Goal: Task Accomplishment & Management: Complete application form

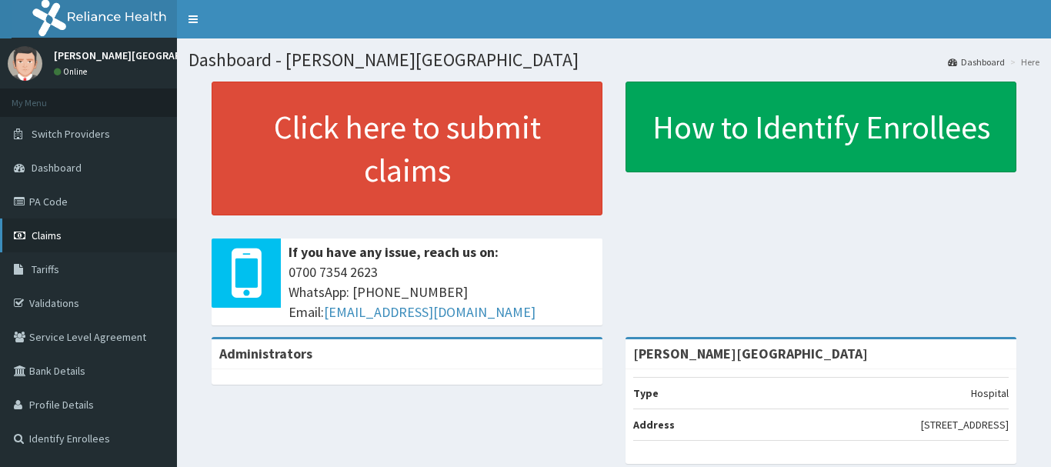
click at [51, 232] on span "Claims" at bounding box center [47, 236] width 30 height 14
click at [63, 205] on link "PA Code" at bounding box center [88, 202] width 177 height 34
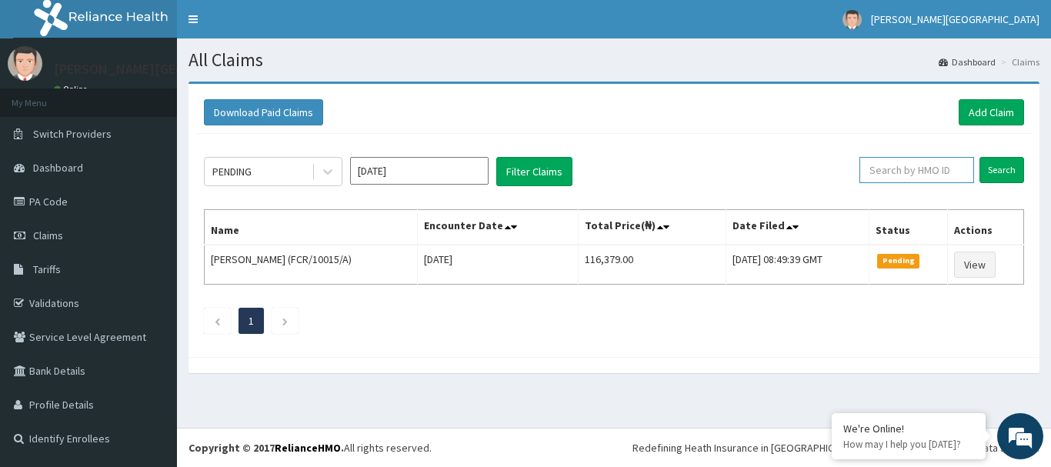
click at [946, 182] on input "text" at bounding box center [917, 170] width 115 height 26
type input "sbg/10116/a"
click at [980, 157] on input "Search" at bounding box center [1002, 170] width 45 height 26
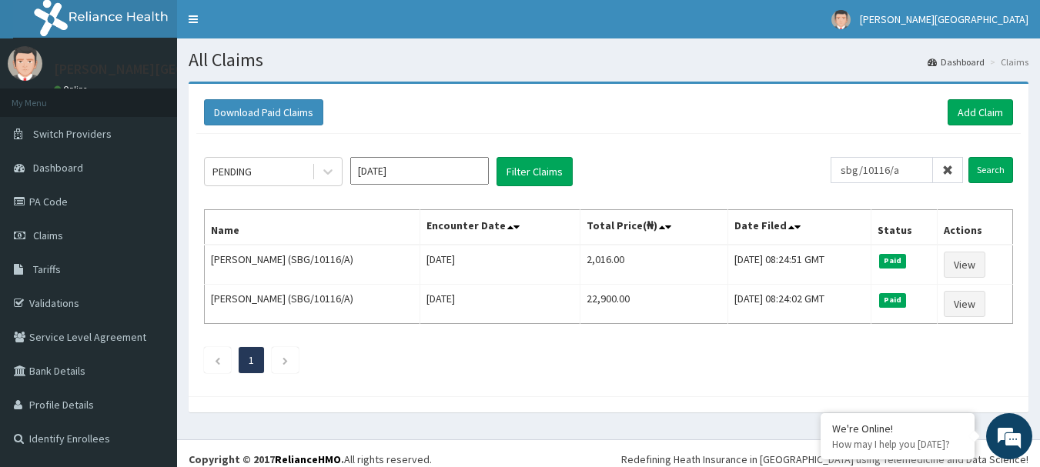
click at [753, 172] on div "PENDING Sep 2025 Filter Claims" at bounding box center [517, 171] width 627 height 29
click at [877, 172] on input "sbg/10116/a" at bounding box center [882, 170] width 102 height 26
click at [983, 112] on link "Add Claim" at bounding box center [980, 112] width 65 height 26
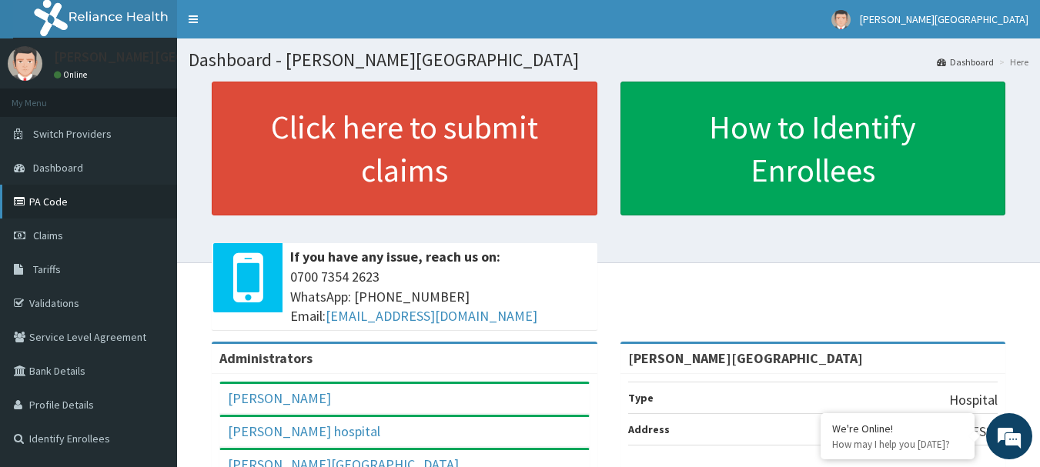
click at [66, 206] on link "PA Code" at bounding box center [88, 202] width 177 height 34
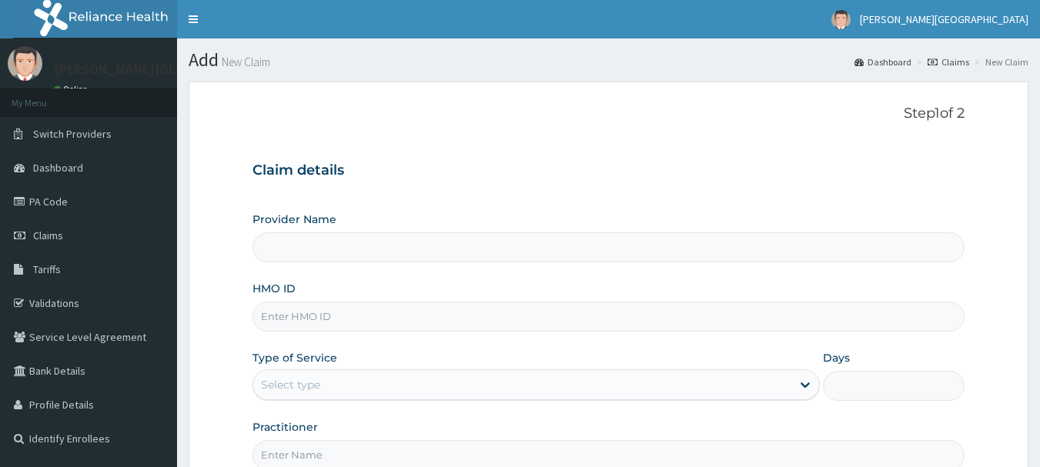
click at [326, 314] on input "HMO ID" at bounding box center [608, 317] width 713 height 30
paste input "sbg/10116/a"
type input "sbg/10116/a"
type input "[PERSON_NAME][GEOGRAPHIC_DATA]"
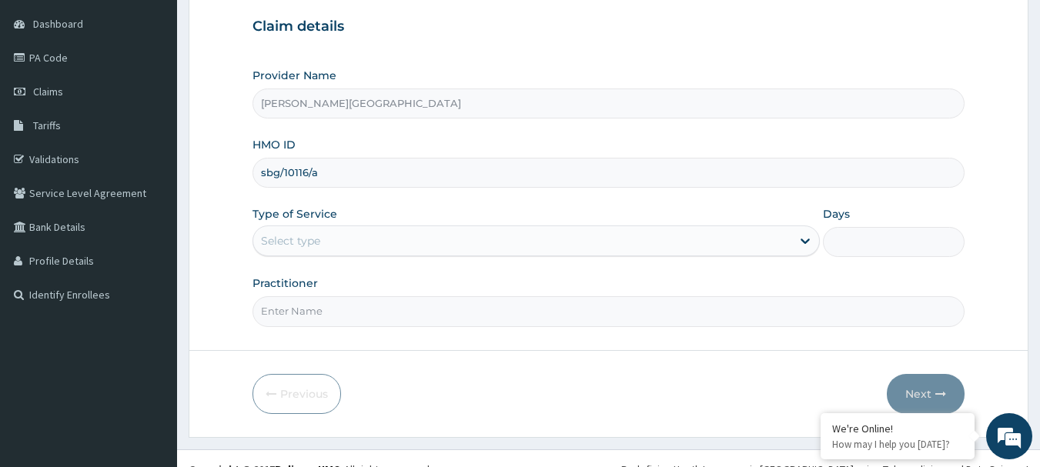
scroll to position [154, 0]
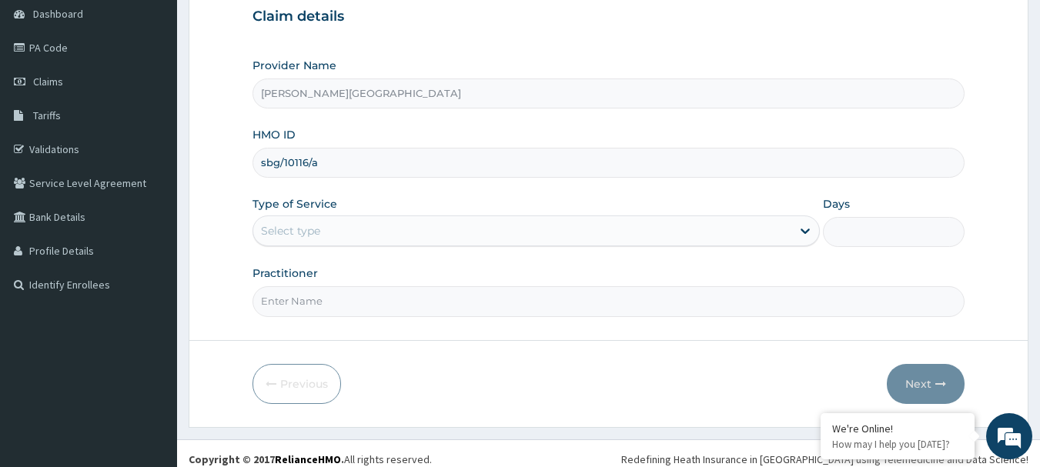
type input "sbg/10116/a"
click at [315, 228] on div "Select type" at bounding box center [290, 230] width 59 height 15
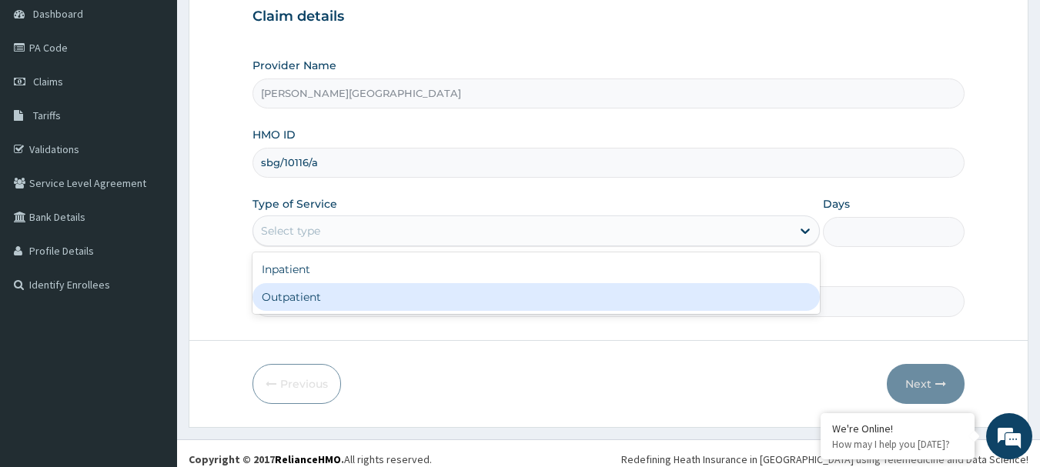
click at [319, 299] on div "Outpatient" at bounding box center [535, 297] width 567 height 28
type input "1"
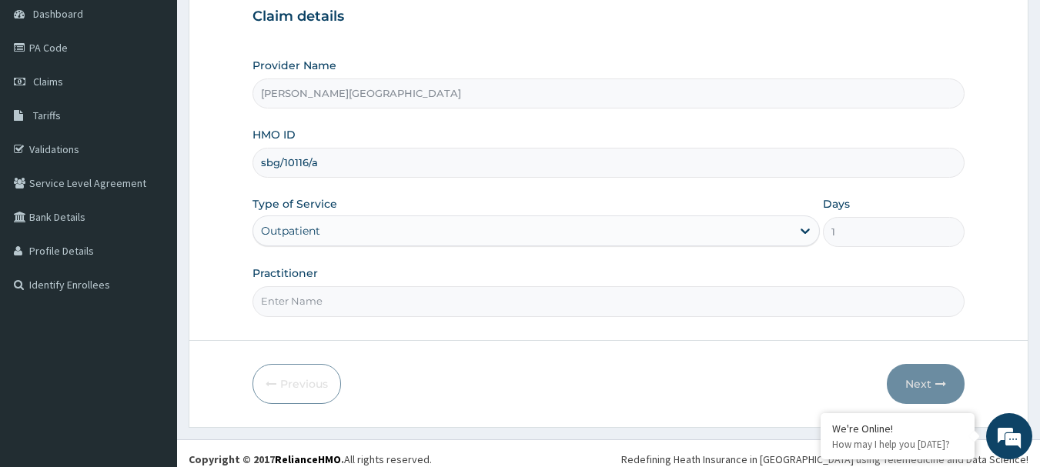
click at [319, 299] on input "Practitioner" at bounding box center [608, 301] width 713 height 30
type input "AA"
click at [283, 220] on div "Outpatient" at bounding box center [522, 231] width 538 height 25
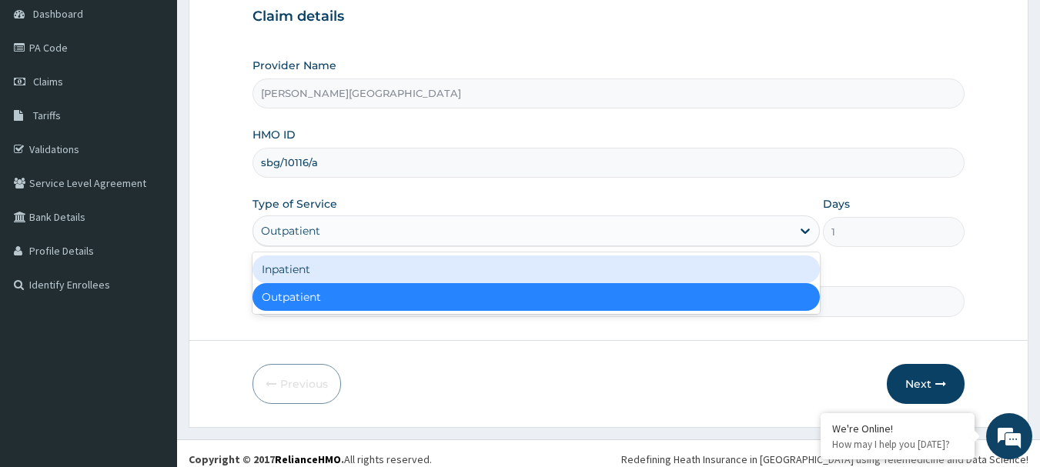
click at [305, 272] on div "Inpatient" at bounding box center [535, 270] width 567 height 28
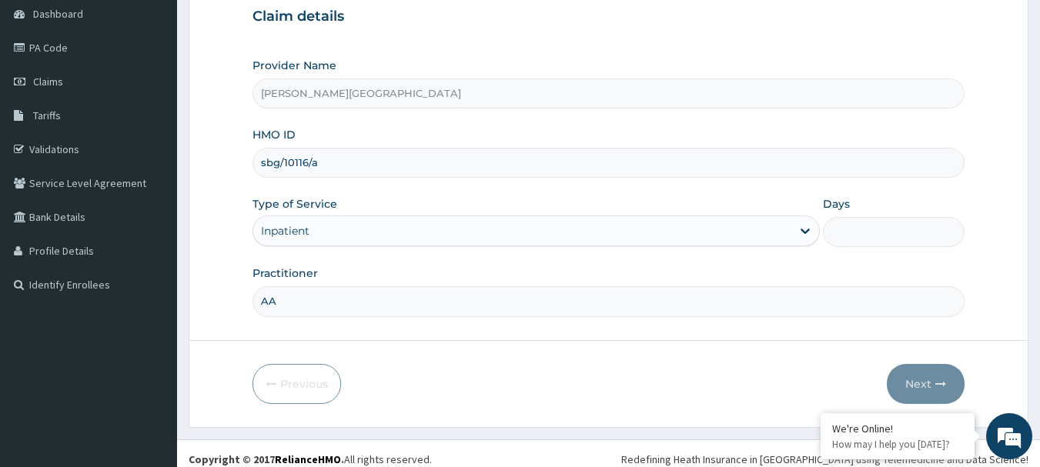
scroll to position [0, 0]
click at [871, 233] on input "Days" at bounding box center [894, 232] width 142 height 30
type input "3"
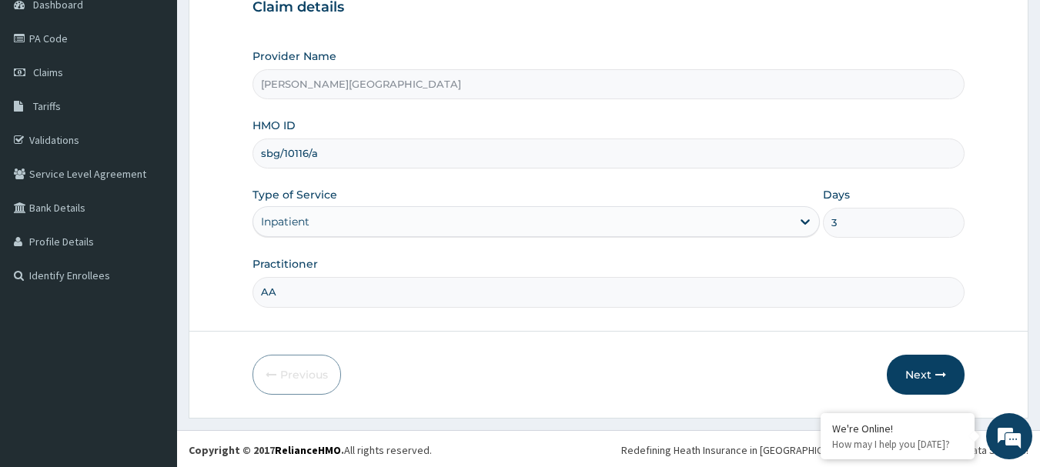
scroll to position [165, 0]
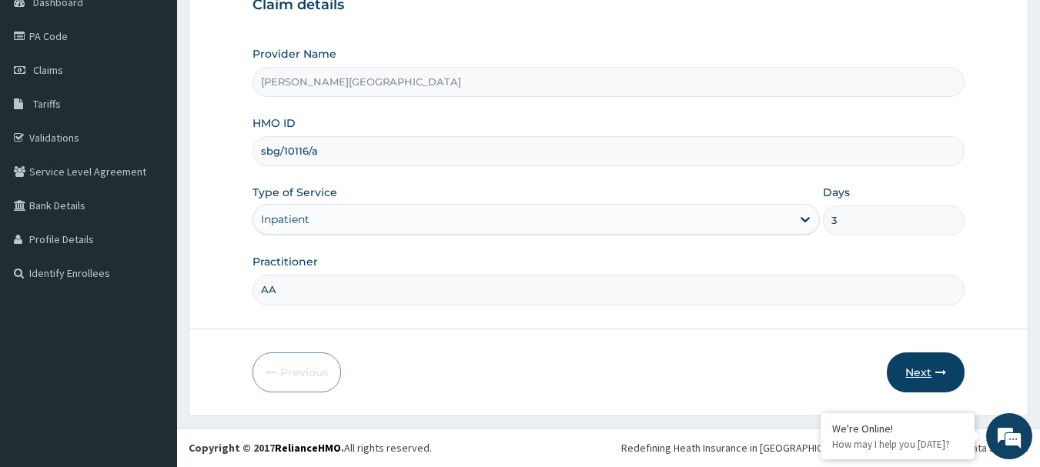
click at [914, 369] on button "Next" at bounding box center [926, 373] width 78 height 40
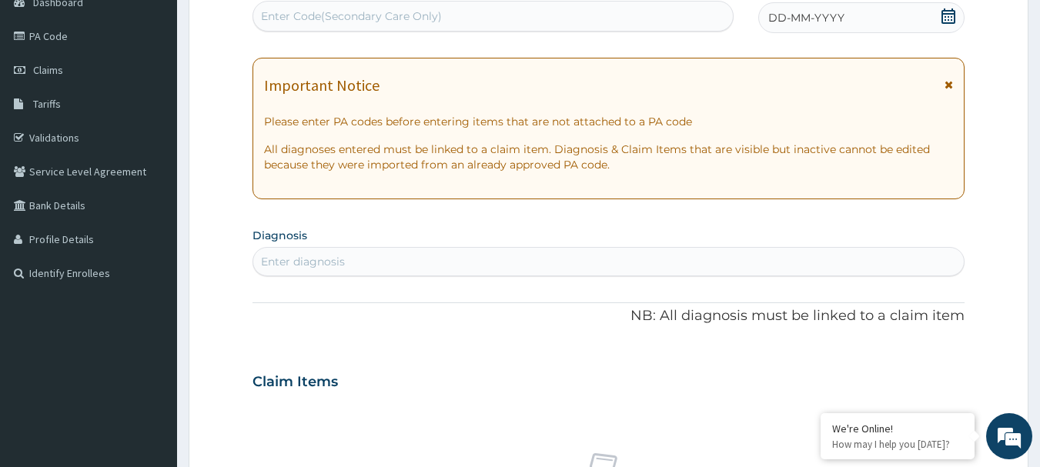
click at [942, 85] on div "Important Notice" at bounding box center [609, 89] width 690 height 25
click at [948, 85] on icon at bounding box center [948, 84] width 8 height 11
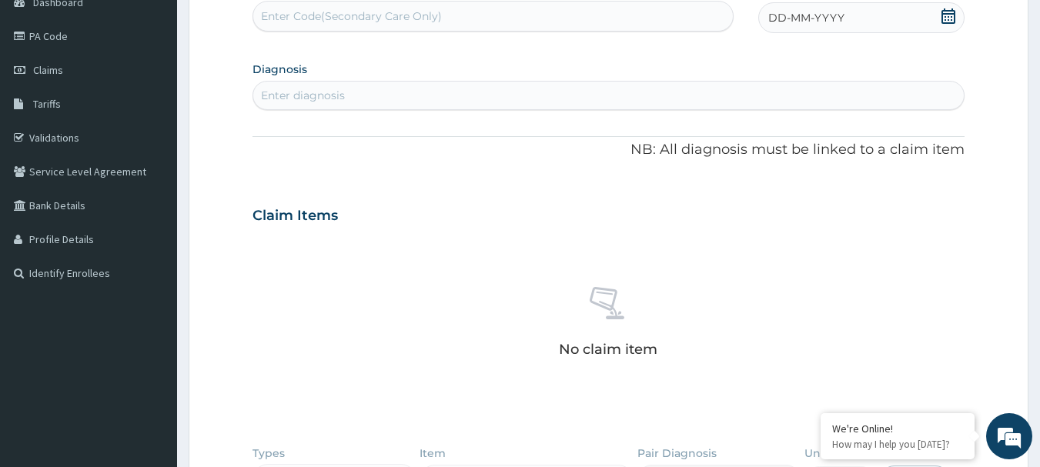
click at [349, 15] on div "Enter Code(Secondary Care Only)" at bounding box center [351, 15] width 181 height 15
paste input "PA/8E1147"
type input "PA/8E1147"
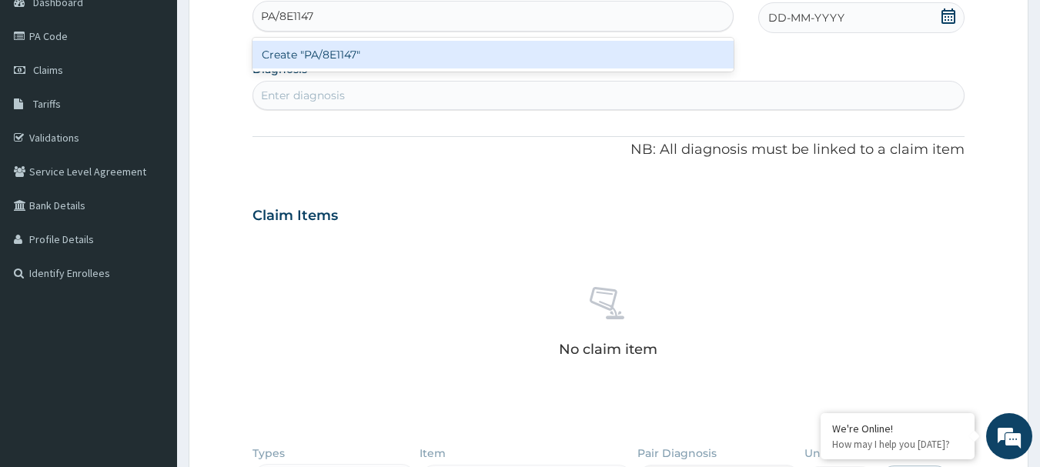
click at [364, 50] on div "Create "PA/8E1147"" at bounding box center [493, 55] width 482 height 28
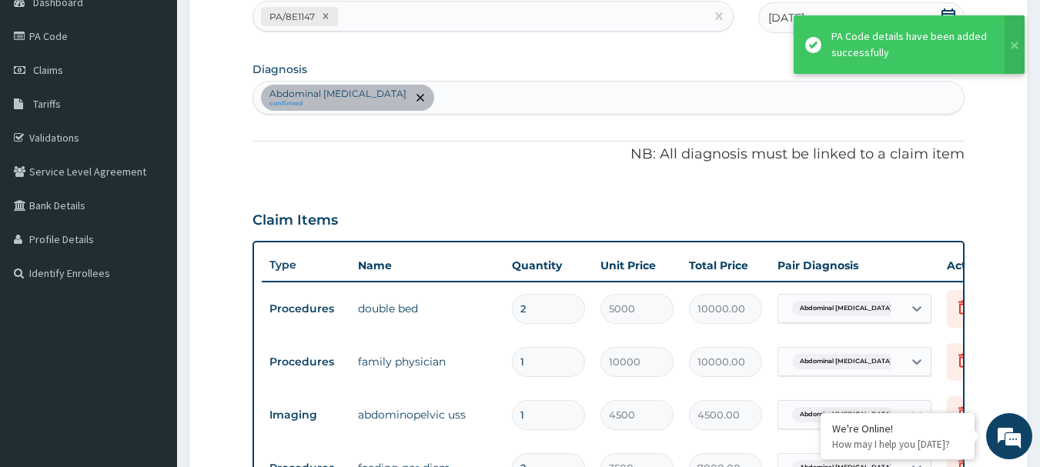
scroll to position [182, 0]
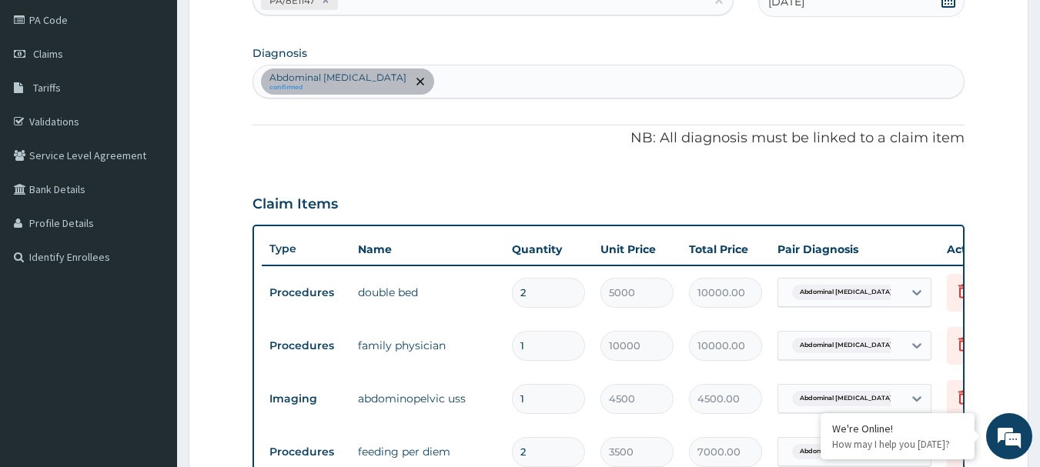
click at [431, 81] on div "Abdominal colic confirmed" at bounding box center [608, 81] width 711 height 32
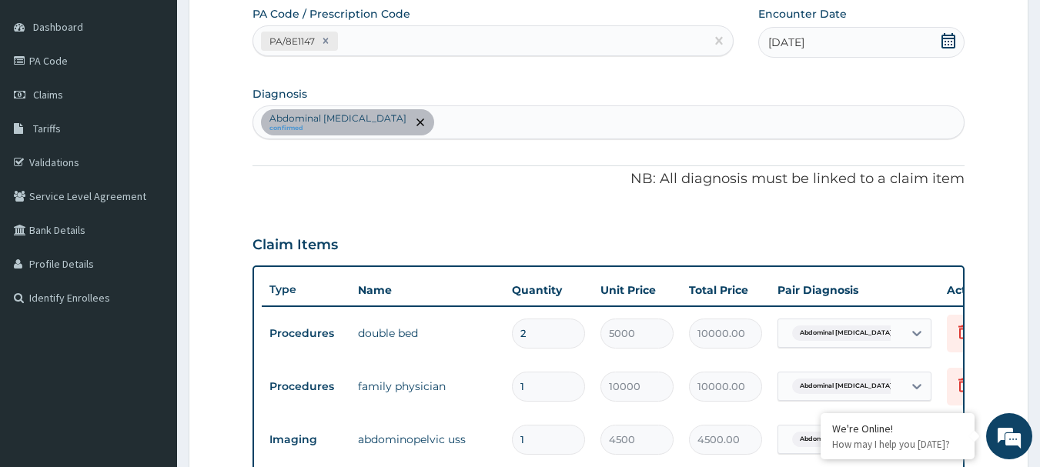
scroll to position [105, 0]
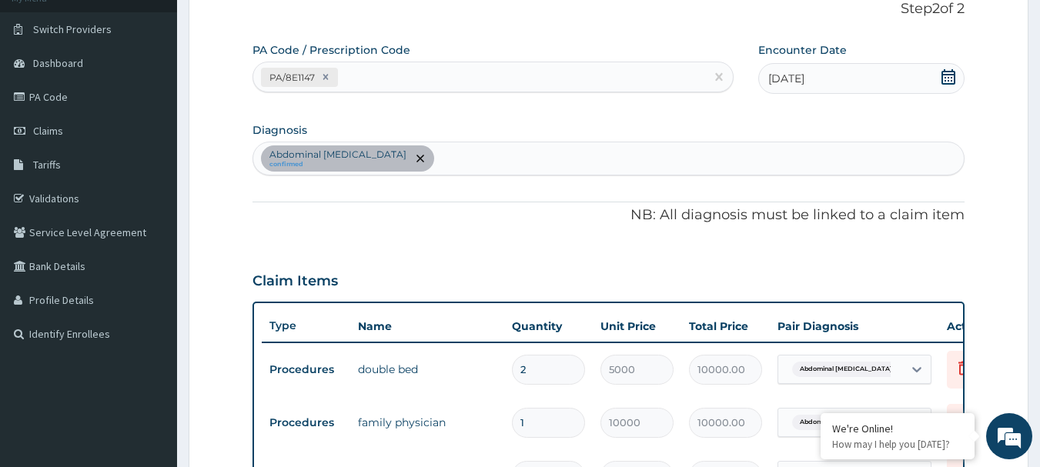
click at [395, 79] on div "PA/8E1147" at bounding box center [479, 77] width 453 height 25
paste input "PA/39DC04"
type input "PA/39DC04"
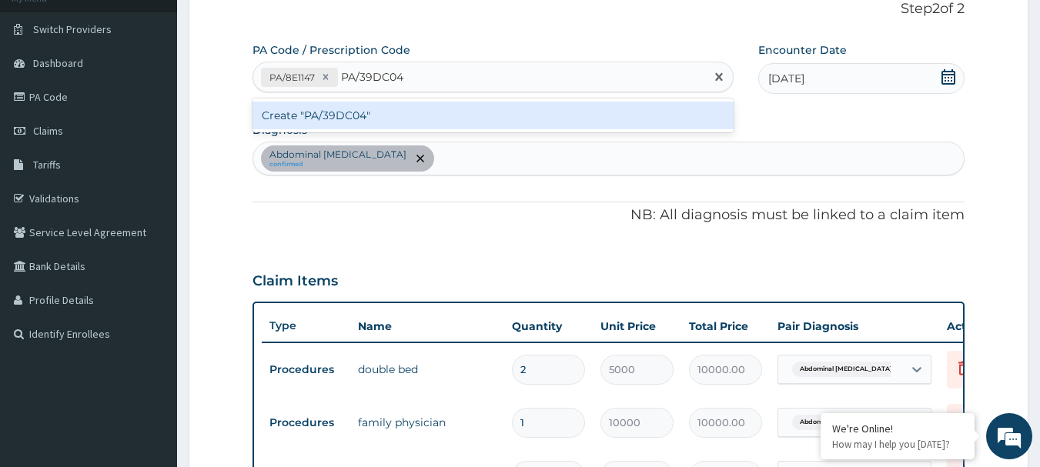
click at [384, 119] on div "Create "PA/39DC04"" at bounding box center [493, 116] width 482 height 28
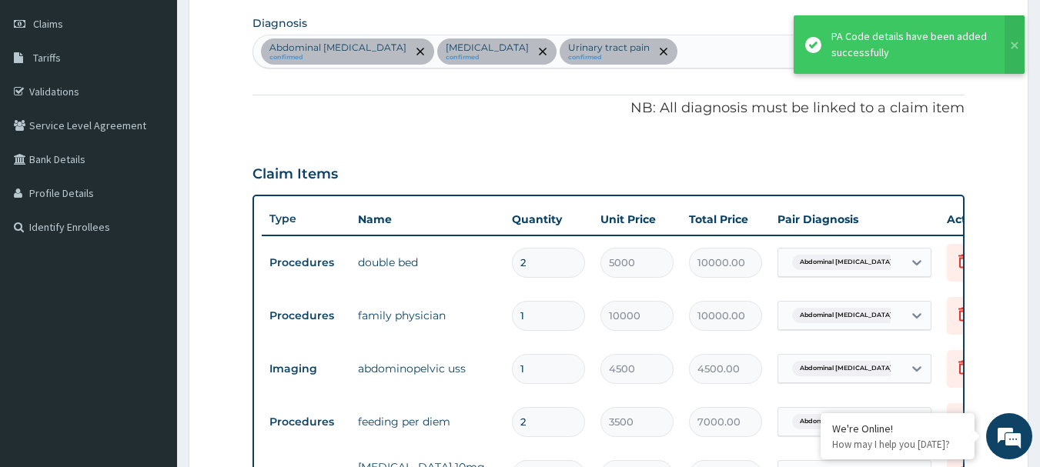
scroll to position [122, 0]
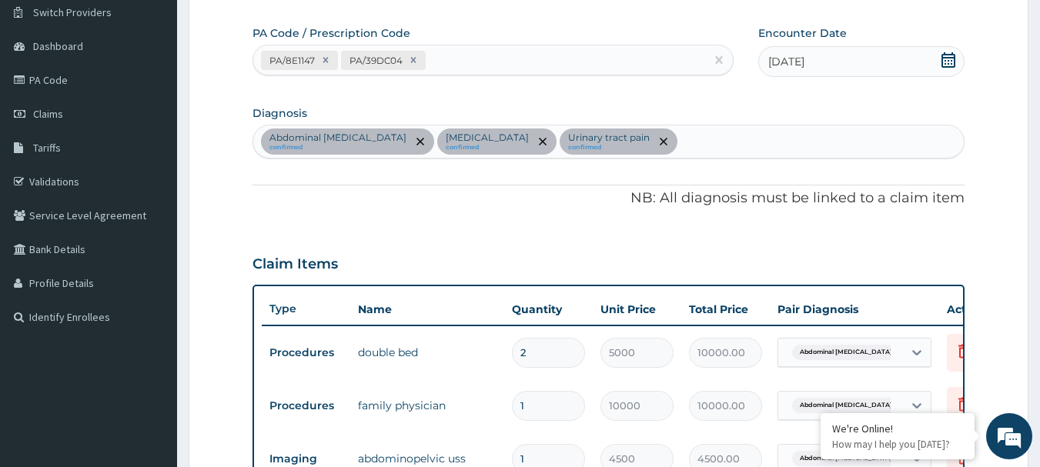
click at [473, 58] on div "PA/8E1147 PA/39DC04" at bounding box center [479, 60] width 453 height 25
paste input "PA/52D012"
type input "PA/52D012"
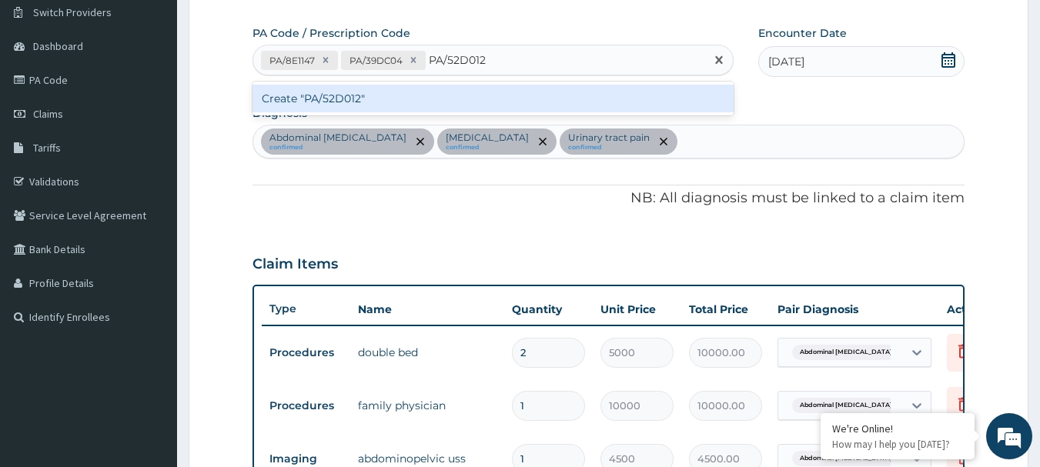
click at [468, 98] on div "Create "PA/52D012"" at bounding box center [493, 99] width 482 height 28
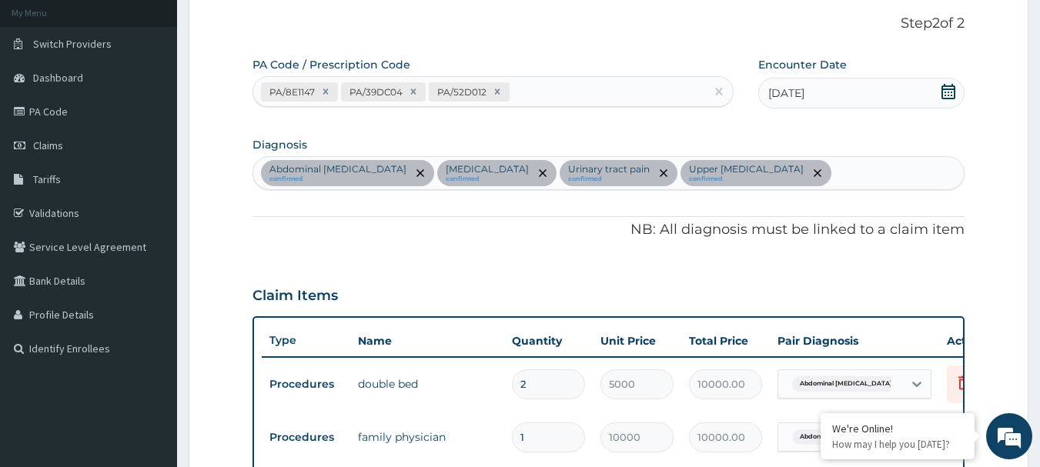
scroll to position [21, 0]
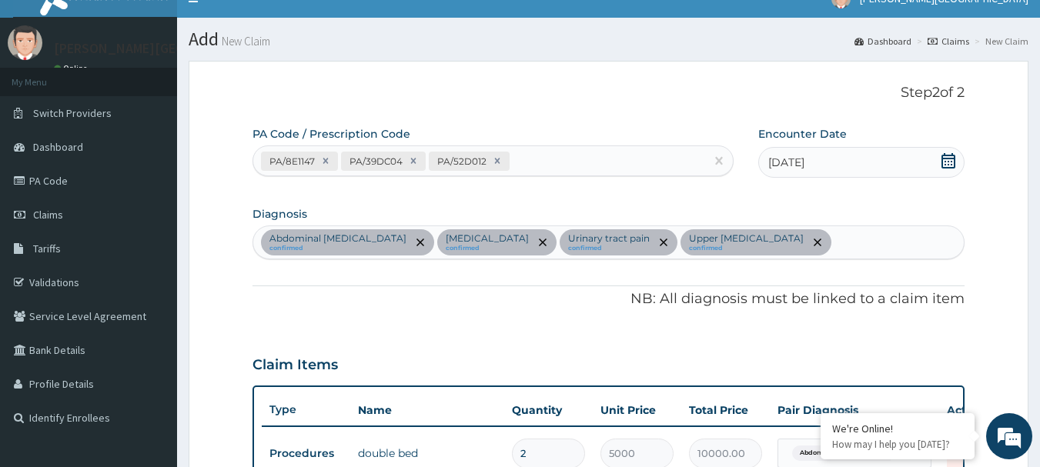
click at [551, 155] on div "PA/8E1147 PA/39DC04 PA/52D012" at bounding box center [479, 161] width 453 height 25
paste input "PA/6DF720"
type input "PA/6DF720"
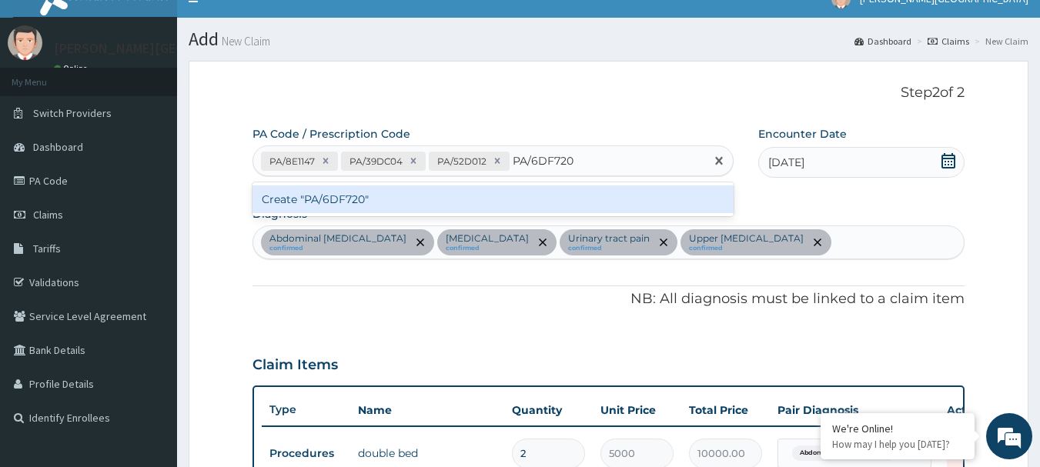
click at [545, 199] on div "Create "PA/6DF720"" at bounding box center [493, 200] width 482 height 28
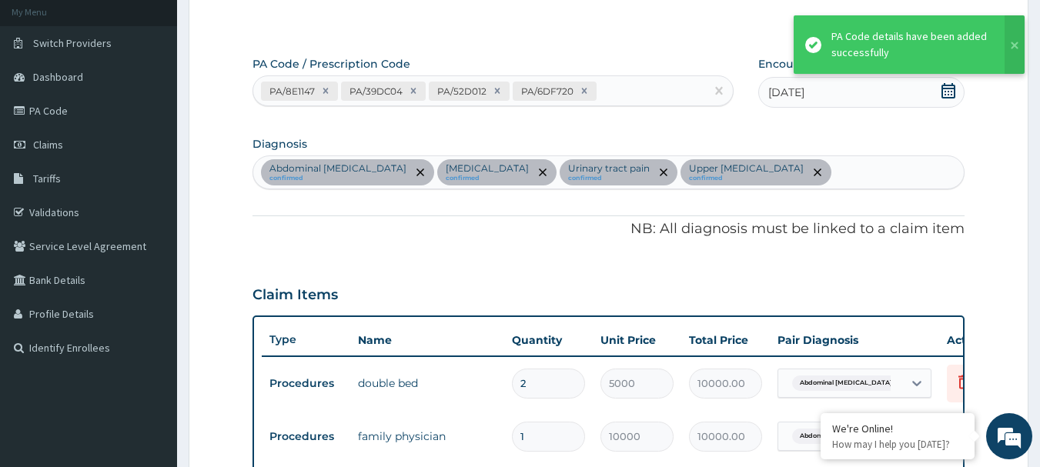
scroll to position [74, 0]
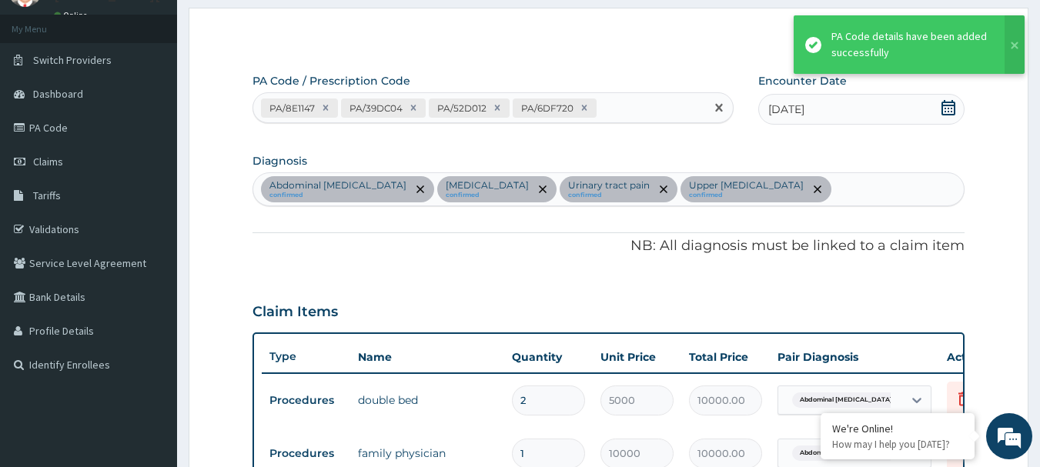
click at [632, 102] on div "PA/8E1147 PA/39DC04 PA/52D012 PA/6DF720" at bounding box center [479, 107] width 453 height 25
paste input "PA/DCEEDC"
type input "PA/DCEEDC"
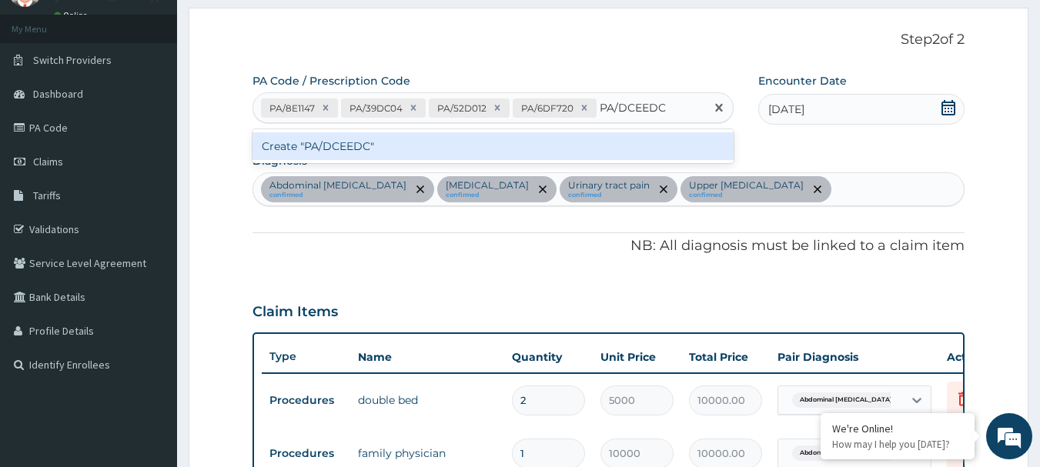
click at [565, 146] on div "Create "PA/DCEEDC"" at bounding box center [493, 146] width 482 height 28
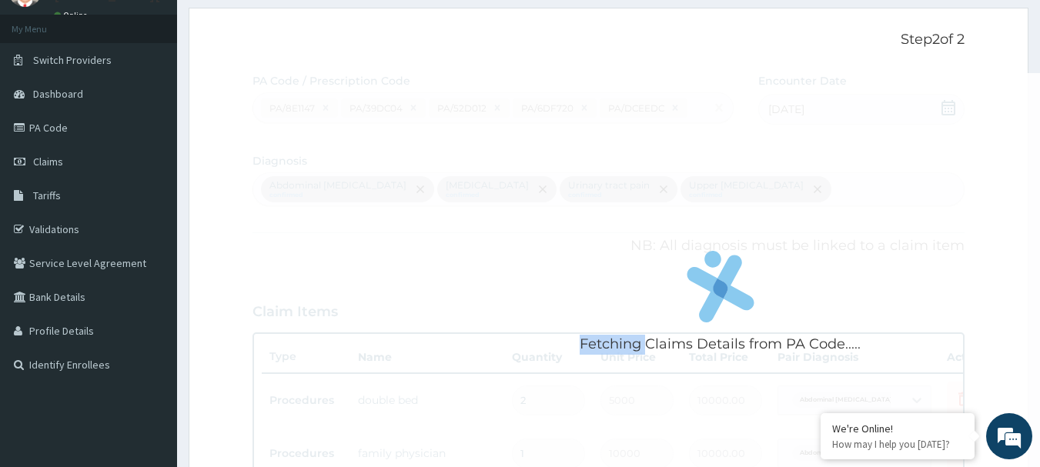
click at [565, 146] on div "Fetching Claims Details from PA Code....." at bounding box center [720, 306] width 936 height 467
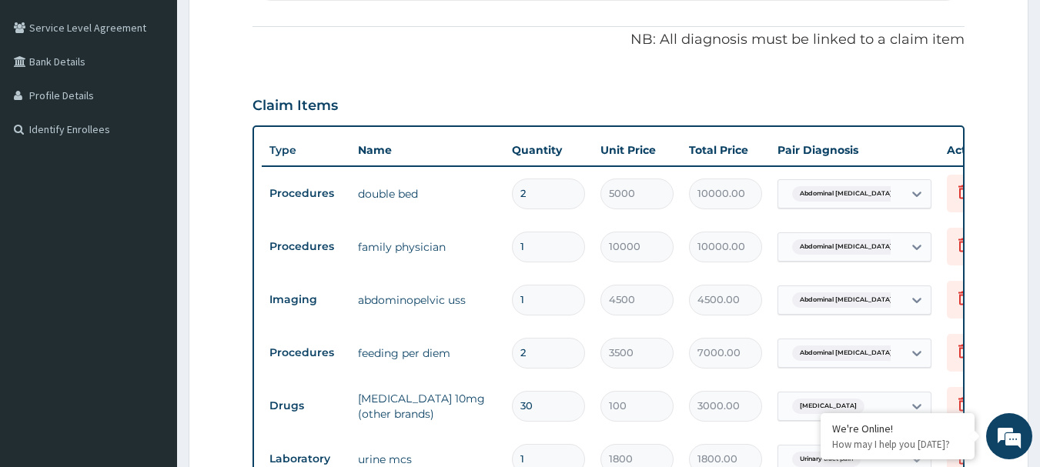
scroll to position [155, 0]
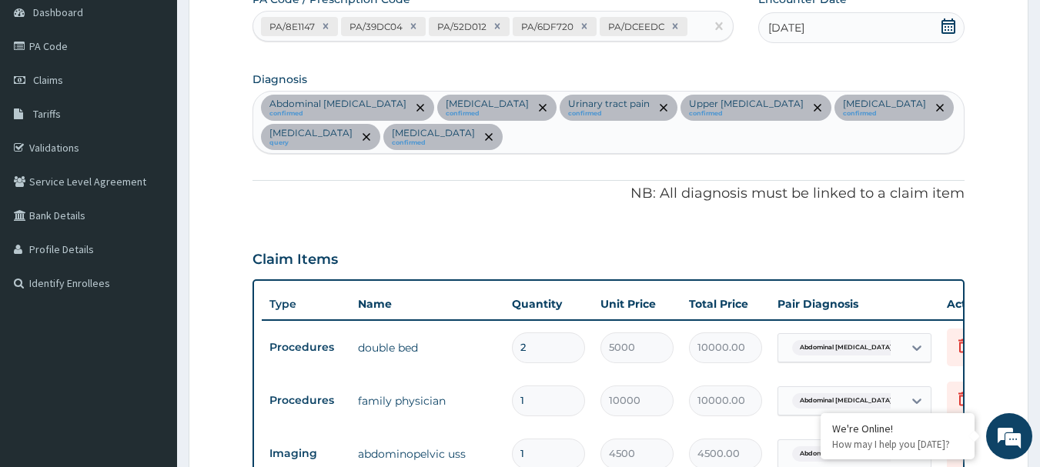
click at [743, 28] on div "PA Code / Prescription Code PA/8E1147 PA/39DC04 PA/52D012 PA/6DF720 PA/DCEEDC E…" at bounding box center [596, 18] width 688 height 52
click at [700, 26] on div "PA/8E1147 PA/39DC04 PA/52D012 PA/6DF720 PA/DCEEDC" at bounding box center [479, 26] width 453 height 25
paste input "PA/0DA66E"
type input "PA/0DA66E"
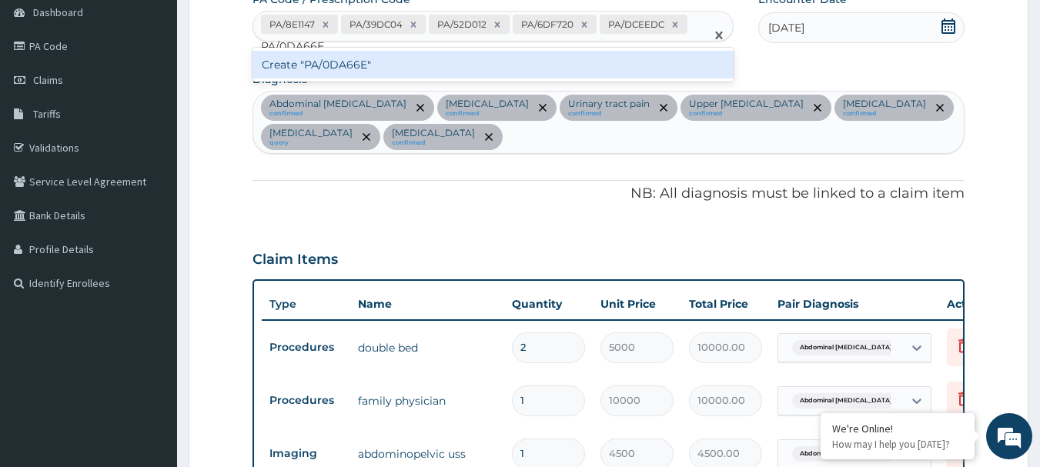
click at [368, 65] on div "Create "PA/0DA66E"" at bounding box center [493, 65] width 482 height 28
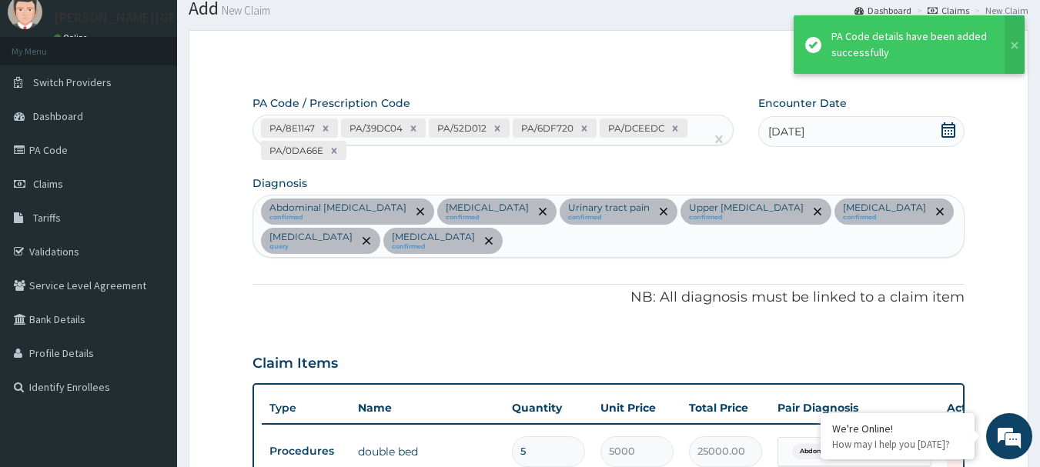
scroll to position [0, 0]
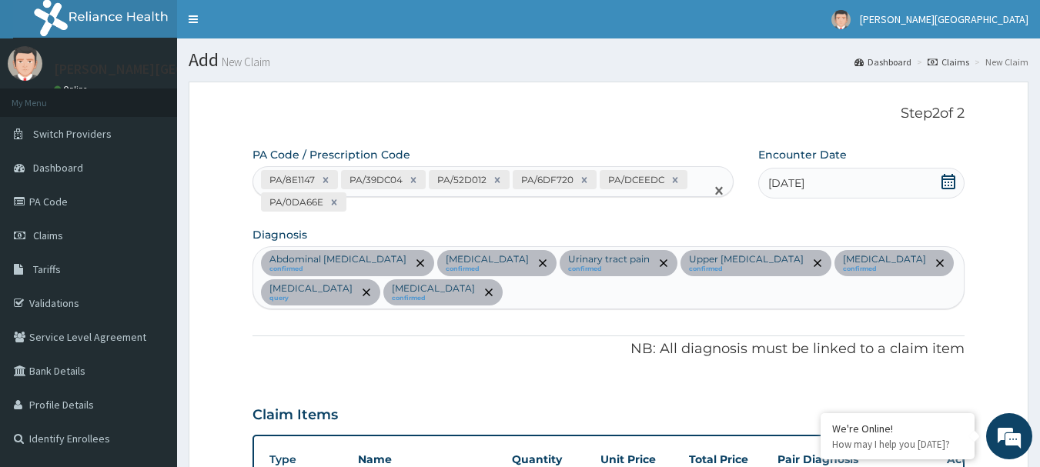
click at [426, 209] on div "PA/8E1147 PA/39DC04 PA/52D012 PA/6DF720 PA/DCEEDC PA/0DA66E" at bounding box center [479, 191] width 453 height 48
paste input "PA/4B3169"
type input "PA/4B3169"
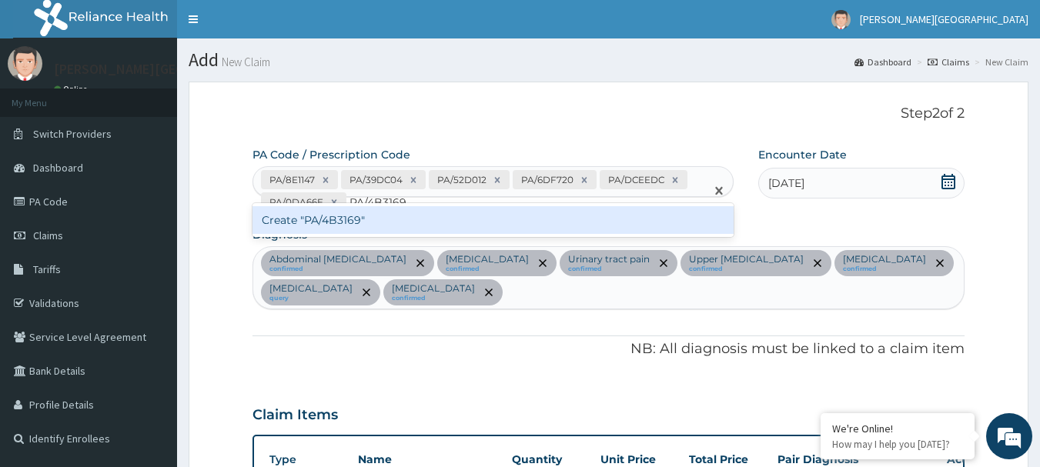
click at [411, 218] on div "Create "PA/4B3169"" at bounding box center [493, 220] width 482 height 28
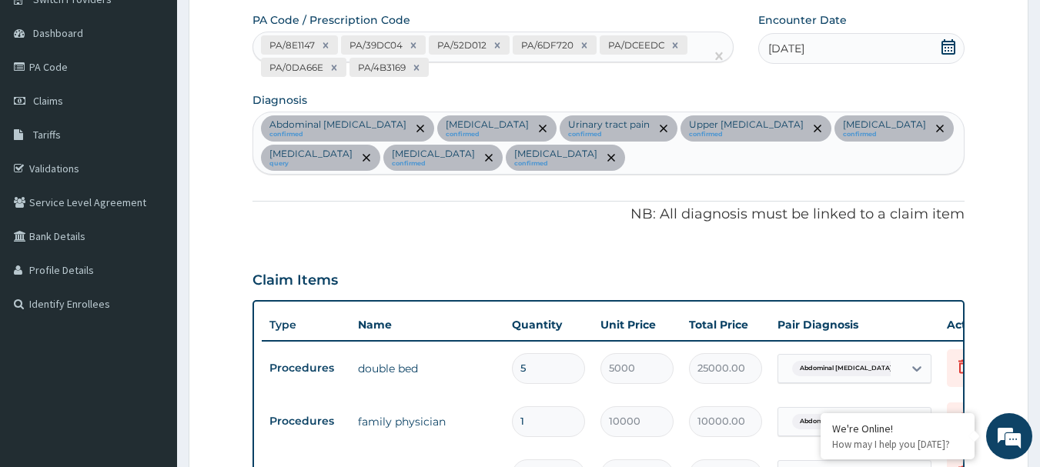
scroll to position [108, 0]
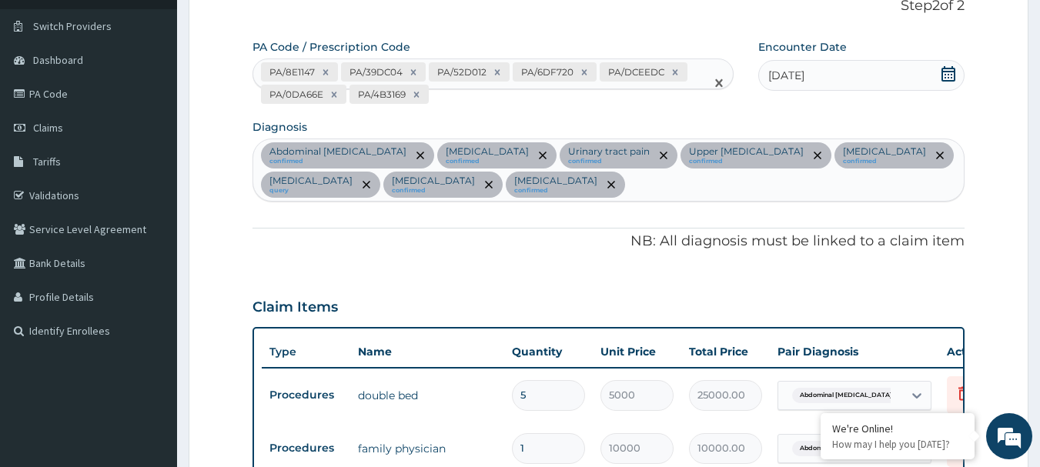
click at [474, 89] on div "PA/8E1147 PA/39DC04 PA/52D012 PA/6DF720 PA/DCEEDC PA/0DA66E PA/4B3169" at bounding box center [479, 83] width 453 height 48
paste input "PA/2E4930"
type input "PA/2E4930"
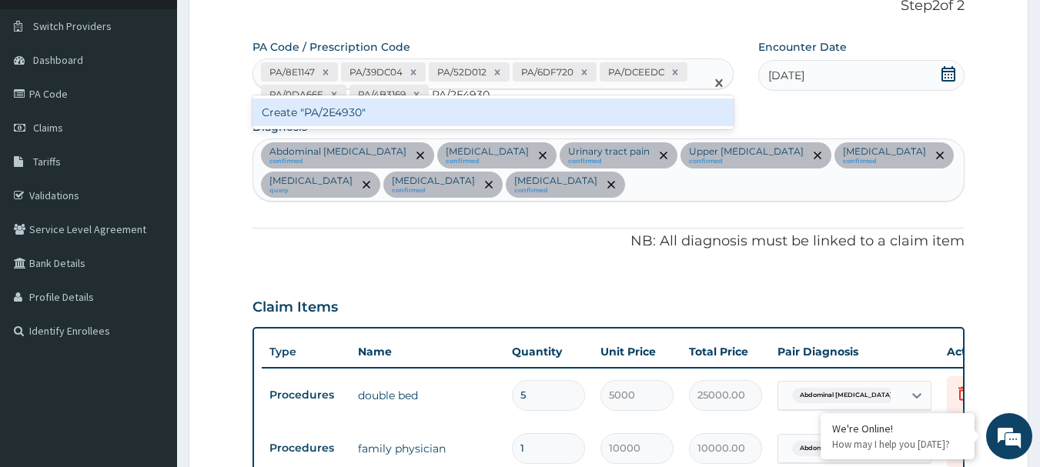
click at [471, 115] on div "Create "PA/2E4930"" at bounding box center [493, 113] width 482 height 28
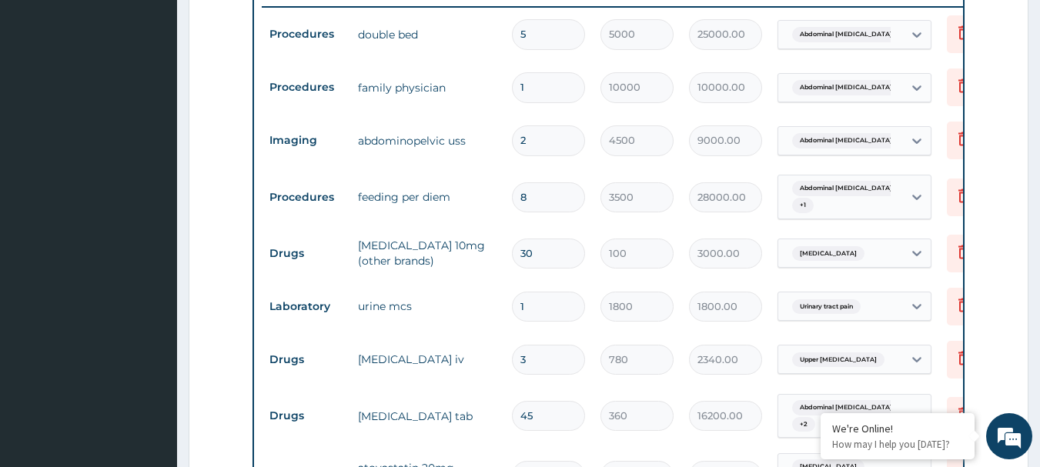
scroll to position [392, 0]
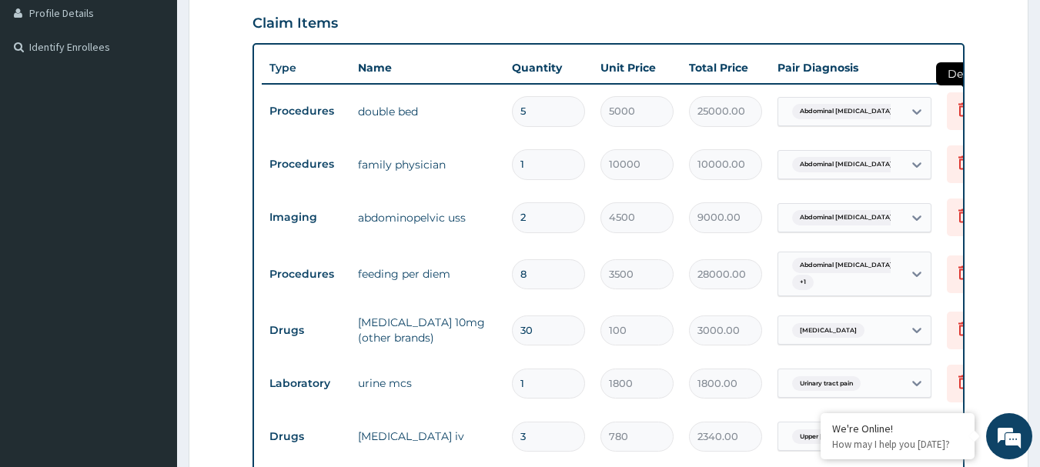
click at [959, 110] on icon at bounding box center [963, 110] width 11 height 14
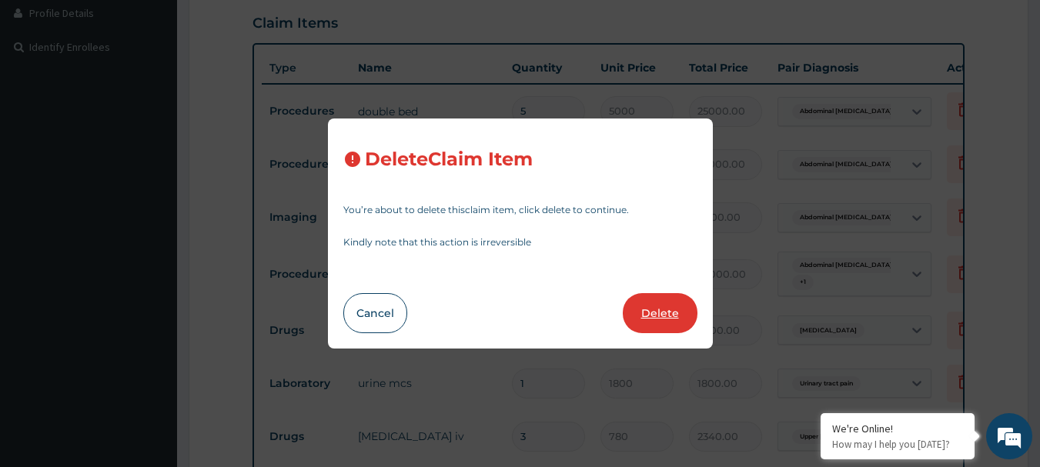
click at [653, 306] on button "Delete" at bounding box center [660, 313] width 75 height 40
click at [653, 308] on td "100" at bounding box center [637, 330] width 89 height 45
type input "1"
type input "10000"
type input "10000.00"
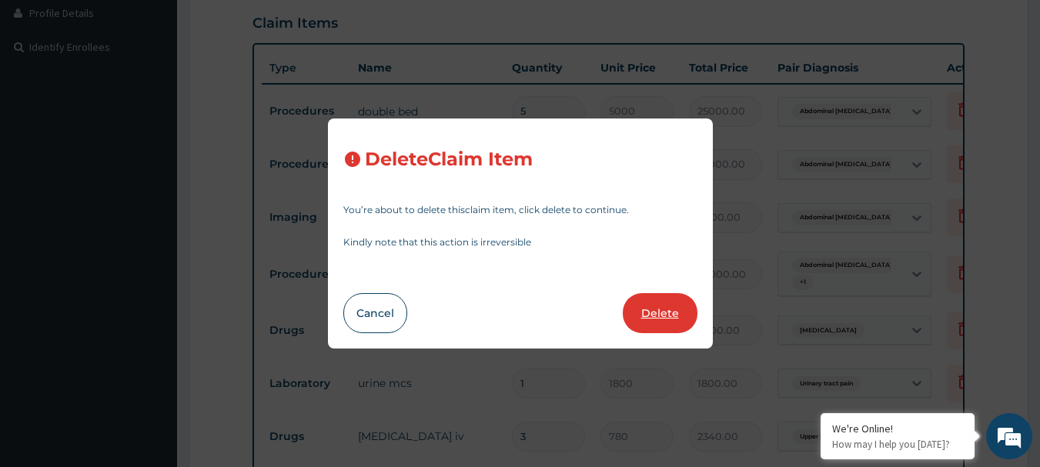
type input "2"
type input "4500"
type input "9000.00"
type input "8"
type input "3500"
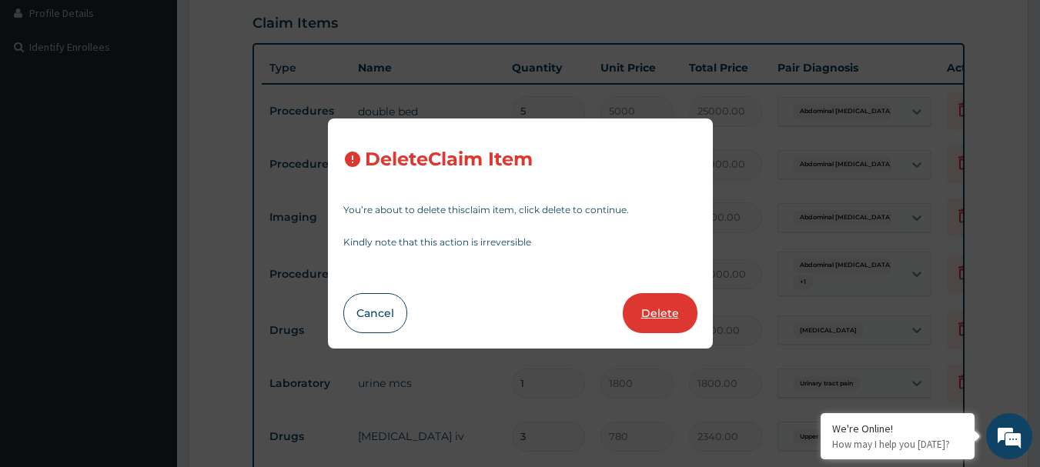
type input "28000.00"
type input "30"
type input "100"
type input "3000.00"
type input "1"
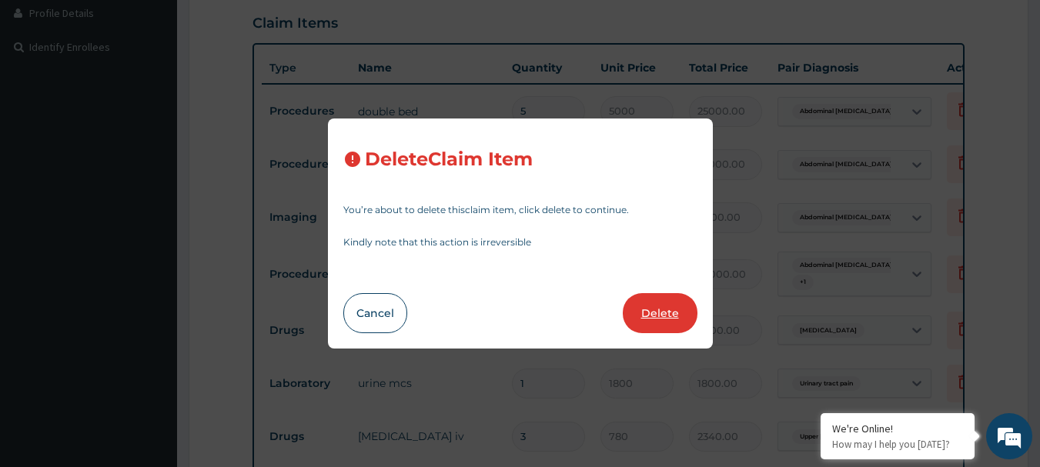
type input "1800"
type input "1800.00"
type input "3"
type input "780"
type input "2340.00"
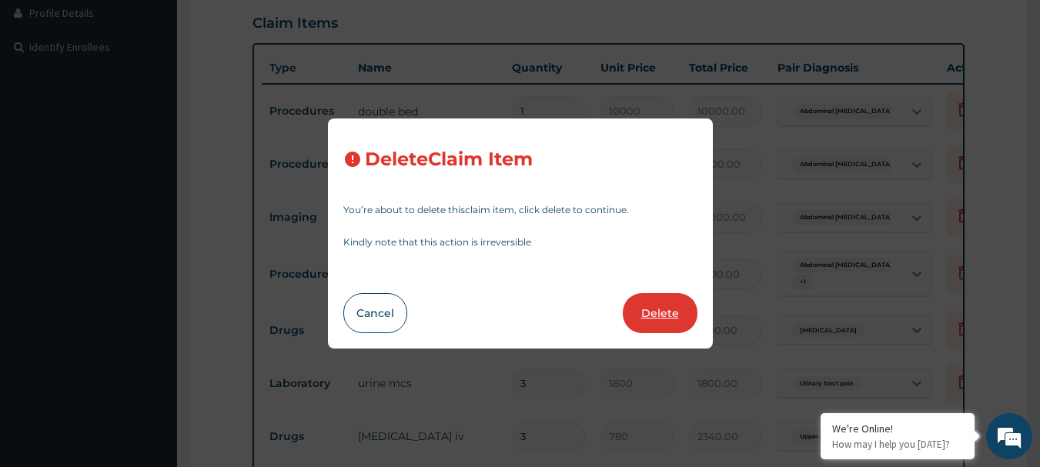
type input "45"
type input "360"
type input "16200.00"
type input "60"
type input "144"
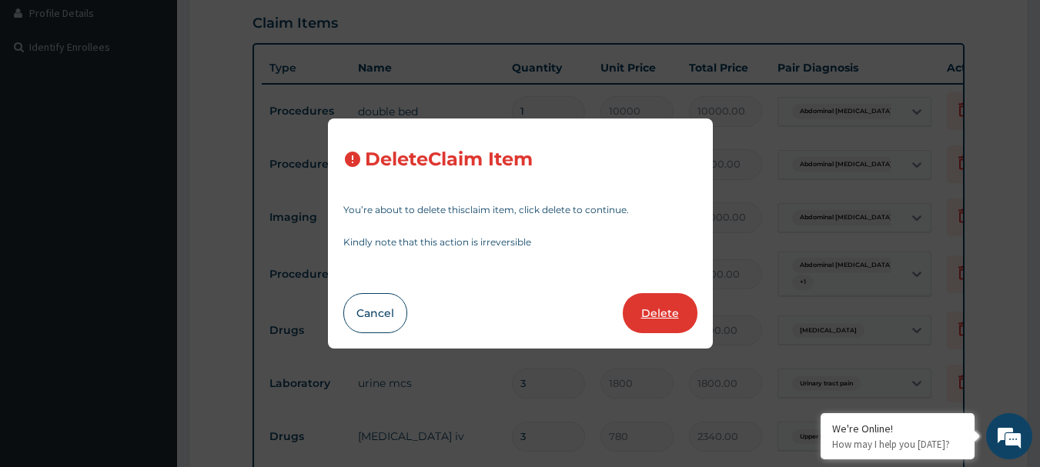
type input "8640.00"
type input "30"
type input "42"
type input "1260.00"
type input "6"
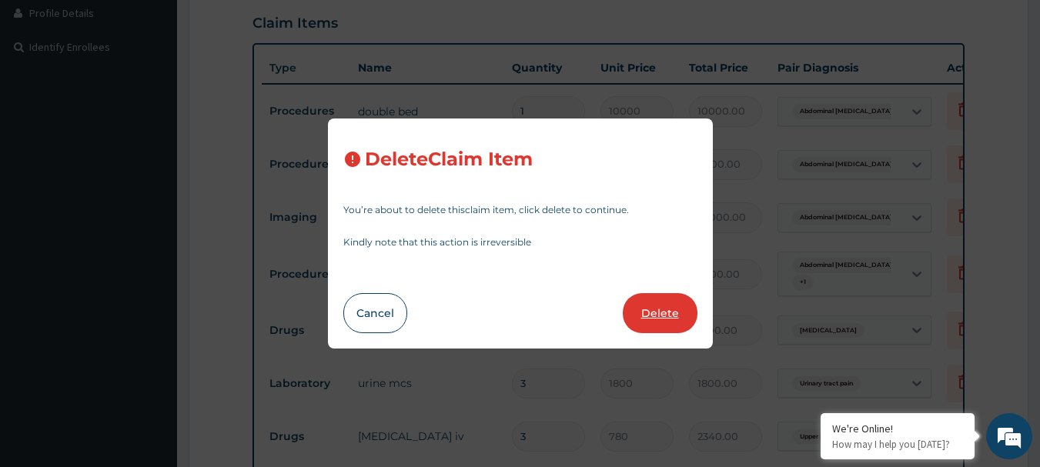
type input "1700"
type input "10200.00"
type input "3"
type input "3500"
type input "10500.00"
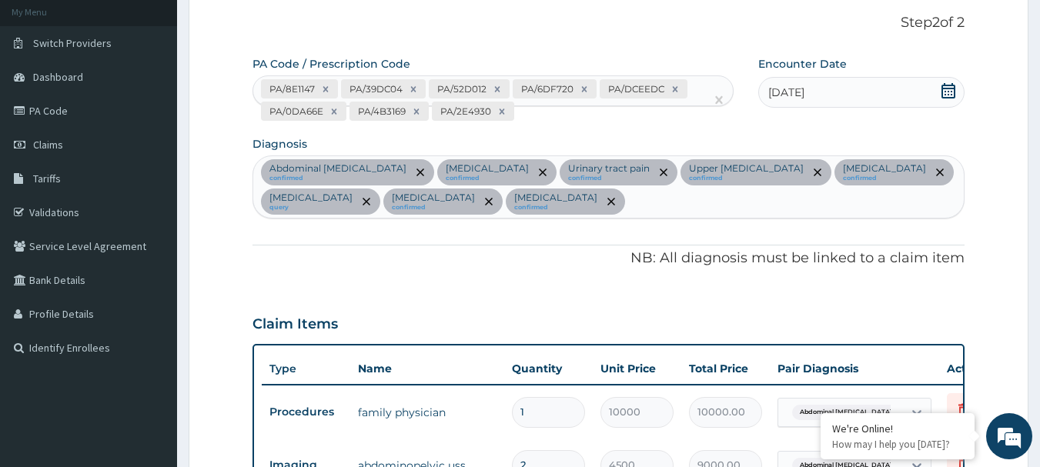
scroll to position [84, 0]
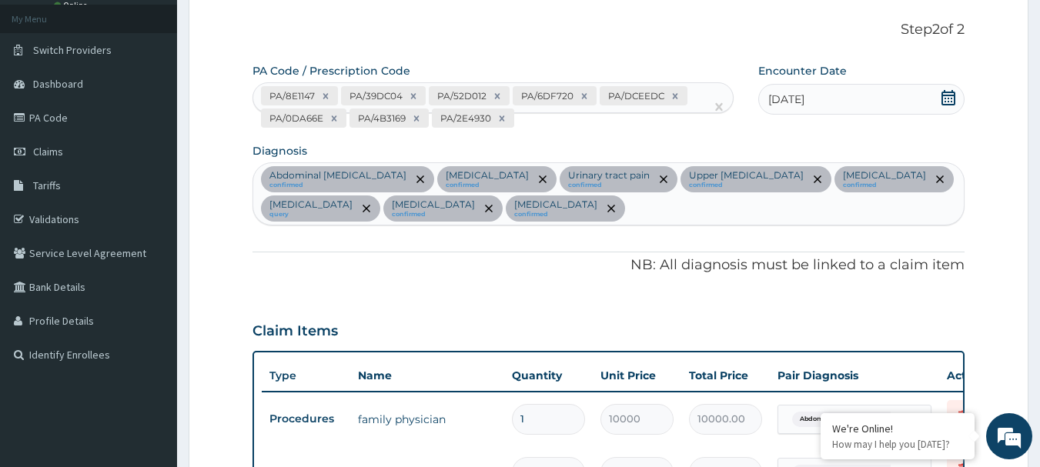
click at [288, 99] on div "PA/8E1147" at bounding box center [291, 96] width 52 height 18
click at [289, 99] on div "PA/8E1147" at bounding box center [291, 96] width 52 height 18
click at [321, 95] on icon at bounding box center [325, 96] width 11 height 11
type input "4500"
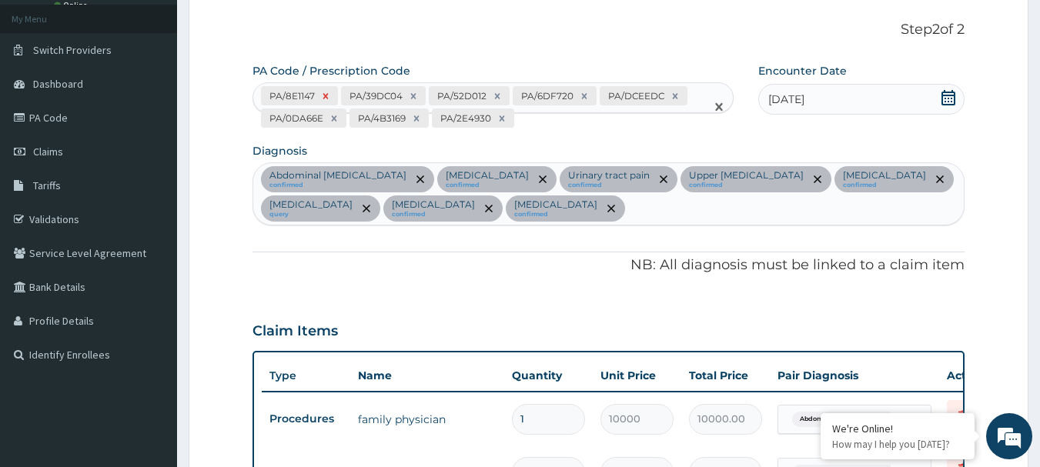
type input "4500.00"
type input "6"
type input "3500"
type input "21000.00"
type input "30"
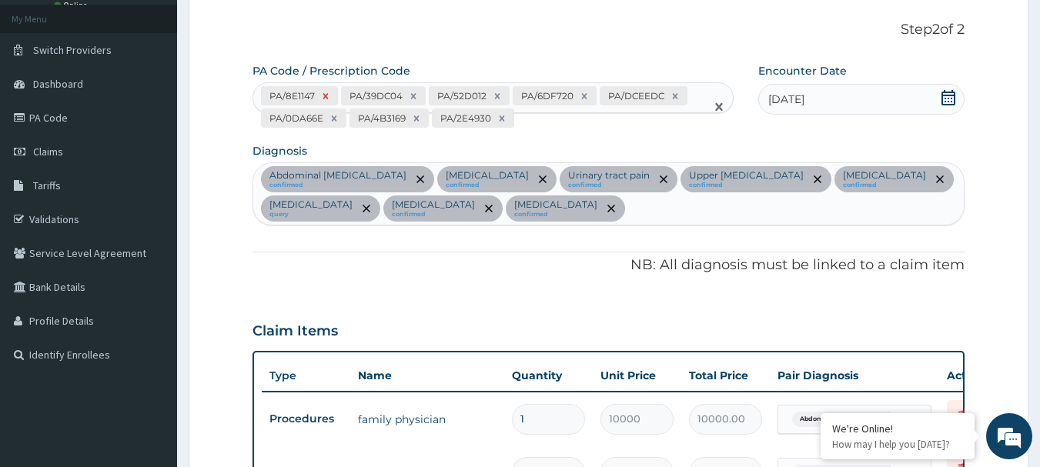
type input "100"
type input "3000.00"
type input "1"
type input "1800"
type input "1800.00"
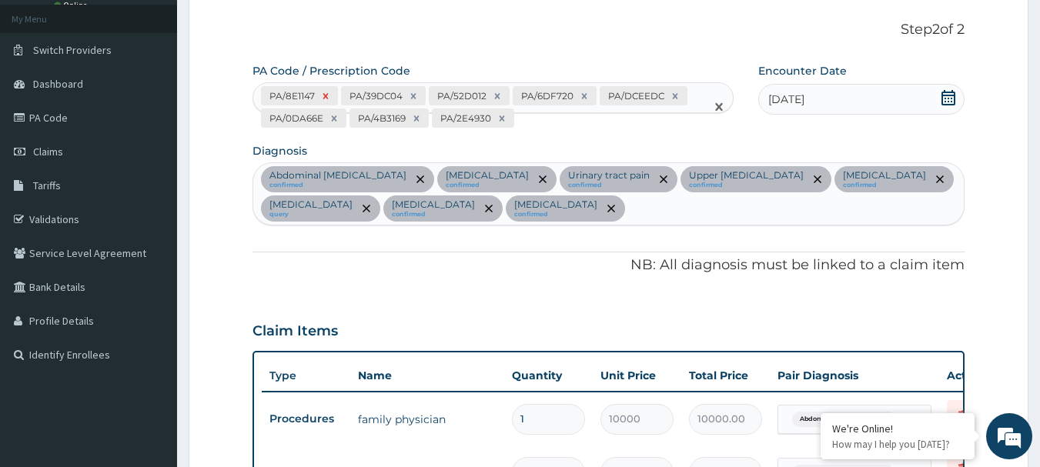
type input "3"
type input "780"
type input "2340.00"
type input "45"
type input "360"
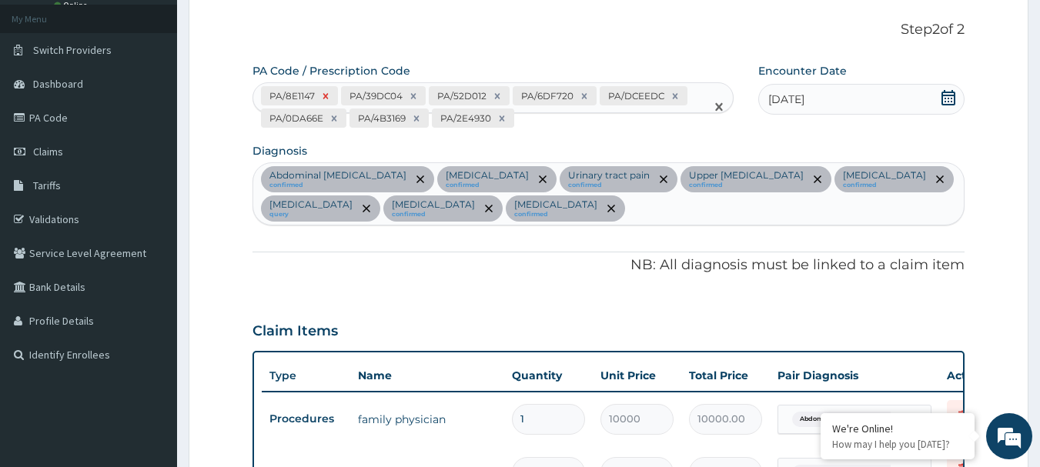
type input "16200.00"
type input "60"
type input "144"
type input "8640.00"
type input "30"
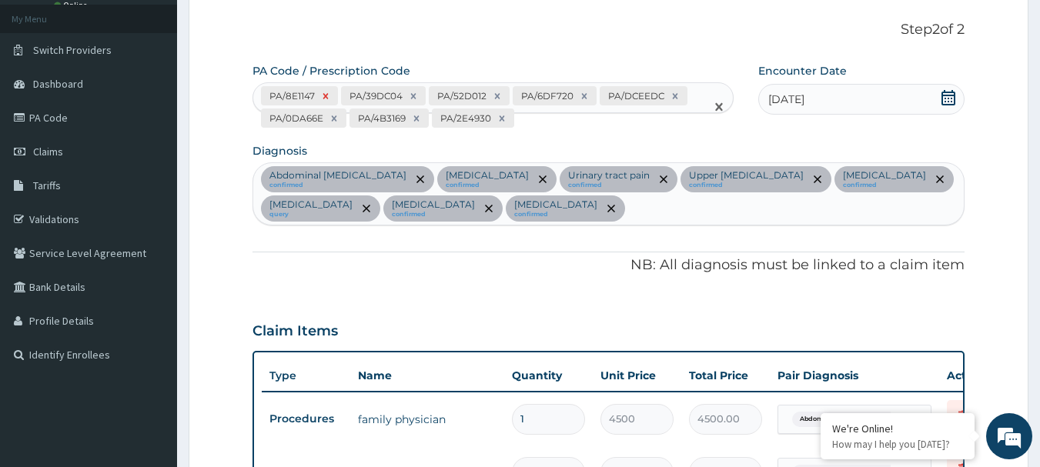
type input "42"
type input "1260.00"
type input "6"
type input "1700"
type input "10200.00"
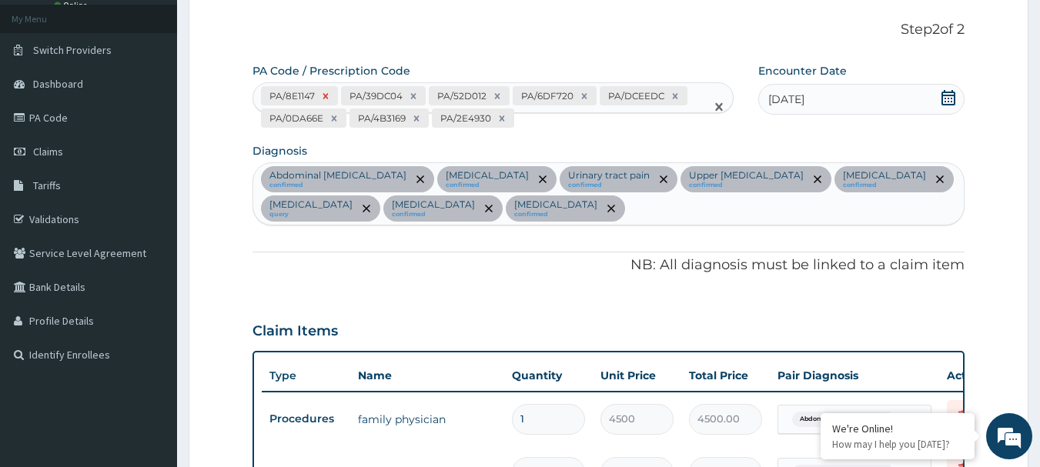
type input "3"
type input "3500"
type input "10500.00"
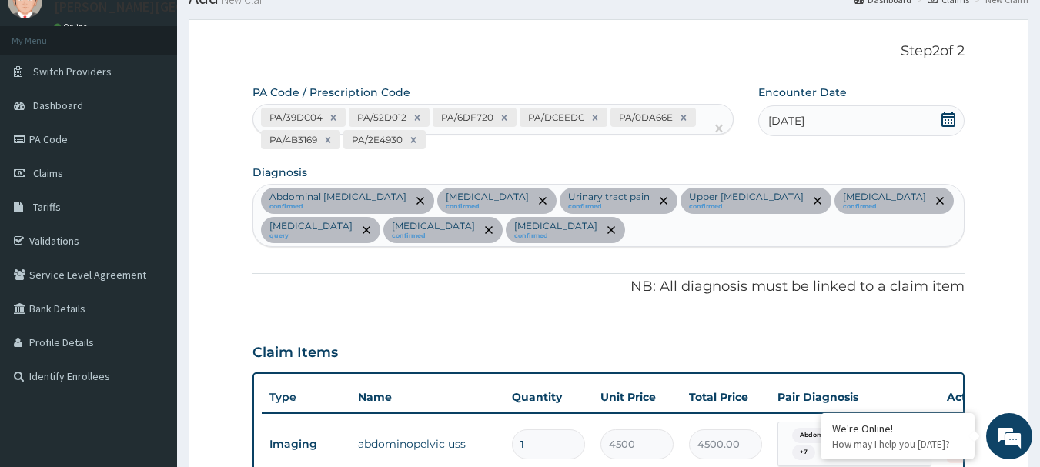
scroll to position [55, 0]
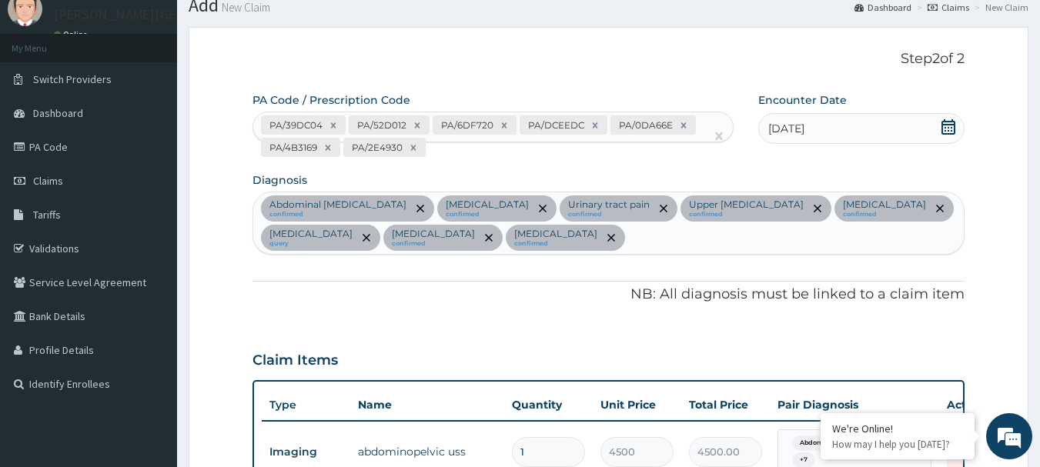
drag, startPoint x: 462, startPoint y: 142, endPoint x: 455, endPoint y: 152, distance: 11.5
click at [460, 145] on div "PA/39DC04 PA/52D012 PA/6DF720 PA/DCEEDC PA/0DA66E PA/4B3169 PA/2E4930" at bounding box center [479, 136] width 453 height 48
paste input "PA/8E1147"
type input "PA/8E1147"
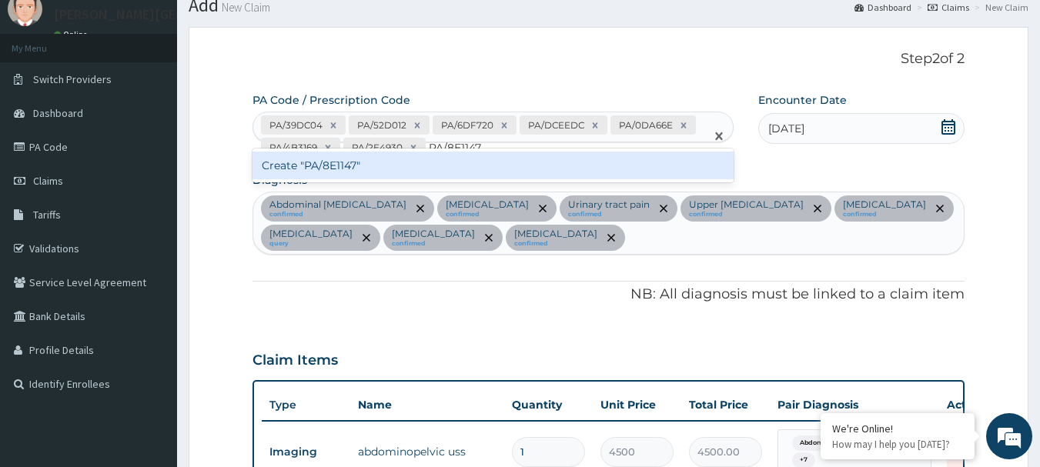
click at [347, 170] on div "Create "PA/8E1147"" at bounding box center [493, 166] width 482 height 28
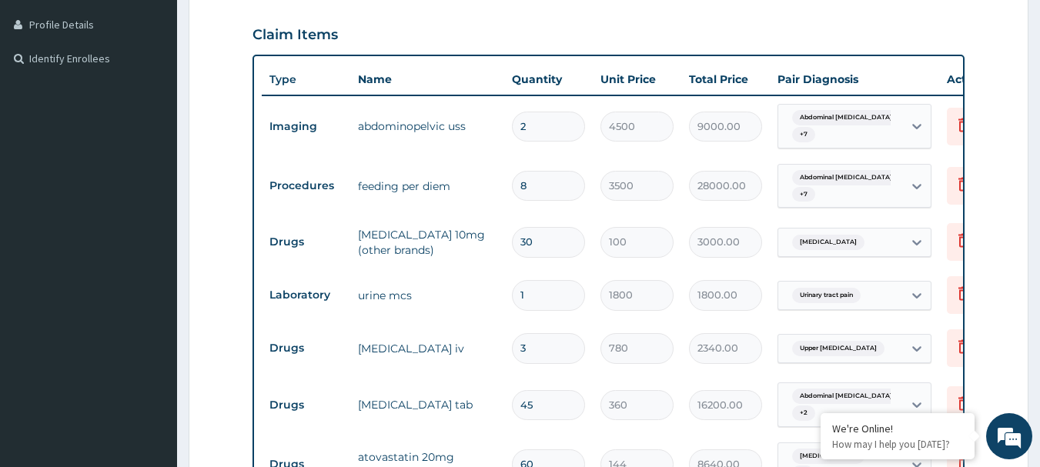
scroll to position [315, 0]
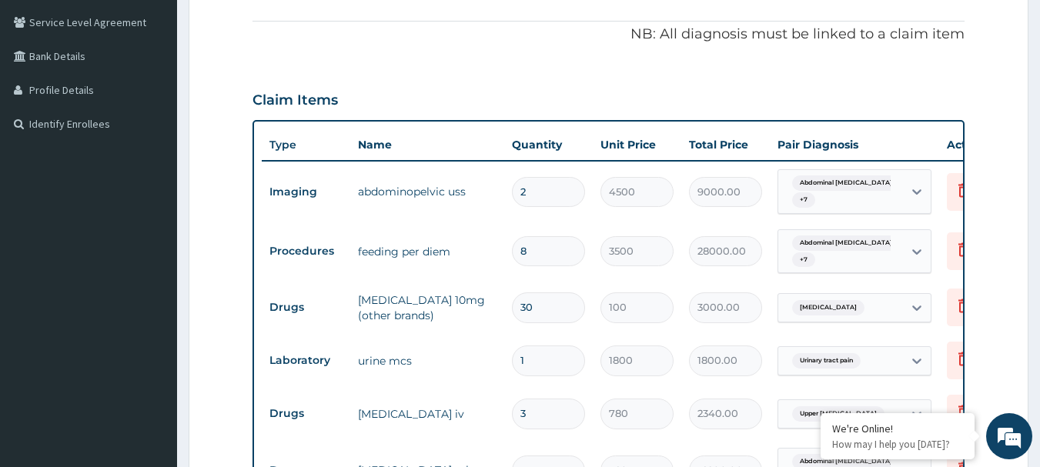
drag, startPoint x: 547, startPoint y: 242, endPoint x: 428, endPoint y: 242, distance: 118.5
click at [546, 242] on input "8" at bounding box center [548, 251] width 73 height 30
click at [425, 242] on td "feeding per diem" at bounding box center [427, 251] width 154 height 31
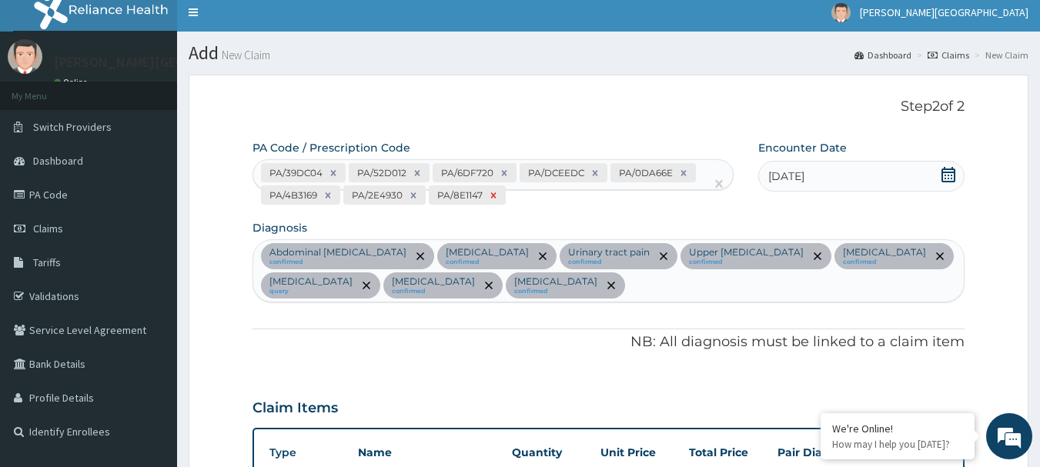
click at [493, 193] on icon at bounding box center [493, 195] width 11 height 11
type input "1"
type input "4500.00"
type input "6"
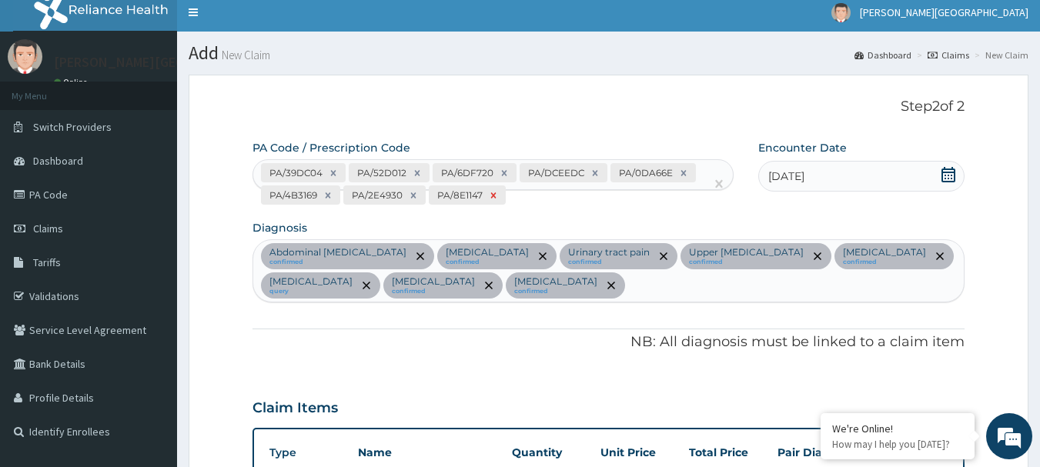
type input "21000.00"
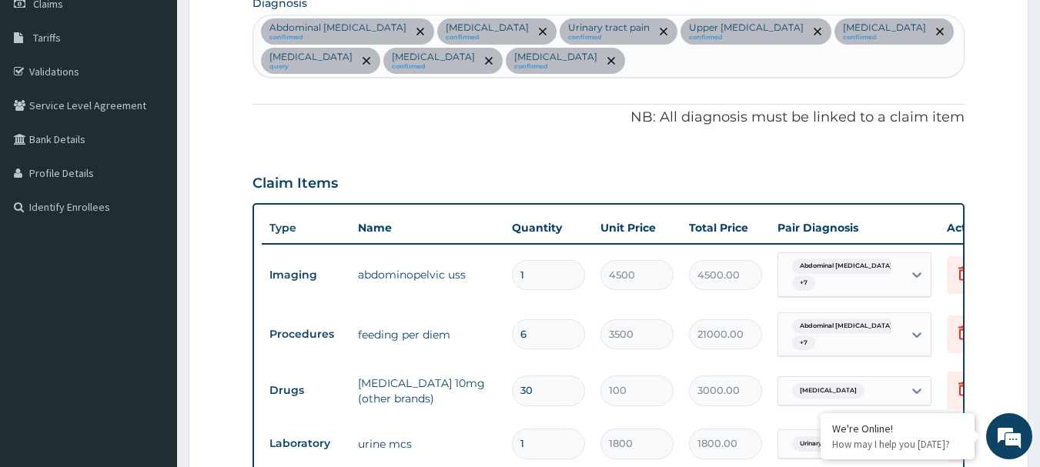
scroll to position [55, 0]
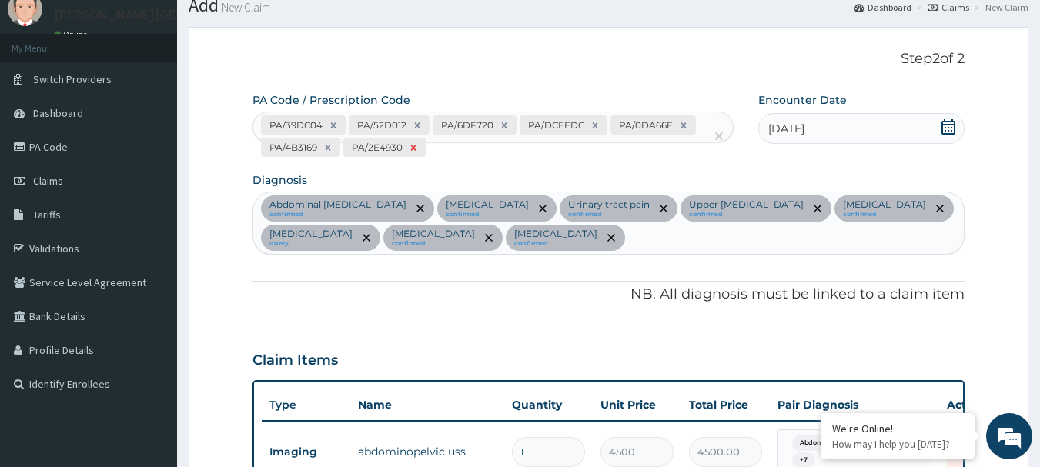
click at [409, 149] on icon at bounding box center [413, 147] width 11 height 11
type input "3"
type input "10500.00"
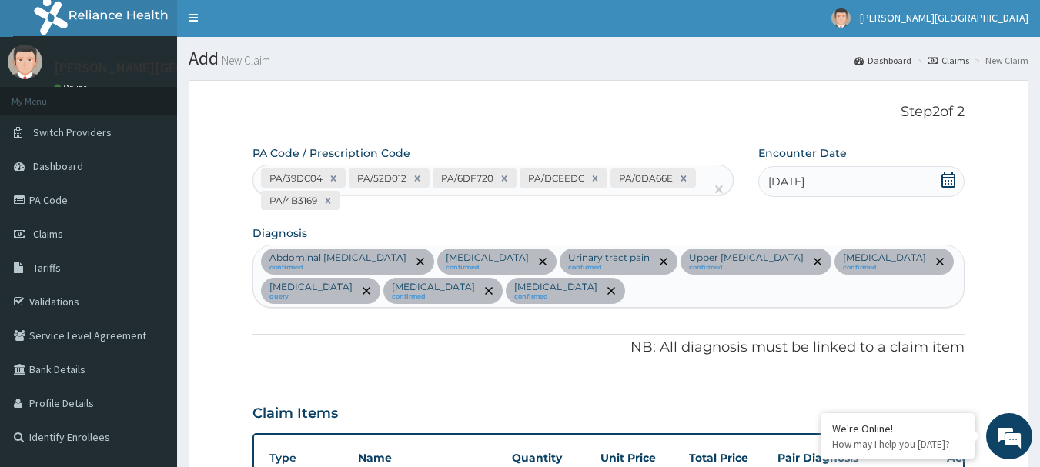
scroll to position [0, 0]
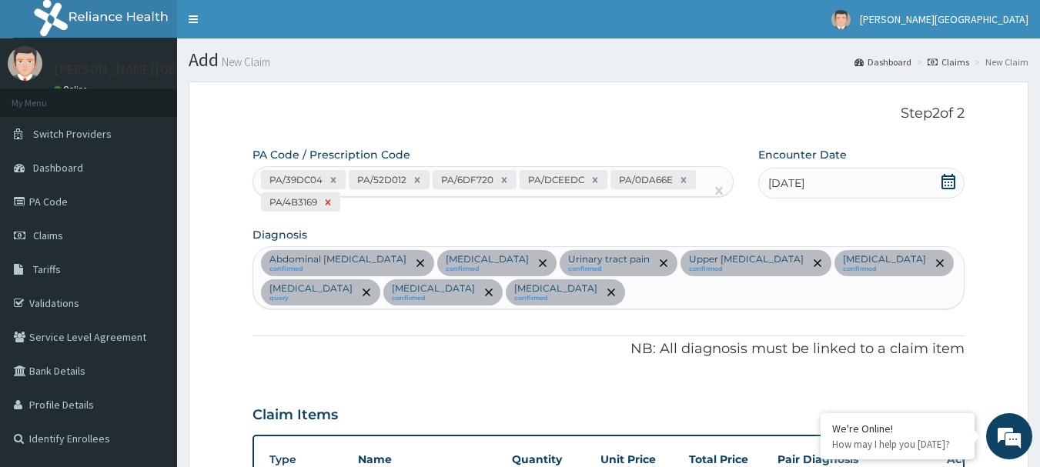
click at [329, 202] on icon at bounding box center [328, 202] width 11 height 11
click at [334, 182] on icon at bounding box center [332, 179] width 5 height 5
type input "3"
type input "780"
type input "2340.00"
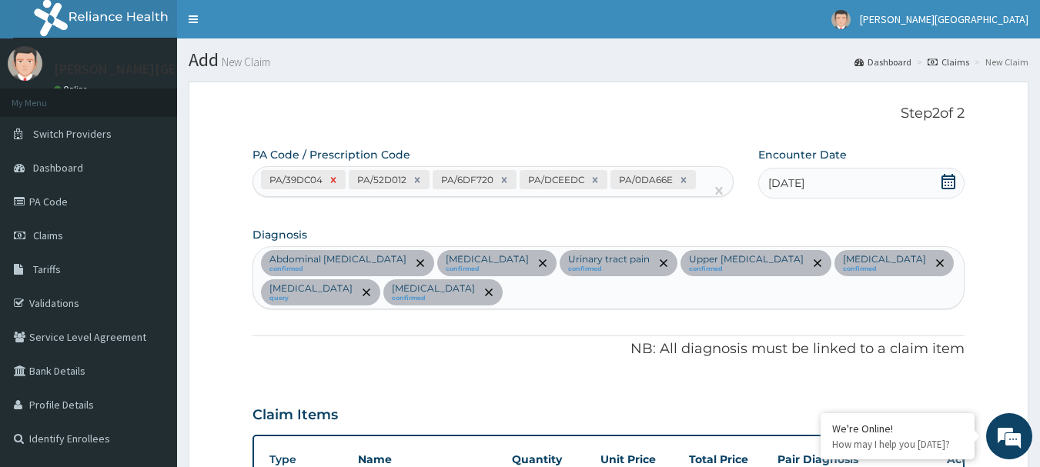
type input "45"
type input "360"
type input "16200.00"
type input "60"
type input "144"
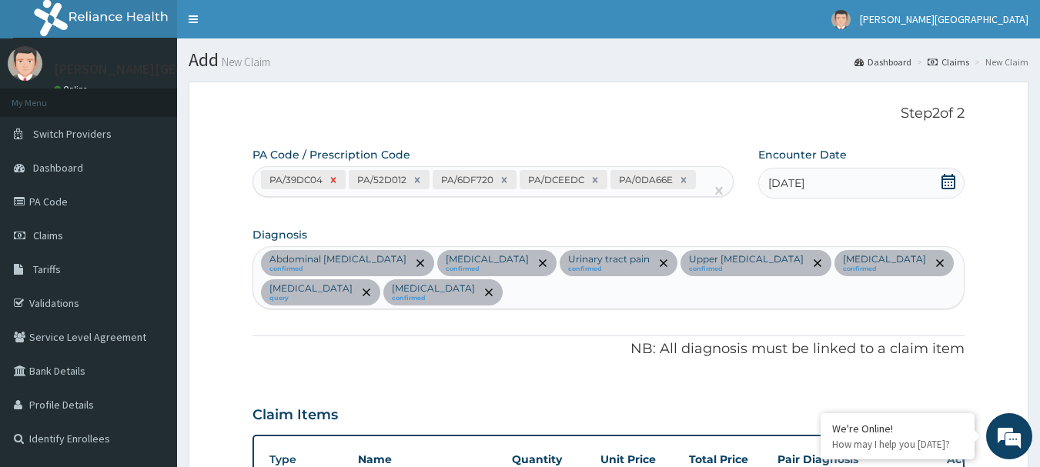
type input "8640.00"
type input "30"
type input "42"
type input "1260.00"
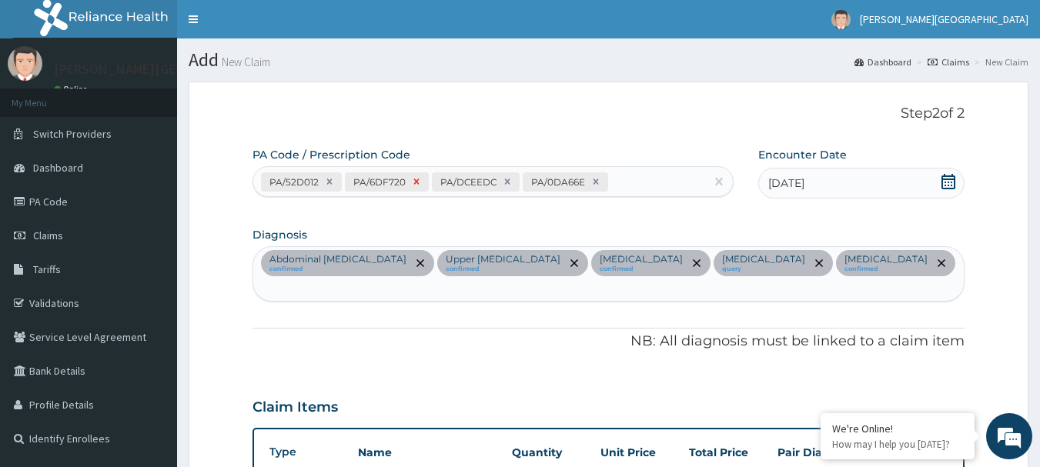
click at [412, 182] on icon at bounding box center [416, 181] width 11 height 11
type input "30"
type input "10800.00"
click at [329, 184] on icon at bounding box center [328, 181] width 5 height 5
type input "30"
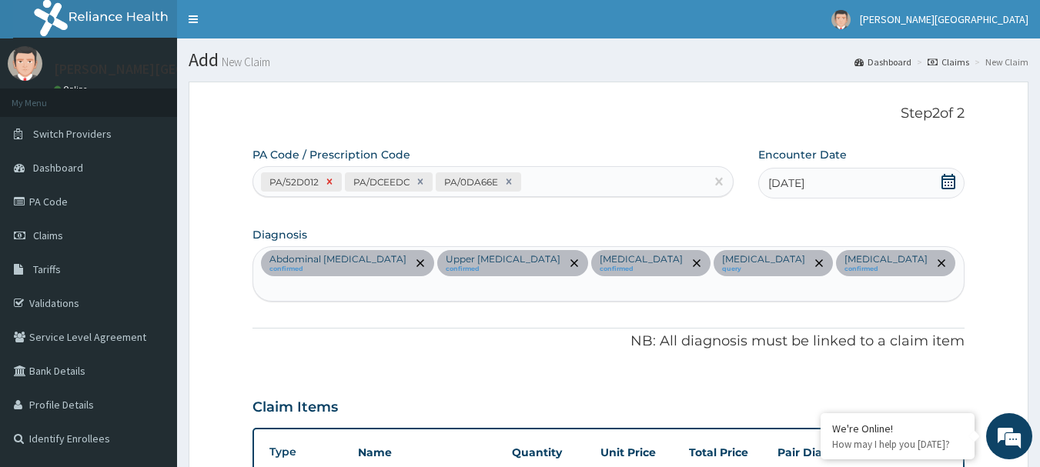
type input "360"
type input "10800.00"
type input "60"
type input "144"
type input "8640.00"
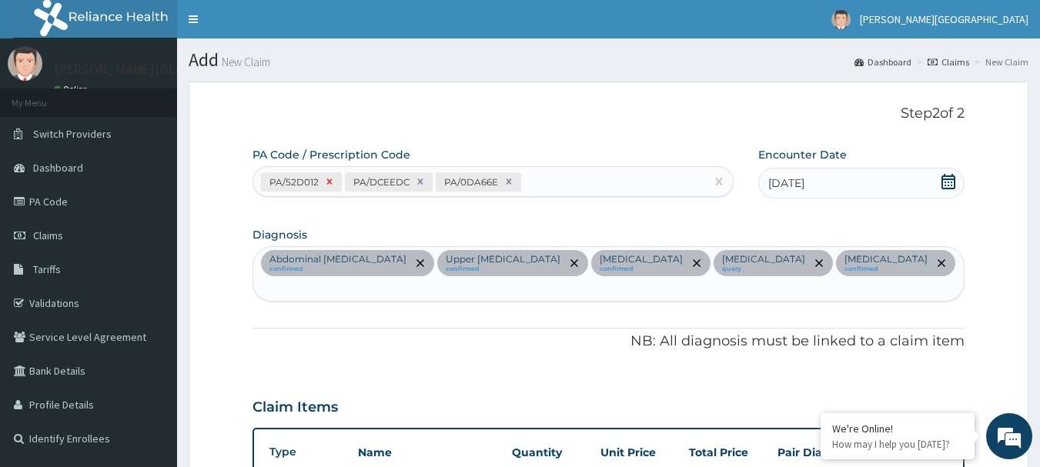
type input "30"
type input "42"
type input "1260.00"
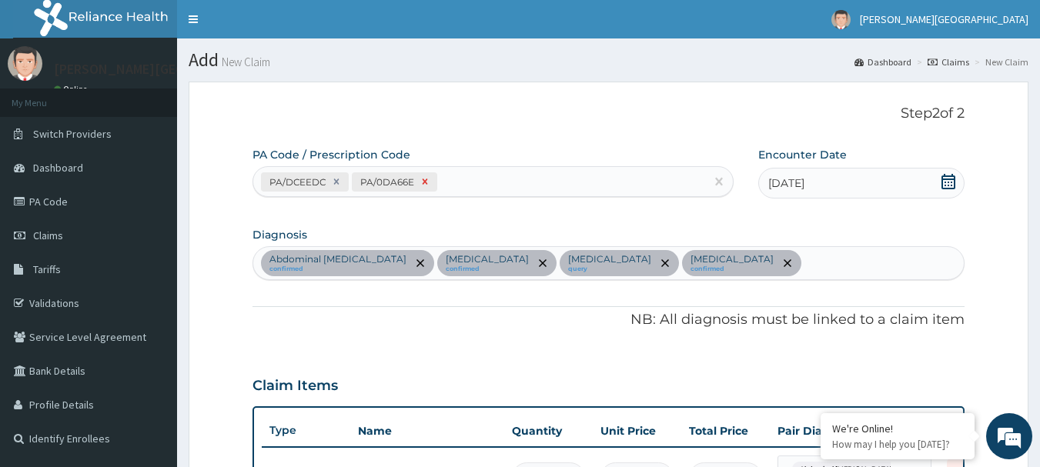
click at [423, 180] on icon at bounding box center [424, 181] width 5 height 5
type input "30"
type input "360"
type input "10800.00"
type input "30"
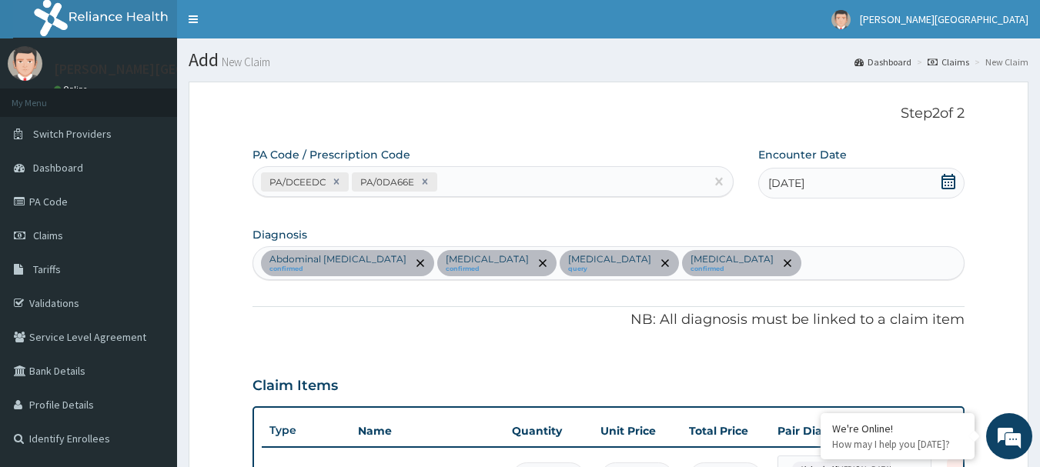
type input "144"
type input "4320.00"
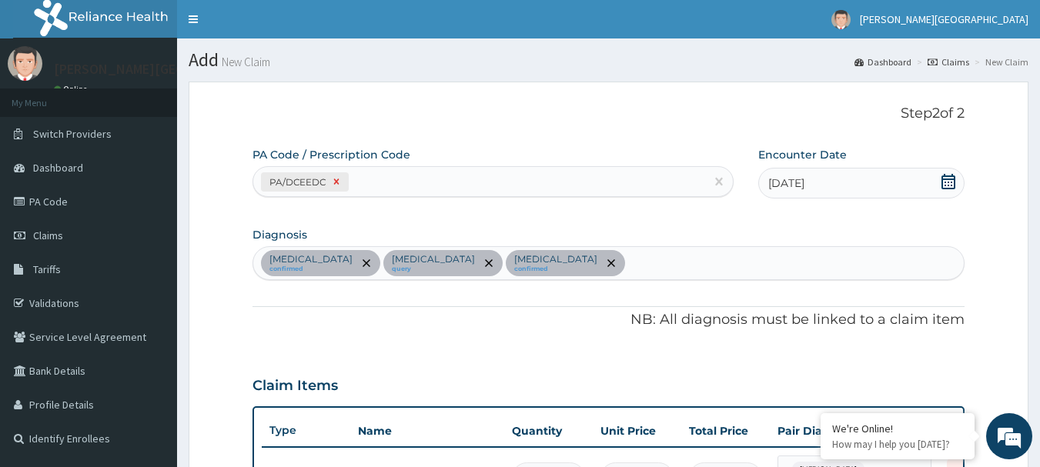
click at [336, 182] on icon at bounding box center [335, 181] width 5 height 5
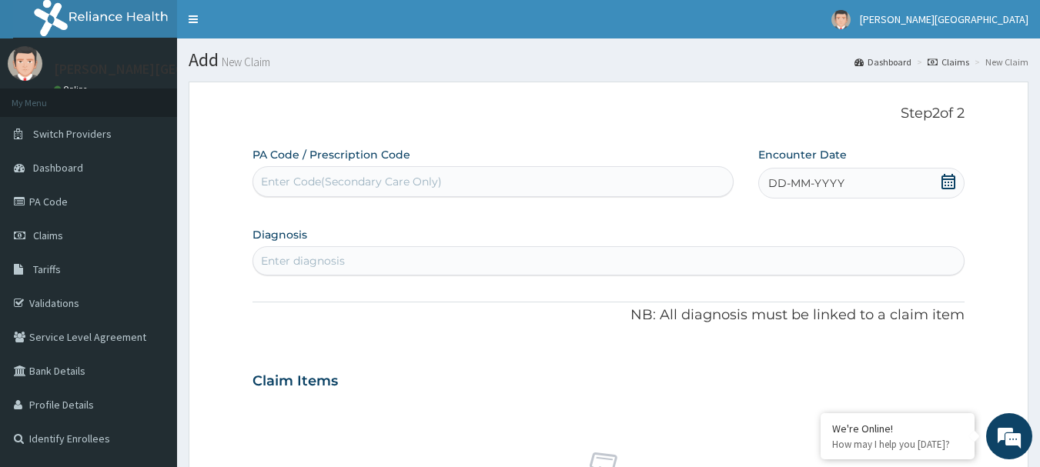
paste input "PA/8E1147"
type input "PA/8E1147"
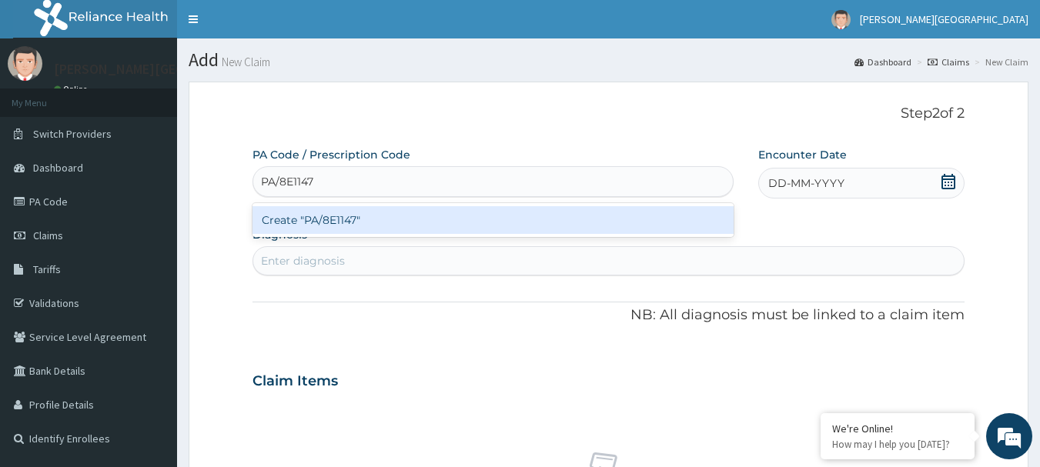
click at [309, 216] on div "Create "PA/8E1147"" at bounding box center [493, 220] width 482 height 28
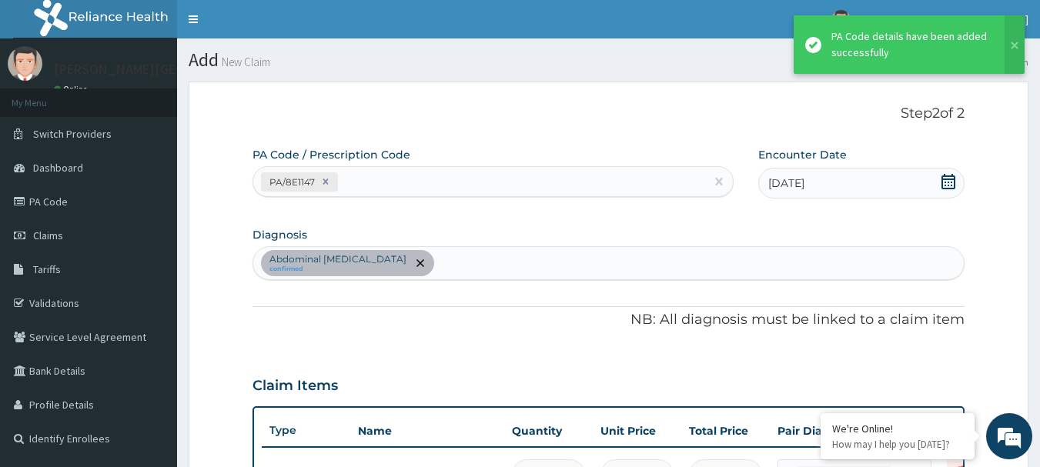
click at [414, 185] on div "PA/8E1147" at bounding box center [479, 181] width 453 height 25
paste input "PA/39DC04"
type input "PA/39DC04"
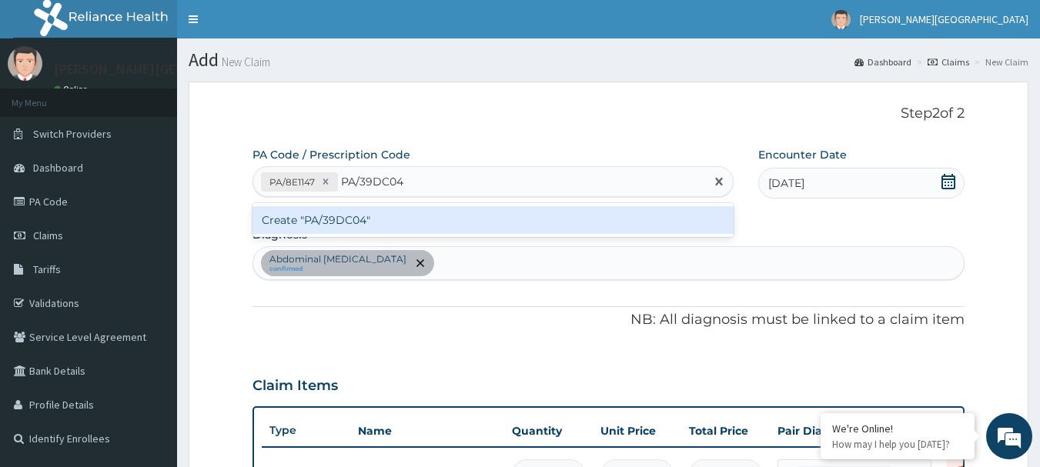
click at [399, 219] on div "Create "PA/39DC04"" at bounding box center [493, 220] width 482 height 28
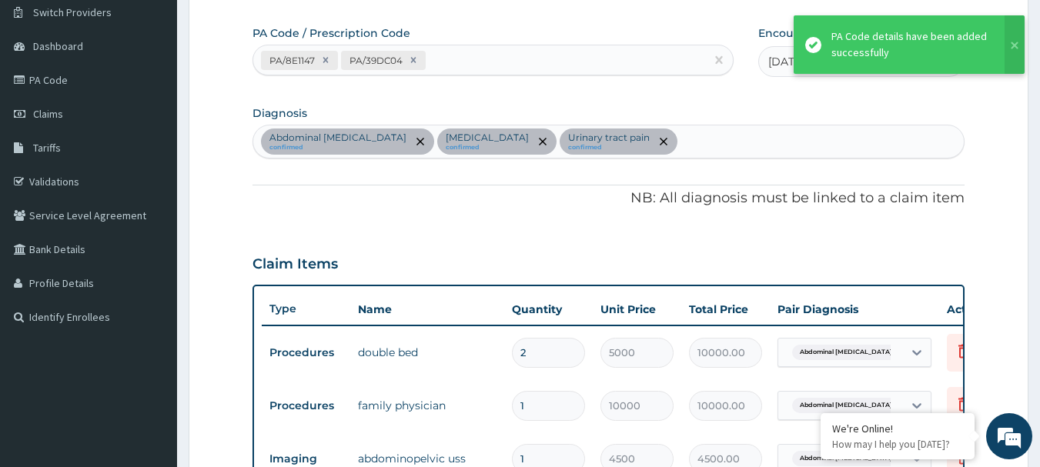
scroll to position [45, 0]
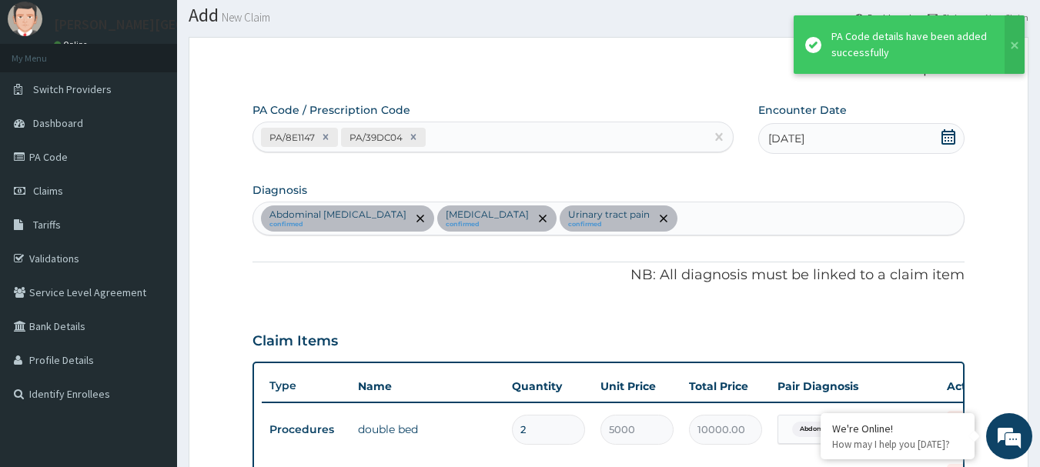
click at [440, 135] on div "PA/8E1147 PA/39DC04" at bounding box center [479, 137] width 453 height 25
paste input "PA/52D012"
type input "PA/52D012"
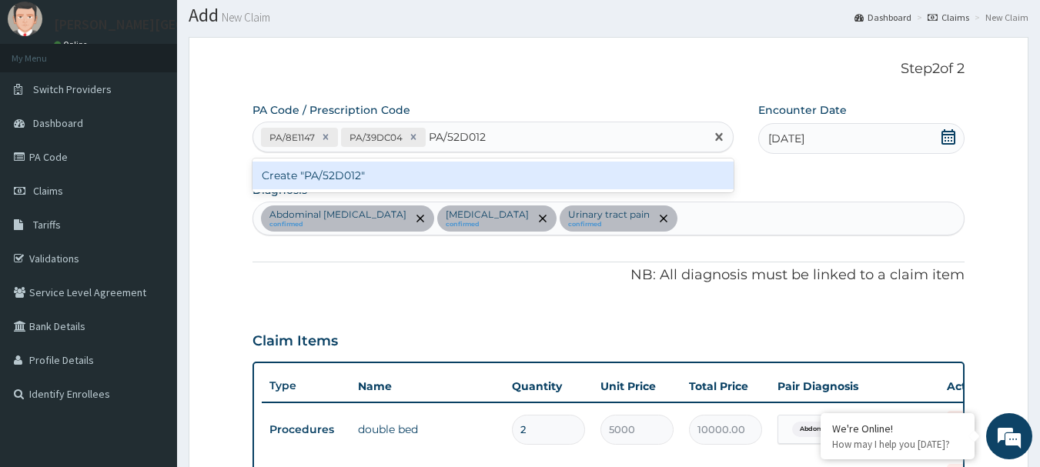
click at [373, 179] on div "Create "PA/52D012"" at bounding box center [493, 176] width 482 height 28
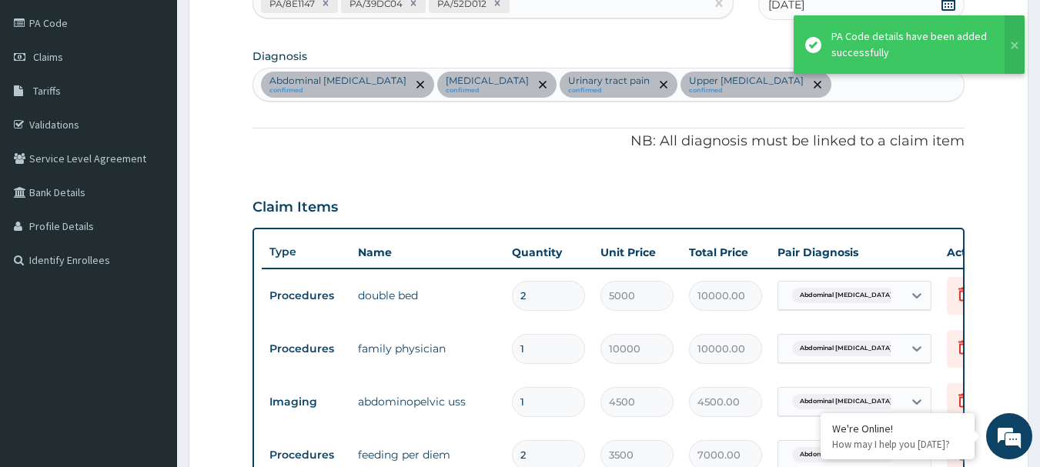
scroll to position [175, 0]
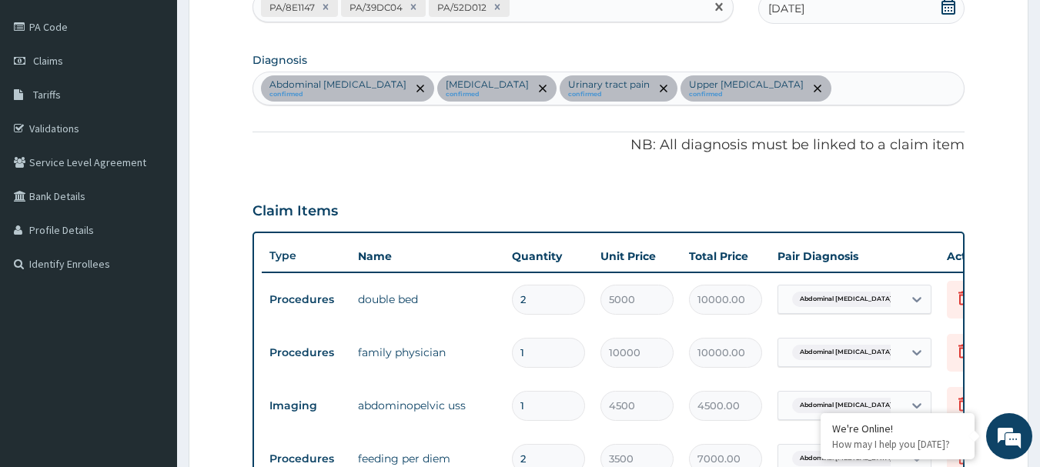
click at [548, 7] on div "PA/8E1147 PA/39DC04 PA/52D012" at bounding box center [479, 7] width 453 height 25
paste input "PA/6DF720"
type input "PA/6DF720"
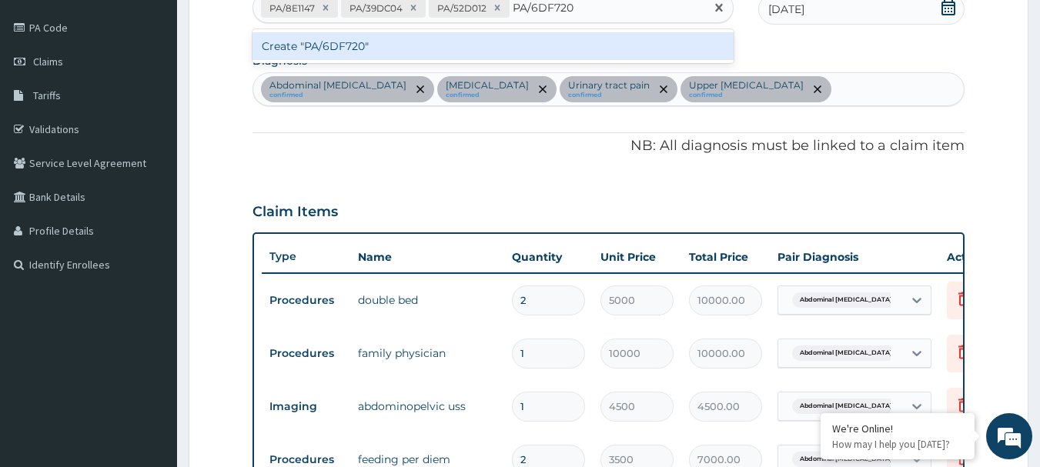
click at [480, 42] on div "Create "PA/6DF720"" at bounding box center [493, 46] width 482 height 28
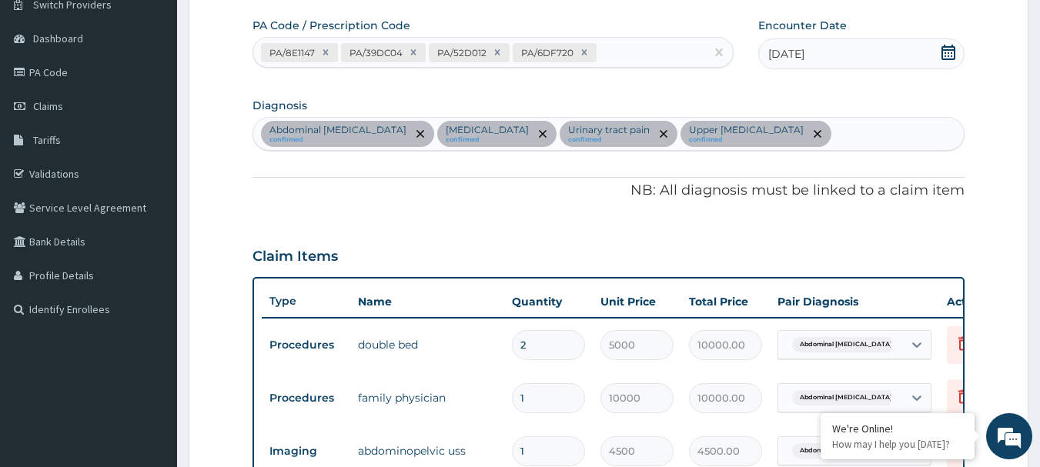
scroll to position [0, 0]
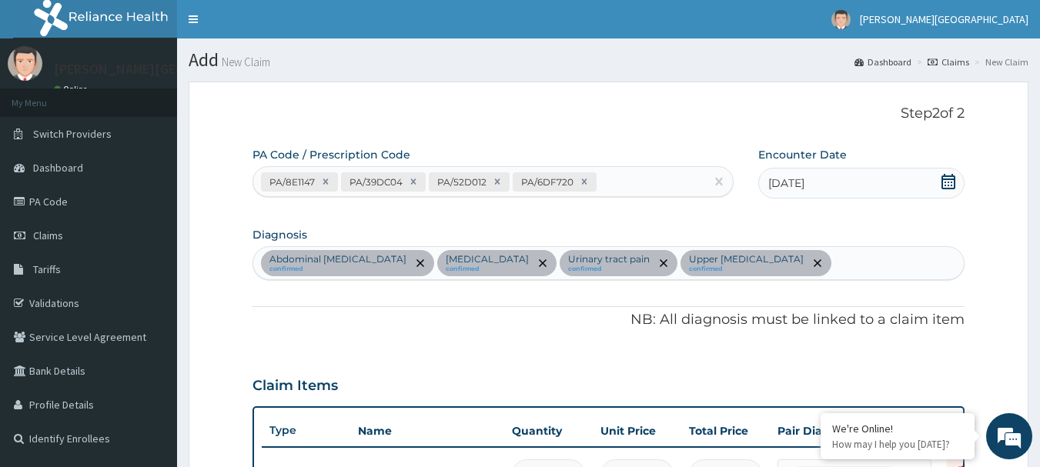
click at [660, 179] on div "PA/8E1147 PA/39DC04 PA/52D012 PA/6DF720" at bounding box center [479, 181] width 453 height 25
paste input "PA/DCEEDC"
type input "PA/DCEEDC"
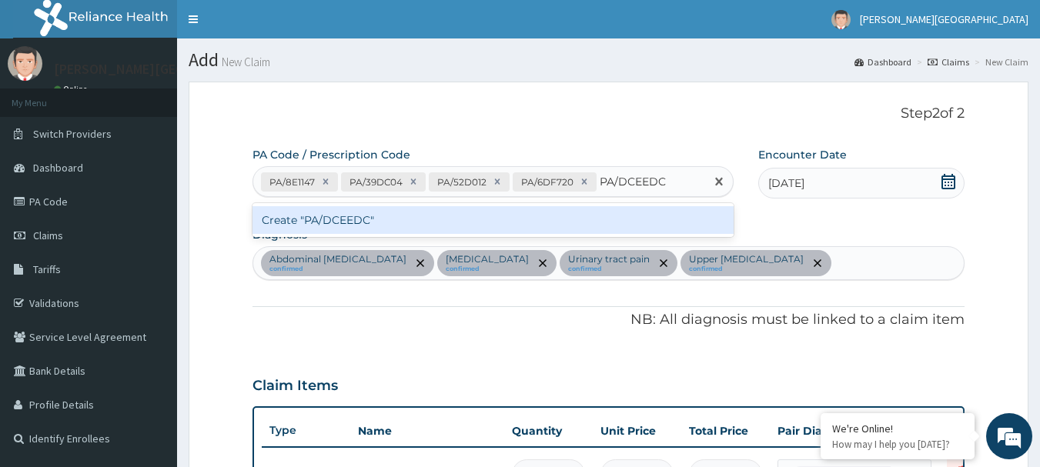
click at [451, 225] on div "Create "PA/DCEEDC"" at bounding box center [493, 220] width 482 height 28
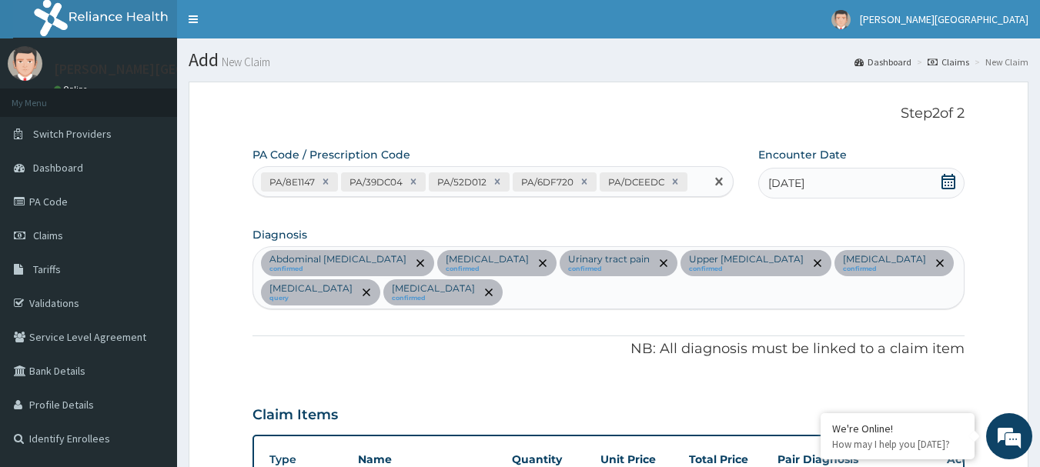
click at [700, 175] on div "PA/8E1147 PA/39DC04 PA/52D012 PA/6DF720 PA/DCEEDC" at bounding box center [479, 181] width 453 height 25
paste input "PA/0DA66E"
type input "PA/0DA66E"
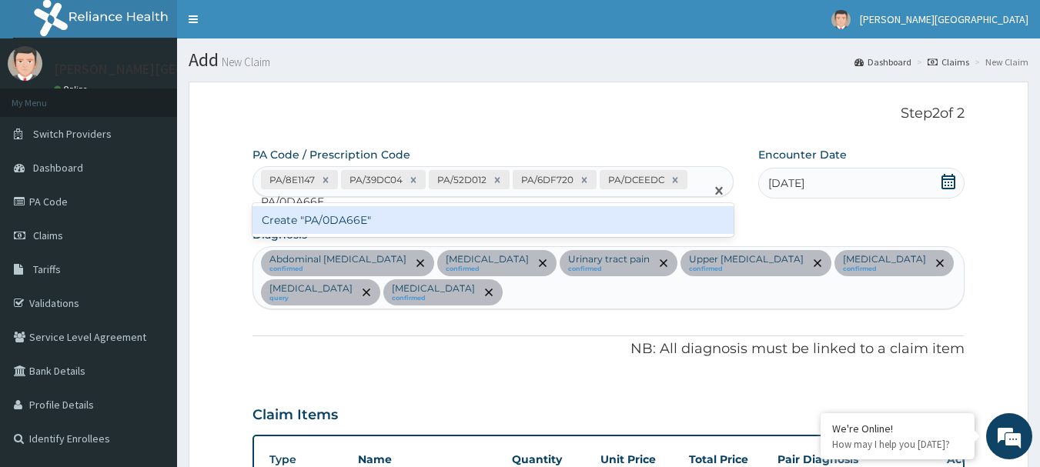
click at [382, 216] on div "Create "PA/0DA66E"" at bounding box center [493, 220] width 482 height 28
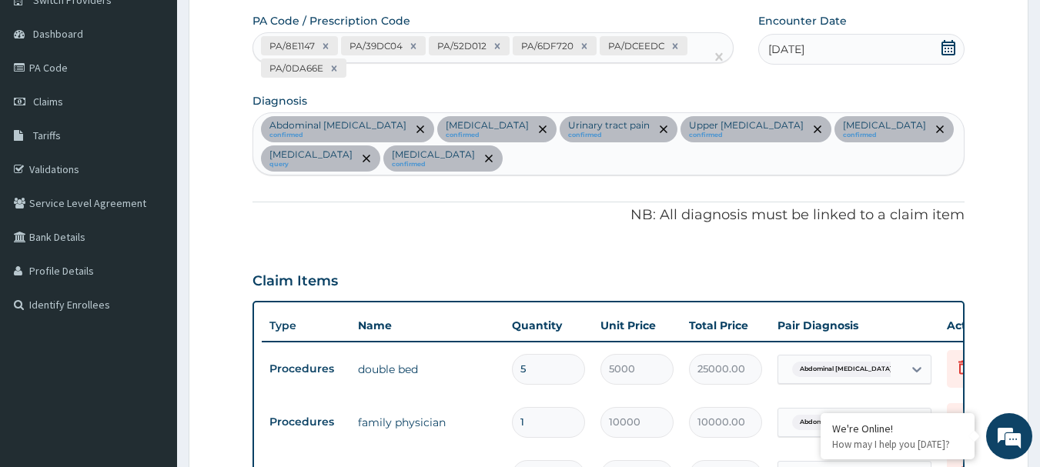
scroll to position [55, 0]
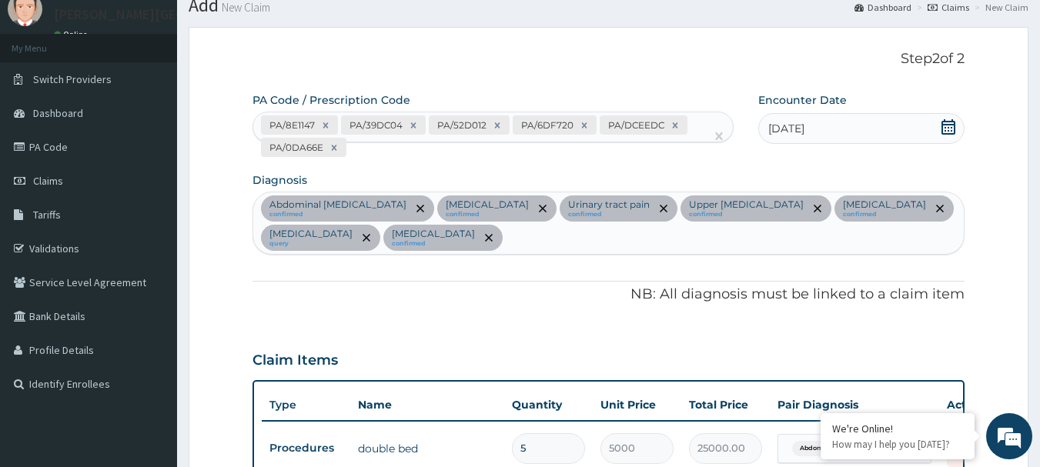
click at [580, 239] on div "Abdominal colic confirmed Essential hypertension confirmed Urinary tract pain c…" at bounding box center [608, 223] width 711 height 62
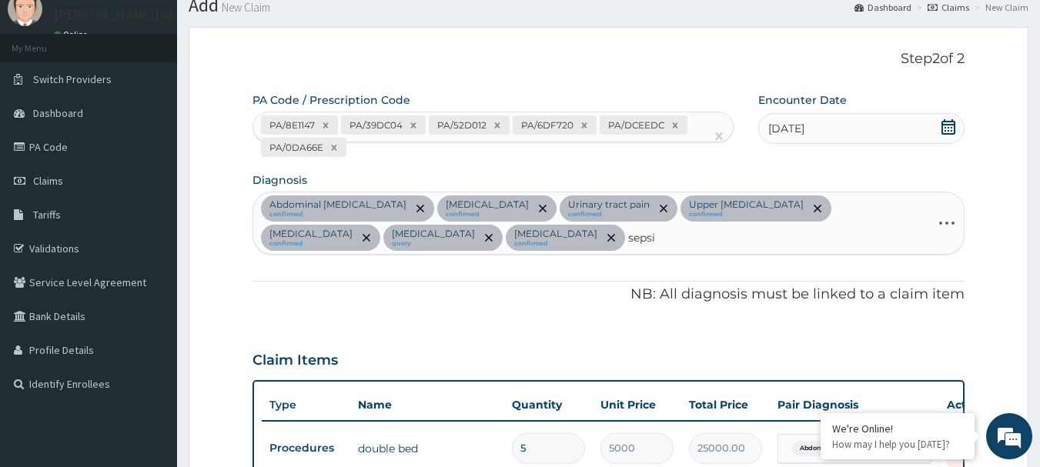
type input "sepsis"
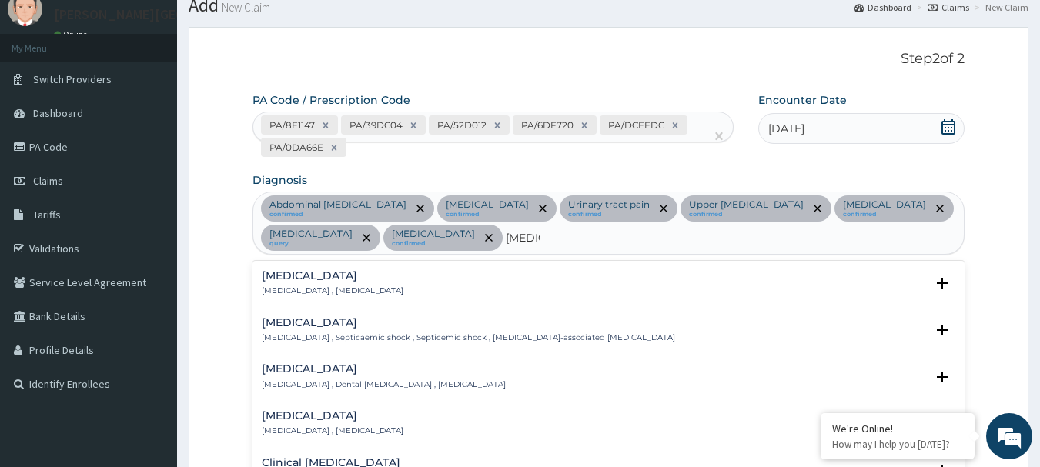
click at [330, 266] on div "Sepsis Systemic infection , Sepsis Select Status Query Query covers suspected (…" at bounding box center [608, 287] width 713 height 47
click at [337, 283] on div "Sepsis Systemic infection , Sepsis" at bounding box center [333, 283] width 142 height 27
click at [356, 290] on p "Systemic infection , Sepsis" at bounding box center [333, 291] width 142 height 11
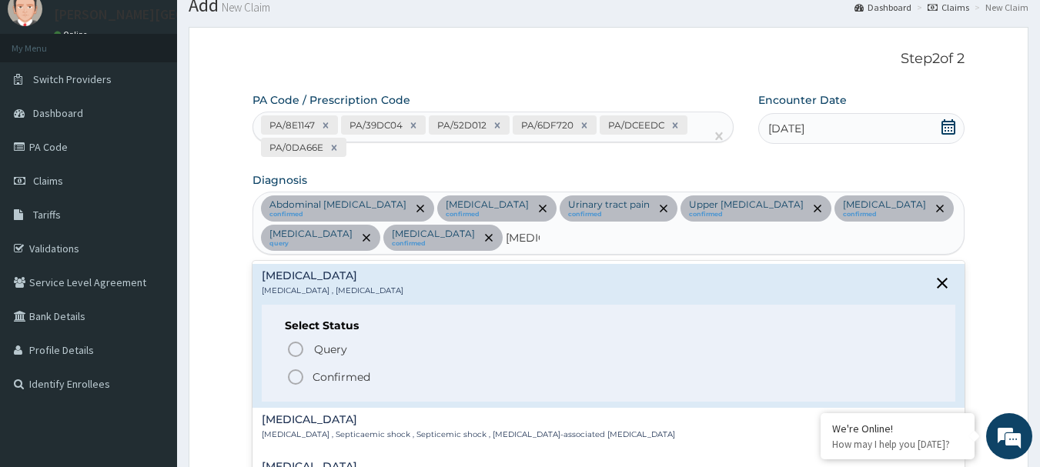
click at [359, 376] on p "Confirmed" at bounding box center [342, 376] width 58 height 15
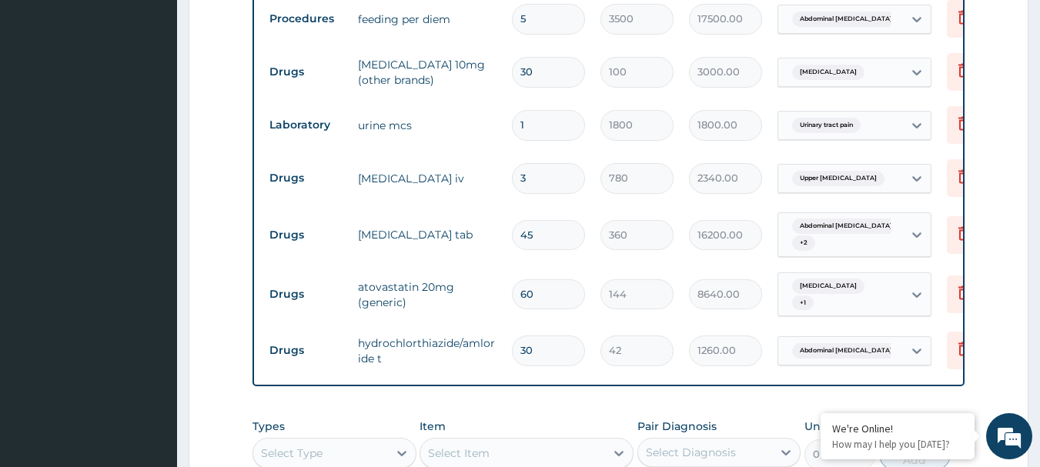
scroll to position [670, 0]
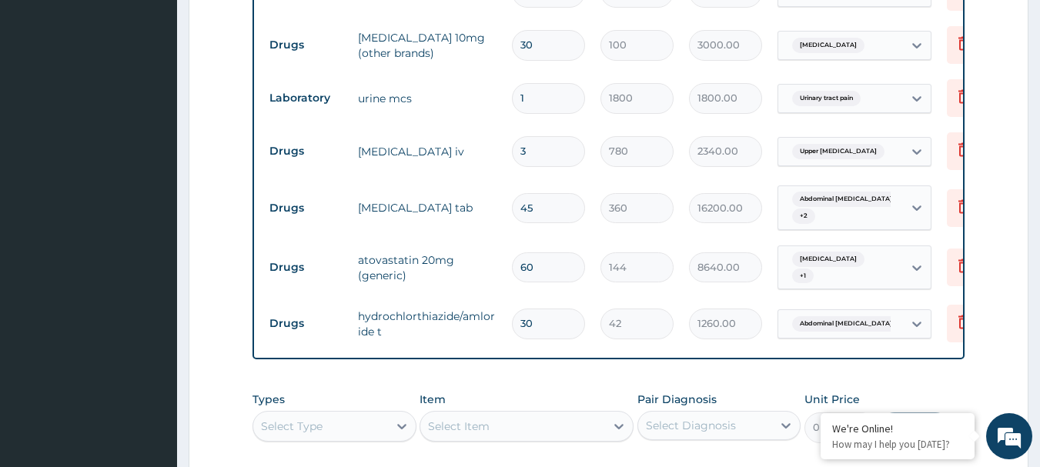
click at [528, 254] on input "60" at bounding box center [548, 267] width 73 height 30
drag, startPoint x: 509, startPoint y: 253, endPoint x: 484, endPoint y: 253, distance: 24.6
click at [484, 253] on tr "Drugs atovastatin 20mg (generic) 60 144 8640.00 Dyslipidemia + 1 Delete" at bounding box center [639, 268] width 754 height 60
type input "0"
type input "0.00"
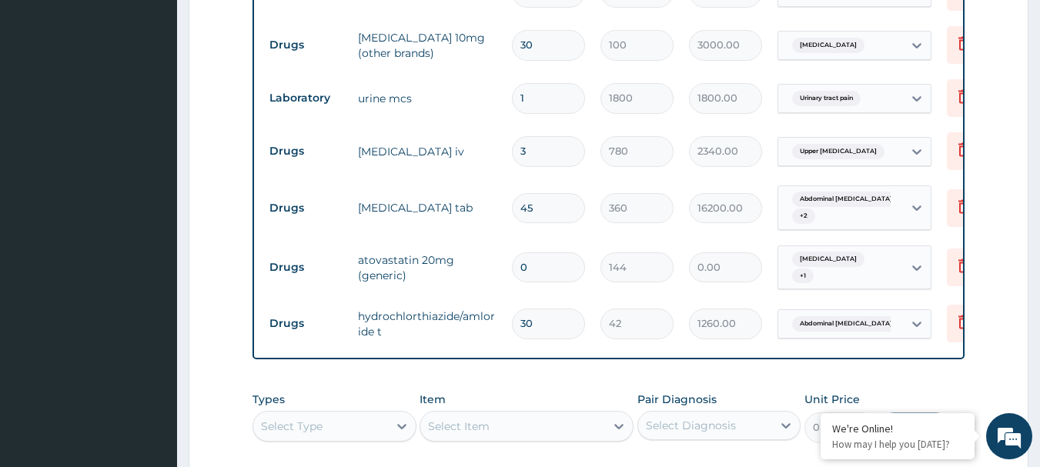
type input "30"
type input "4320.00"
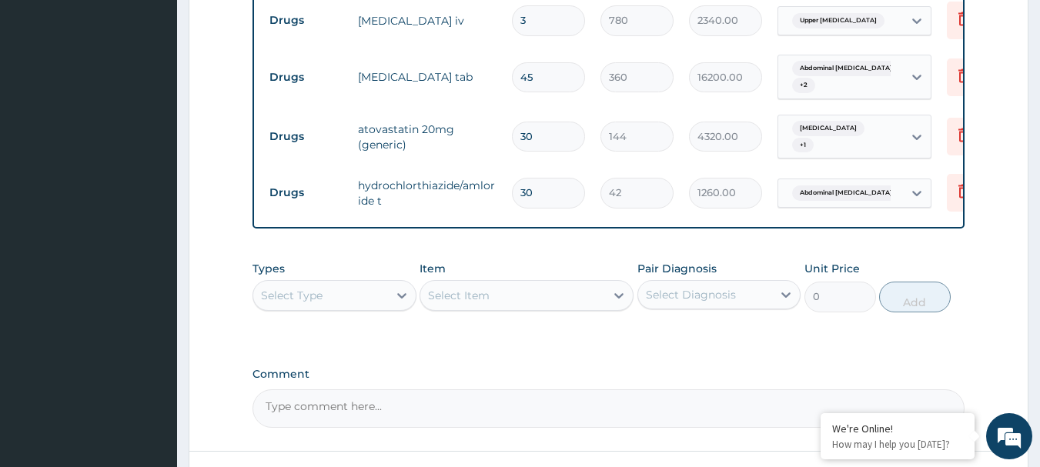
scroll to position [901, 0]
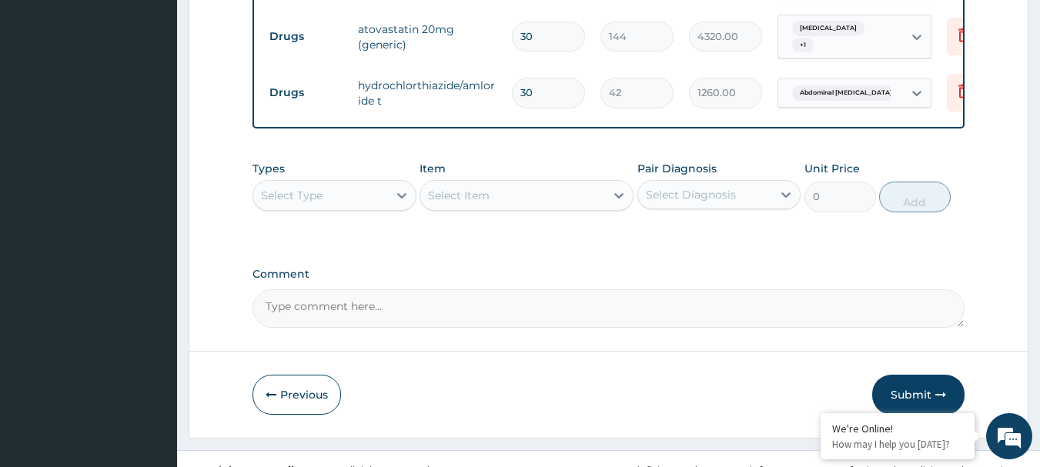
type input "30"
click at [356, 199] on div "Select Type" at bounding box center [320, 195] width 135 height 25
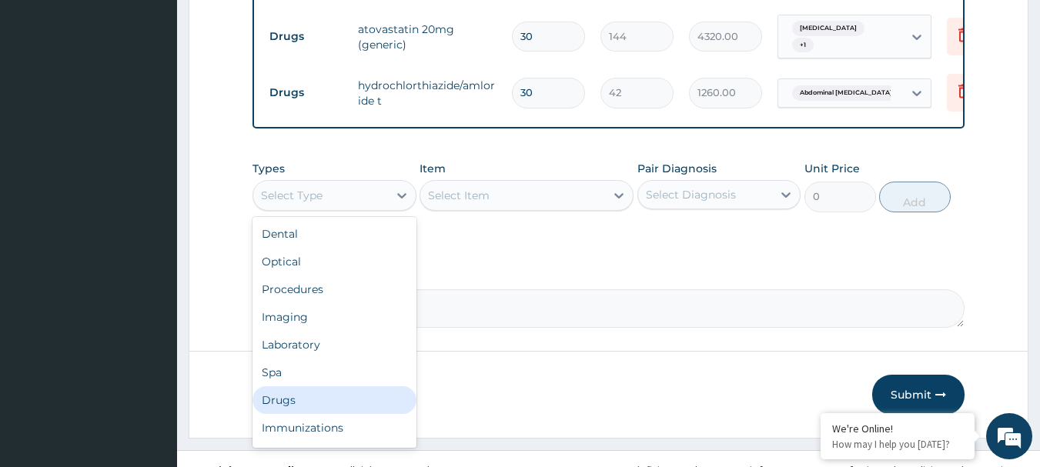
click at [316, 399] on div "Drugs" at bounding box center [334, 400] width 164 height 28
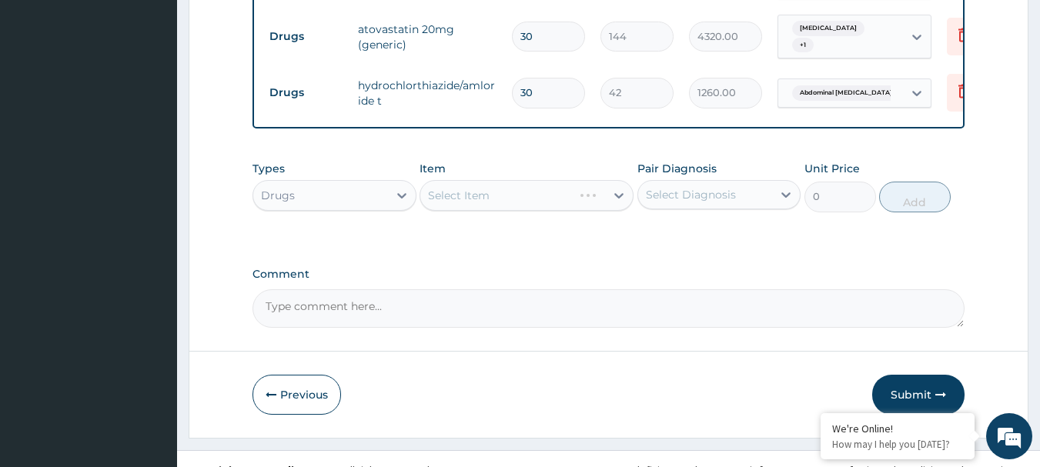
click at [476, 198] on div "Select Item" at bounding box center [527, 195] width 214 height 31
click at [477, 199] on div "Select Item" at bounding box center [527, 195] width 214 height 31
click at [485, 192] on div "Select Item" at bounding box center [459, 195] width 62 height 15
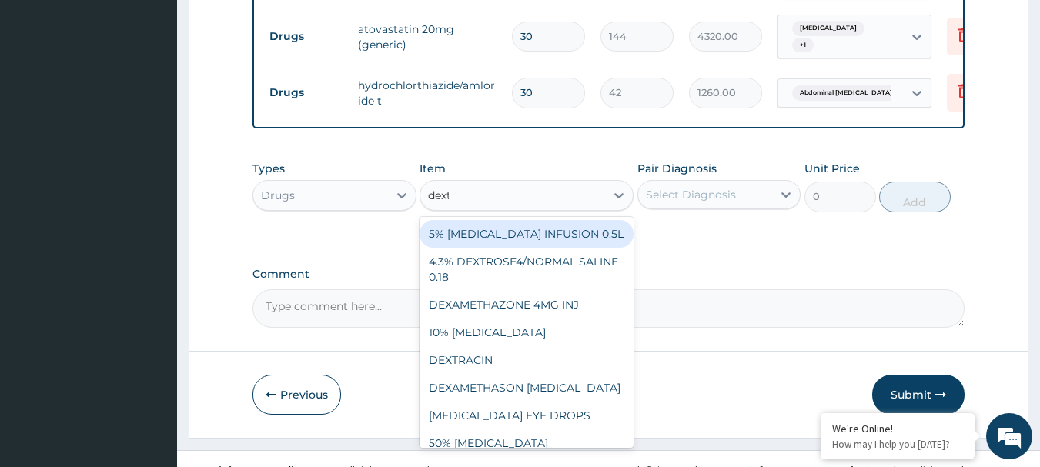
type input "dextr"
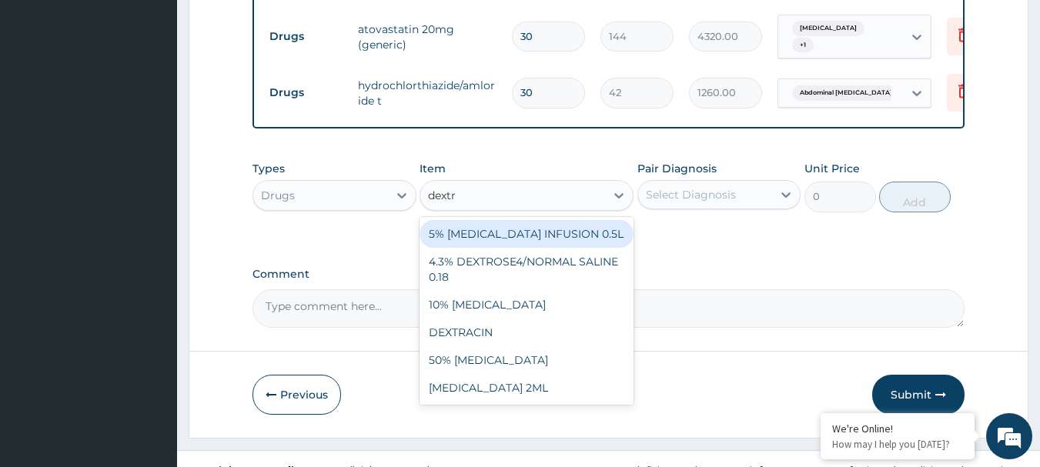
click at [503, 236] on div "5% DEXTROSE INFUSION 0.5L" at bounding box center [527, 234] width 214 height 28
type input "1000"
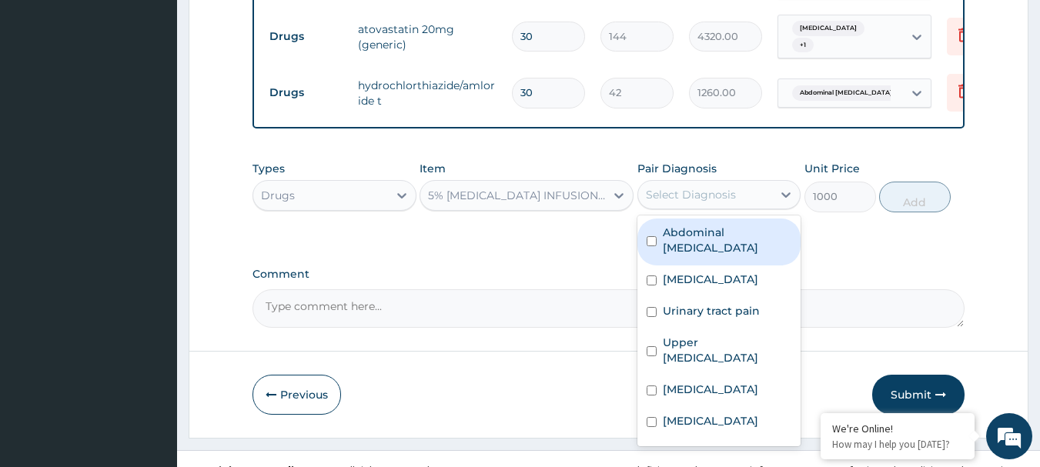
click at [723, 191] on div "Select Diagnosis" at bounding box center [691, 194] width 90 height 15
click at [725, 236] on label "Abdominal colic" at bounding box center [727, 240] width 129 height 31
checkbox input "true"
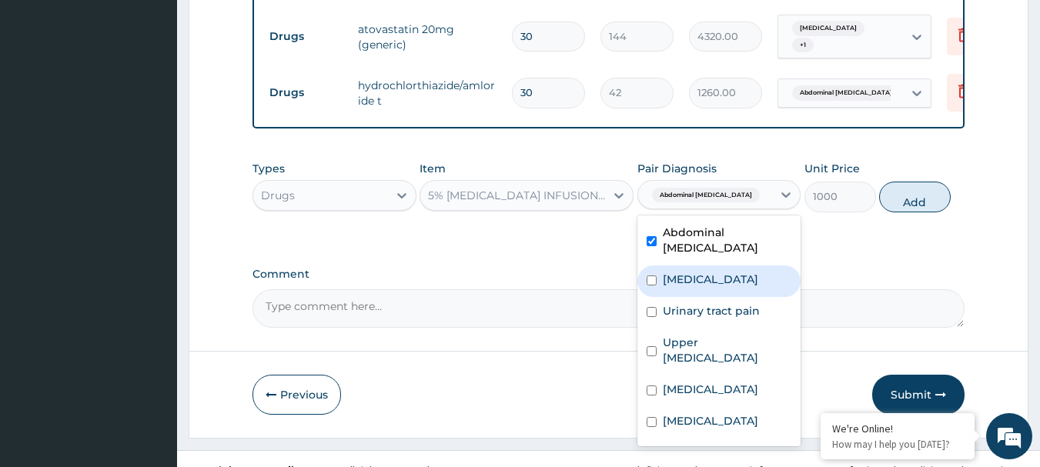
click at [720, 272] on label "Essential hypertension" at bounding box center [710, 279] width 95 height 15
checkbox input "true"
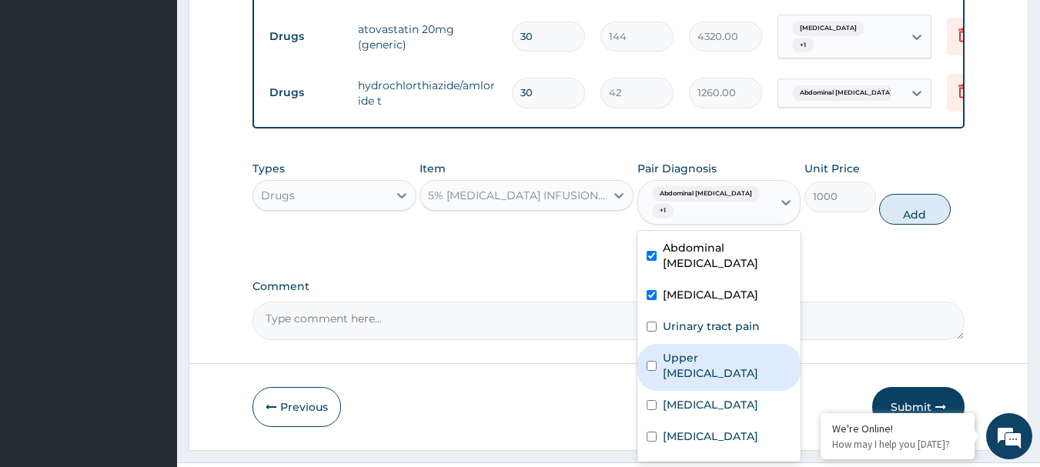
click at [722, 344] on div "Upper urinary tract infection" at bounding box center [719, 367] width 164 height 47
checkbox input "false"
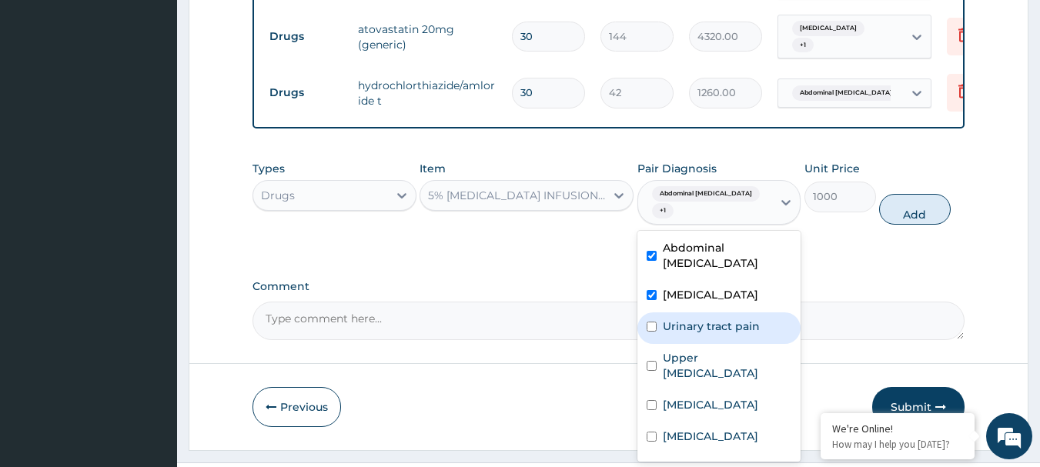
drag, startPoint x: 734, startPoint y: 314, endPoint x: 729, endPoint y: 342, distance: 28.1
click at [733, 319] on label "Urinary tract pain" at bounding box center [711, 326] width 97 height 15
checkbox input "true"
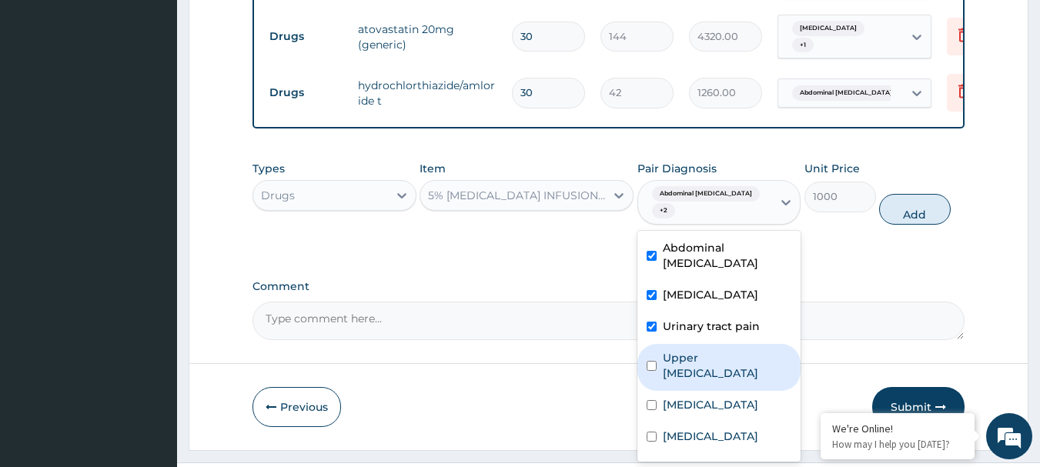
drag, startPoint x: 727, startPoint y: 372, endPoint x: 724, endPoint y: 406, distance: 34.1
click at [725, 391] on div "Abdominal colic Essential hypertension Urinary tract pain Upper urinary tract i…" at bounding box center [719, 346] width 164 height 231
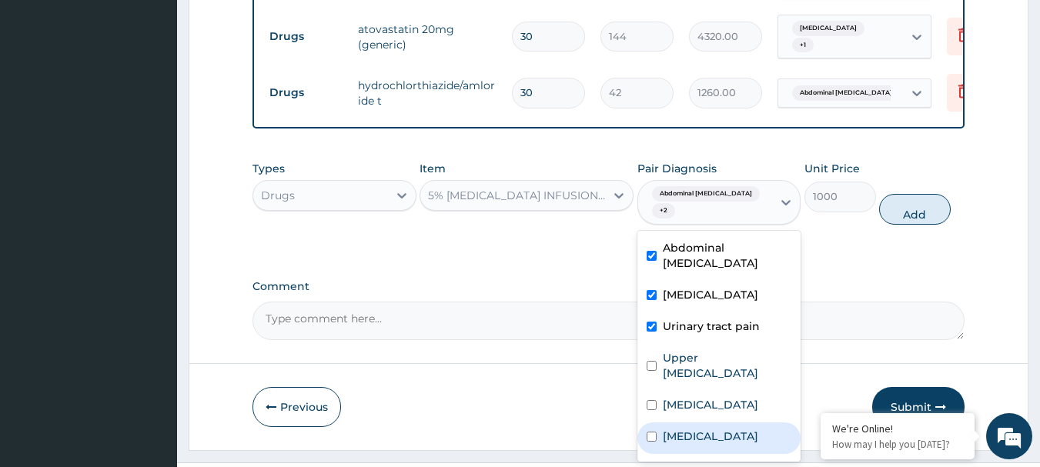
click at [721, 429] on label "Renal colic" at bounding box center [710, 436] width 95 height 15
checkbox input "true"
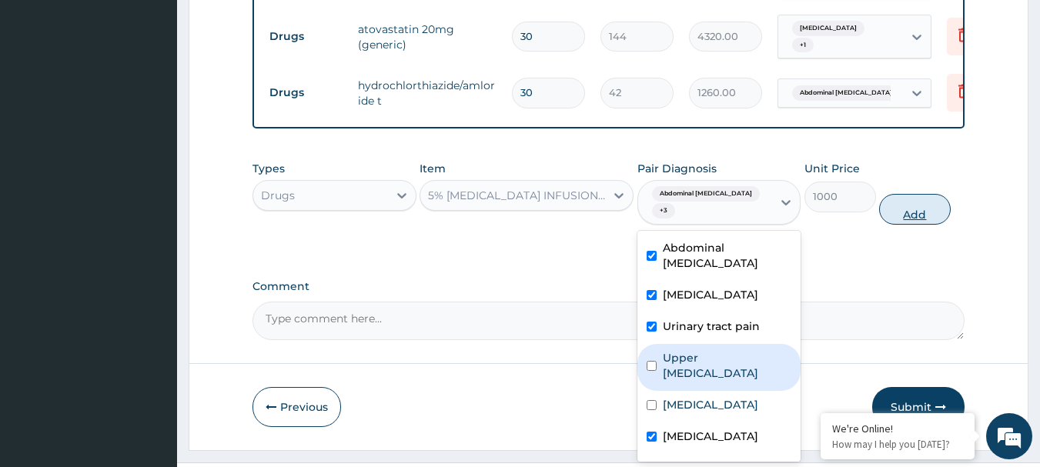
click at [928, 199] on button "Add" at bounding box center [915, 209] width 72 height 31
type input "0"
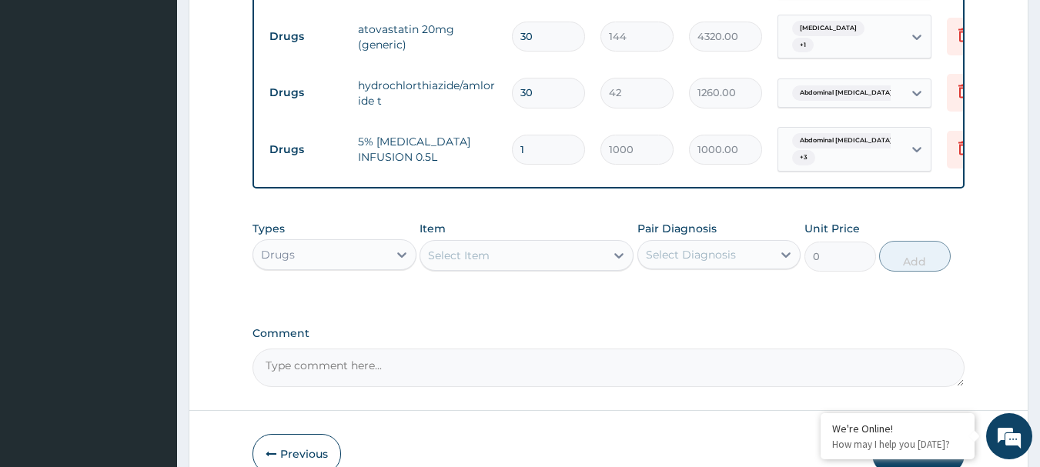
click at [546, 135] on input "1" at bounding box center [548, 150] width 73 height 30
drag, startPoint x: 506, startPoint y: 130, endPoint x: 449, endPoint y: 132, distance: 57.0
click at [451, 132] on tr "Drugs 5% DEXTROSE INFUSION 0.5L 1 1000 1000.00 Abdominal colic + 3 Delete" at bounding box center [639, 149] width 754 height 60
type input "3"
type input "3000.00"
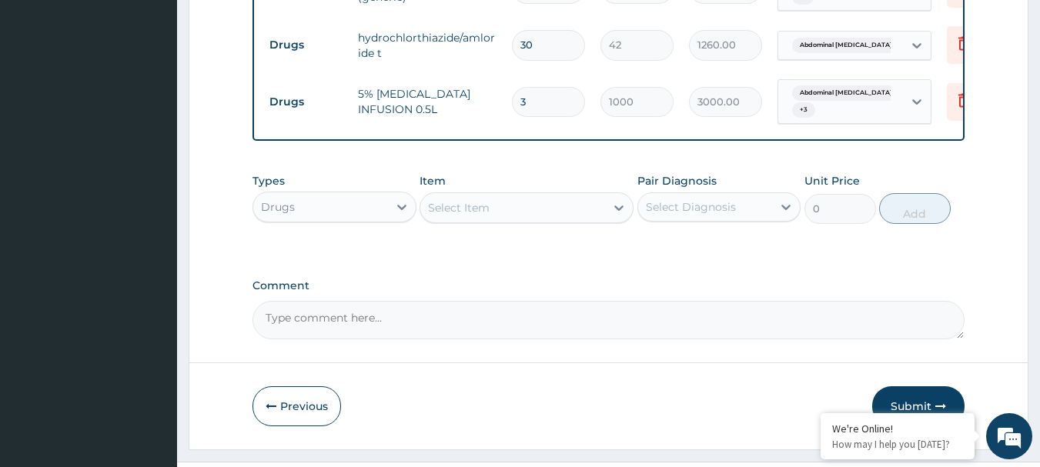
scroll to position [975, 0]
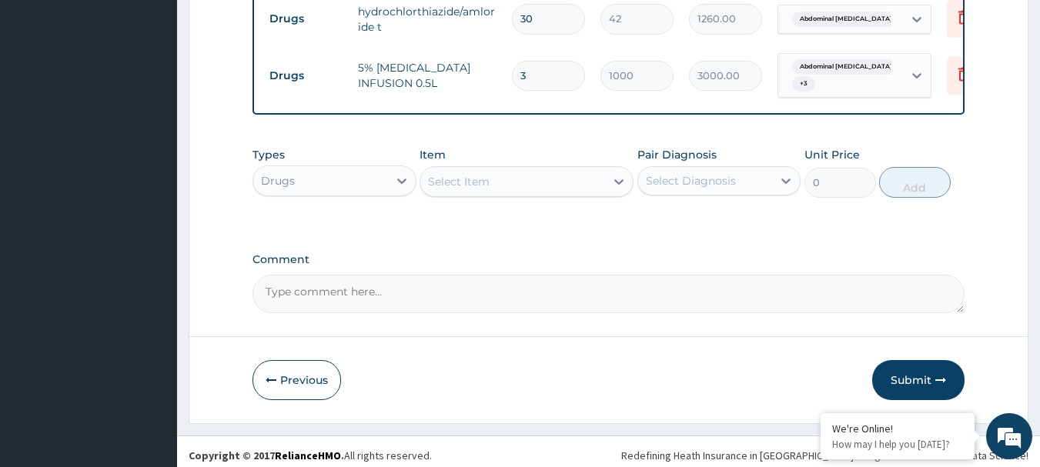
type input "3"
click at [496, 177] on div "Select Item" at bounding box center [512, 181] width 185 height 25
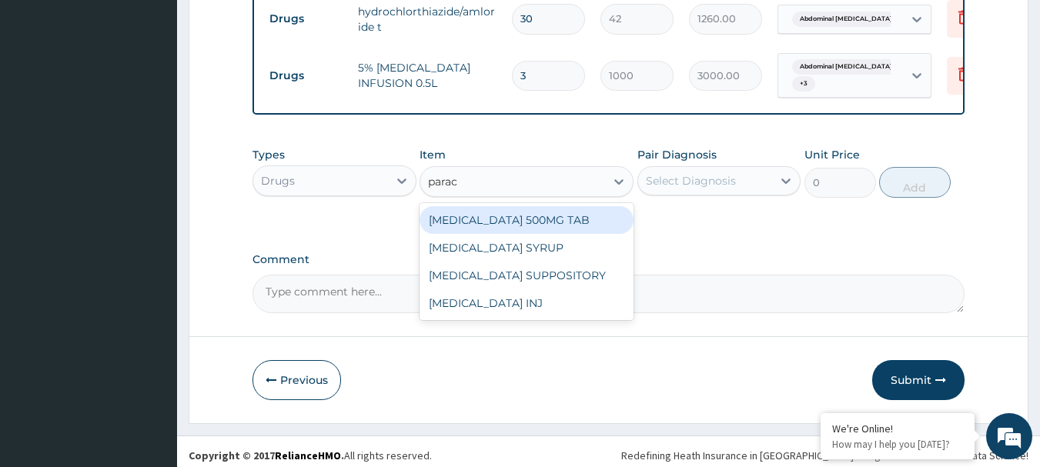
type input "parace"
click at [537, 208] on div "PARACETAMOL 500MG TAB" at bounding box center [527, 220] width 214 height 28
type input "15"
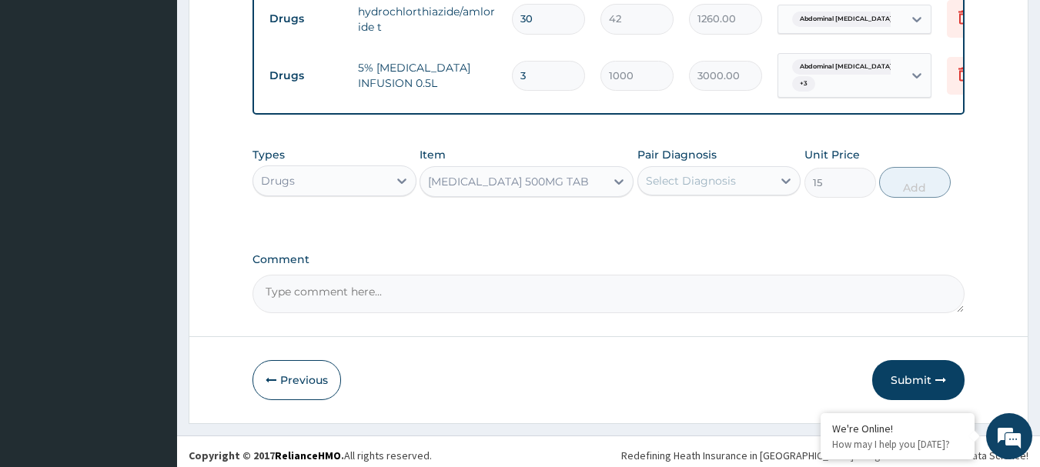
click at [697, 173] on div "Select Diagnosis" at bounding box center [691, 180] width 90 height 15
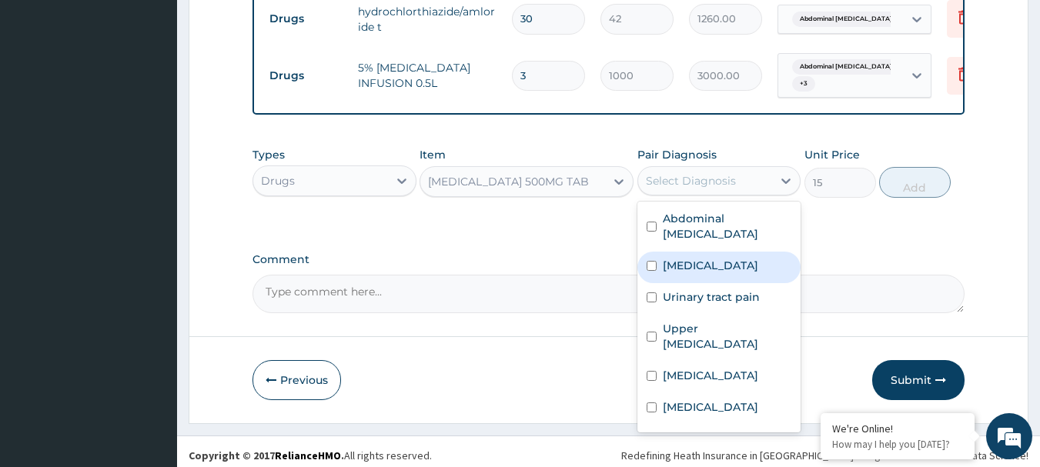
scroll to position [74, 0]
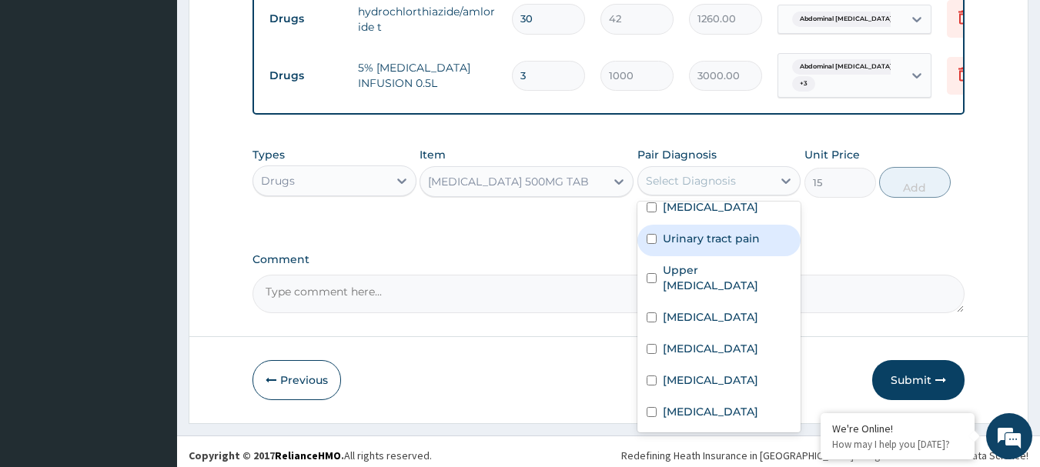
click at [498, 156] on div "Item PARACETAMOL 500MG TAB" at bounding box center [527, 172] width 214 height 51
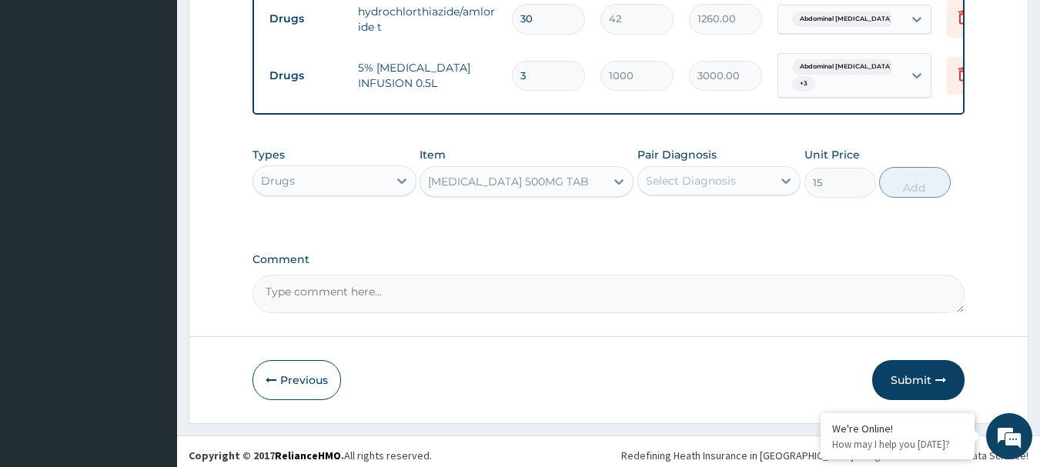
click at [498, 174] on div "PARACETAMOL 500MG TAB" at bounding box center [508, 181] width 161 height 15
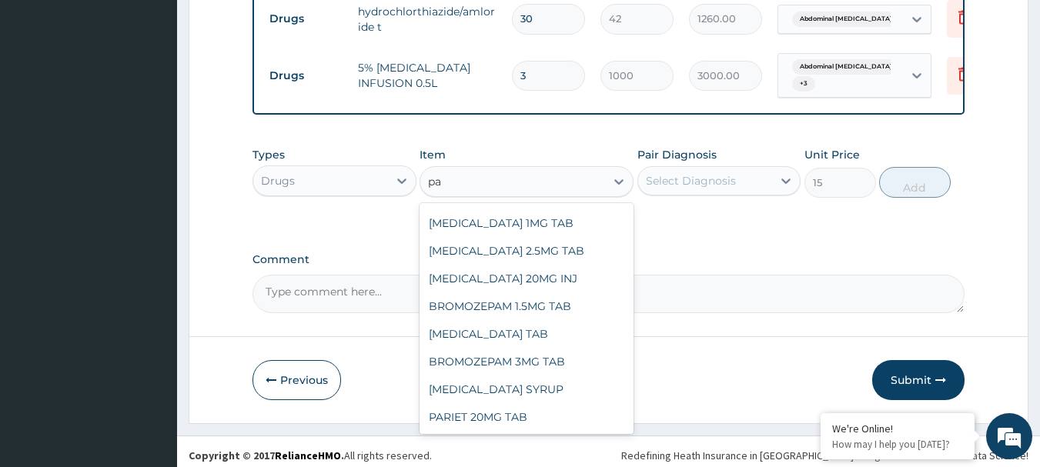
scroll to position [0, 0]
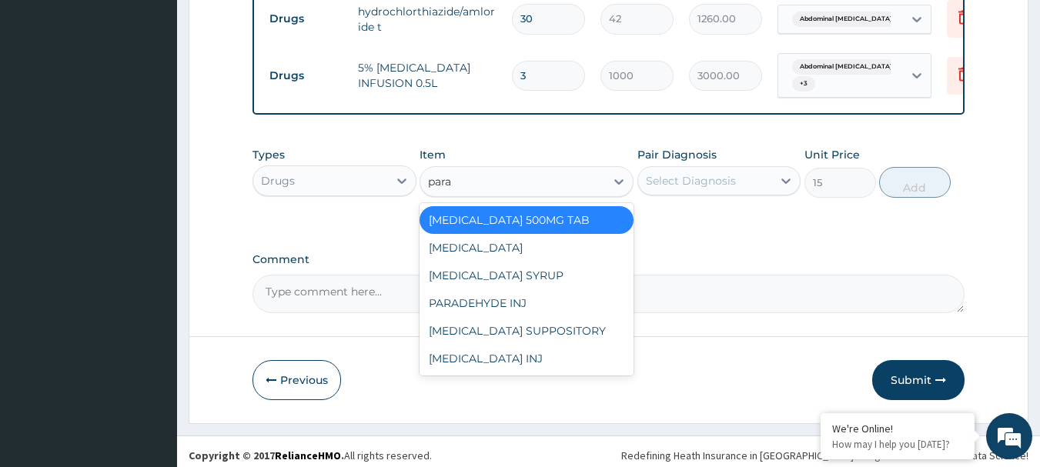
type input "parac"
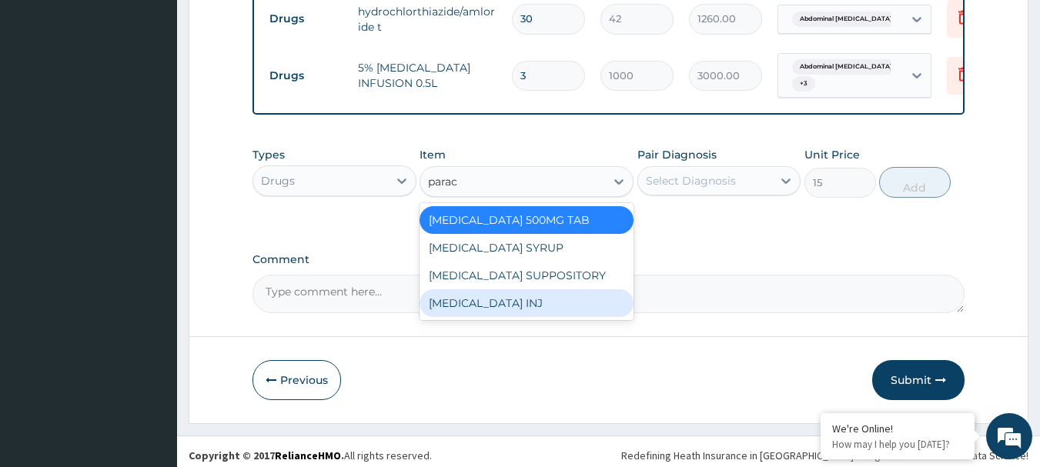
click at [505, 300] on div "PARACETAMOL INJ" at bounding box center [527, 303] width 214 height 28
type input "750"
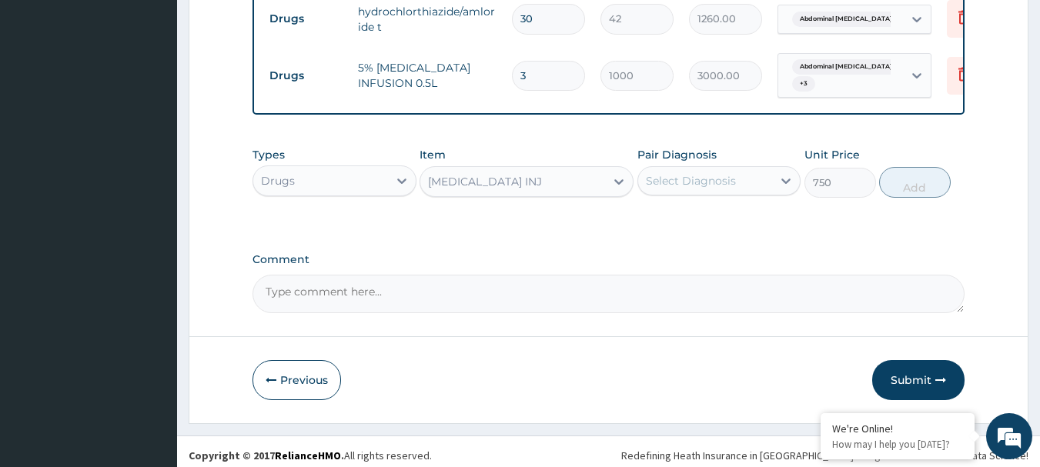
click at [720, 173] on div "Select Diagnosis" at bounding box center [691, 180] width 90 height 15
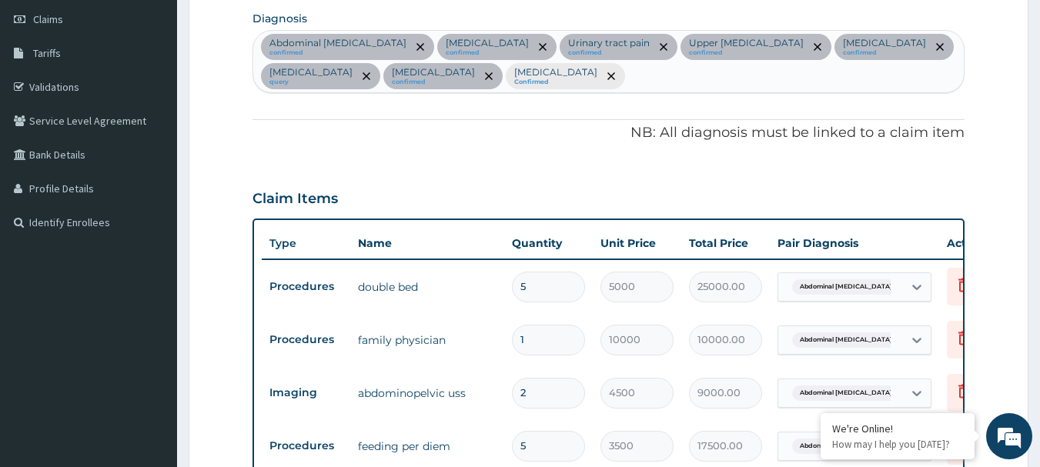
scroll to position [52, 0]
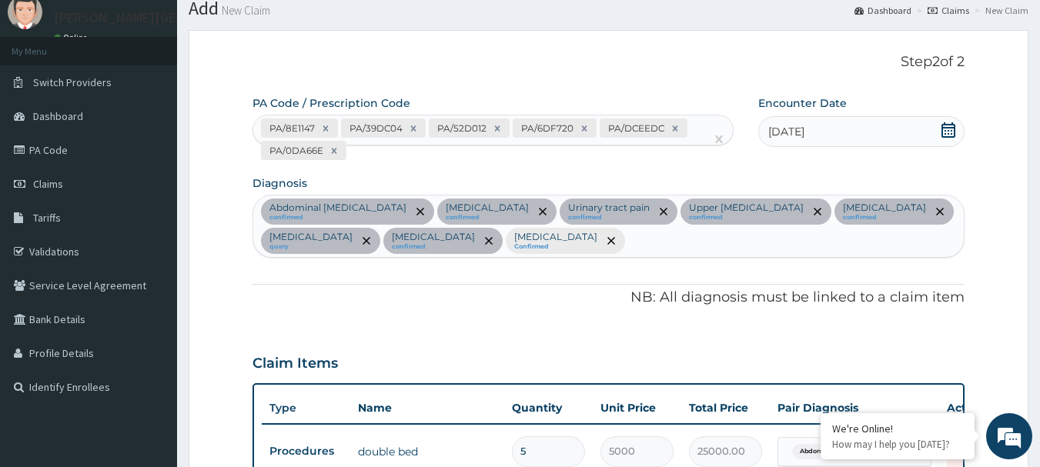
click at [578, 242] on div "Abdominal colic confirmed Essential hypertension confirmed Urinary tract pain c…" at bounding box center [608, 227] width 711 height 62
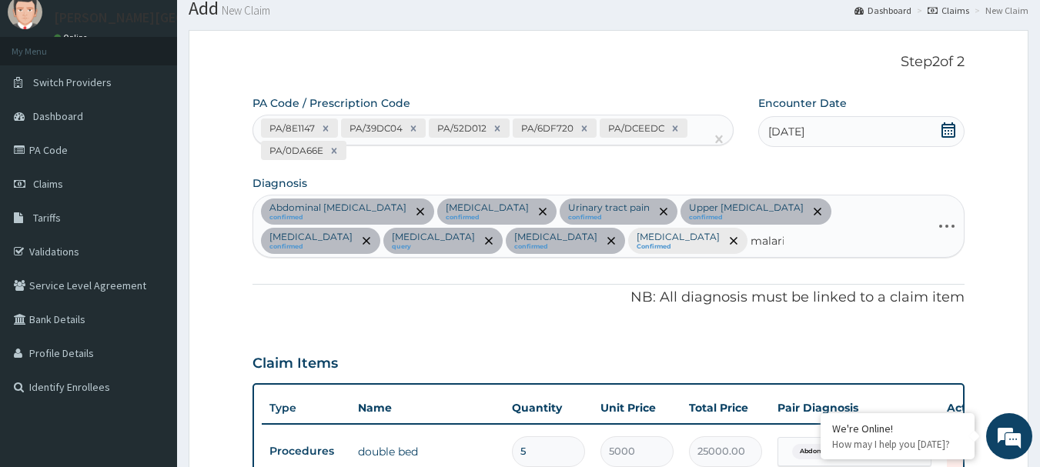
type input "malaria"
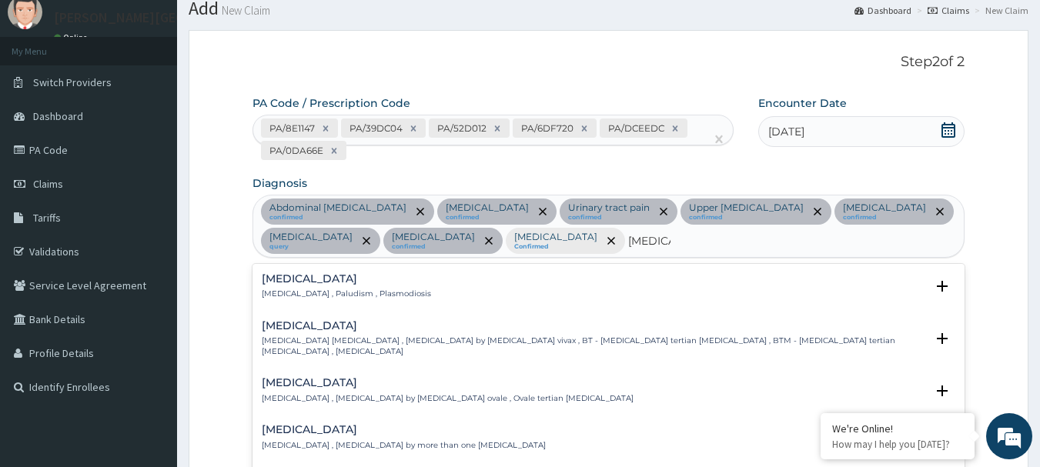
click at [346, 283] on h4 "Malaria" at bounding box center [346, 279] width 169 height 12
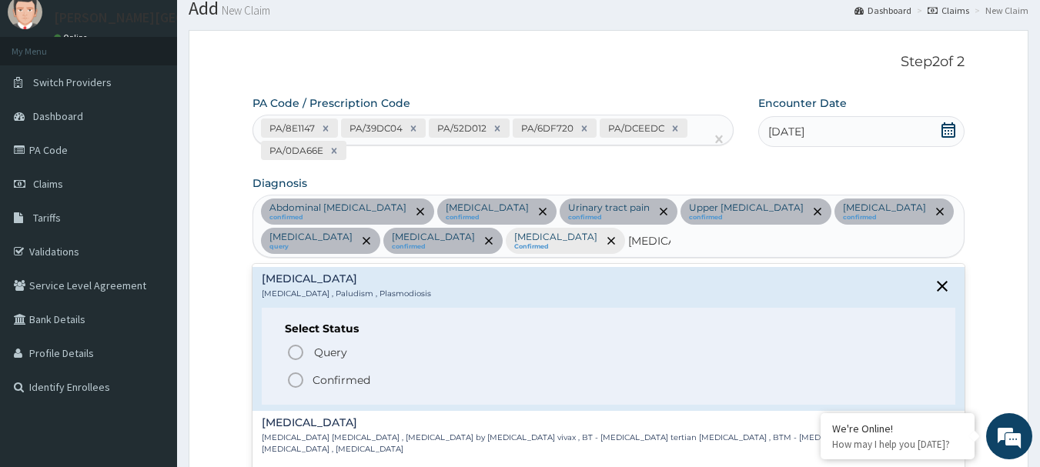
drag, startPoint x: 349, startPoint y: 378, endPoint x: 634, endPoint y: 333, distance: 288.4
click at [350, 378] on p "Confirmed" at bounding box center [342, 380] width 58 height 15
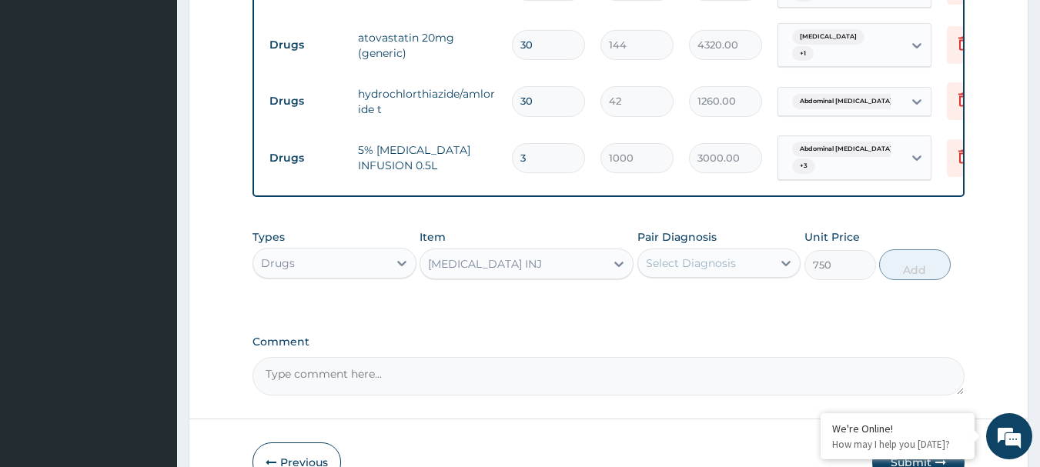
scroll to position [898, 0]
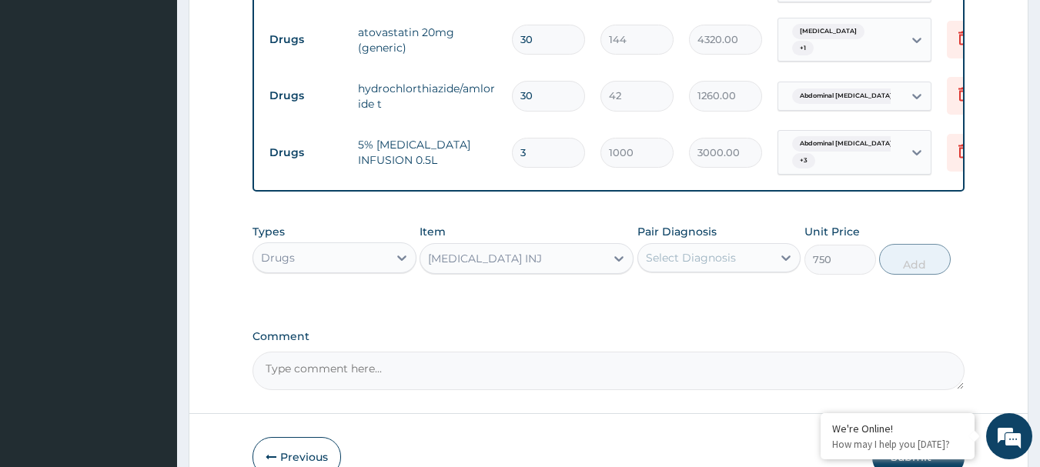
click at [734, 253] on div "Select Diagnosis" at bounding box center [705, 258] width 135 height 25
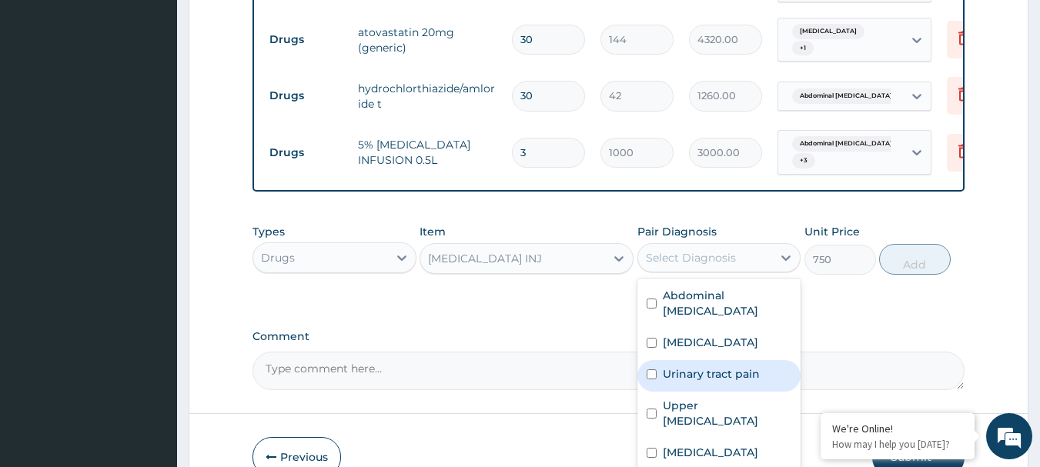
scroll to position [105, 0]
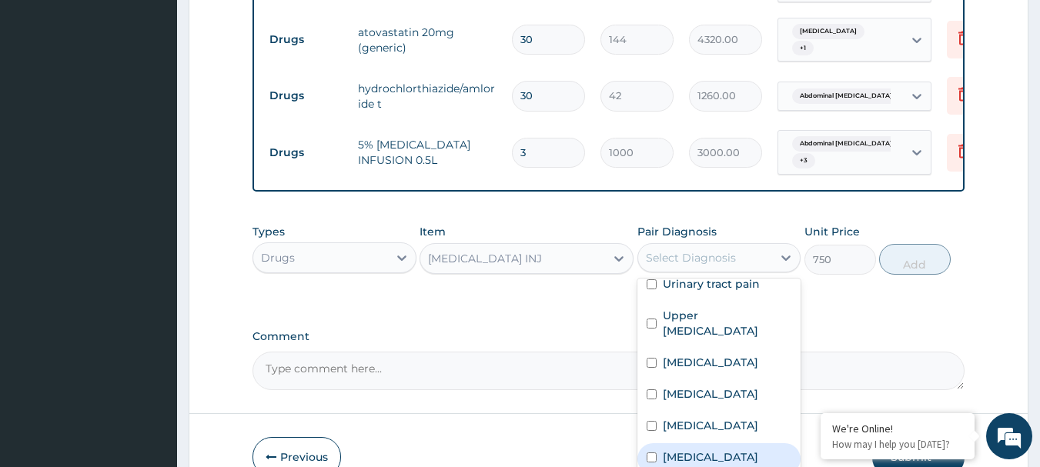
click at [696, 456] on label "Sepsis" at bounding box center [710, 457] width 95 height 15
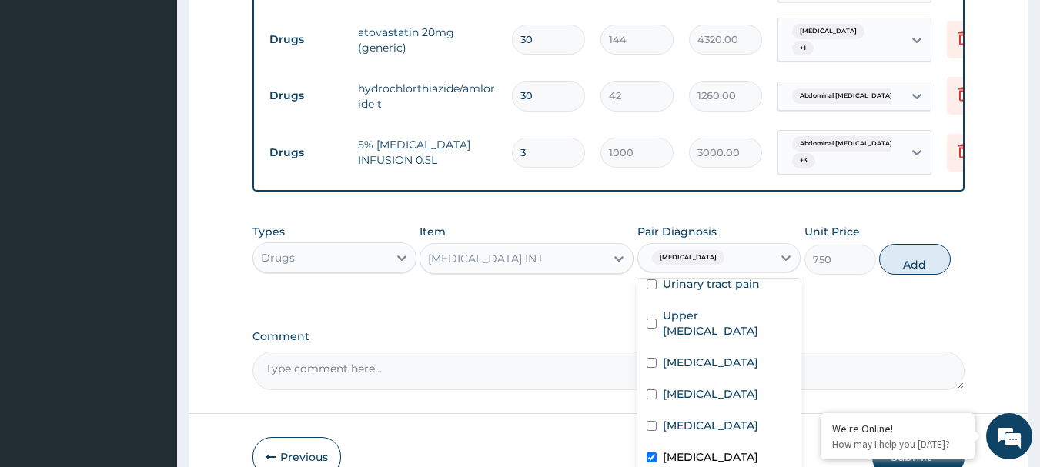
click at [704, 443] on div "Sepsis" at bounding box center [719, 459] width 164 height 32
checkbox input "false"
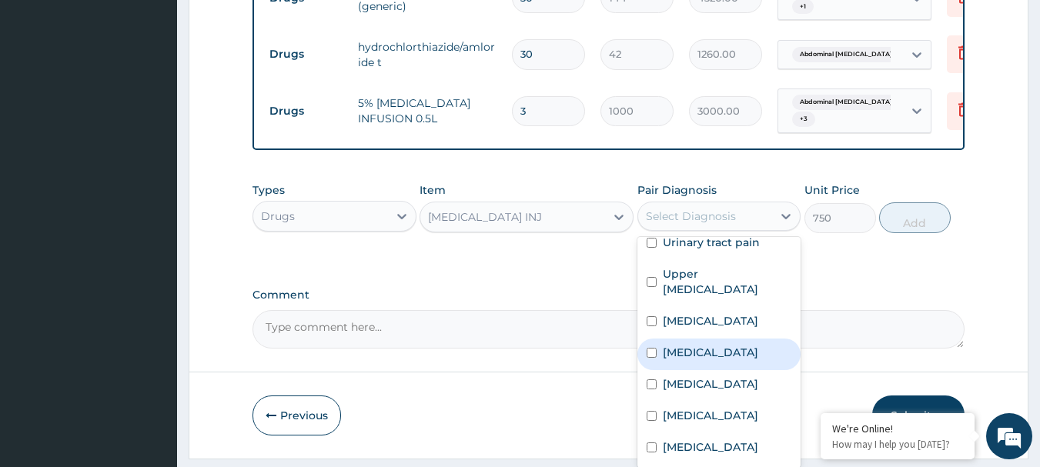
scroll to position [975, 0]
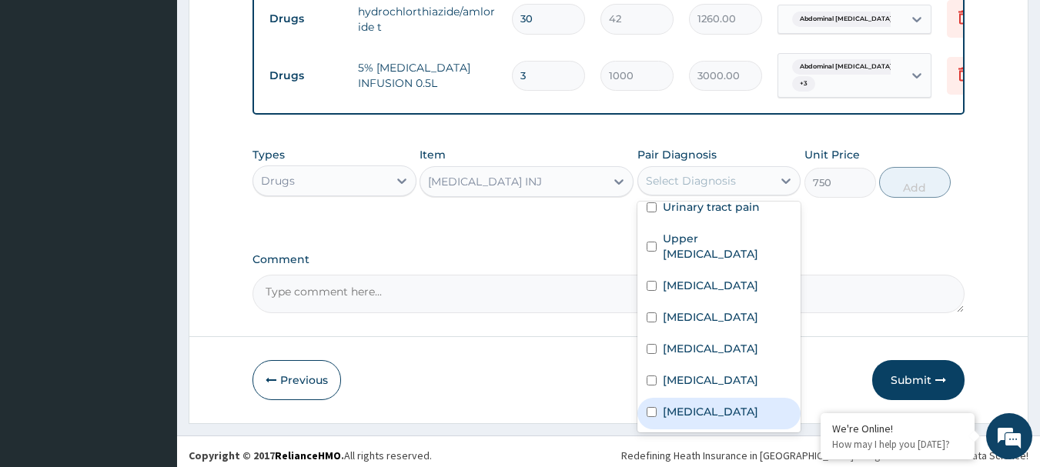
click at [666, 404] on label "Malaria" at bounding box center [710, 411] width 95 height 15
checkbox input "true"
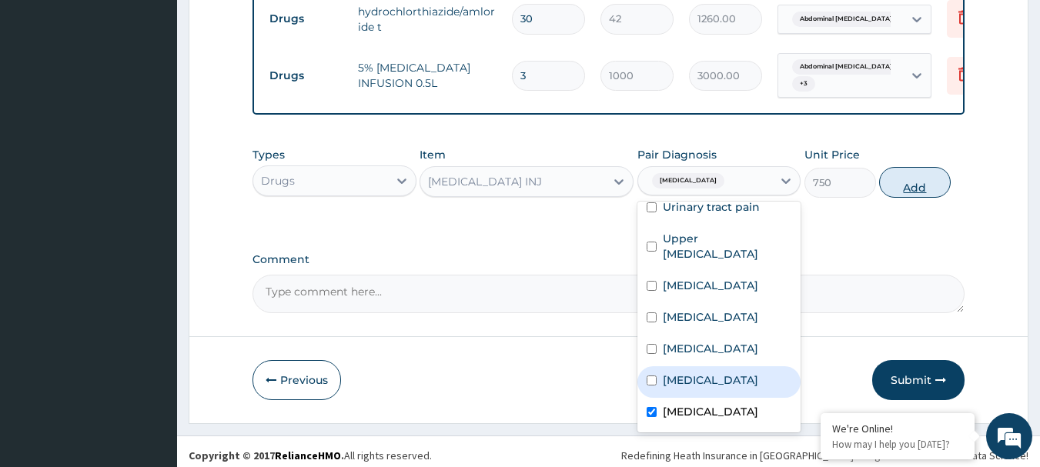
click at [920, 175] on button "Add" at bounding box center [915, 182] width 72 height 31
type input "0"
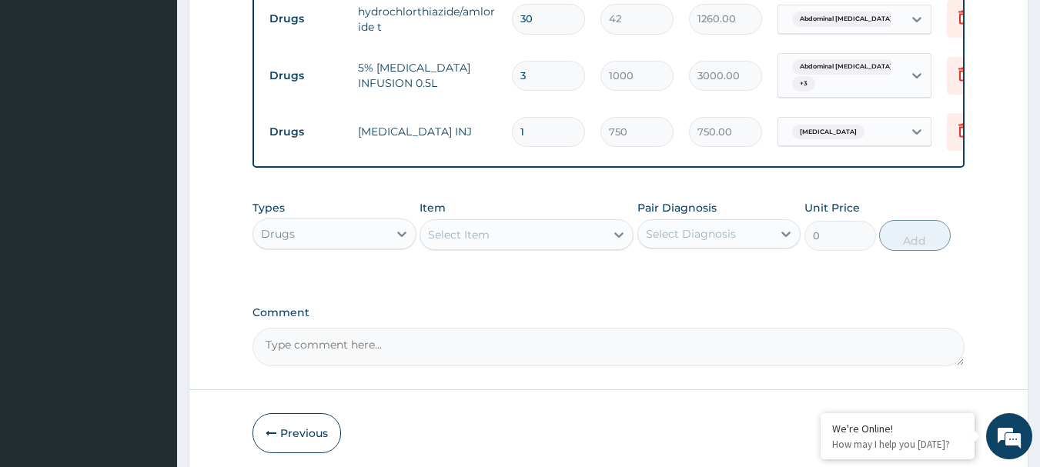
drag, startPoint x: 493, startPoint y: 115, endPoint x: 483, endPoint y: 115, distance: 10.8
click at [483, 115] on tr "Drugs PARACETAMOL INJ 1 750 750.00 Malaria Delete" at bounding box center [639, 131] width 754 height 53
type input "4"
type input "3000.00"
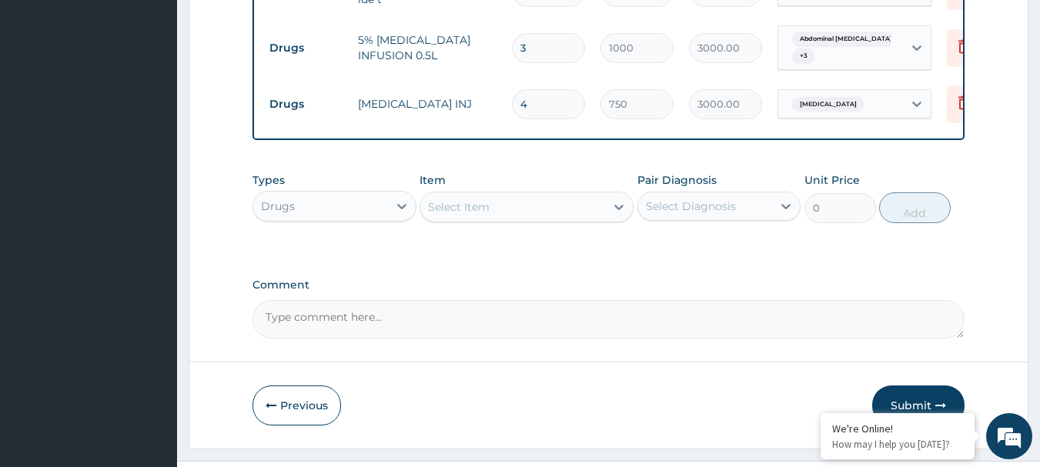
scroll to position [1028, 0]
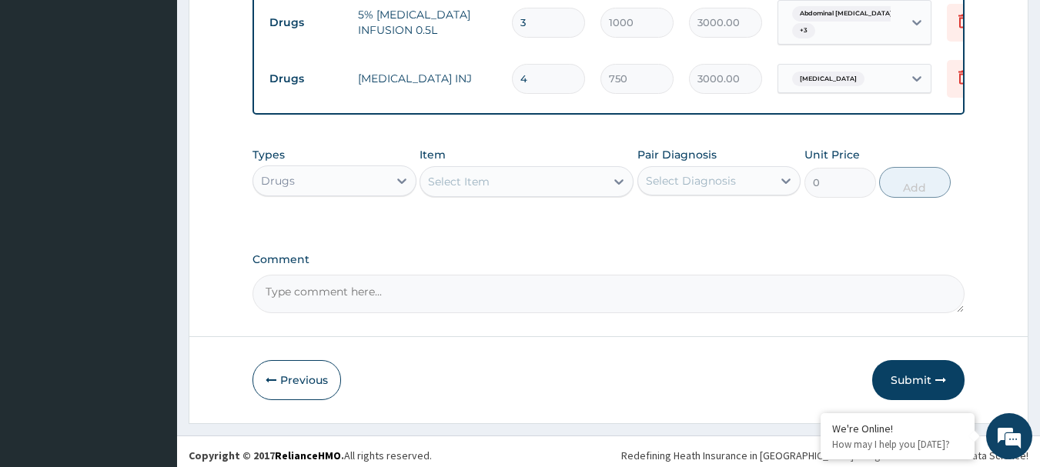
type input "4"
click at [506, 172] on div "Select Item" at bounding box center [512, 181] width 185 height 25
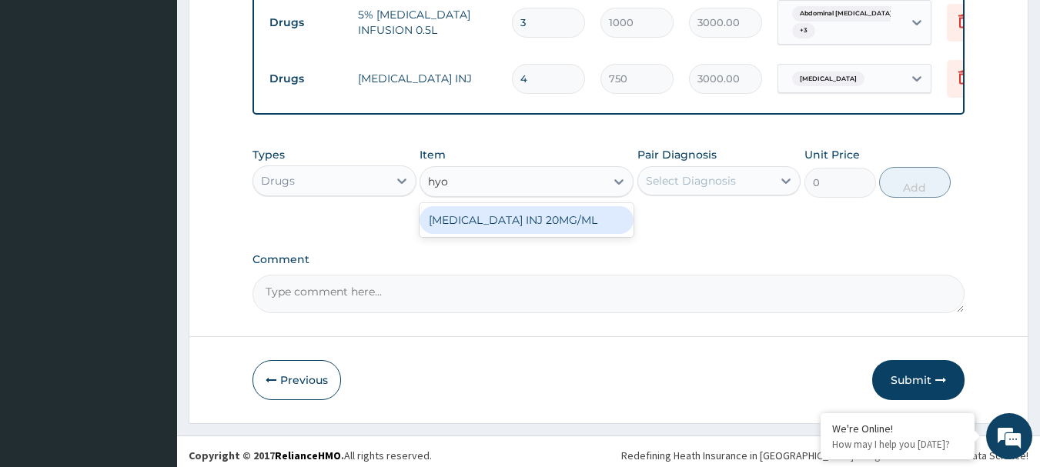
type input "hyos"
click at [575, 206] on div "HYOSCINE INJ 20MG/ML" at bounding box center [527, 220] width 214 height 28
type input "500"
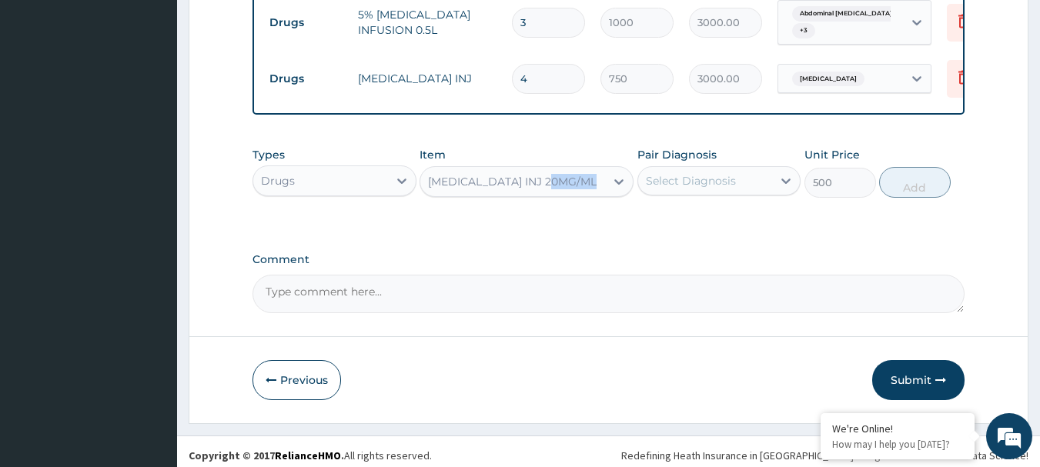
click at [575, 206] on div "Types Drugs Item option HYOSCINE INJ 20MG/ML, selected. Select is focused ,type…" at bounding box center [608, 183] width 713 height 89
click at [707, 175] on div "Select Diagnosis" at bounding box center [691, 180] width 90 height 15
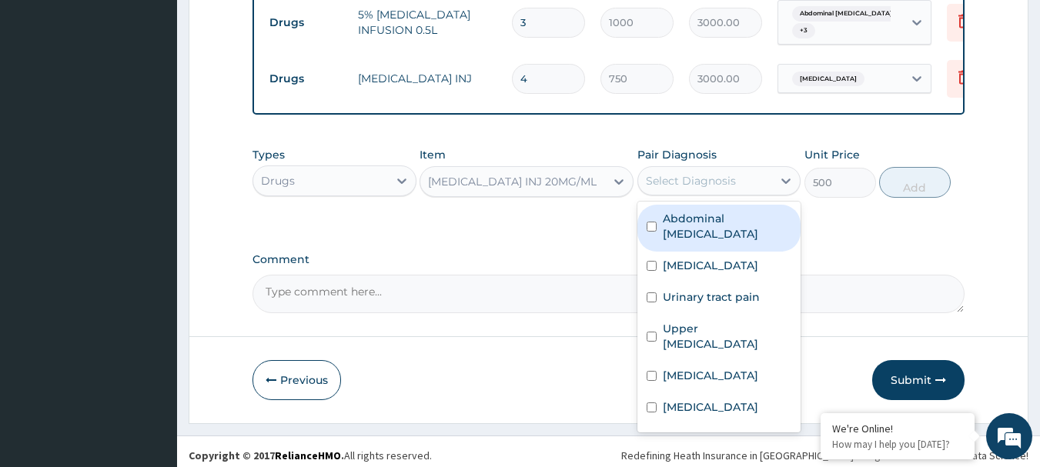
click at [707, 175] on div "Select Diagnosis" at bounding box center [691, 180] width 90 height 15
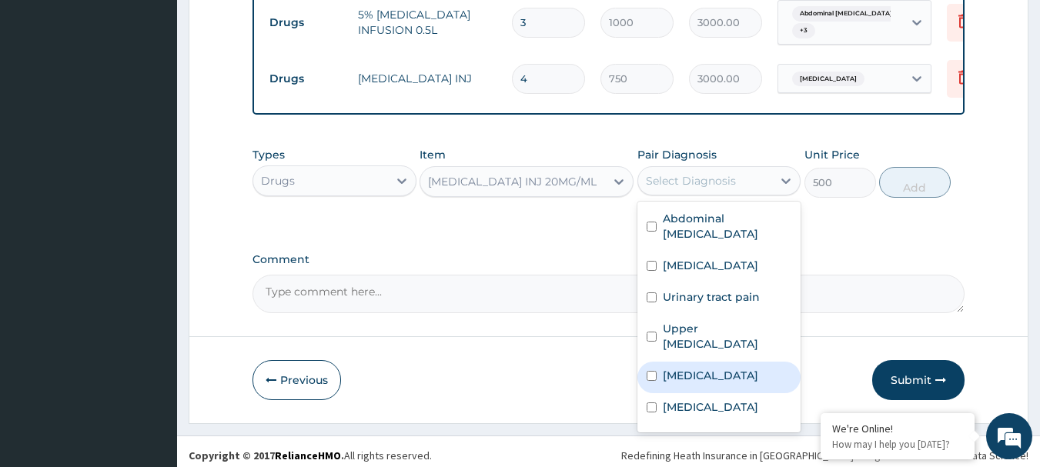
scroll to position [105, 0]
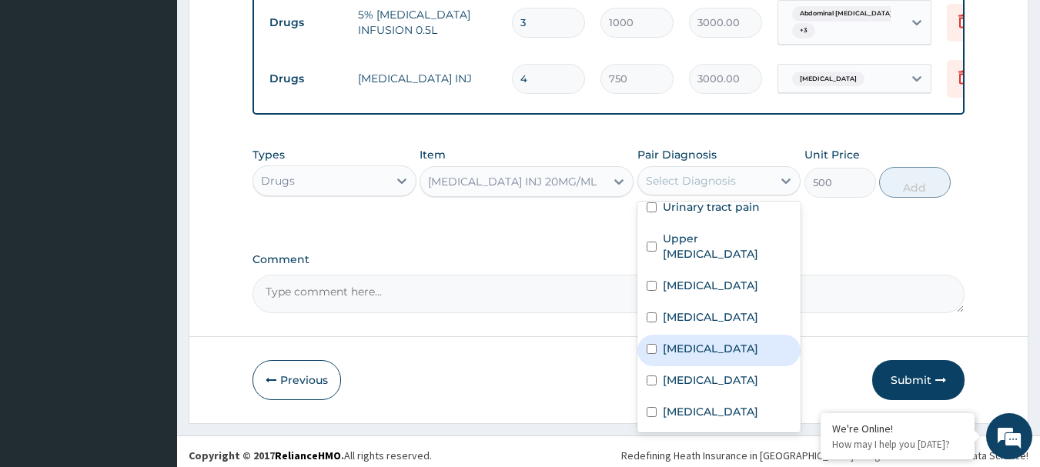
click at [727, 341] on label "Acute abdominal pain" at bounding box center [710, 348] width 95 height 15
checkbox input "true"
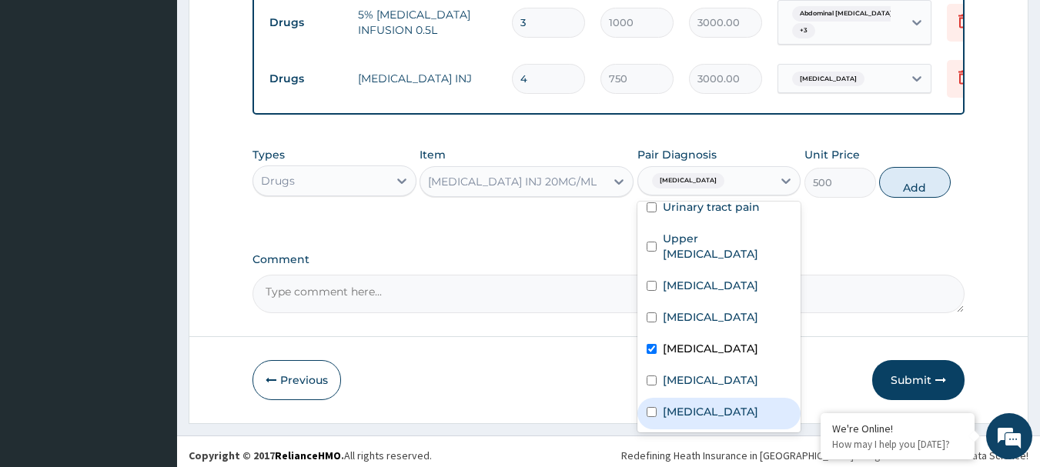
click at [724, 410] on div "Malaria" at bounding box center [719, 414] width 164 height 32
checkbox input "true"
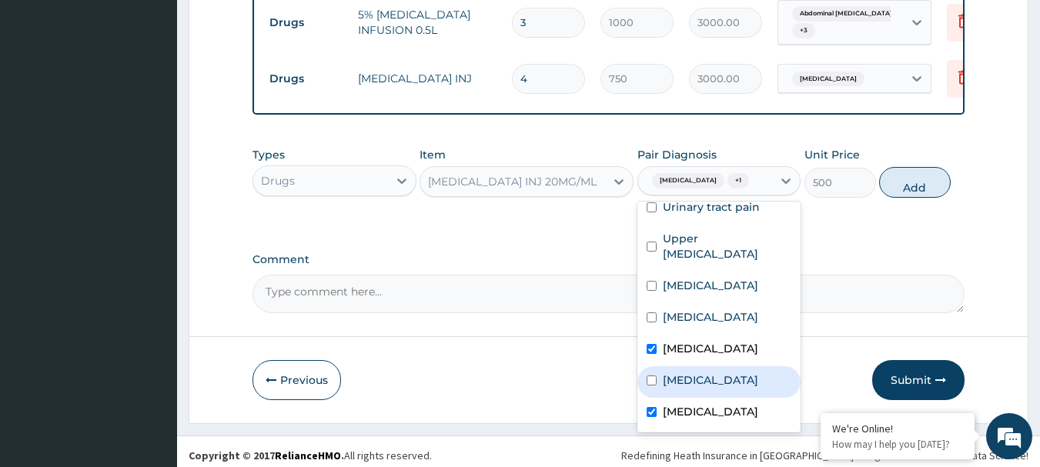
click at [726, 382] on div "Sepsis" at bounding box center [719, 382] width 164 height 32
checkbox input "true"
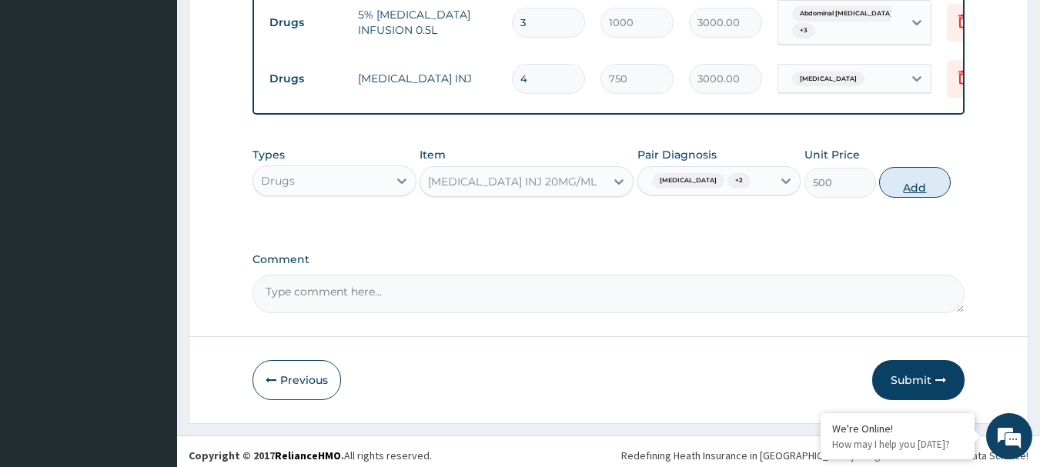
click at [904, 196] on button "Add" at bounding box center [915, 182] width 72 height 31
type input "0"
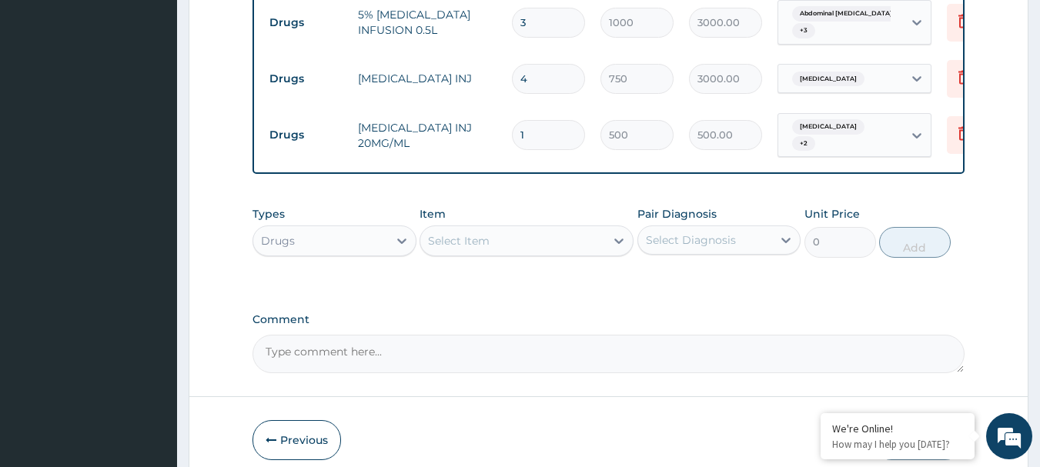
click at [543, 120] on input "1" at bounding box center [548, 135] width 73 height 30
type input "2"
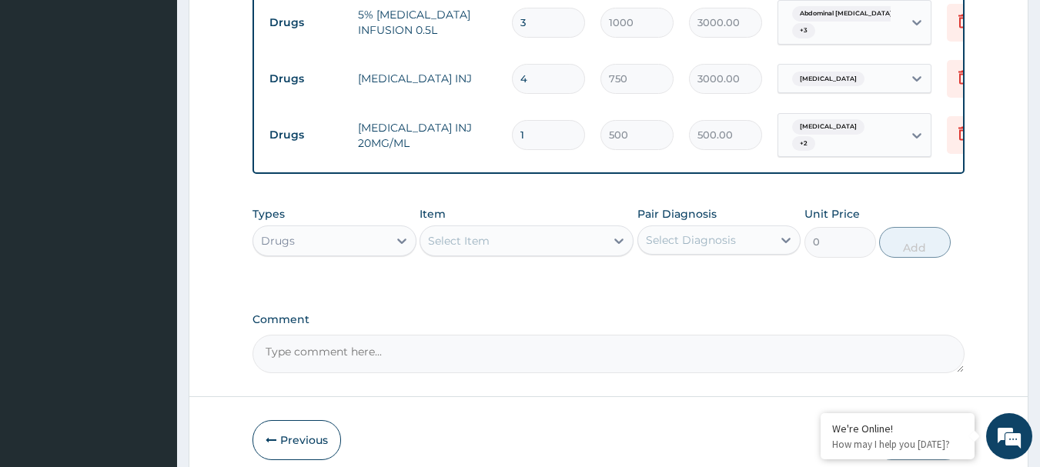
type input "1000.00"
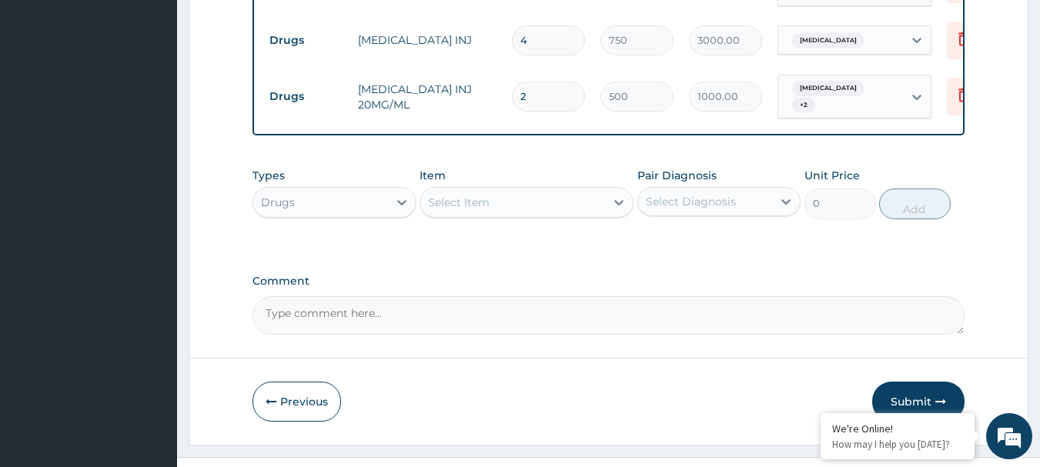
scroll to position [1088, 0]
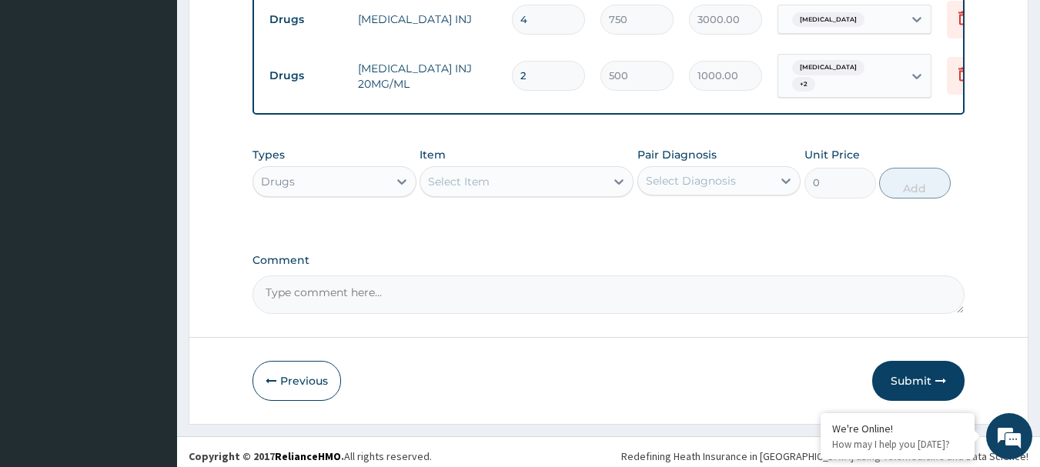
type input "2"
click at [498, 172] on div "Select Item" at bounding box center [512, 181] width 185 height 25
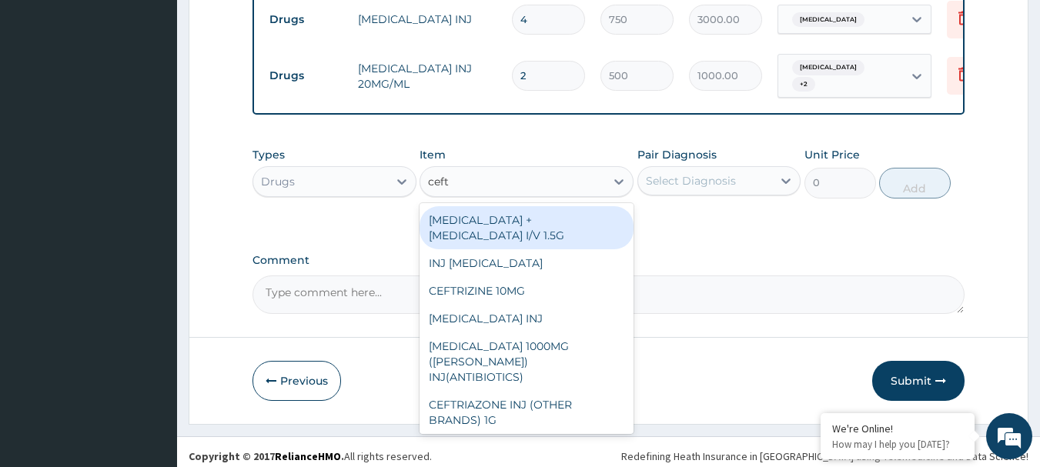
type input "ceftr"
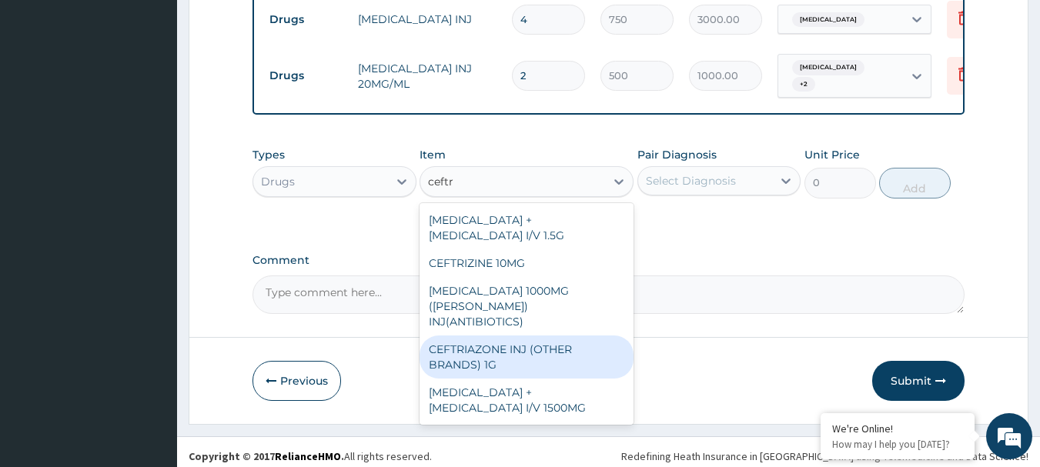
click at [533, 349] on div "CEFTRIAZONE INJ (OTHER BRANDS) 1G" at bounding box center [527, 357] width 214 height 43
type input "1700"
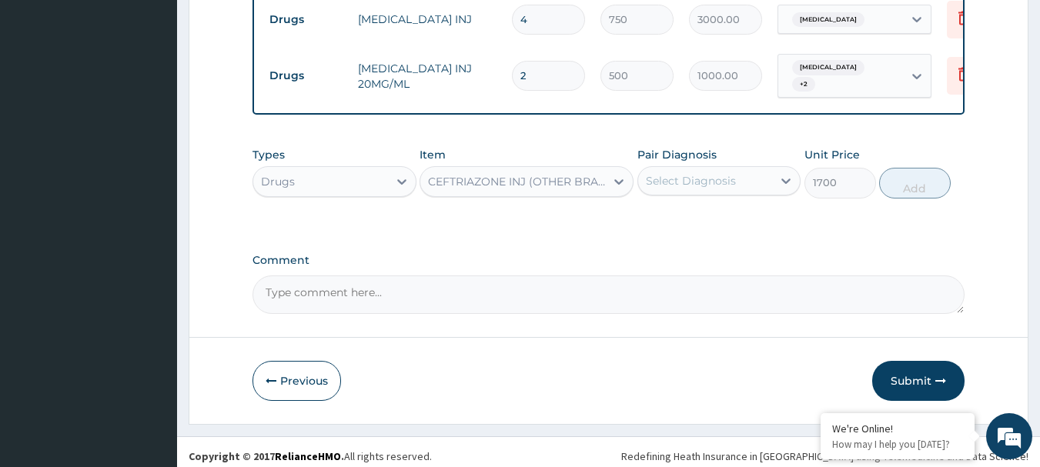
click at [727, 173] on div "Select Diagnosis" at bounding box center [691, 180] width 90 height 15
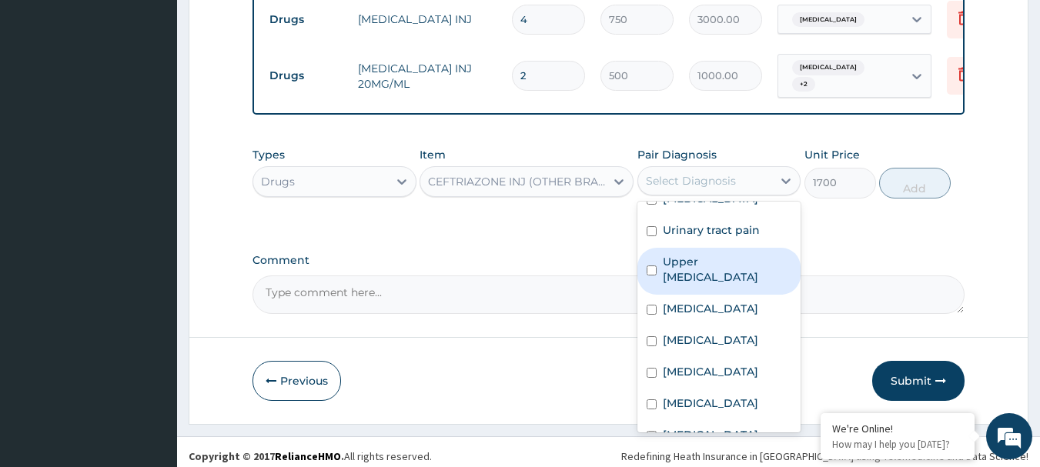
scroll to position [105, 0]
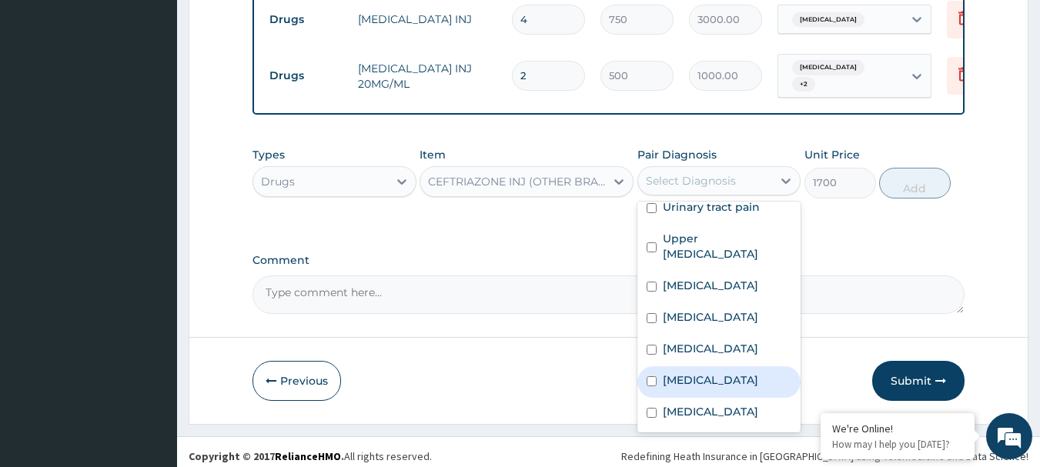
click at [711, 381] on div "Sepsis" at bounding box center [719, 382] width 164 height 32
checkbox input "true"
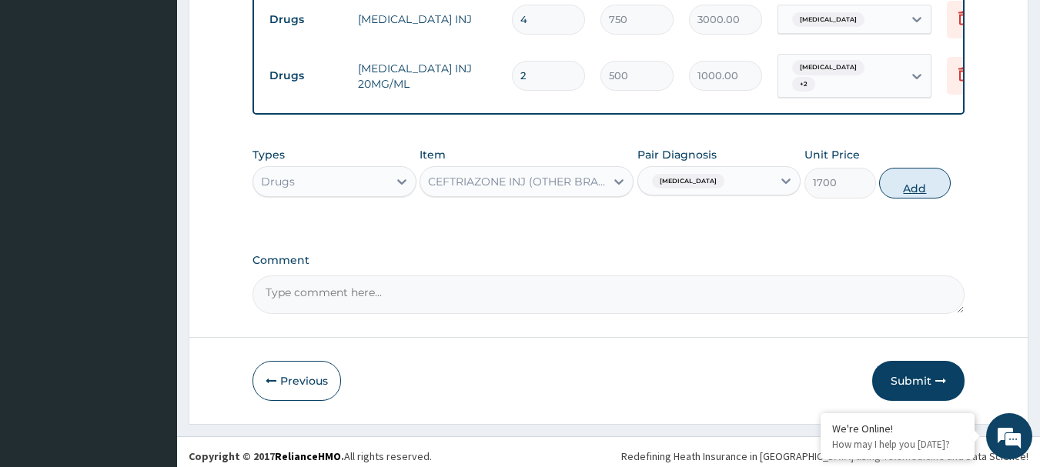
click at [930, 183] on button "Add" at bounding box center [915, 183] width 72 height 31
type input "0"
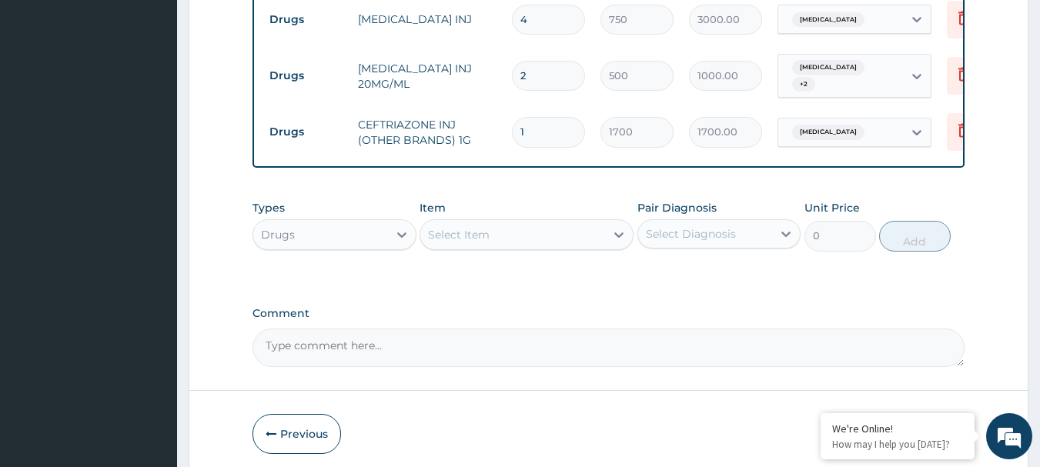
click at [521, 117] on input "1" at bounding box center [548, 132] width 73 height 30
click at [506, 111] on td "1" at bounding box center [548, 131] width 89 height 45
drag, startPoint x: 537, startPoint y: 112, endPoint x: 518, endPoint y: 111, distance: 18.5
click at [522, 117] on input "1" at bounding box center [548, 132] width 73 height 30
click at [516, 117] on input "1" at bounding box center [548, 132] width 73 height 30
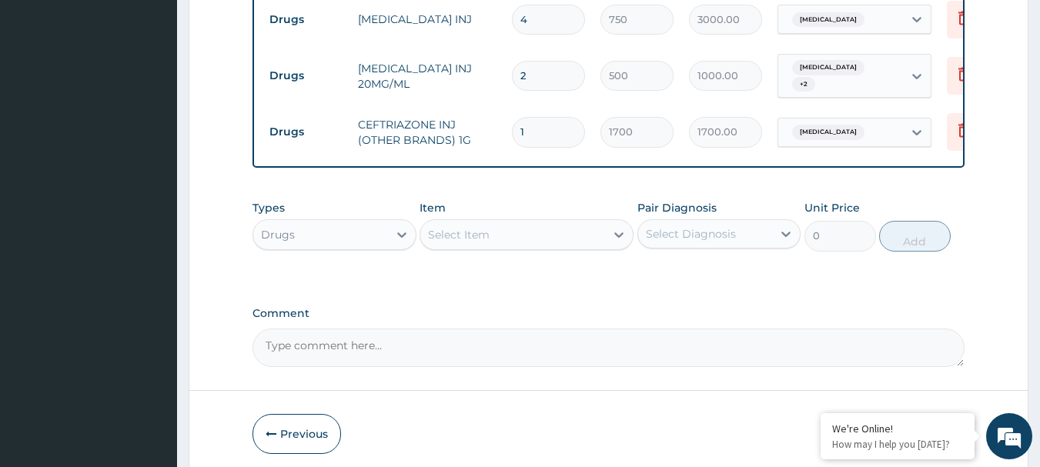
type input "61"
type input "103700.00"
click at [553, 117] on input "61" at bounding box center [548, 132] width 73 height 30
type input "6"
type input "10200.00"
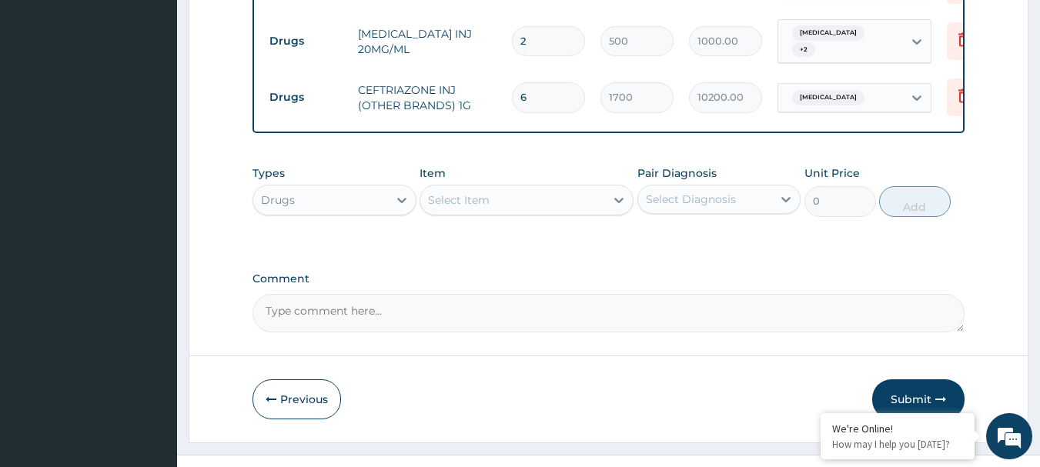
scroll to position [1141, 0]
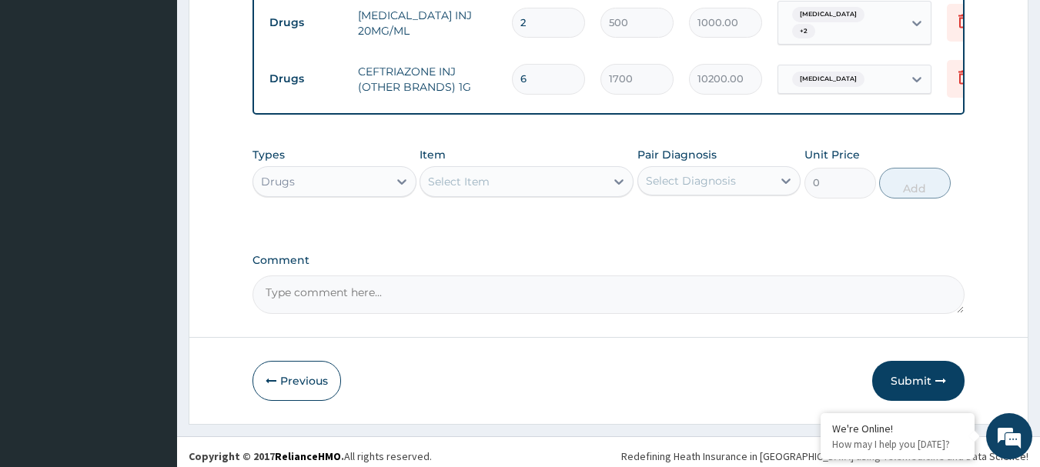
type input "6"
click at [516, 171] on div "Select Item" at bounding box center [512, 181] width 185 height 25
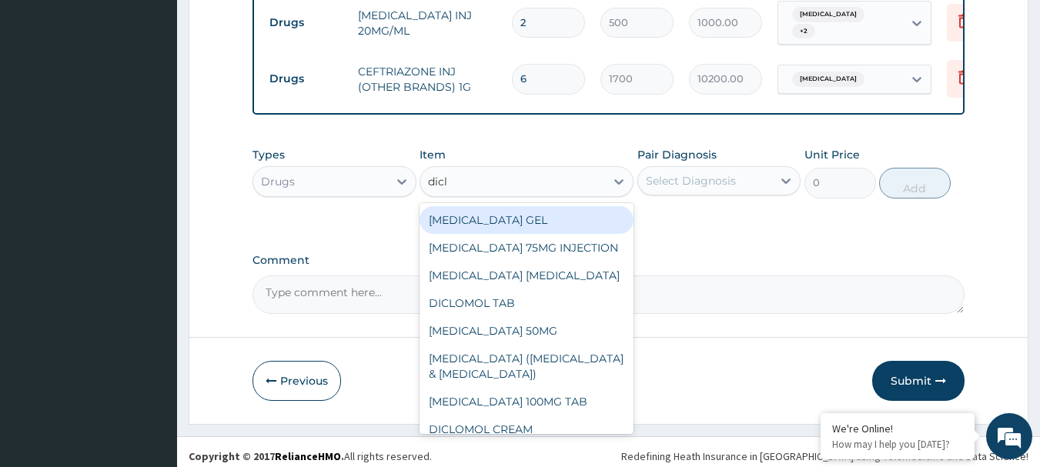
type input "diclo"
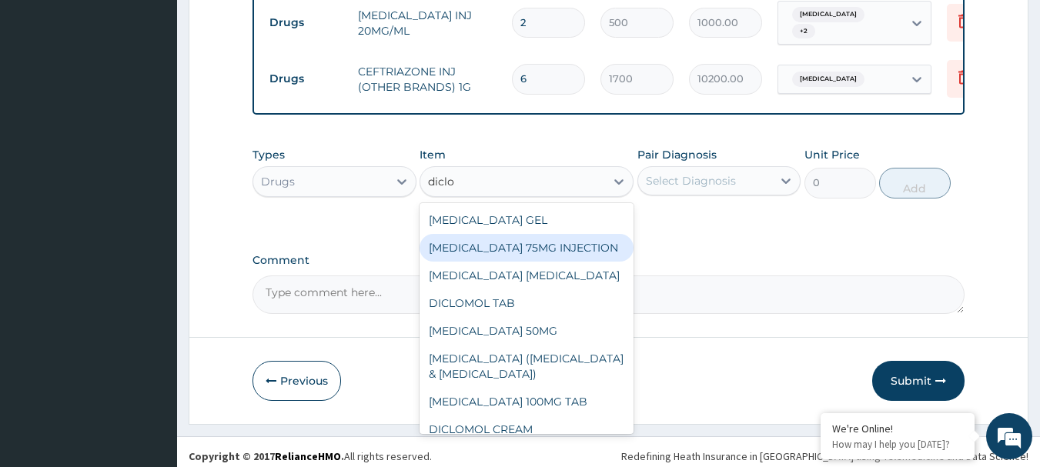
click at [535, 239] on div "DICLOFENAC 75MG INJECTION" at bounding box center [527, 248] width 214 height 28
type input "400"
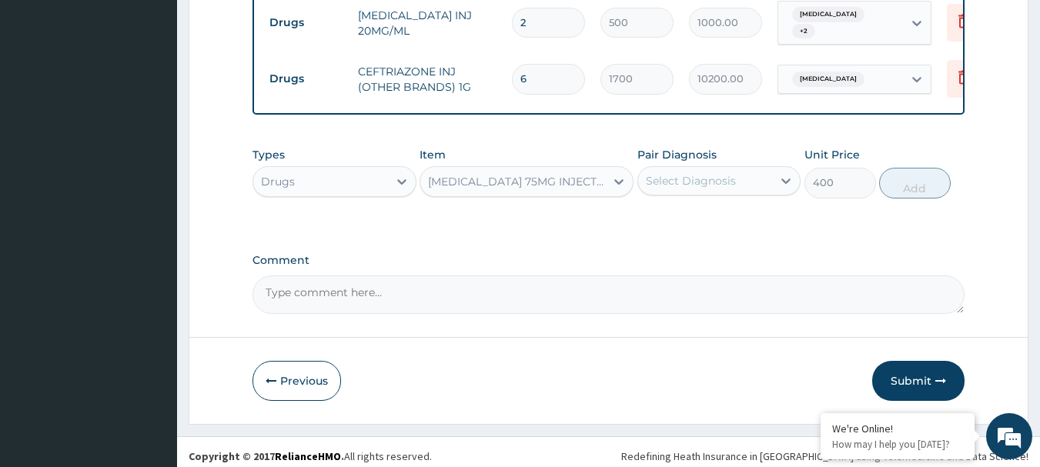
click at [677, 188] on div "Pair Diagnosis Select Diagnosis" at bounding box center [719, 172] width 164 height 51
click at [684, 175] on div "Select Diagnosis" at bounding box center [691, 180] width 90 height 15
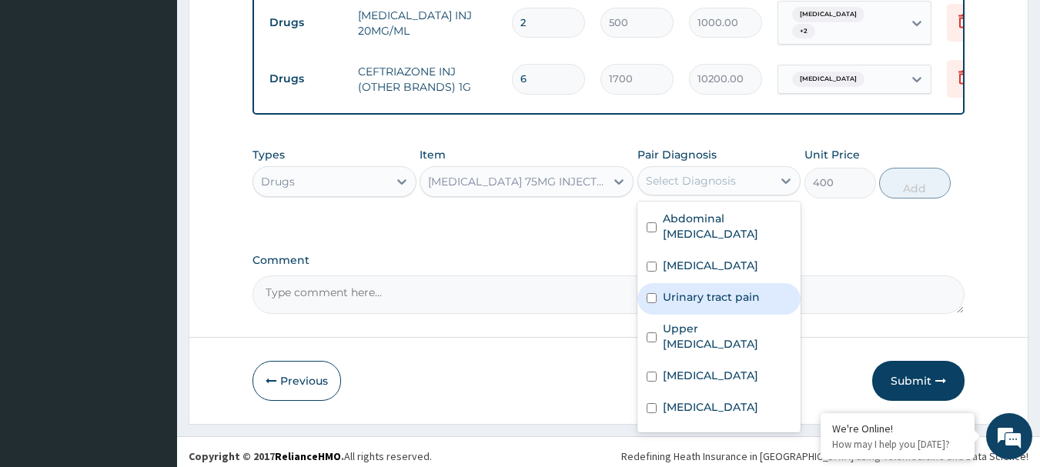
scroll to position [105, 0]
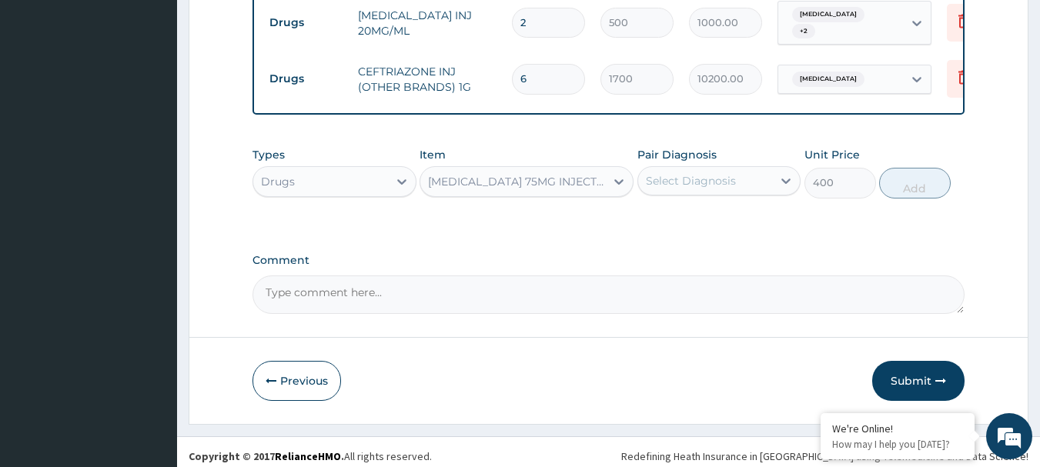
click at [547, 288] on textarea "Comment" at bounding box center [608, 295] width 713 height 38
click at [687, 176] on div "Select Diagnosis" at bounding box center [691, 180] width 90 height 15
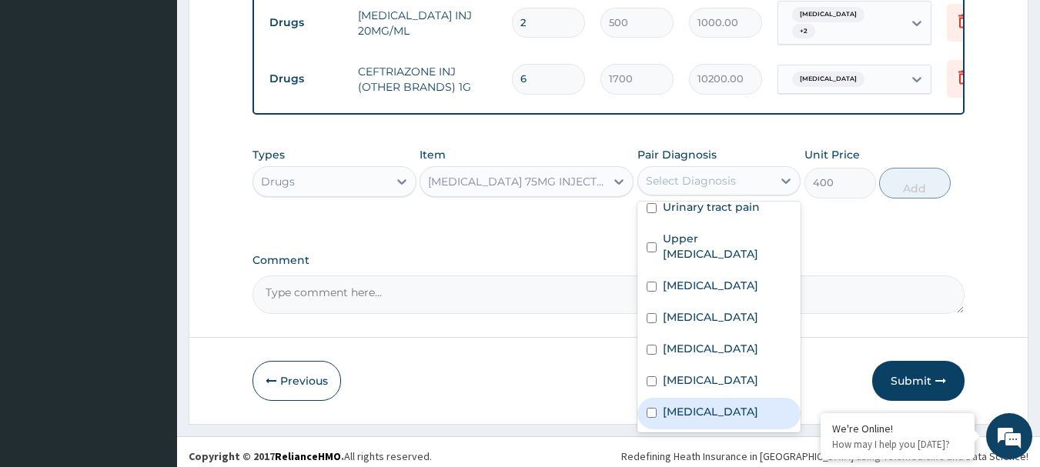
click at [727, 398] on div "Malaria" at bounding box center [719, 414] width 164 height 32
checkbox input "true"
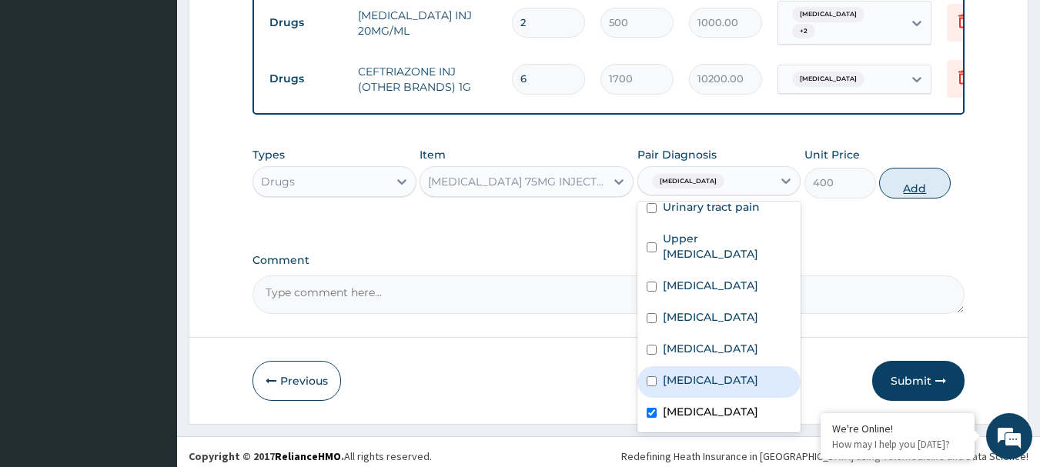
click at [904, 176] on button "Add" at bounding box center [915, 183] width 72 height 31
type input "0"
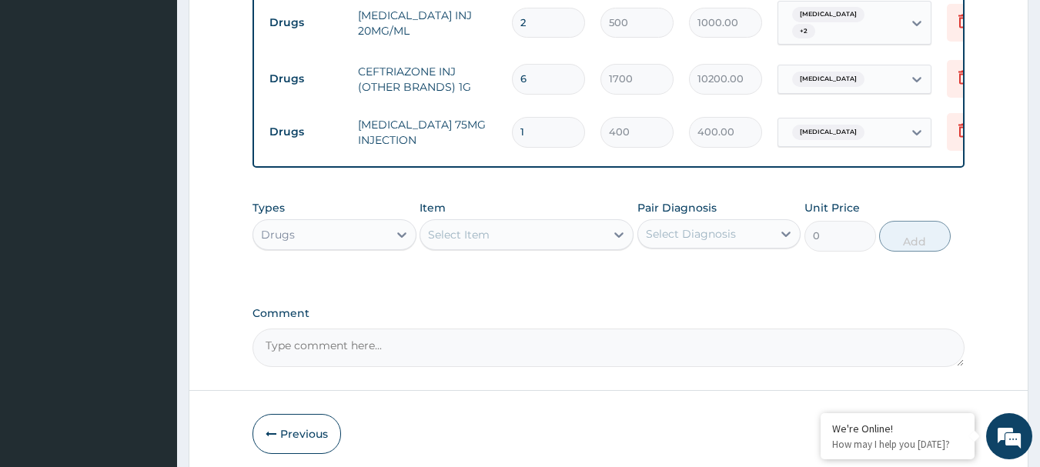
click at [476, 237] on div "Select Item" at bounding box center [512, 234] width 185 height 25
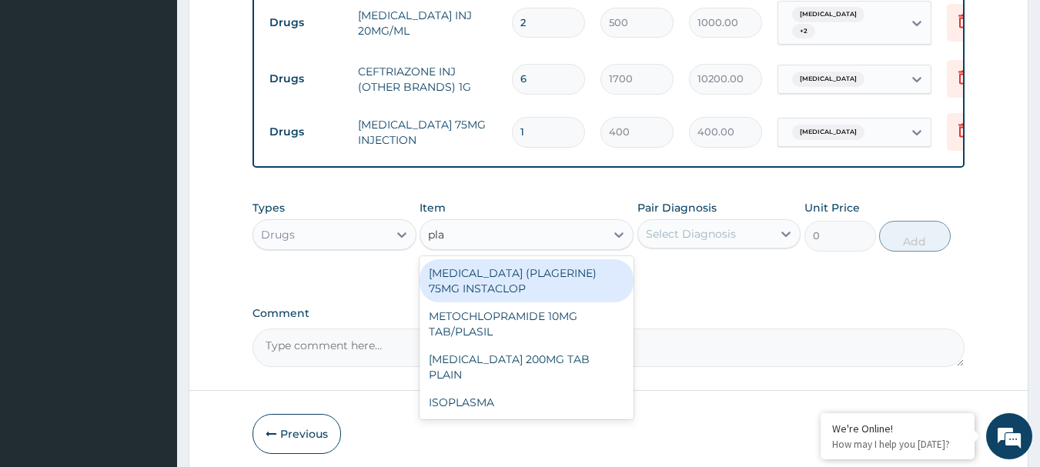
type input "plas"
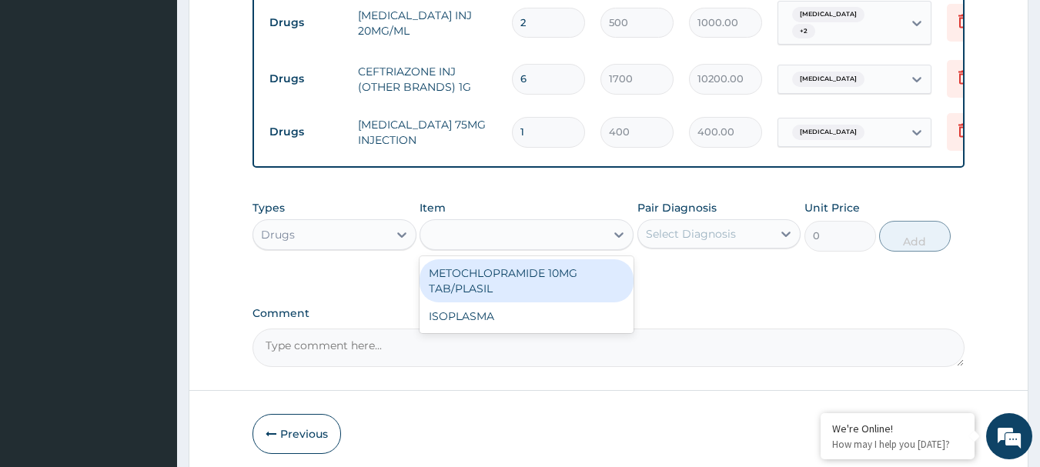
click at [474, 226] on div "plas" at bounding box center [512, 234] width 185 height 25
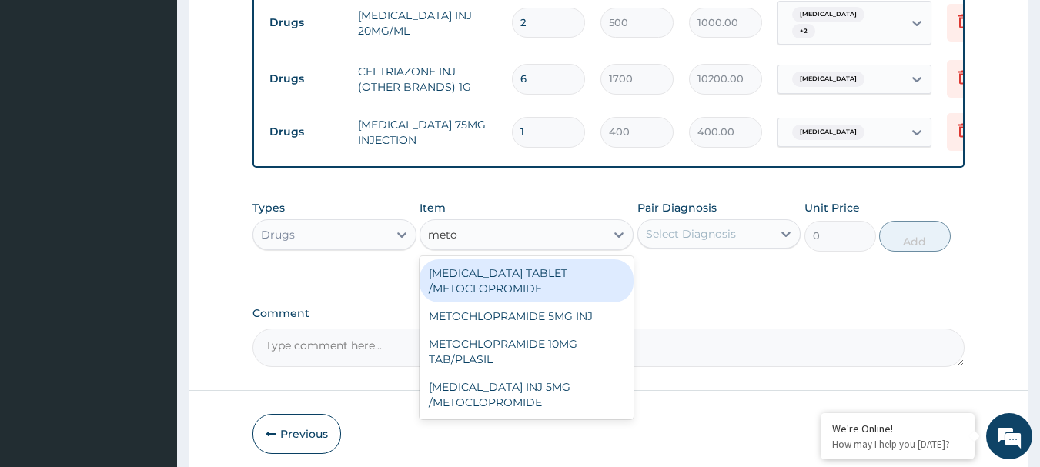
type input "metoc"
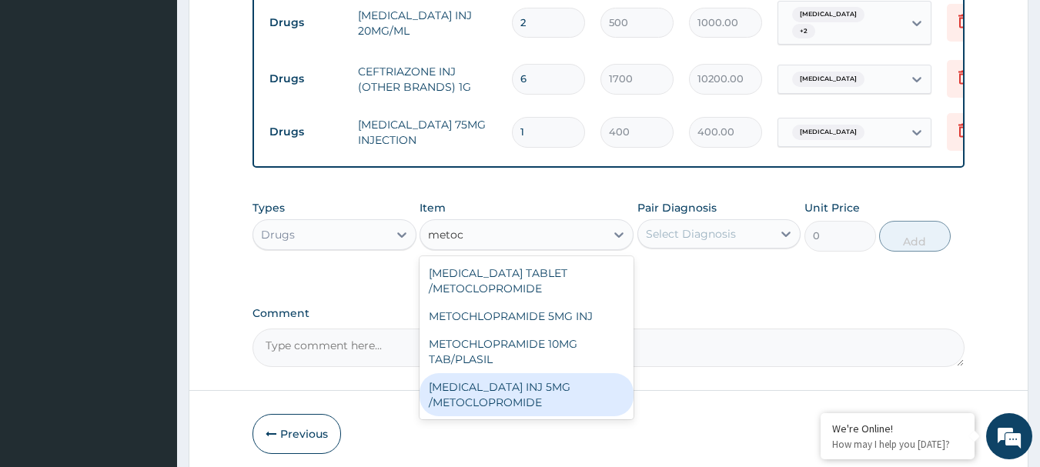
click at [505, 391] on div "MAXOLON INJ 5MG /METOCLOPROMIDE" at bounding box center [527, 394] width 214 height 43
type input "480"
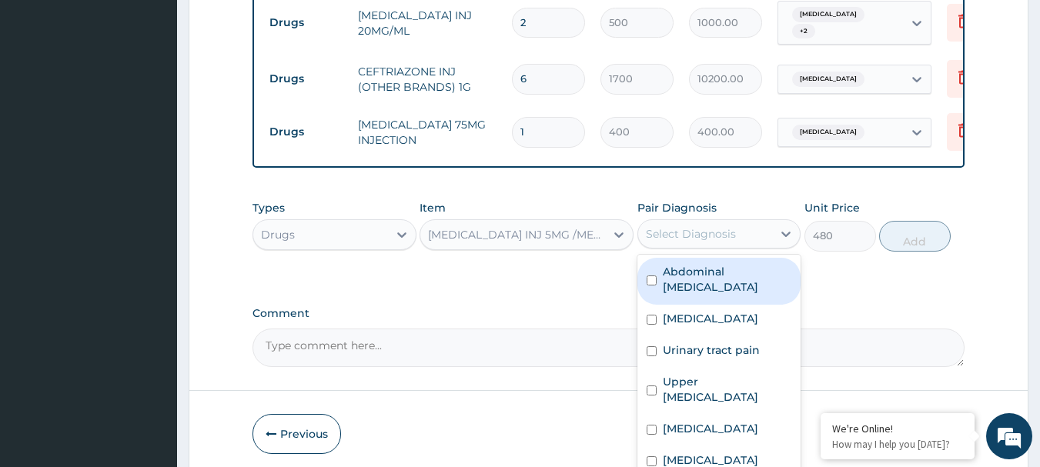
click at [673, 232] on div "Select Diagnosis" at bounding box center [691, 233] width 90 height 15
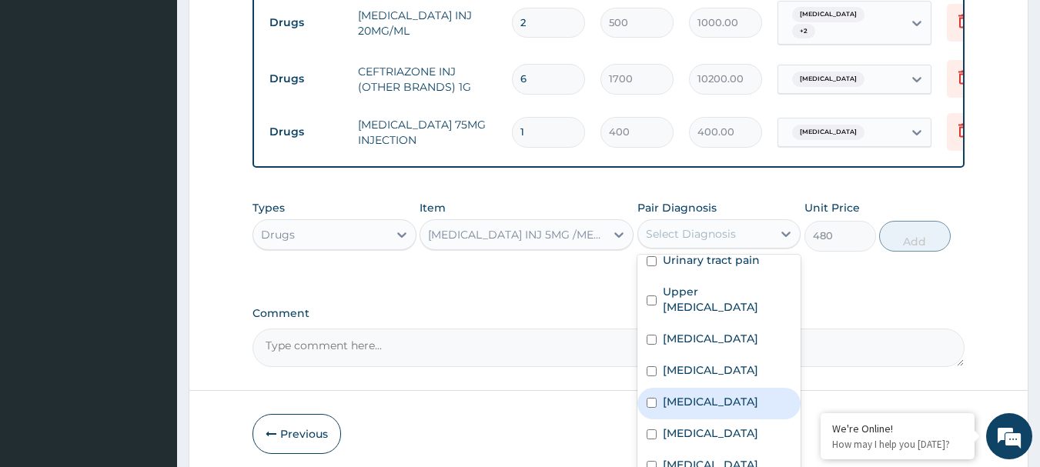
click at [691, 394] on label "Acute abdominal pain" at bounding box center [710, 401] width 95 height 15
checkbox input "true"
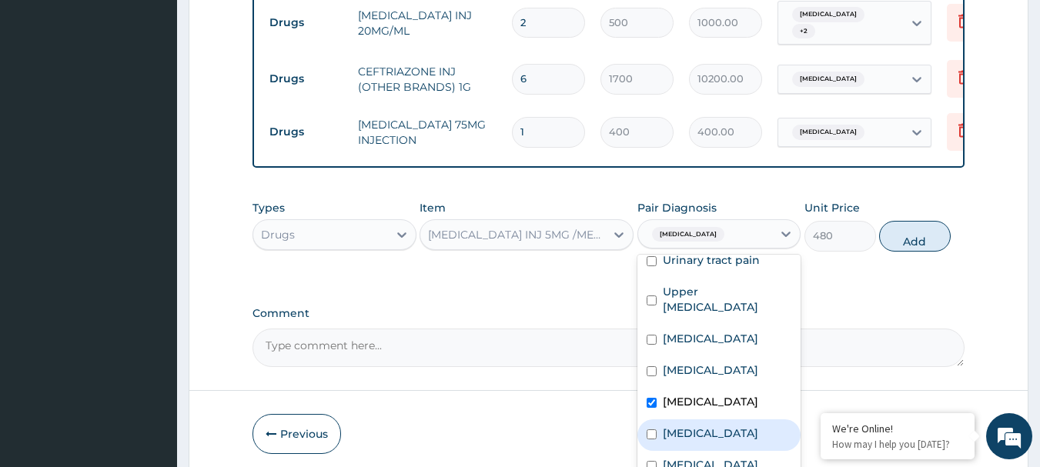
click at [714, 432] on div "[MEDICAL_DATA]" at bounding box center [719, 436] width 164 height 32
click at [714, 450] on div "[MEDICAL_DATA]" at bounding box center [719, 436] width 164 height 32
checkbox input "false"
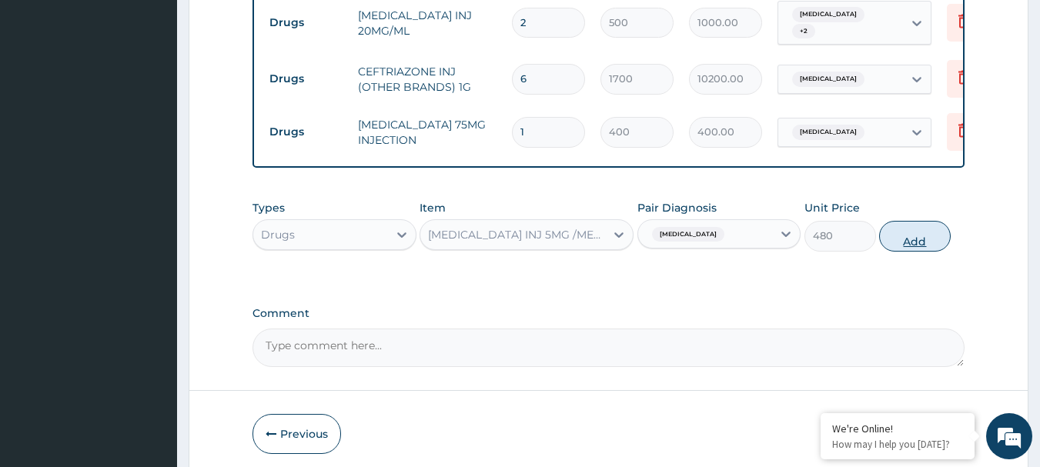
click at [914, 229] on button "Add" at bounding box center [915, 236] width 72 height 31
type input "0"
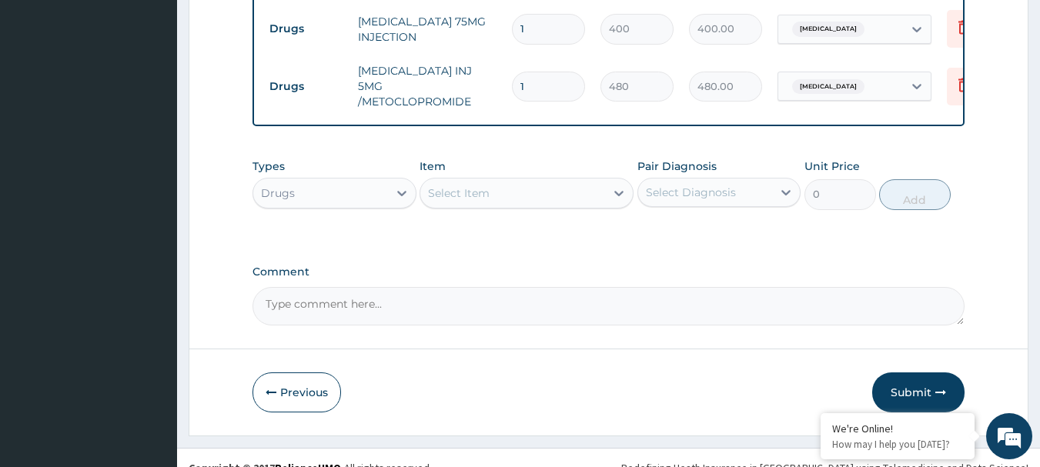
scroll to position [1247, 0]
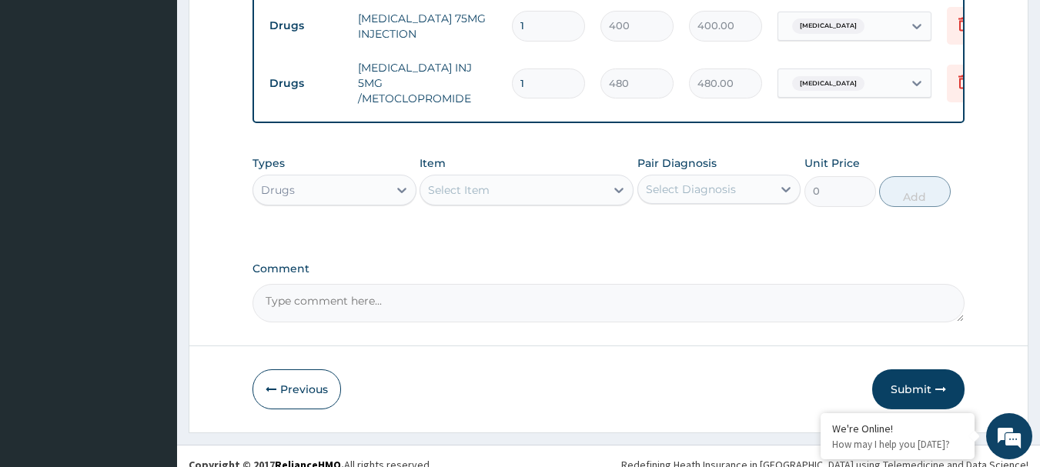
click at [484, 182] on div "Select Item" at bounding box center [459, 189] width 62 height 15
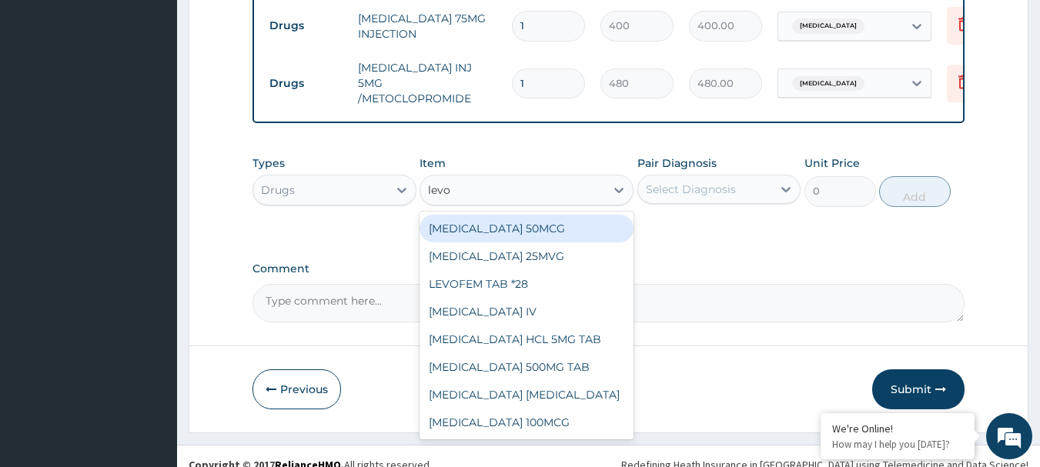
type input "levof"
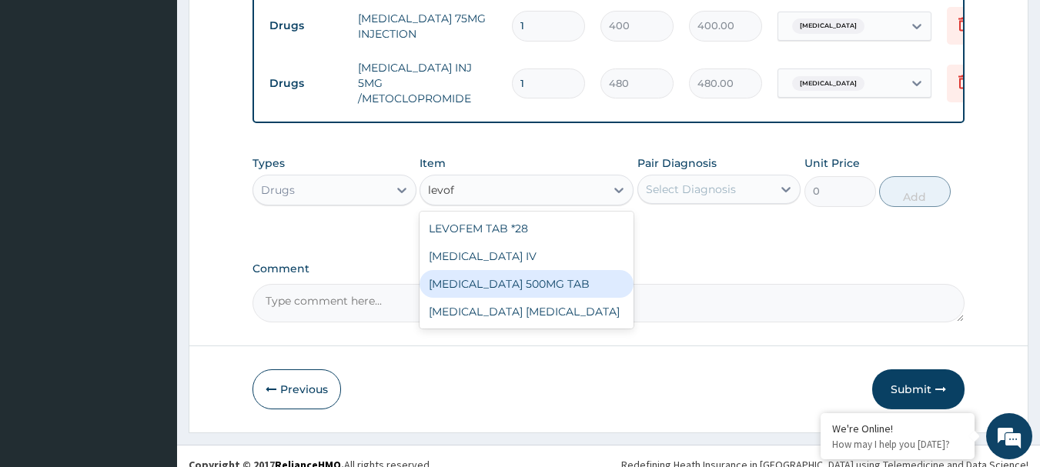
click at [552, 273] on div "LEVOFLOXACIN 500MG TAB" at bounding box center [527, 284] width 214 height 28
type input "172"
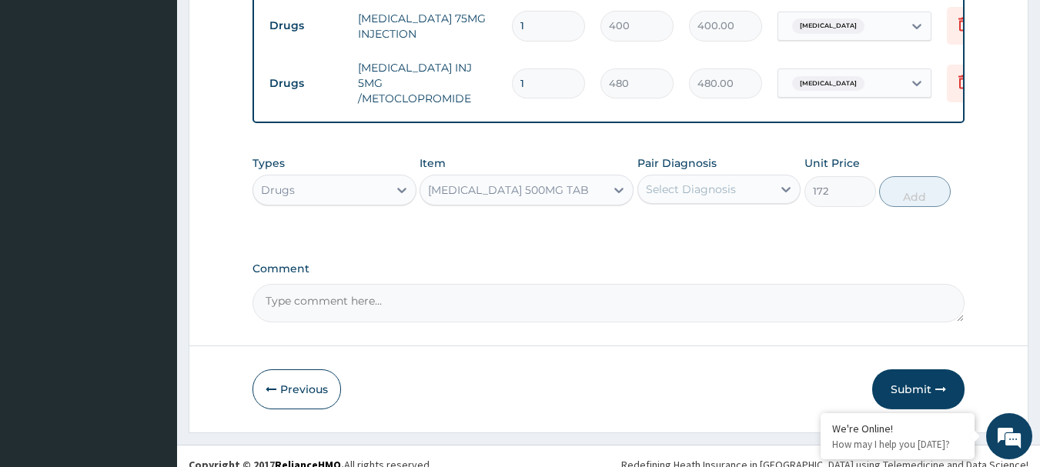
click at [733, 182] on div "Select Diagnosis" at bounding box center [691, 189] width 90 height 15
click at [577, 182] on div "LEVOFLOXACIN 500MG TAB" at bounding box center [508, 189] width 161 height 15
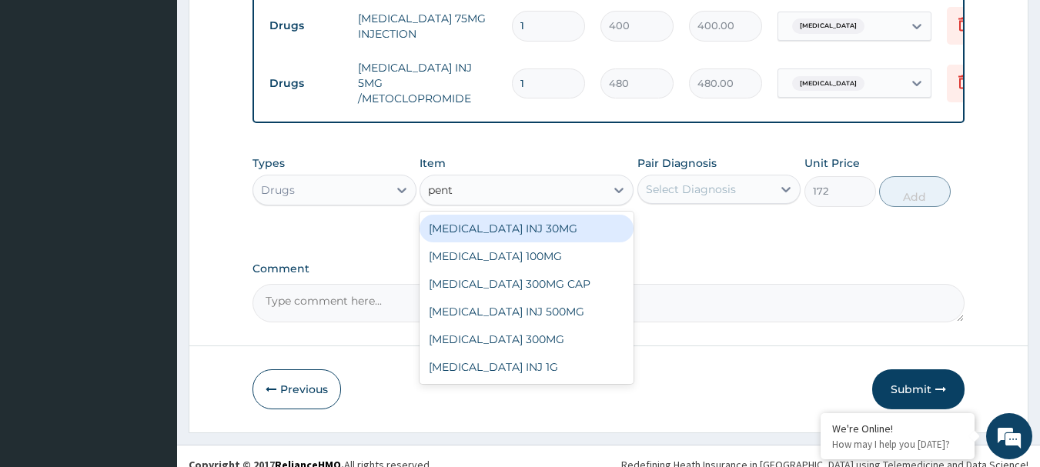
scroll to position [0, 0]
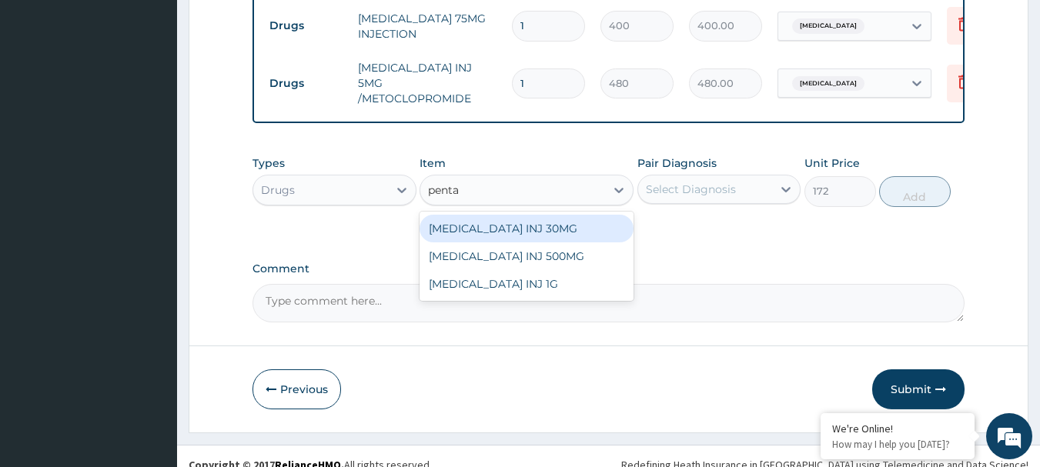
type input "pentaz"
click at [543, 222] on div "PENTAZOCINE INJ 30MG" at bounding box center [527, 229] width 214 height 28
type input "1000"
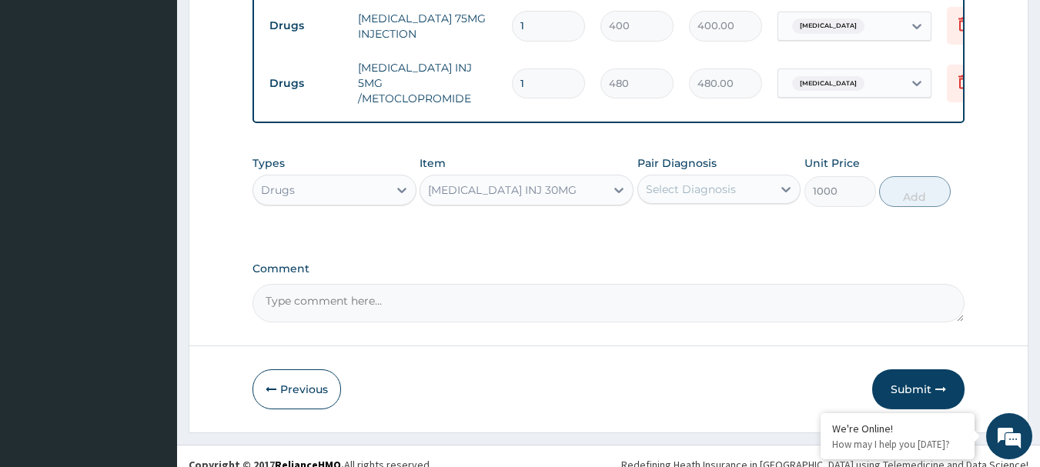
click at [687, 182] on div "Select Diagnosis" at bounding box center [691, 189] width 90 height 15
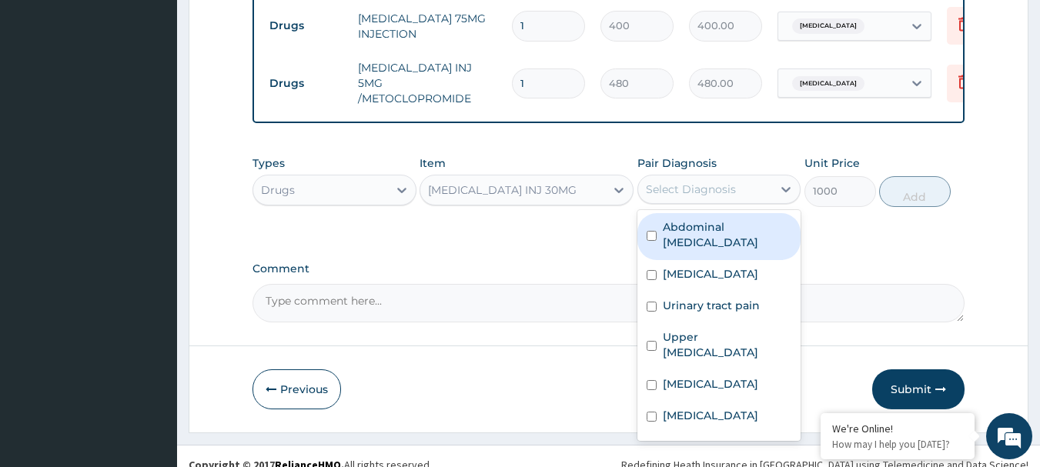
click at [741, 219] on label "Abdominal colic" at bounding box center [727, 234] width 129 height 31
checkbox input "true"
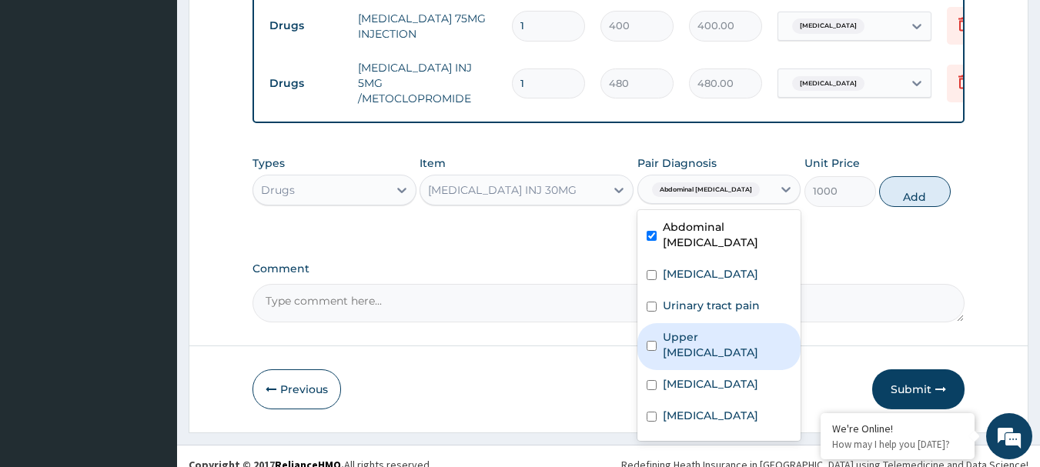
drag, startPoint x: 752, startPoint y: 331, endPoint x: 748, endPoint y: 344, distance: 13.6
click at [751, 331] on label "Upper urinary tract infection" at bounding box center [727, 344] width 129 height 31
click at [750, 333] on label "Upper urinary tract infection" at bounding box center [727, 344] width 129 height 31
checkbox input "false"
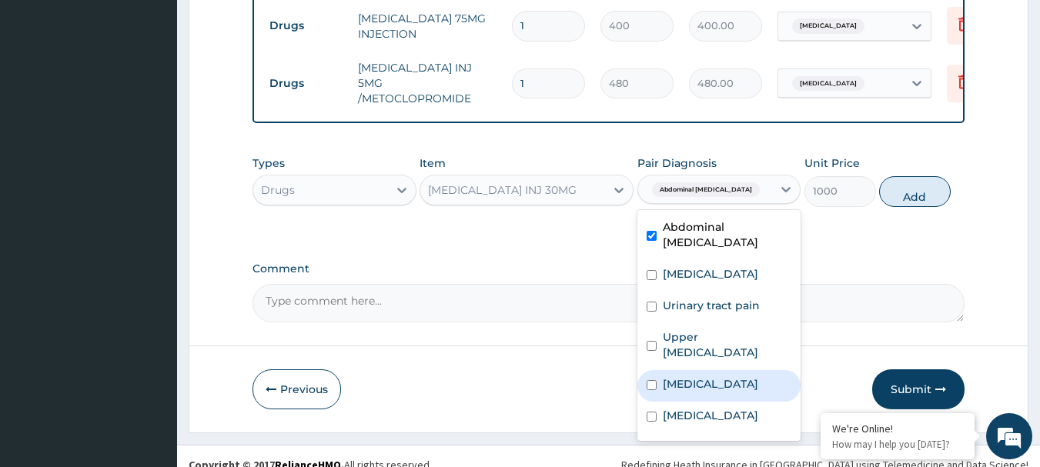
drag, startPoint x: 742, startPoint y: 364, endPoint x: 810, endPoint y: 324, distance: 78.7
click at [742, 370] on div "Dyslipidemia" at bounding box center [719, 386] width 164 height 32
checkbox input "true"
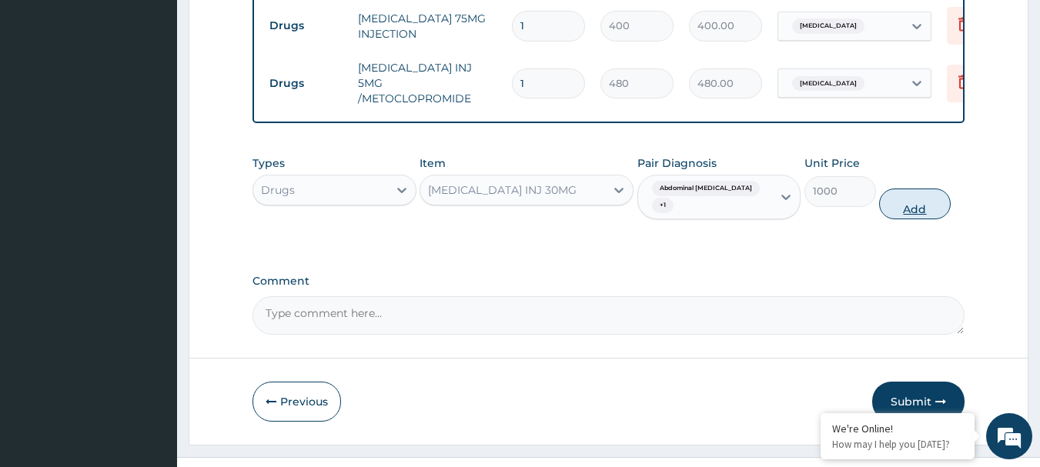
click at [916, 189] on button "Add" at bounding box center [915, 204] width 72 height 31
type input "0"
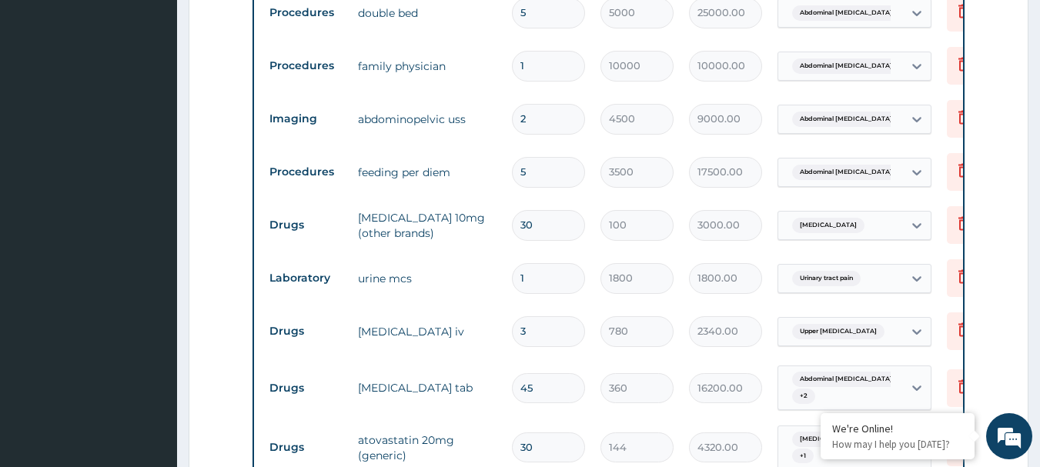
scroll to position [453, 0]
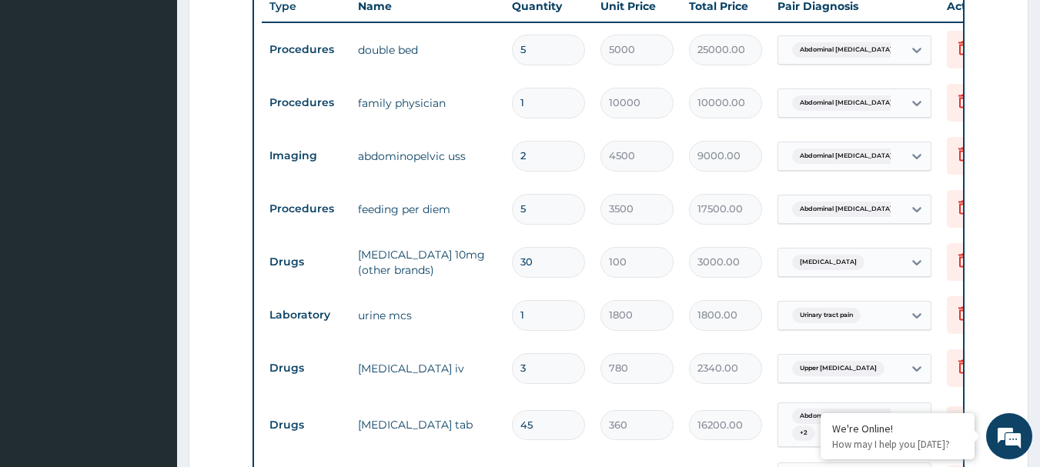
drag, startPoint x: 533, startPoint y: 212, endPoint x: 496, endPoint y: 208, distance: 37.9
click at [512, 208] on input "5" at bounding box center [548, 209] width 73 height 30
click at [492, 208] on td "feeding per diem" at bounding box center [427, 209] width 154 height 31
click at [539, 208] on input "5" at bounding box center [548, 209] width 73 height 30
click at [533, 207] on input "5" at bounding box center [548, 209] width 73 height 30
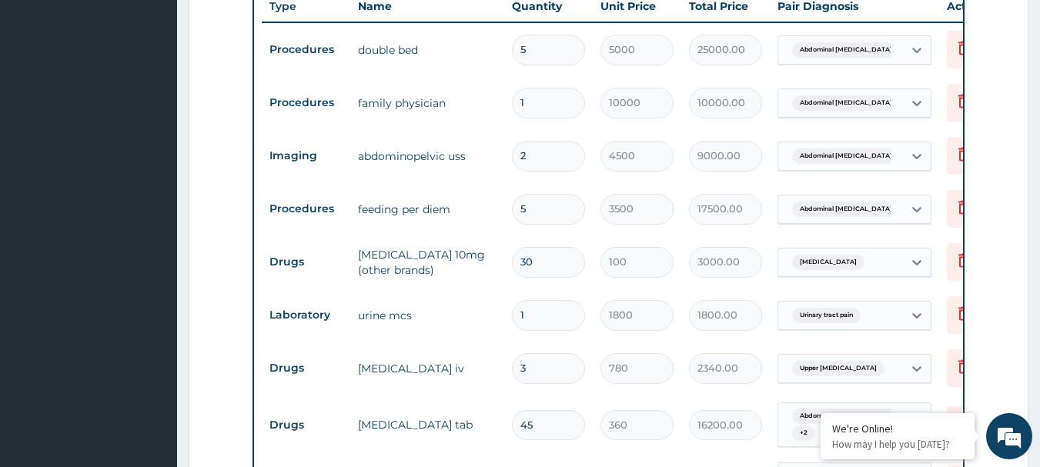
click at [505, 203] on td "5" at bounding box center [548, 208] width 89 height 45
drag, startPoint x: 537, startPoint y: 209, endPoint x: 508, endPoint y: 204, distance: 29.7
click at [516, 206] on input "5" at bounding box center [548, 209] width 73 height 30
click at [508, 204] on td "5" at bounding box center [548, 208] width 89 height 45
click at [522, 210] on input "5" at bounding box center [548, 209] width 73 height 30
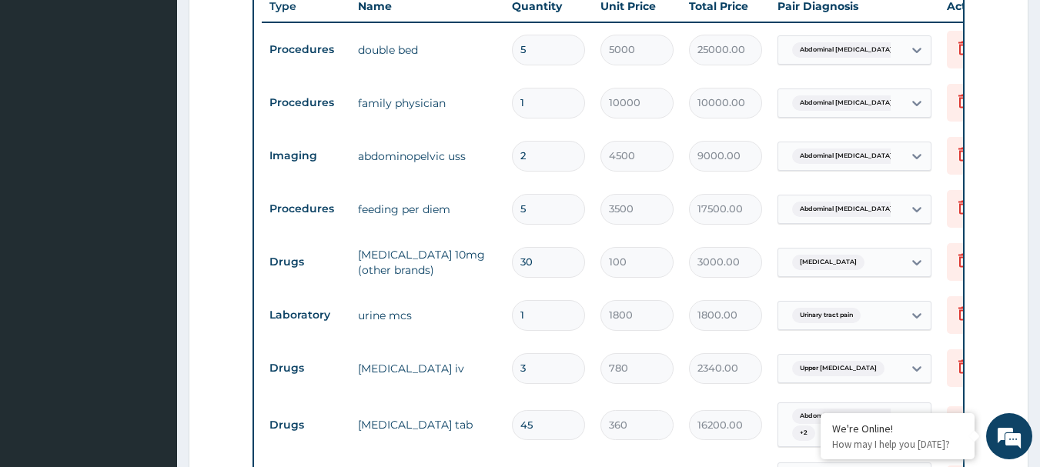
click at [522, 210] on input "5" at bounding box center [548, 209] width 73 height 30
type input "3"
type input "10500.00"
type input "4"
type input "14000.00"
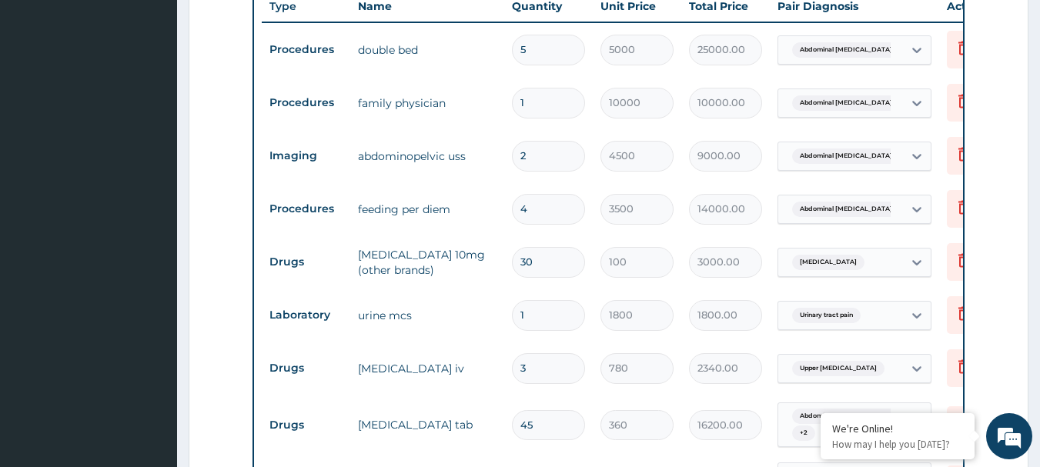
scroll to position [376, 0]
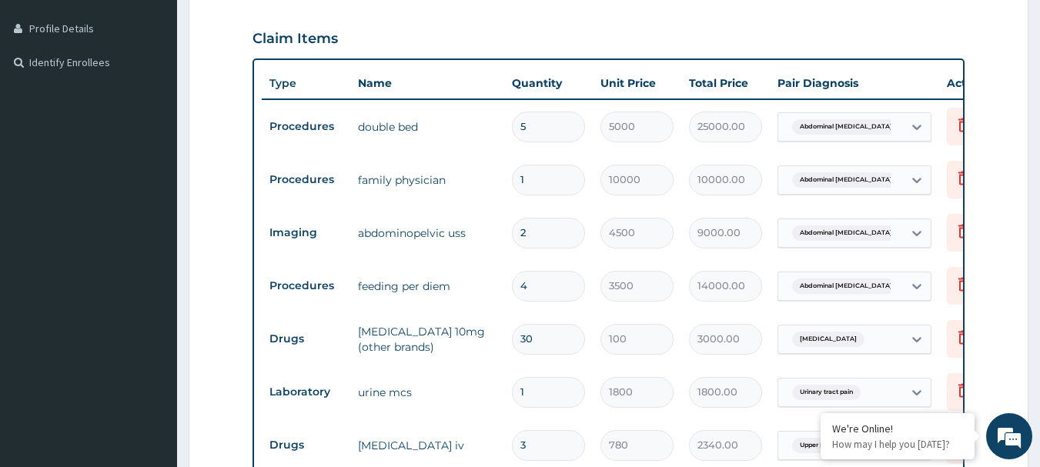
click at [525, 124] on input "5" at bounding box center [548, 127] width 73 height 30
click at [520, 124] on input "5" at bounding box center [548, 127] width 73 height 30
click at [517, 124] on input "5" at bounding box center [548, 127] width 73 height 30
click at [526, 129] on input "5" at bounding box center [548, 127] width 73 height 30
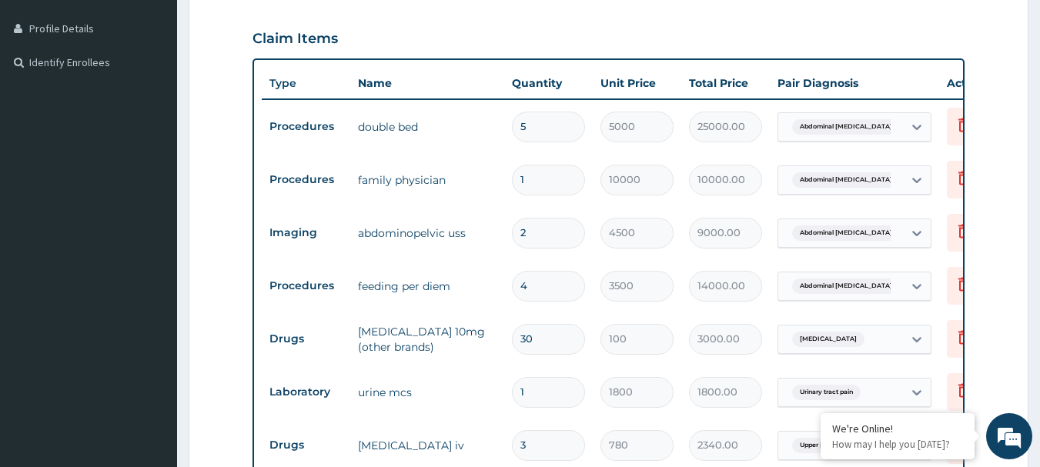
click at [526, 129] on input "5" at bounding box center [548, 127] width 73 height 30
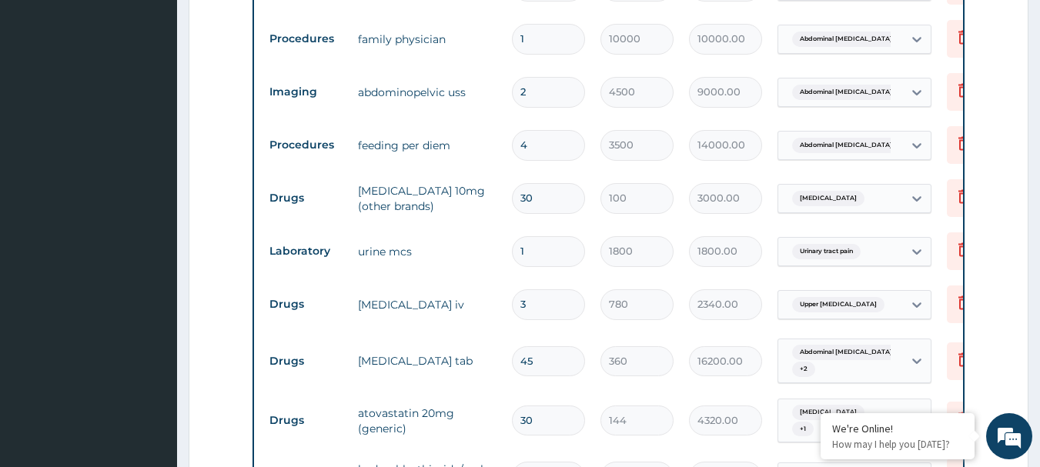
scroll to position [530, 0]
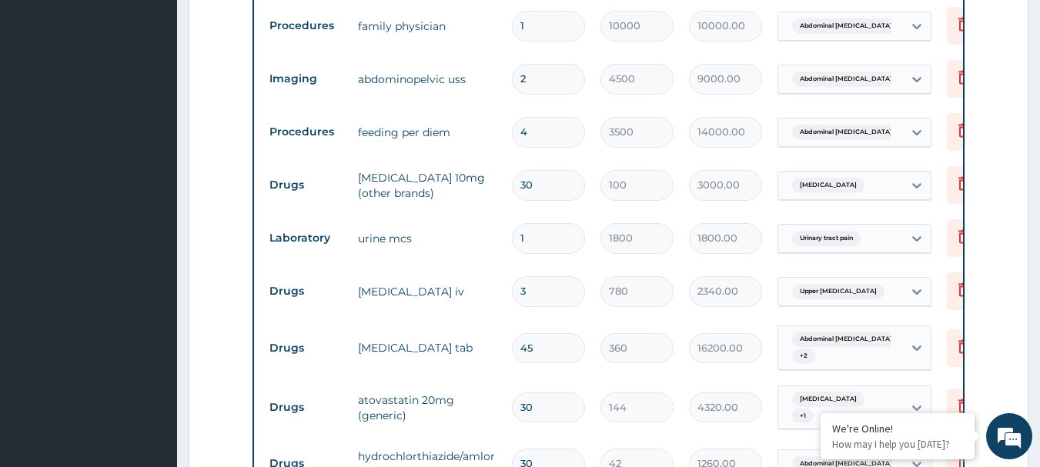
drag, startPoint x: 537, startPoint y: 79, endPoint x: 503, endPoint y: 75, distance: 34.1
click at [503, 75] on tr "Imaging abdominopelvic uss 2 4500 9000.00 Abdominal colic Delete" at bounding box center [639, 78] width 754 height 53
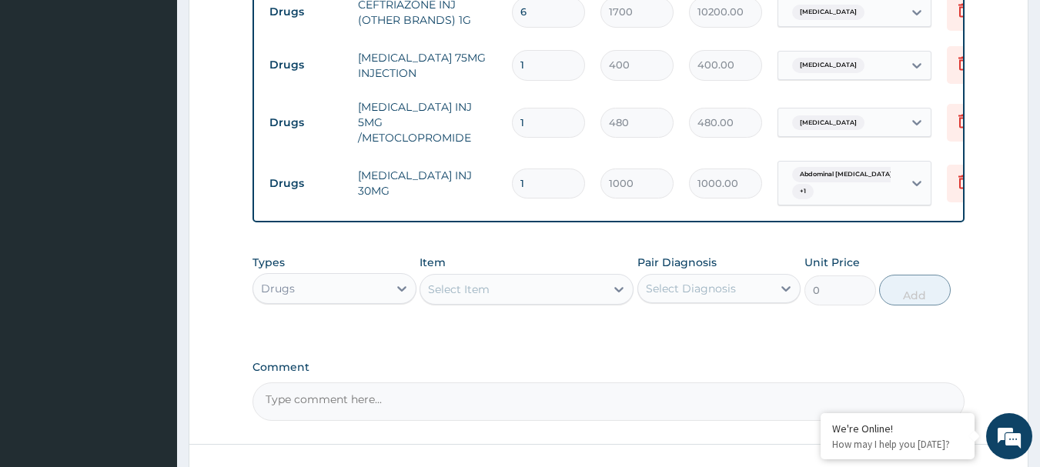
scroll to position [1223, 0]
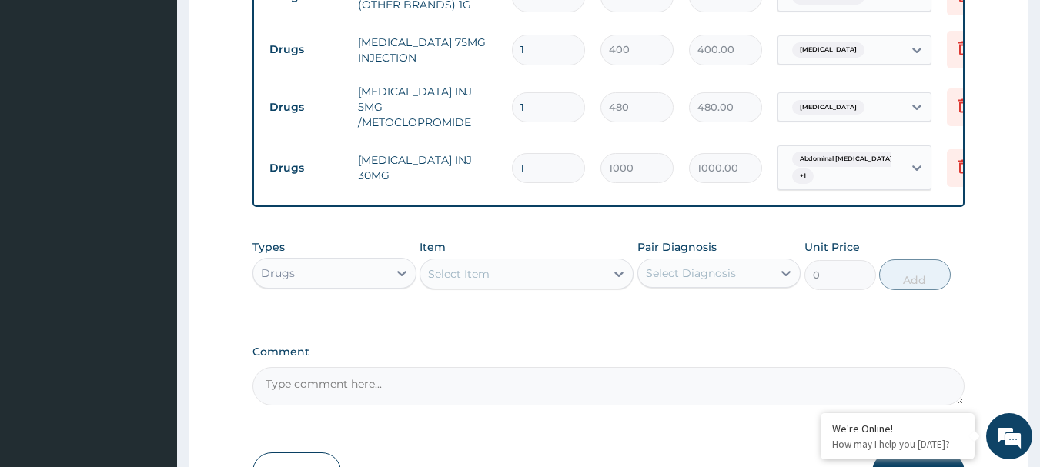
click at [361, 261] on div "Drugs" at bounding box center [320, 273] width 135 height 25
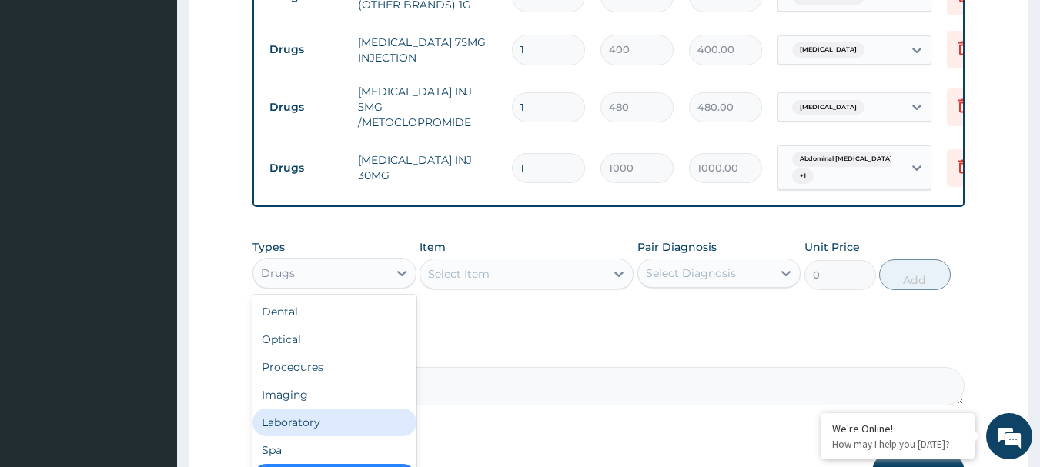
click at [321, 409] on div "Laboratory" at bounding box center [334, 423] width 164 height 28
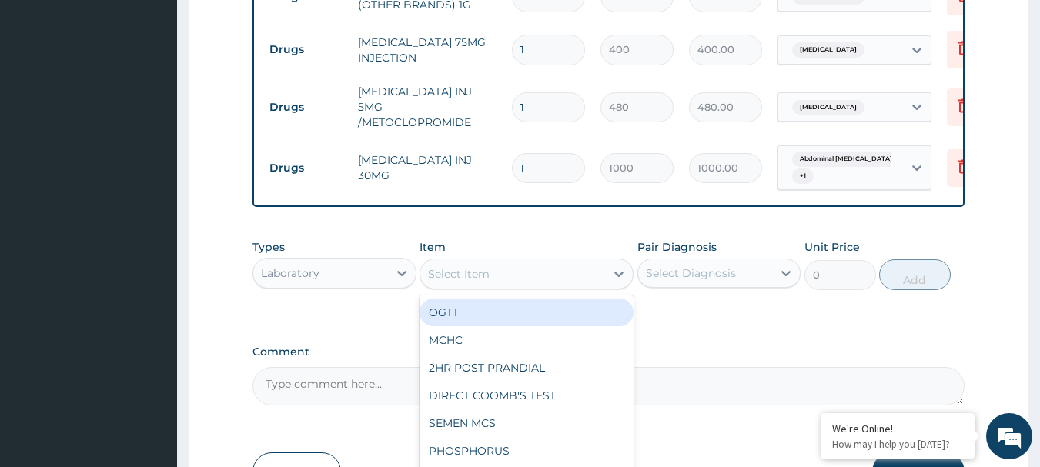
click at [560, 262] on div "Select Item" at bounding box center [512, 274] width 185 height 25
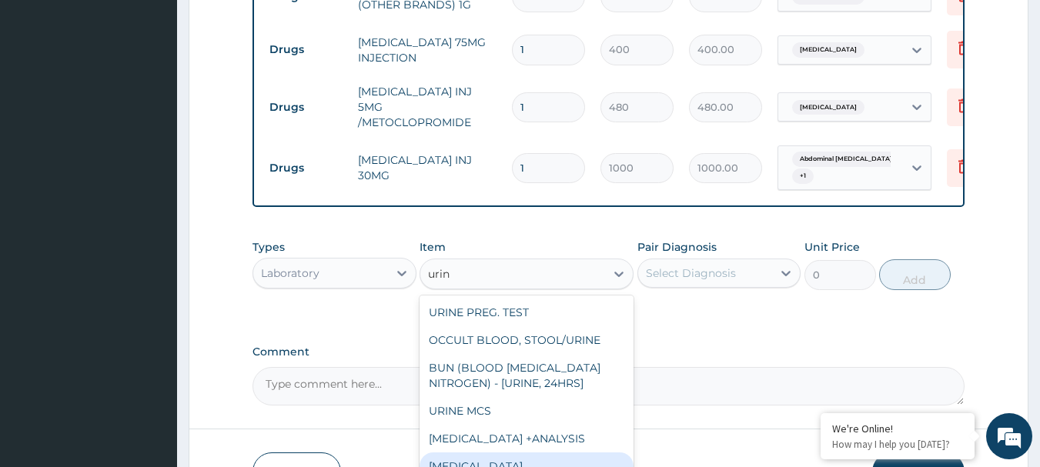
click at [504, 453] on div "URINALYSIS" at bounding box center [527, 467] width 214 height 28
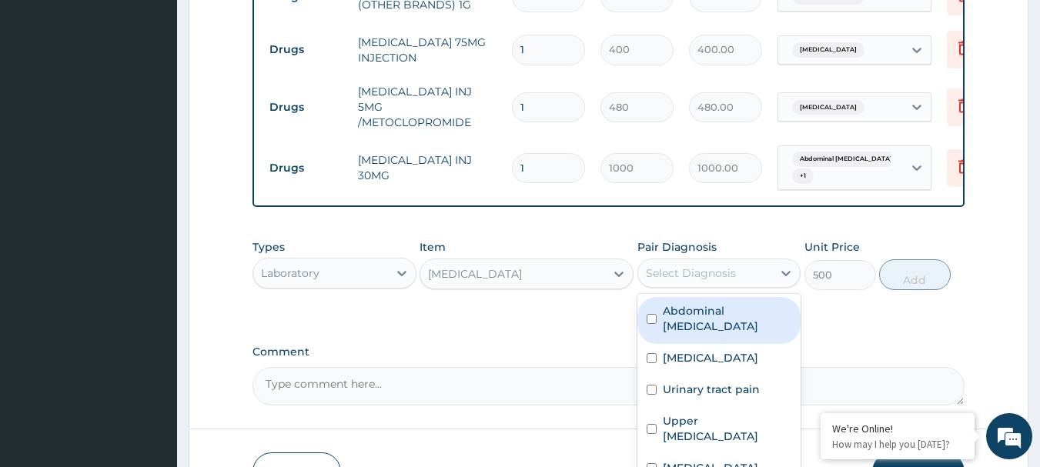
click at [681, 266] on div "Select Diagnosis" at bounding box center [691, 273] width 90 height 15
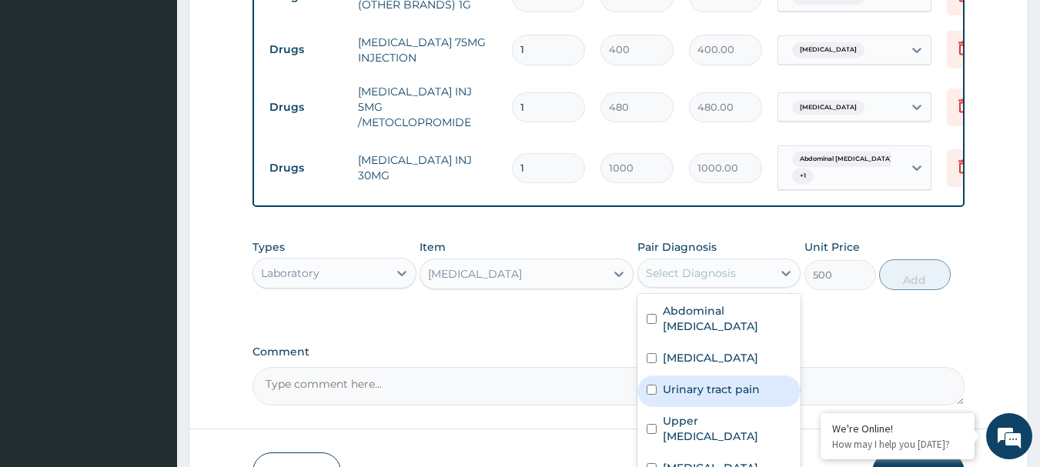
click at [727, 376] on div "Urinary tract pain" at bounding box center [719, 392] width 164 height 32
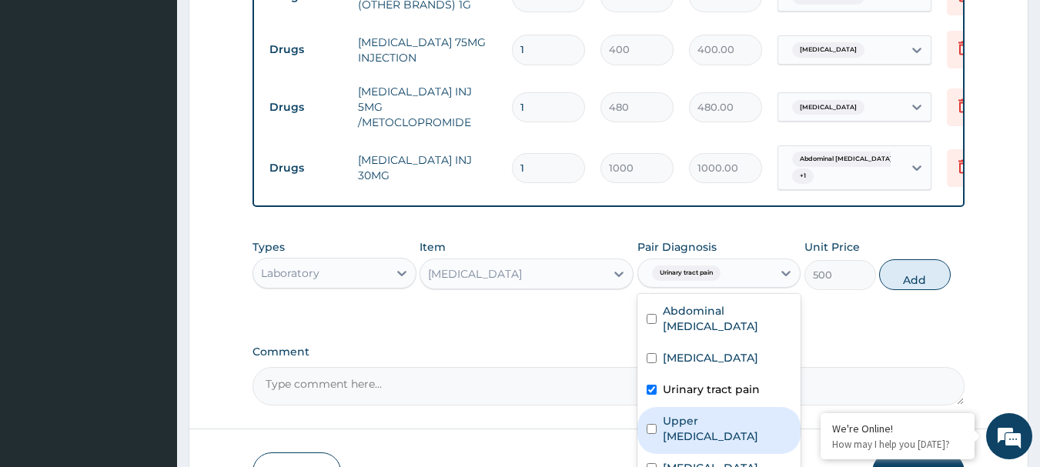
click at [752, 413] on label "Upper urinary tract infection" at bounding box center [727, 428] width 129 height 31
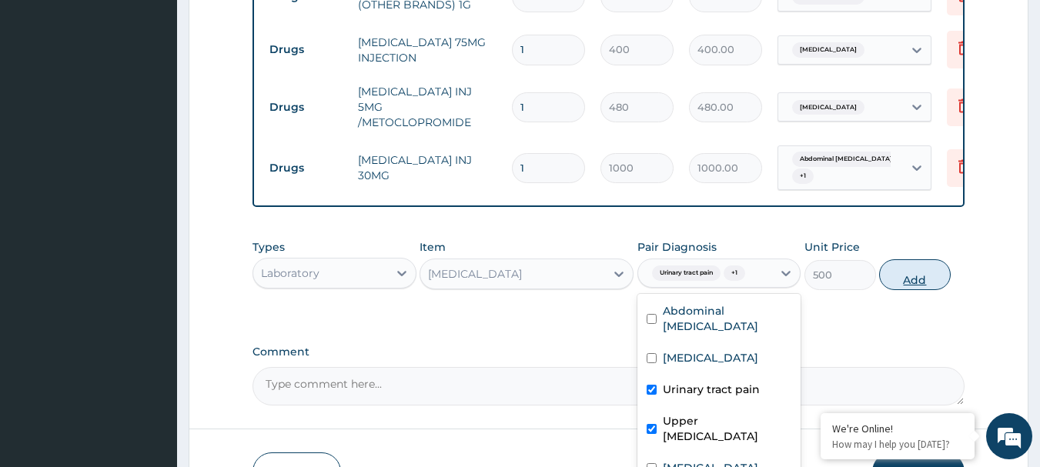
click at [909, 259] on button "Add" at bounding box center [915, 274] width 72 height 31
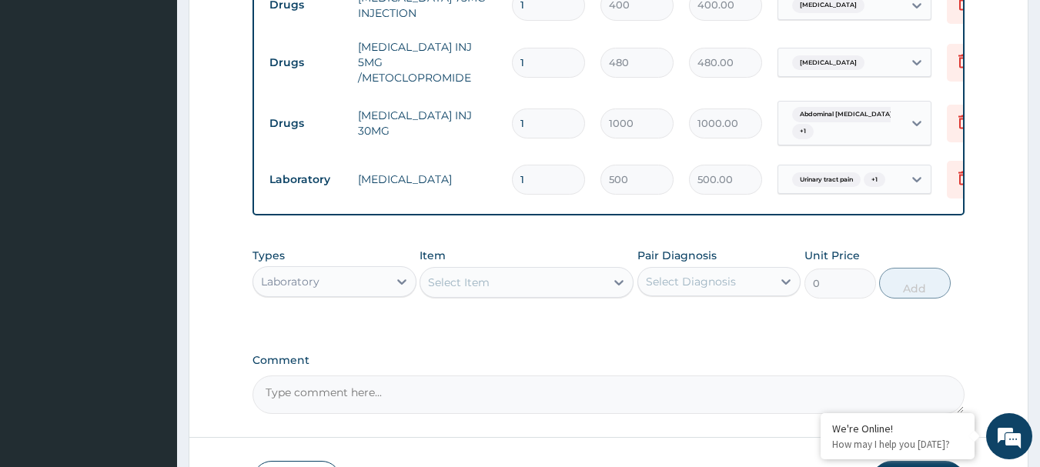
scroll to position [1353, 0]
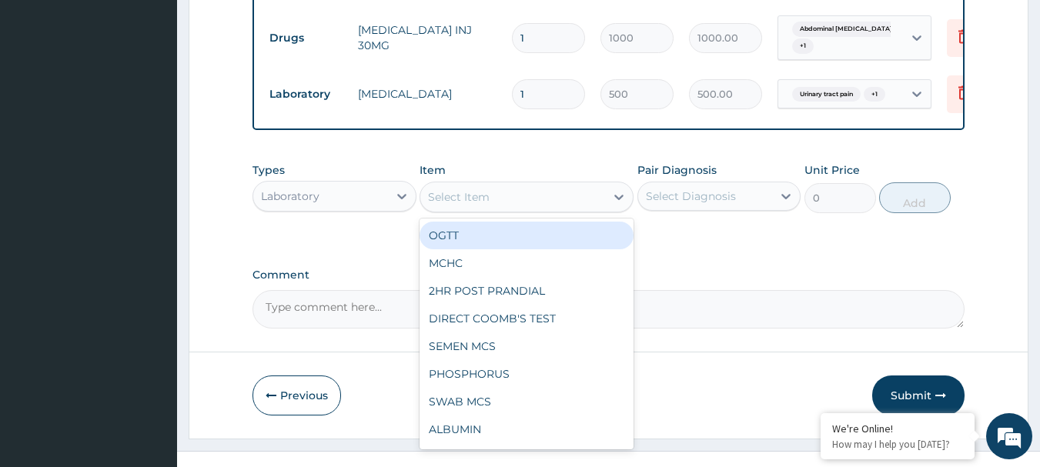
click at [460, 189] on div "Select Item" at bounding box center [459, 196] width 62 height 15
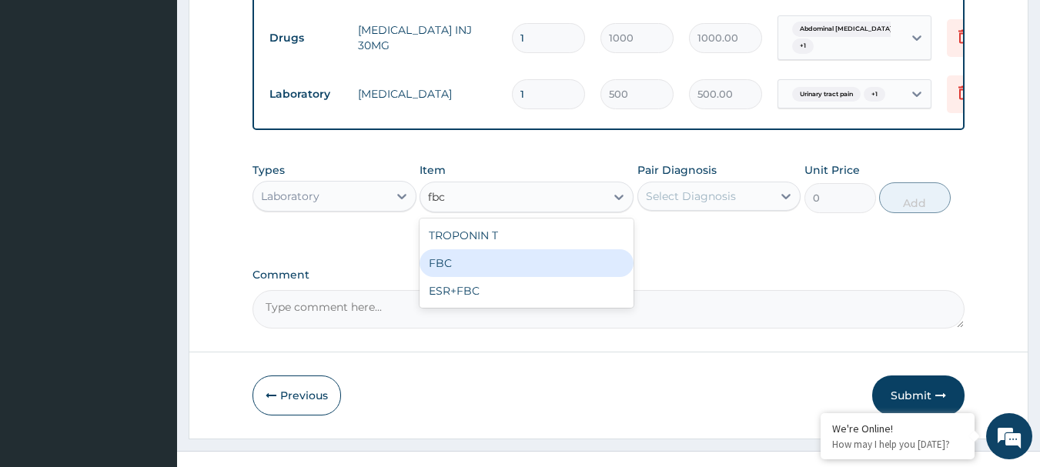
click at [498, 249] on div "FBC" at bounding box center [527, 263] width 214 height 28
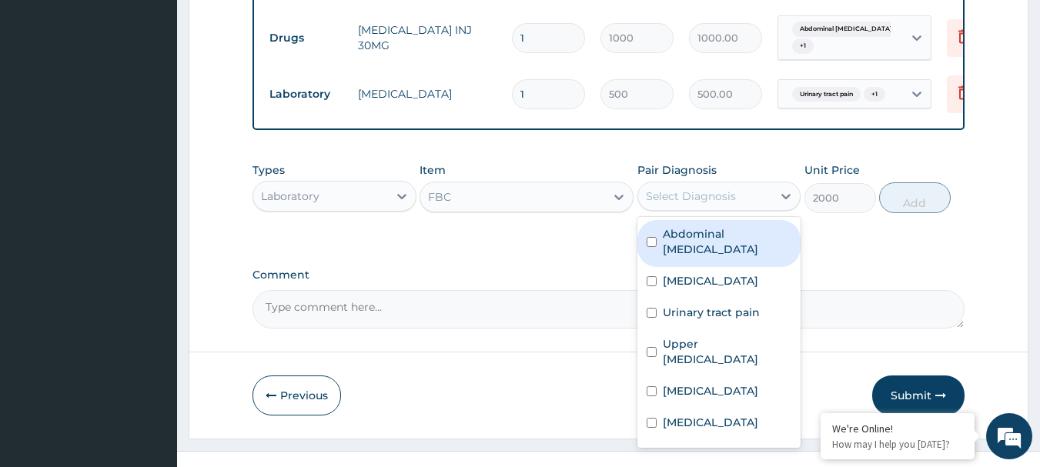
click at [659, 184] on div "Select Diagnosis" at bounding box center [705, 196] width 135 height 25
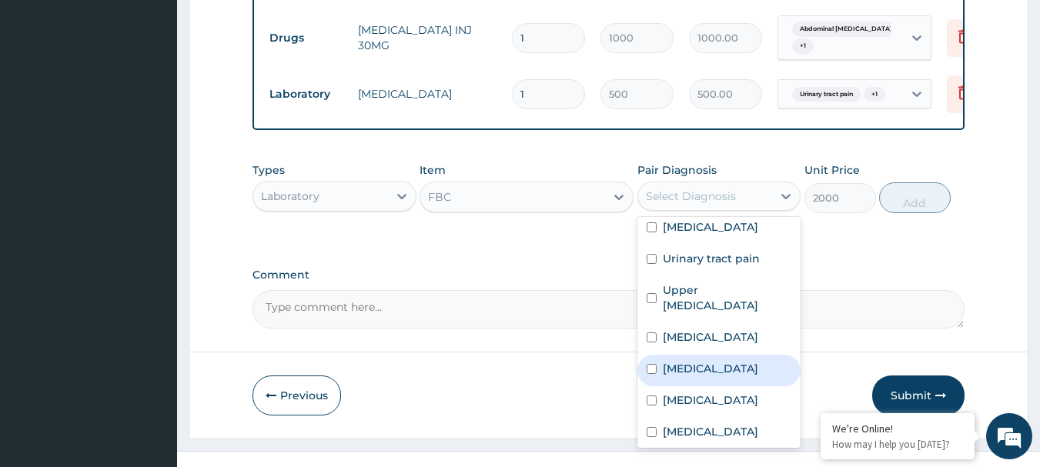
scroll to position [105, 0]
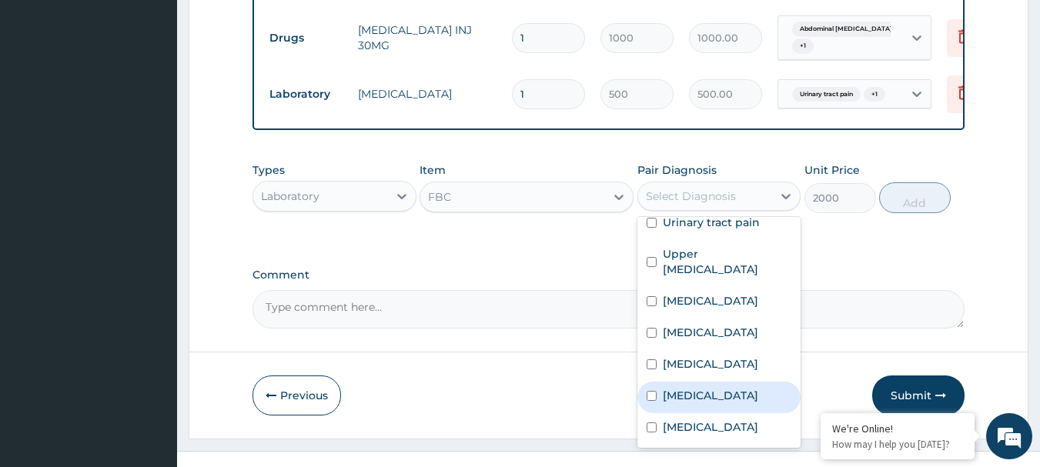
click at [700, 382] on div "[MEDICAL_DATA]" at bounding box center [719, 398] width 164 height 32
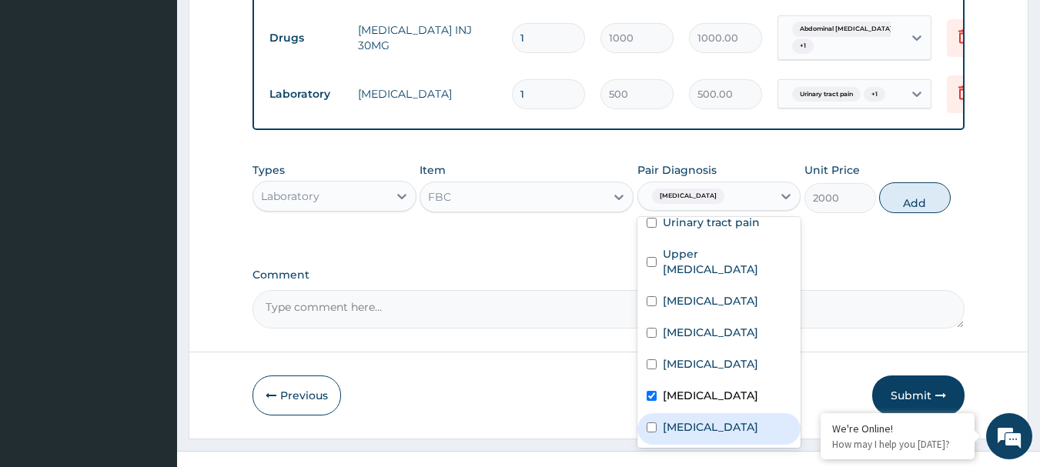
click at [685, 420] on label "[MEDICAL_DATA]" at bounding box center [710, 427] width 95 height 15
click at [902, 182] on button "Add" at bounding box center [915, 197] width 72 height 31
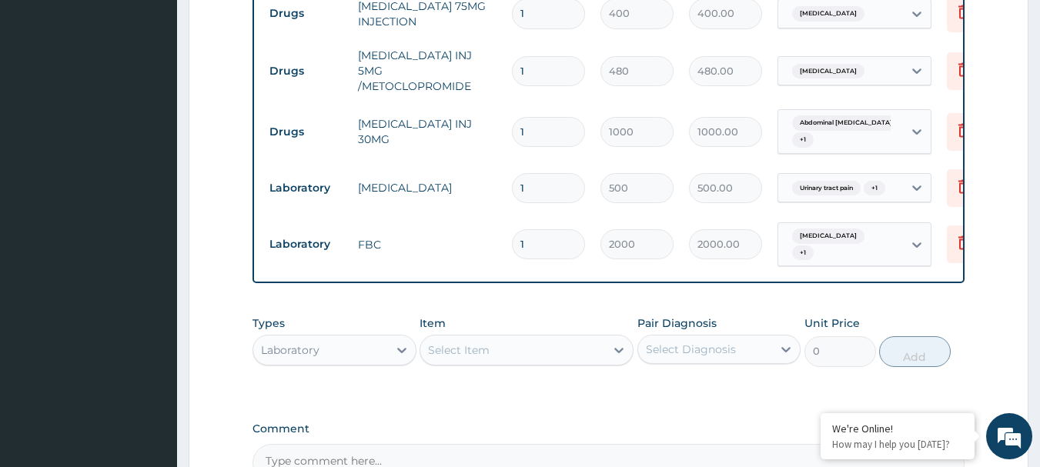
scroll to position [1406, 0]
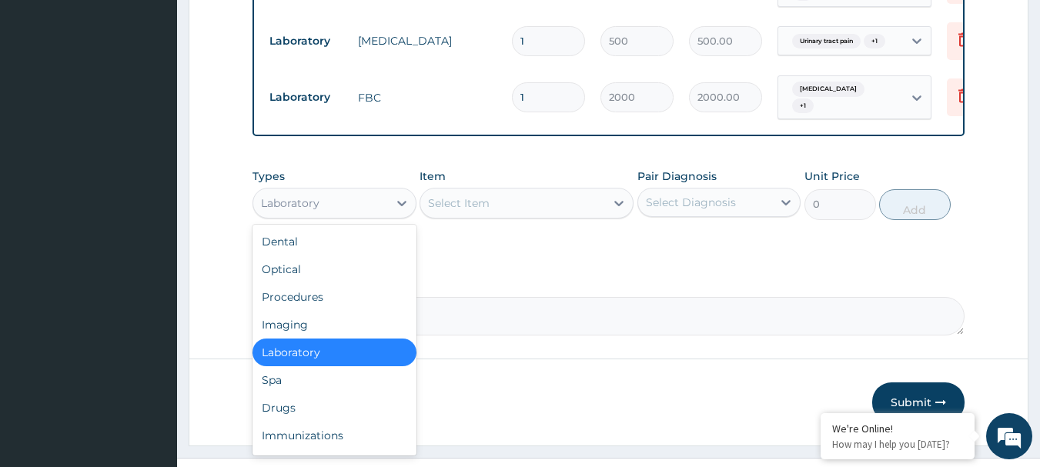
click at [373, 191] on div "Laboratory" at bounding box center [320, 203] width 135 height 25
click at [328, 283] on div "Procedures" at bounding box center [334, 297] width 164 height 28
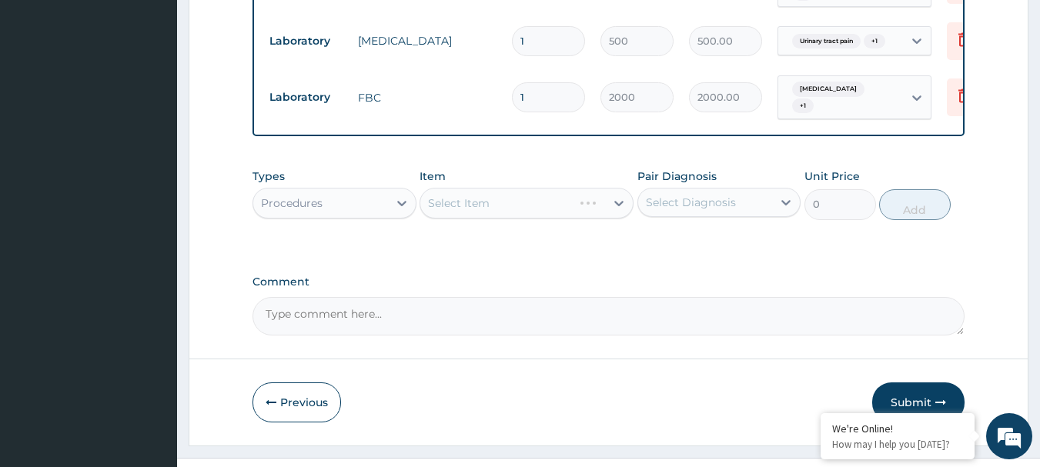
click at [329, 297] on textarea "Comment" at bounding box center [608, 316] width 713 height 38
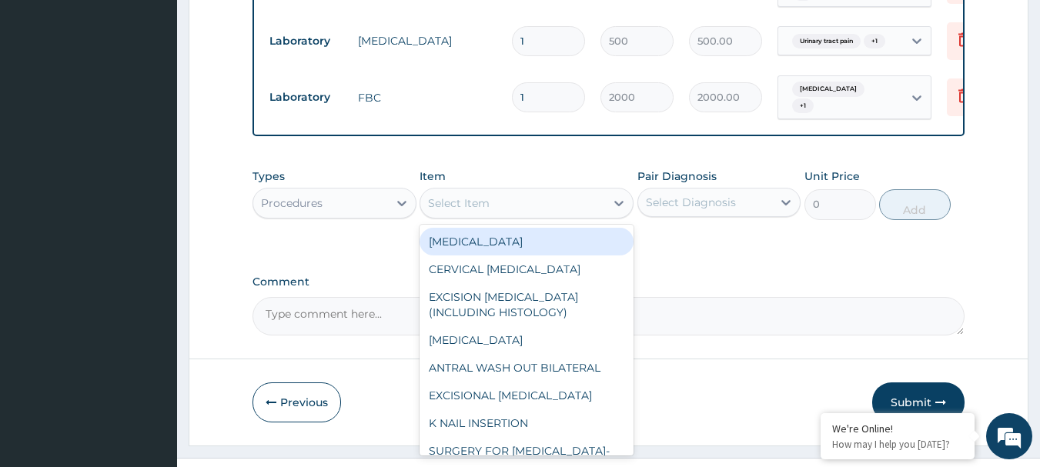
click at [445, 196] on div "Select Item" at bounding box center [459, 203] width 62 height 15
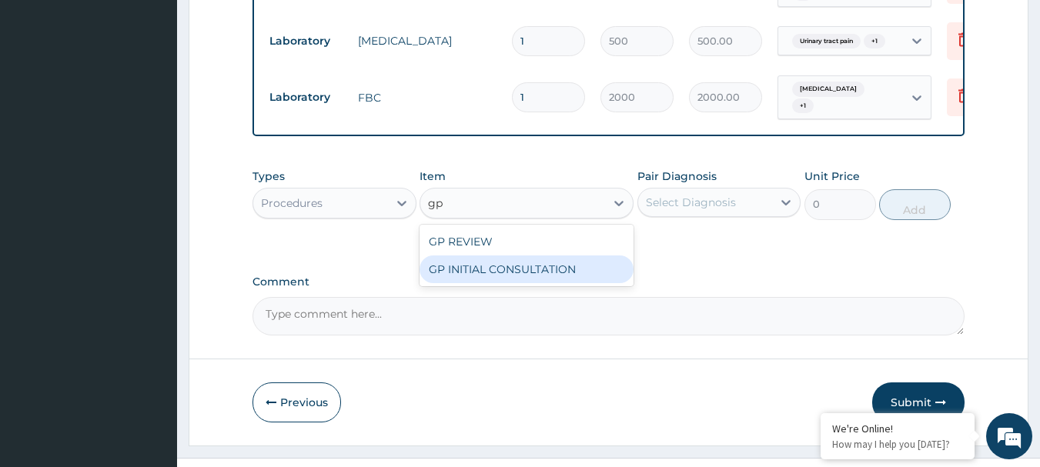
click at [453, 256] on div "GP INITIAL CONSULTATION" at bounding box center [527, 270] width 214 height 28
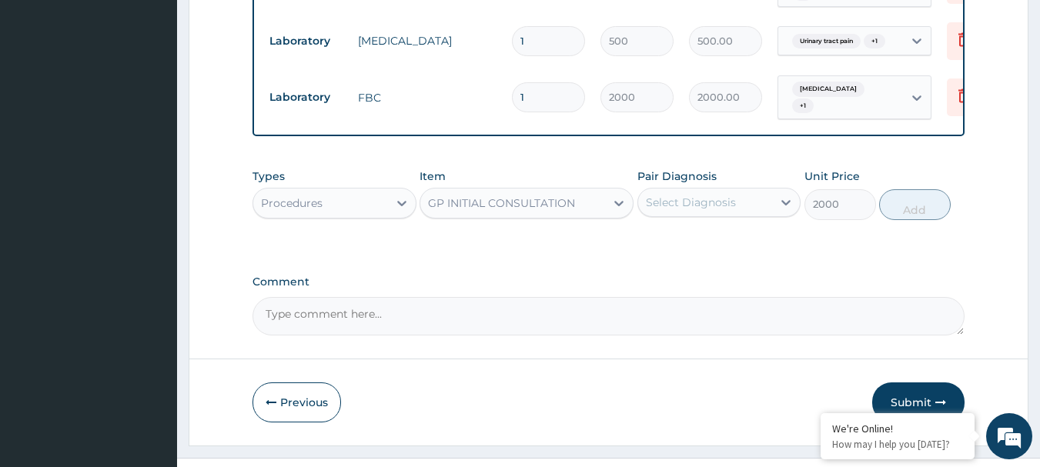
click at [718, 195] on div "Select Diagnosis" at bounding box center [691, 202] width 90 height 15
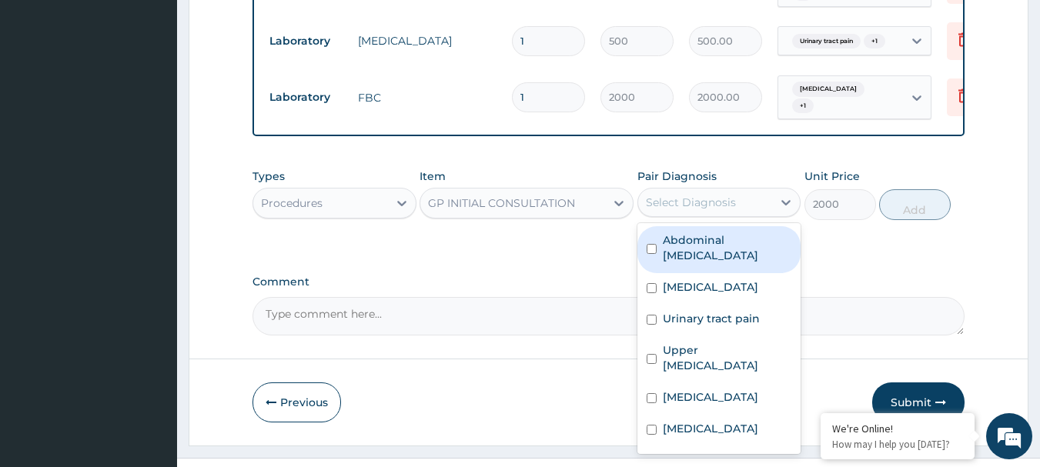
drag, startPoint x: 723, startPoint y: 211, endPoint x: 725, endPoint y: 256, distance: 45.5
click at [723, 226] on div "Abdominal colic" at bounding box center [719, 249] width 164 height 47
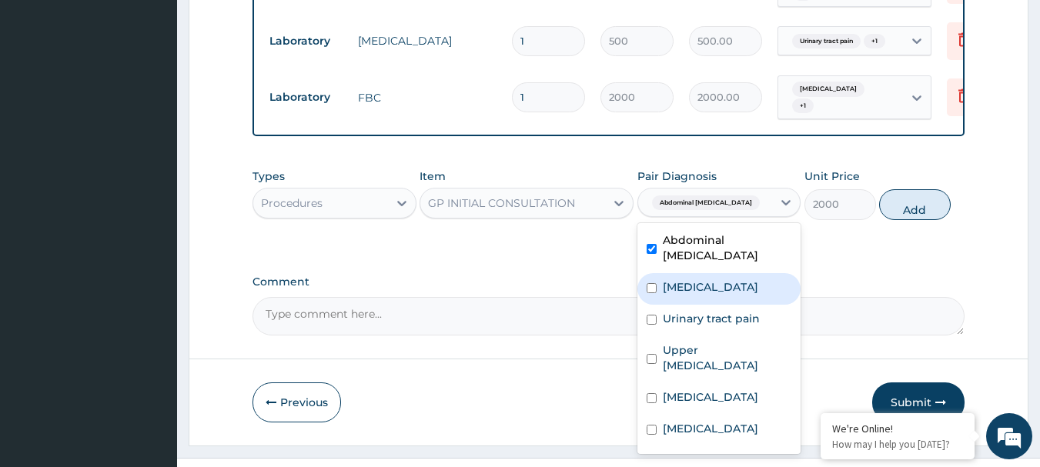
click at [728, 305] on div "Urinary tract pain" at bounding box center [719, 321] width 164 height 32
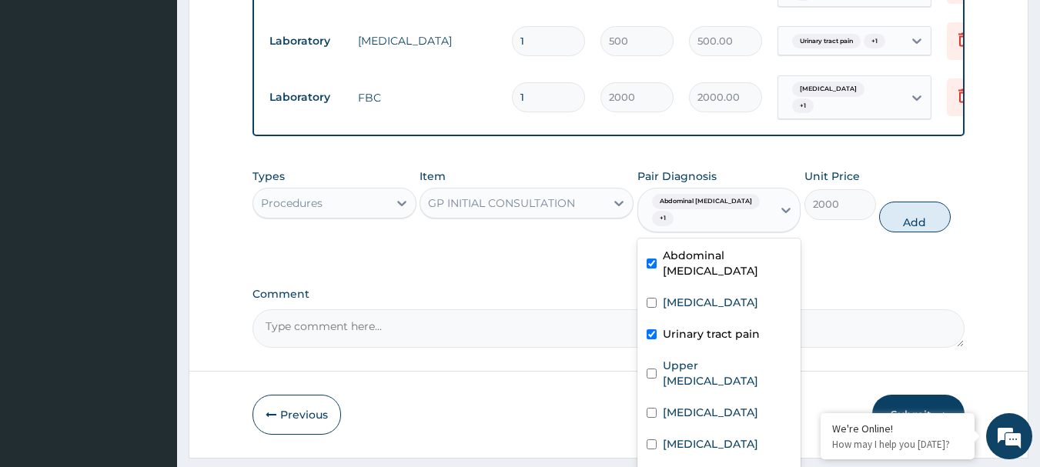
click at [728, 320] on div "Urinary tract pain" at bounding box center [719, 336] width 164 height 32
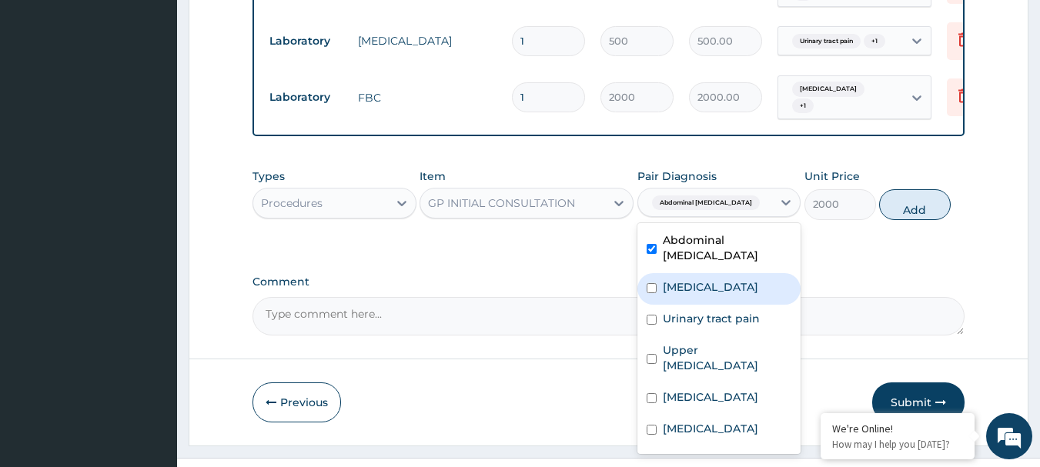
drag, startPoint x: 734, startPoint y: 250, endPoint x: 745, endPoint y: 317, distance: 67.8
click at [733, 279] on label "Essential hypertension" at bounding box center [710, 286] width 95 height 15
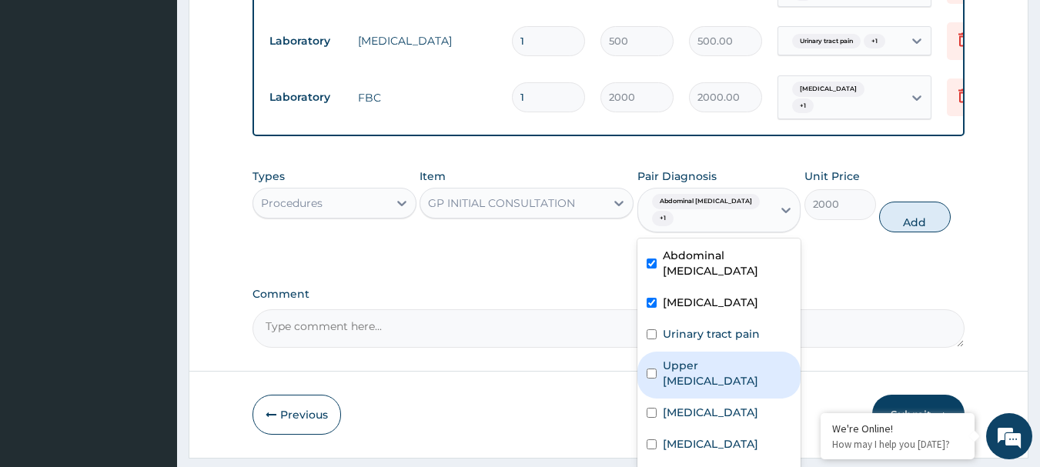
drag, startPoint x: 745, startPoint y: 319, endPoint x: 736, endPoint y: 343, distance: 26.3
click at [744, 358] on label "Upper urinary tract infection" at bounding box center [727, 373] width 129 height 31
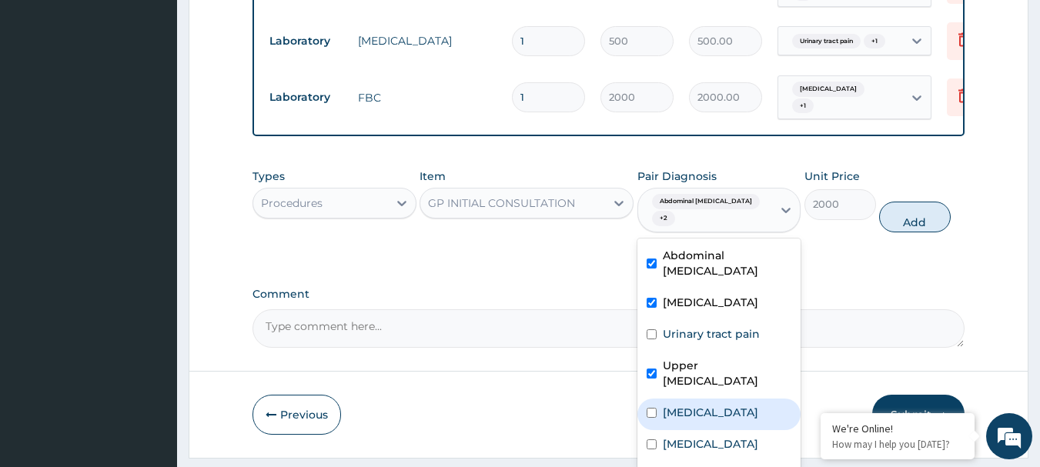
click at [723, 405] on label "Dyslipidemia" at bounding box center [710, 412] width 95 height 15
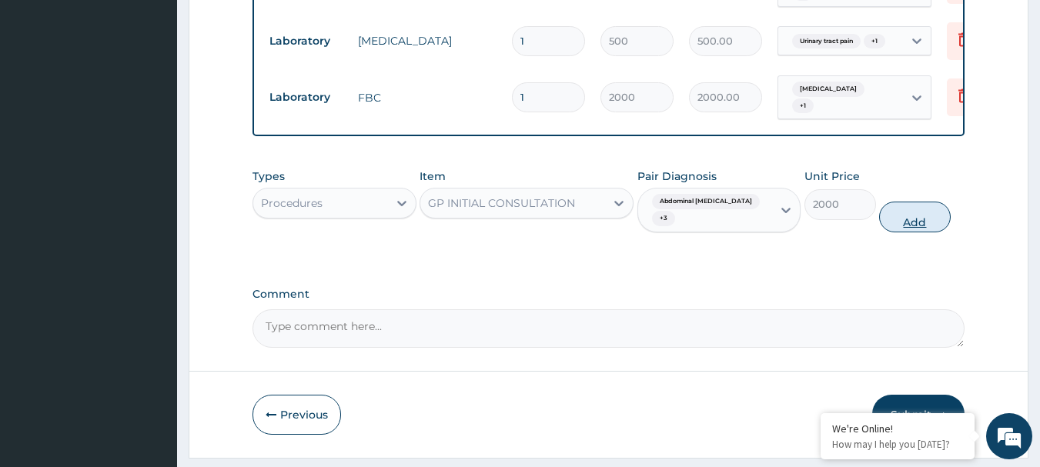
click at [895, 202] on button "Add" at bounding box center [915, 217] width 72 height 31
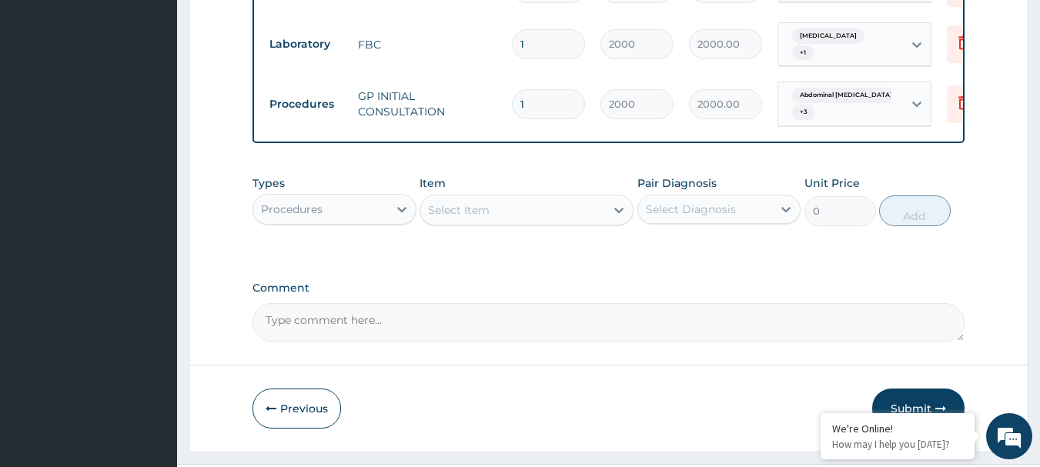
click at [913, 389] on button "Submit" at bounding box center [918, 409] width 92 height 40
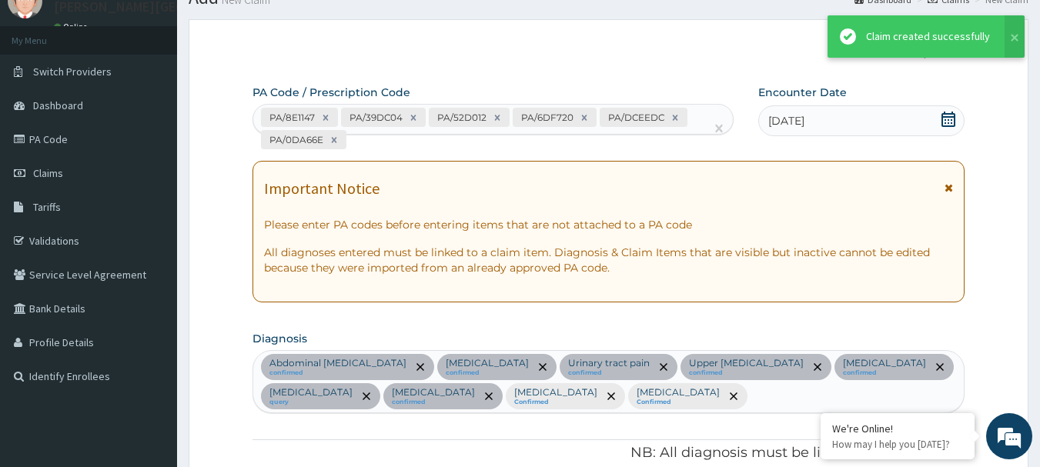
scroll to position [1459, 0]
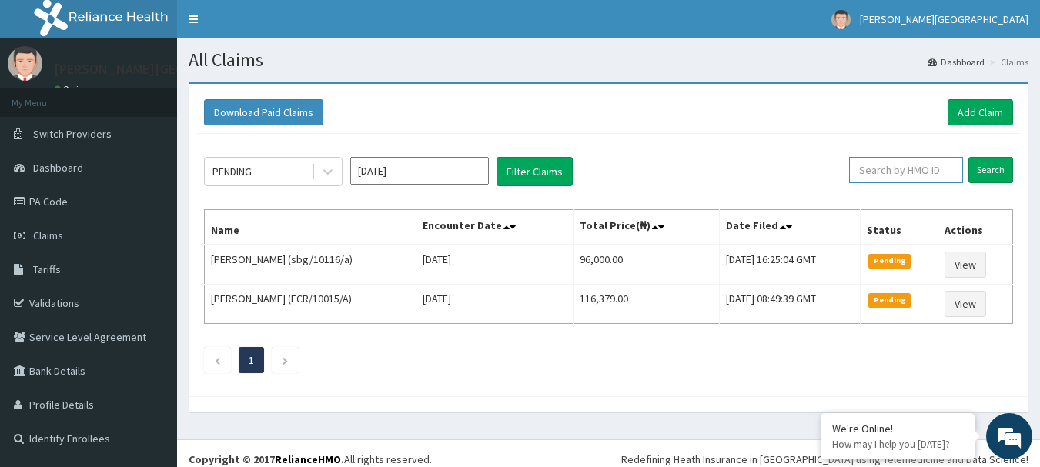
click at [887, 173] on input "text" at bounding box center [906, 170] width 114 height 26
type input "srh/10251/a"
click at [968, 157] on input "Search" at bounding box center [990, 170] width 45 height 26
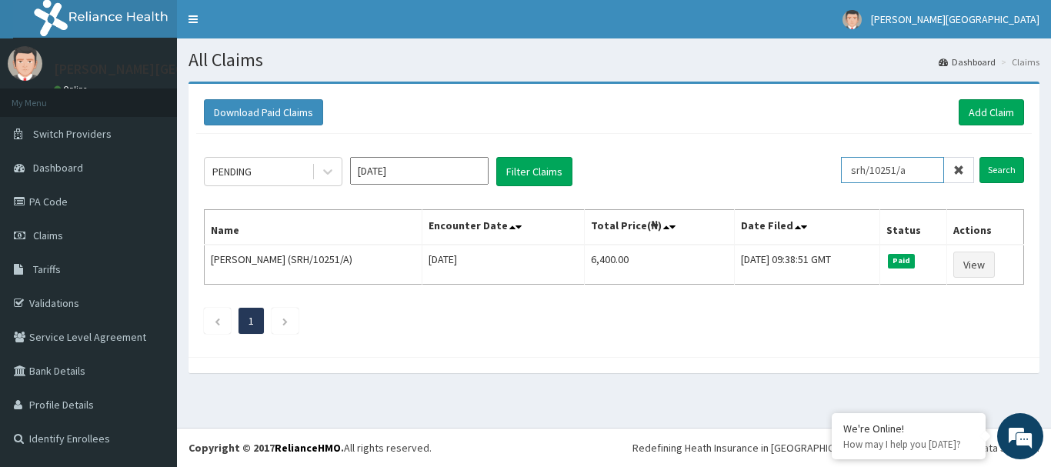
click at [892, 173] on input "srh/10251/a" at bounding box center [892, 170] width 103 height 26
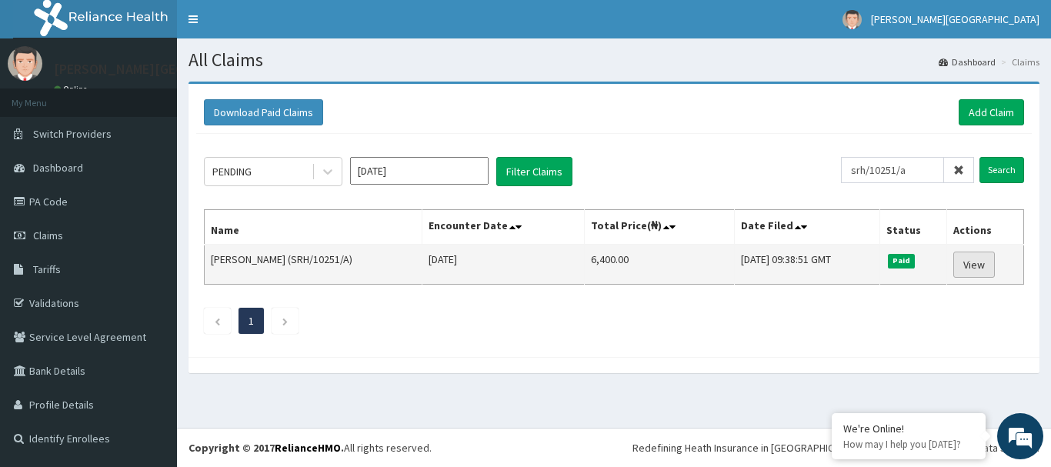
click at [986, 263] on link "View" at bounding box center [975, 265] width 42 height 26
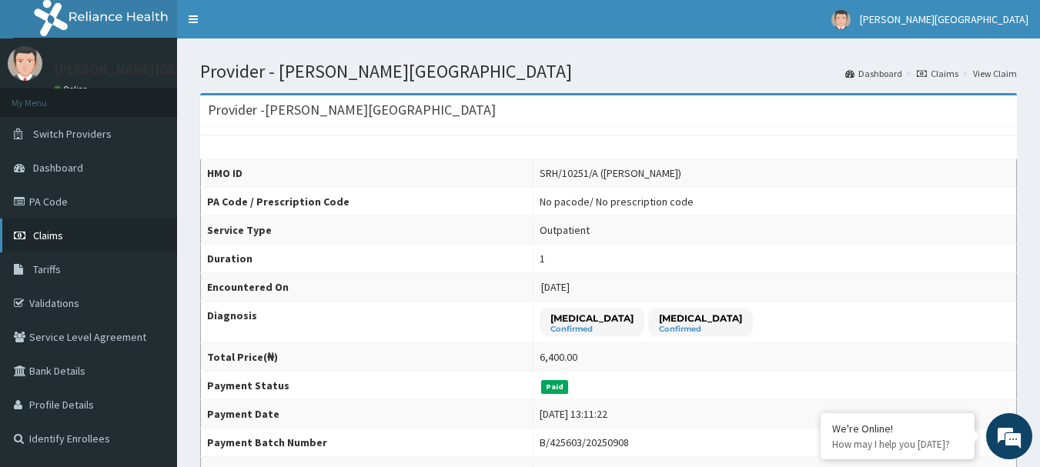
click at [64, 234] on link "Claims" at bounding box center [88, 236] width 177 height 34
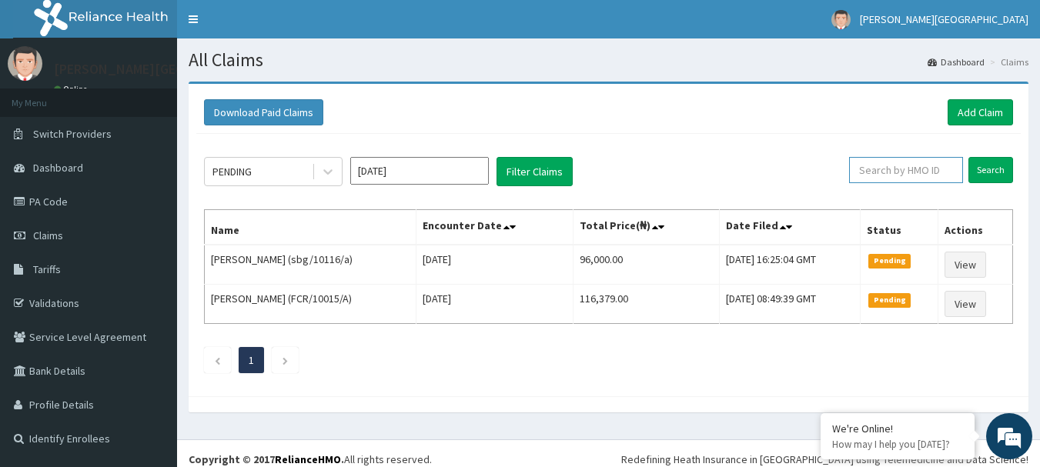
click at [879, 168] on input "text" at bounding box center [906, 170] width 114 height 26
paste input "srh/10251/a"
type input "srh/10251/a"
click at [990, 172] on input "Search" at bounding box center [990, 170] width 45 height 26
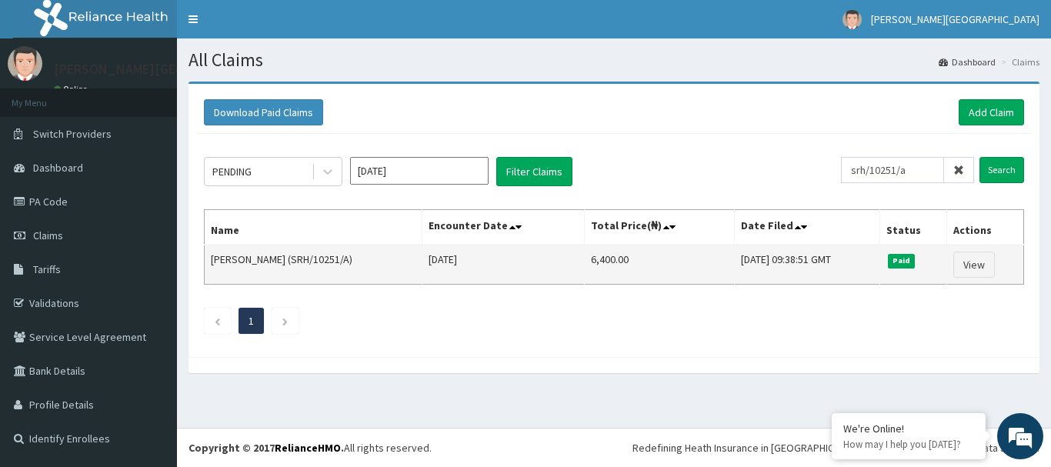
drag, startPoint x: 363, startPoint y: 256, endPoint x: 308, endPoint y: 268, distance: 56.8
click at [308, 268] on td "[PERSON_NAME] (SRH/10251/A)" at bounding box center [314, 265] width 218 height 40
copy td "SRH/10251/A"
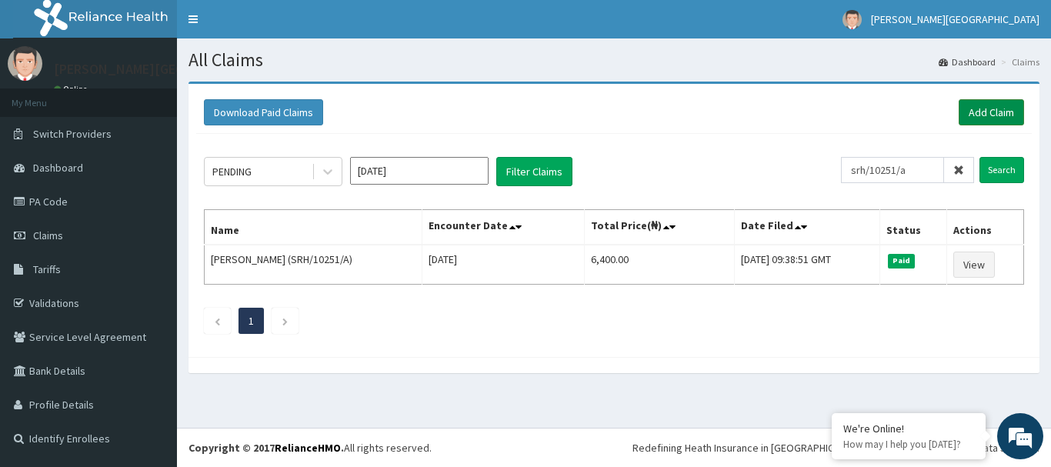
click at [1001, 112] on link "Add Claim" at bounding box center [991, 112] width 65 height 26
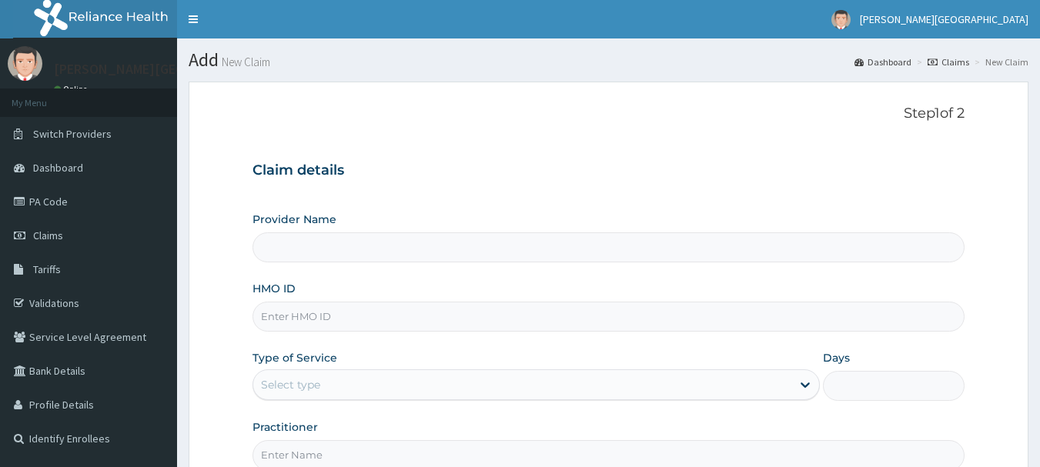
click at [292, 322] on input "HMO ID" at bounding box center [608, 317] width 713 height 30
type input "[PERSON_NAME][GEOGRAPHIC_DATA]"
paste input "SRH/10251/A"
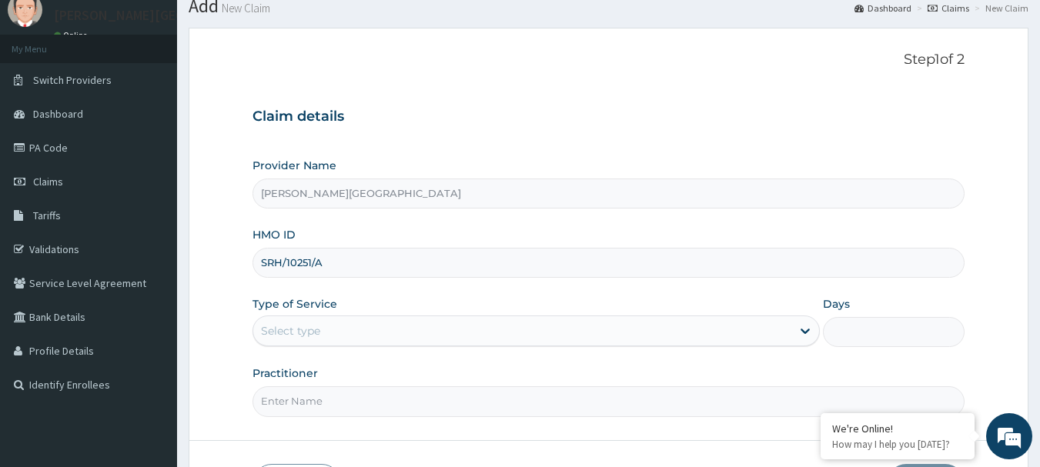
scroll to position [154, 0]
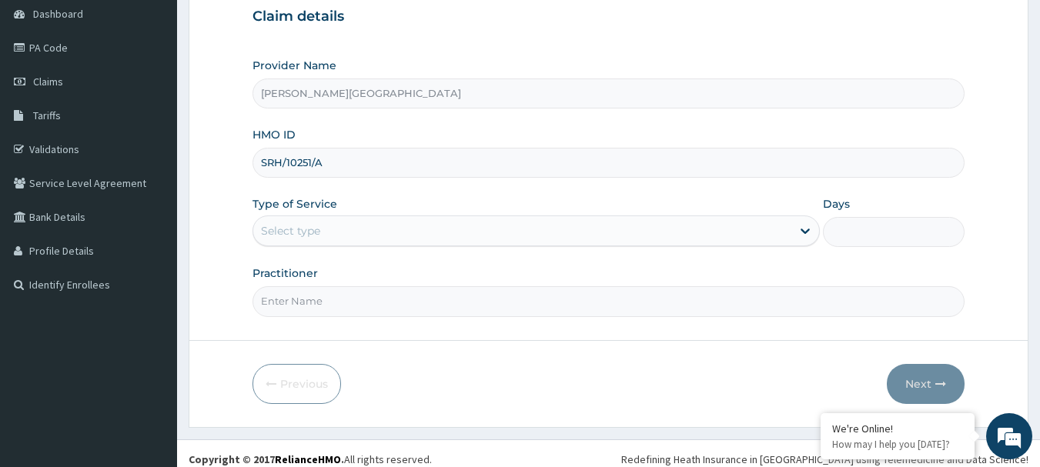
type input "SRH/10251/A"
click at [306, 221] on div "Select type" at bounding box center [522, 231] width 538 height 25
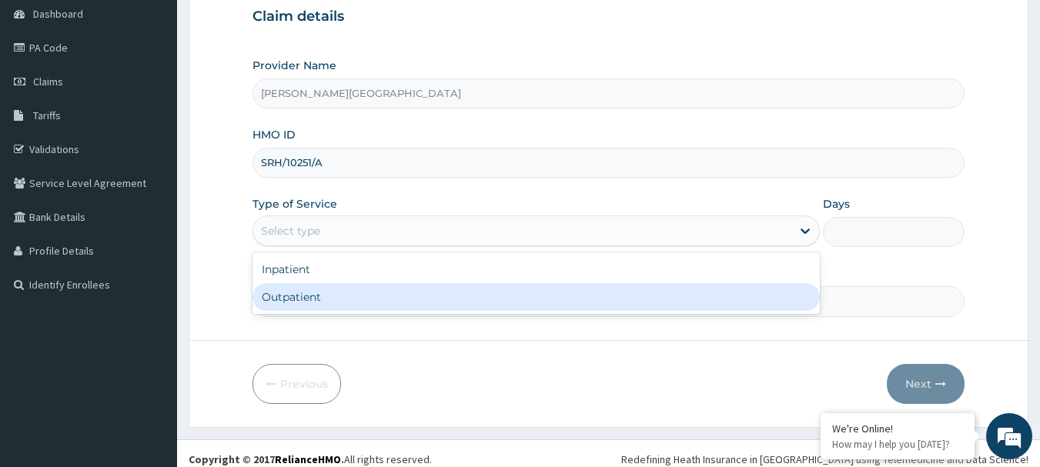
click at [308, 292] on div "Outpatient" at bounding box center [535, 297] width 567 height 28
type input "1"
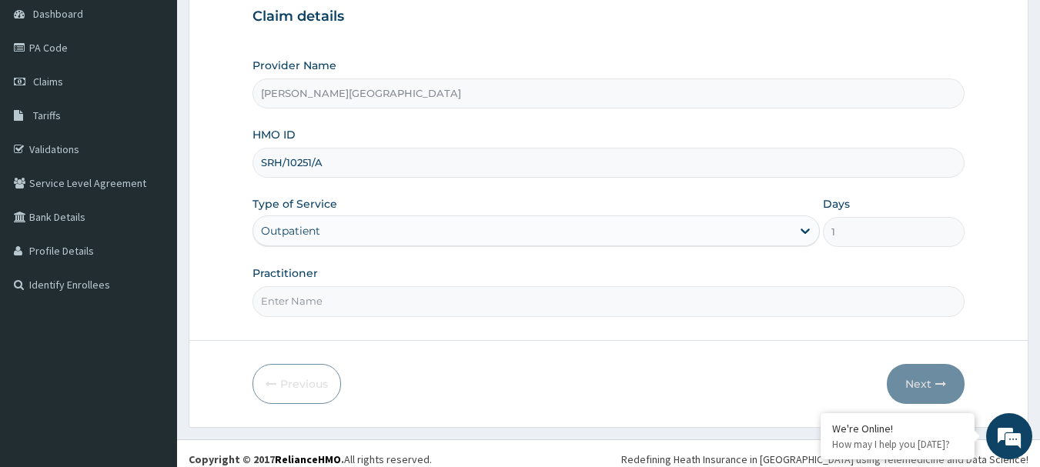
click at [308, 292] on input "Practitioner" at bounding box center [608, 301] width 713 height 30
type input "a"
type input "AA"
click at [911, 391] on button "Next" at bounding box center [926, 384] width 78 height 40
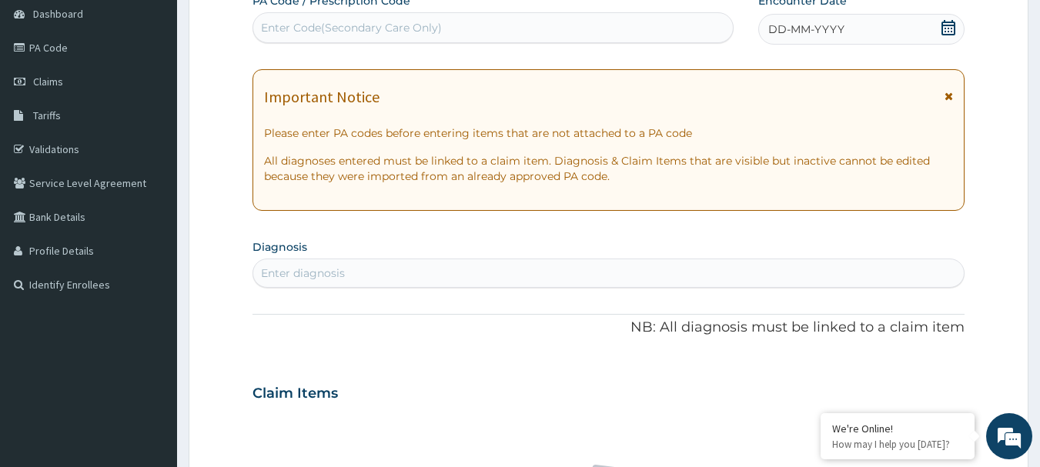
click at [948, 100] on icon at bounding box center [948, 96] width 8 height 11
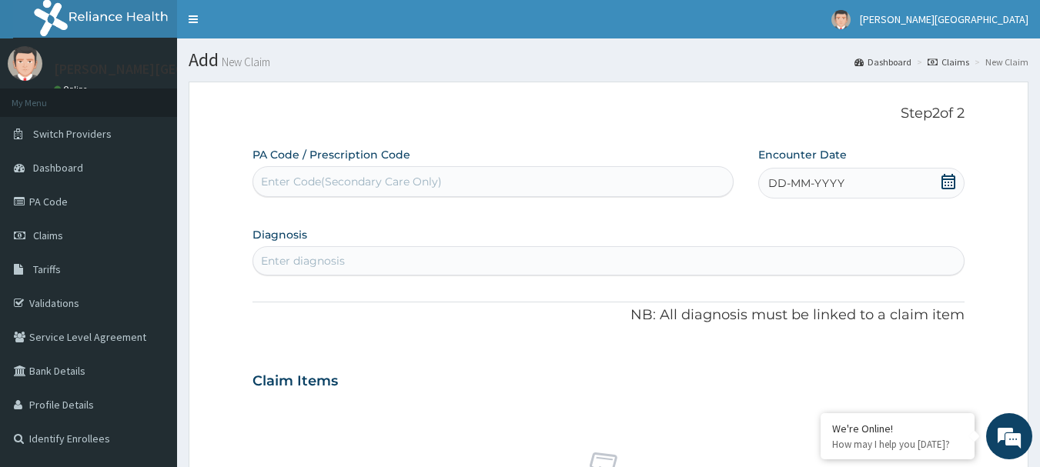
click at [375, 178] on div "Enter Code(Secondary Care Only)" at bounding box center [351, 181] width 181 height 15
paste input "PA/45DD8B"
type input "PA/45DD8B"
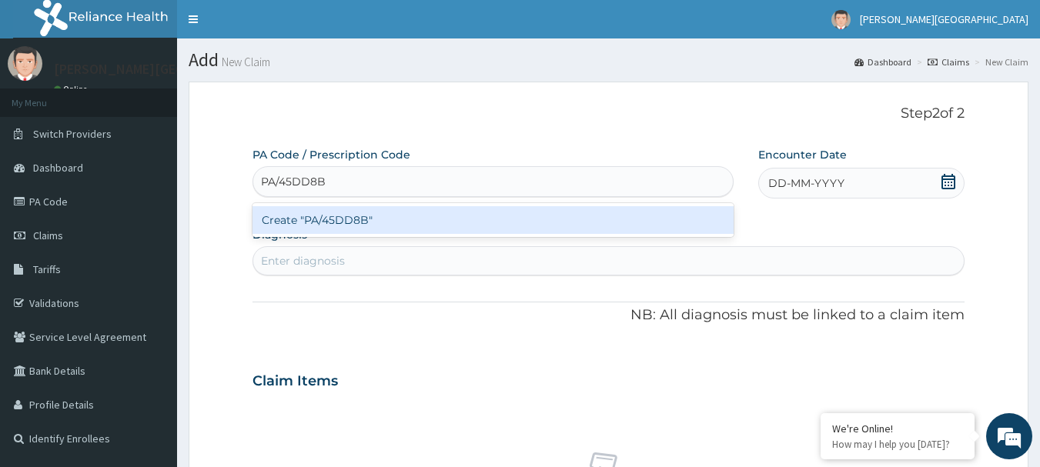
click at [389, 212] on div "Create "PA/45DD8B"" at bounding box center [493, 220] width 482 height 28
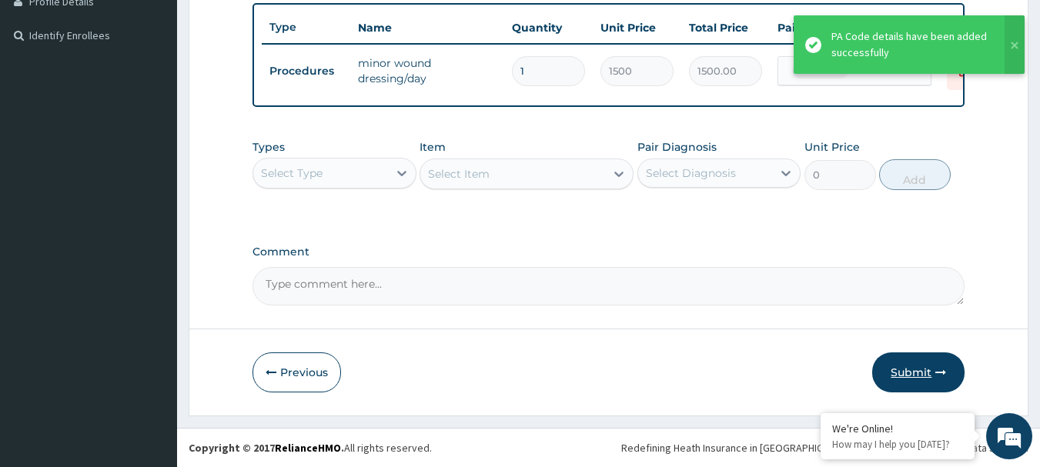
click at [901, 376] on button "Submit" at bounding box center [918, 373] width 92 height 40
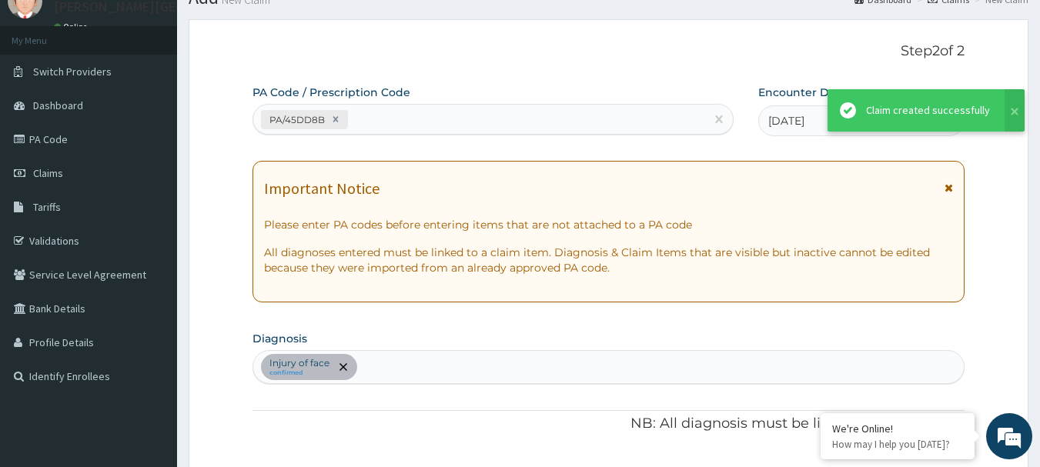
scroll to position [407, 0]
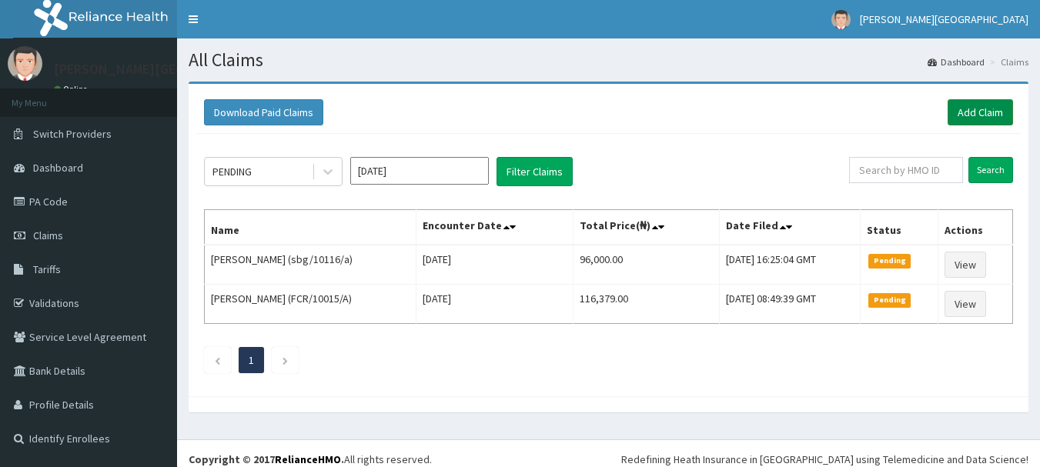
click at [973, 110] on link "Add Claim" at bounding box center [980, 112] width 65 height 26
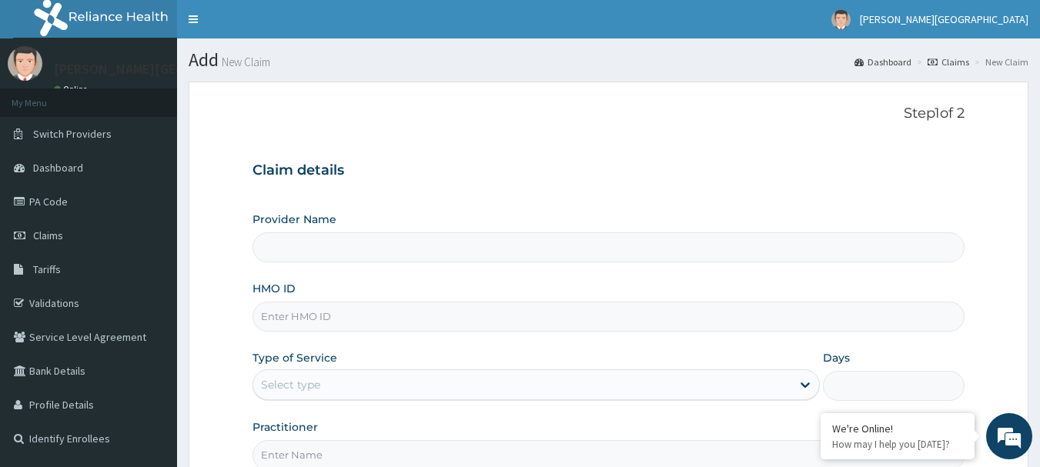
click at [296, 318] on input "HMO ID" at bounding box center [608, 317] width 713 height 30
paste input "SRH/10251/A"
type input "SRH/10251/A"
type input "[PERSON_NAME][GEOGRAPHIC_DATA]"
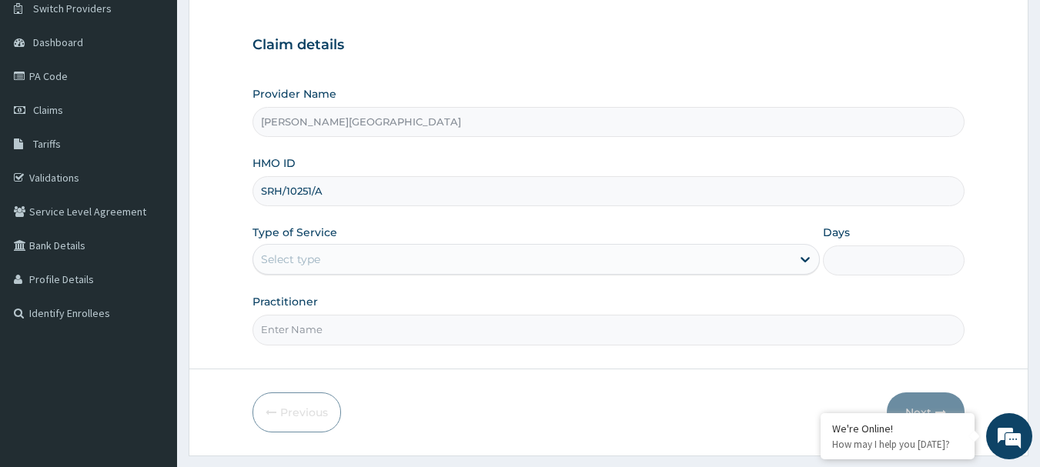
scroll to position [165, 0]
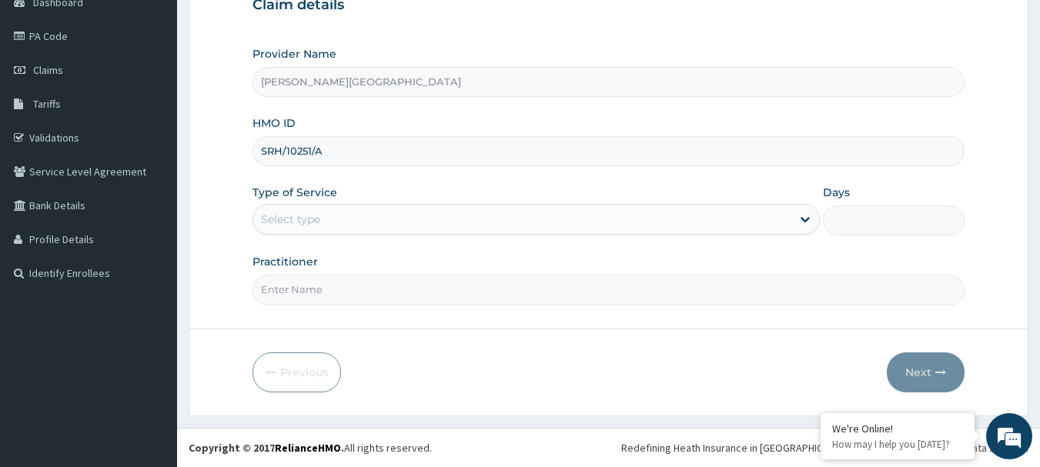
type input "SRH/10251/A"
click at [322, 222] on div "Select type" at bounding box center [522, 219] width 538 height 25
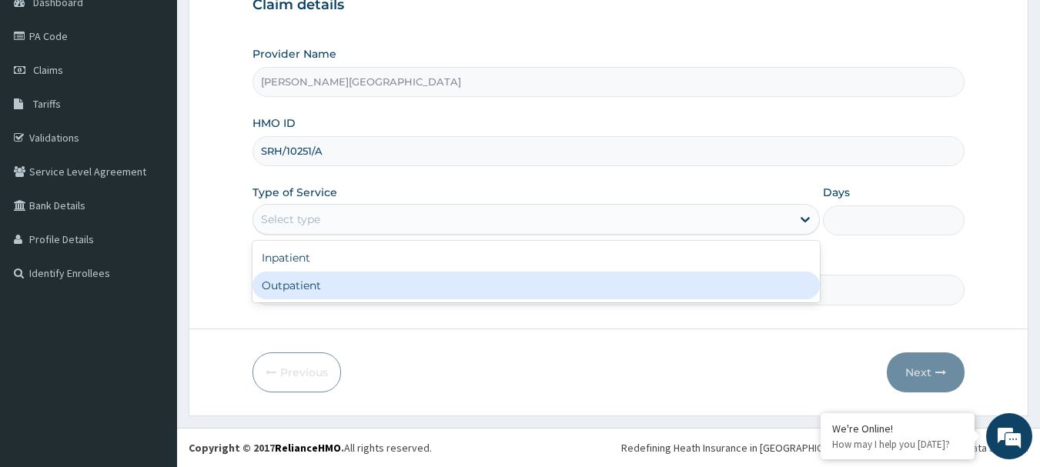
click at [312, 289] on div "Outpatient" at bounding box center [535, 286] width 567 height 28
type input "1"
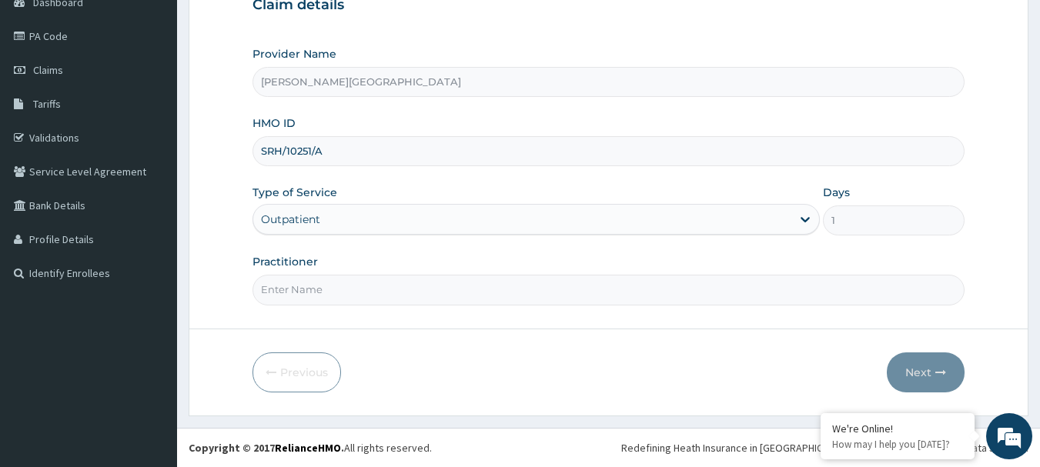
click at [316, 289] on input "Practitioner" at bounding box center [608, 290] width 713 height 30
type input "AA"
click at [905, 356] on button "Next" at bounding box center [926, 373] width 78 height 40
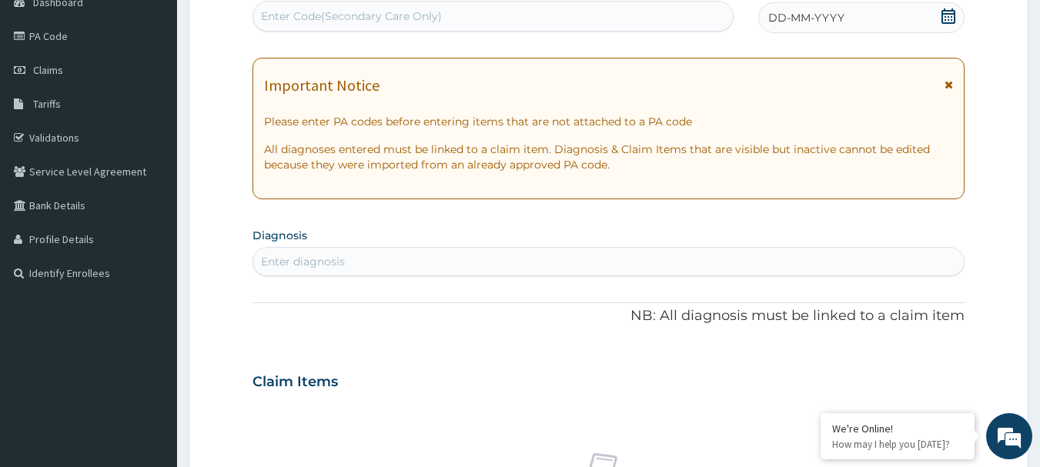
drag, startPoint x: 950, startPoint y: 79, endPoint x: 629, endPoint y: 162, distance: 331.6
click at [948, 81] on icon at bounding box center [948, 84] width 8 height 11
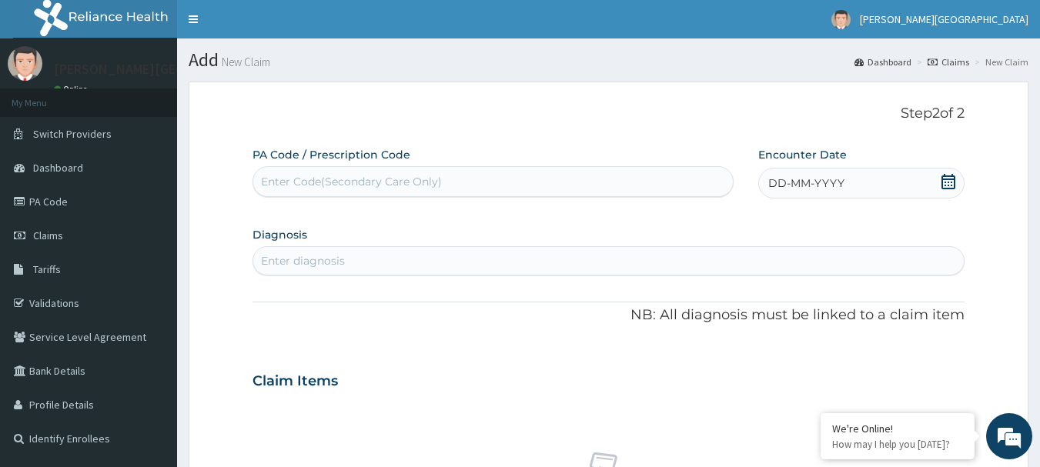
scroll to position [0, 0]
click at [319, 182] on div "Enter Code(Secondary Care Only)" at bounding box center [351, 181] width 181 height 15
paste input "PA/F70767"
type input "PA/F70767"
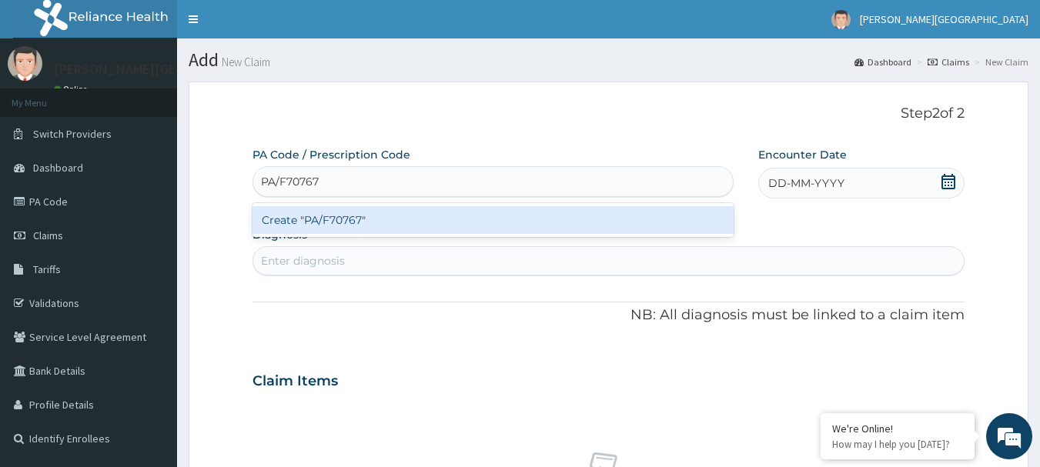
click at [360, 222] on div "Create "PA/F70767"" at bounding box center [493, 220] width 482 height 28
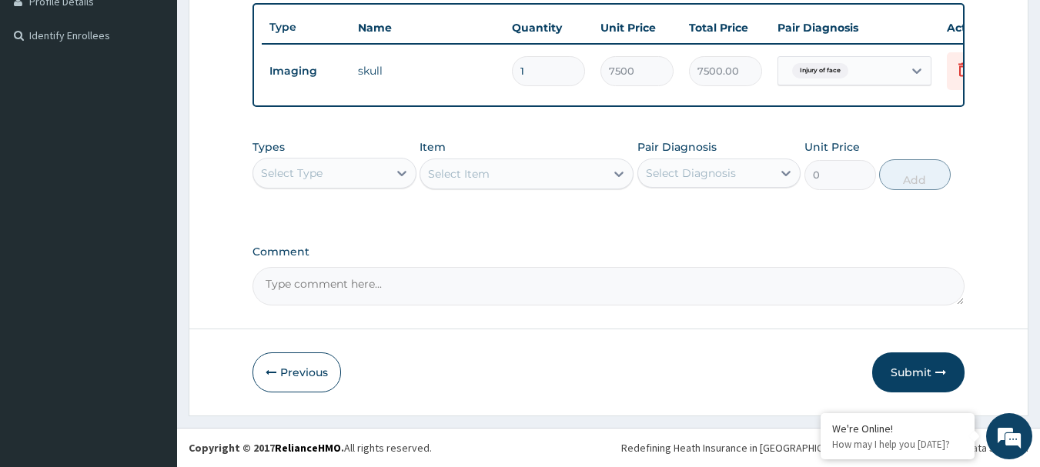
scroll to position [407, 0]
click at [914, 376] on button "Submit" at bounding box center [918, 373] width 92 height 40
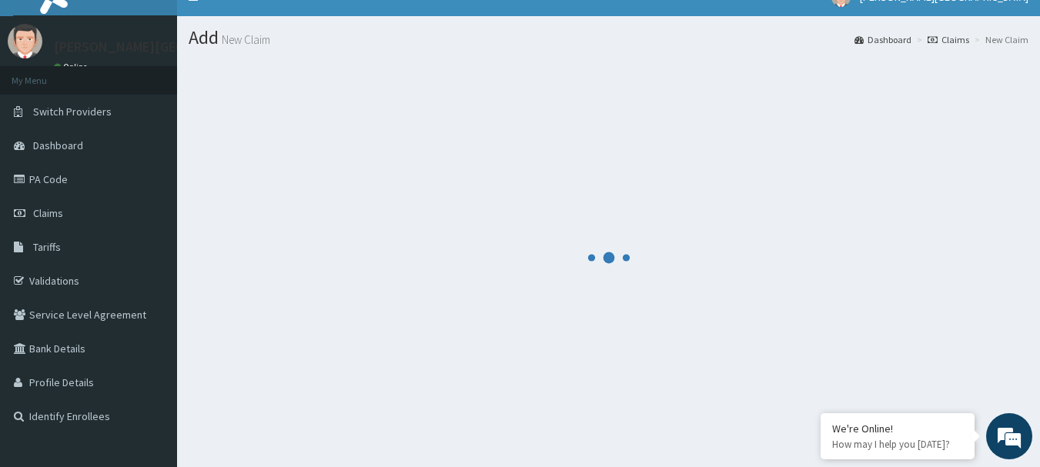
scroll to position [0, 0]
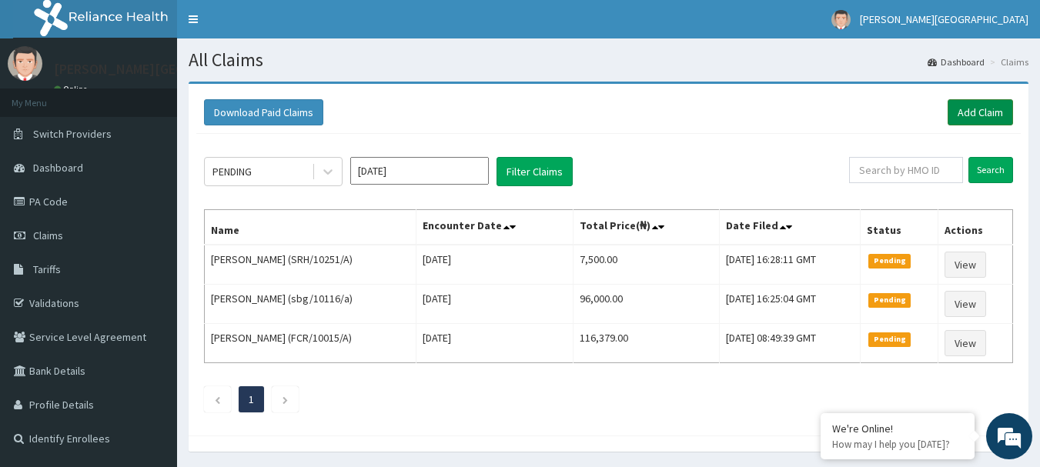
click at [988, 107] on link "Add Claim" at bounding box center [980, 112] width 65 height 26
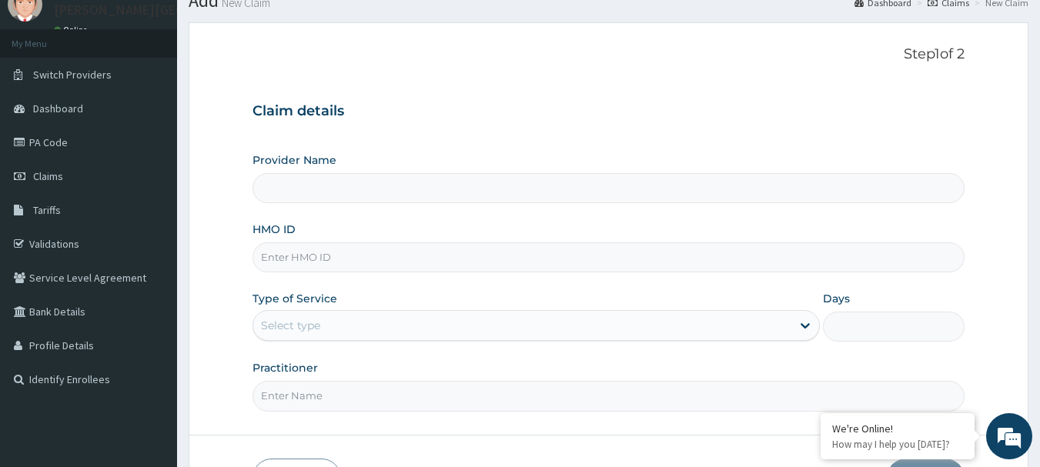
scroll to position [77, 0]
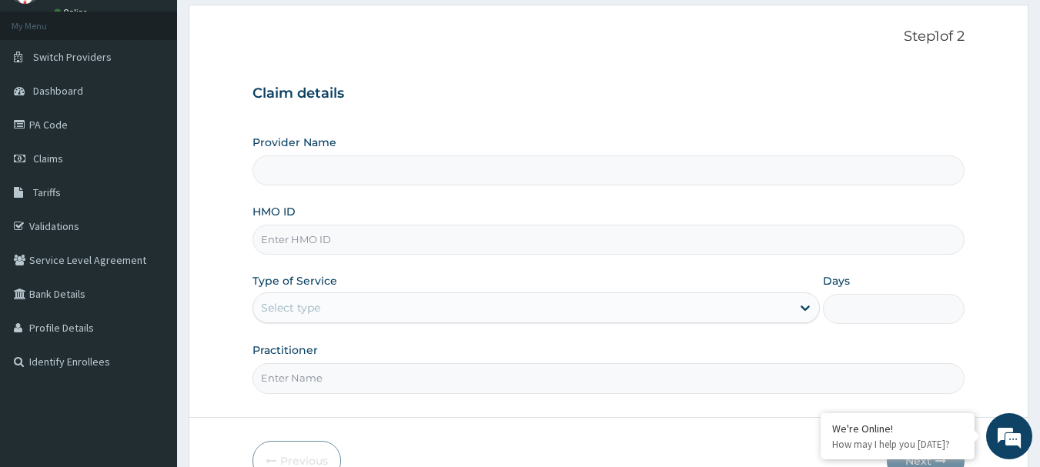
click at [329, 239] on input "HMO ID" at bounding box center [608, 240] width 713 height 30
type input "[PERSON_NAME][GEOGRAPHIC_DATA]"
paste input "PA/F70767"
type input "PA/F70767"
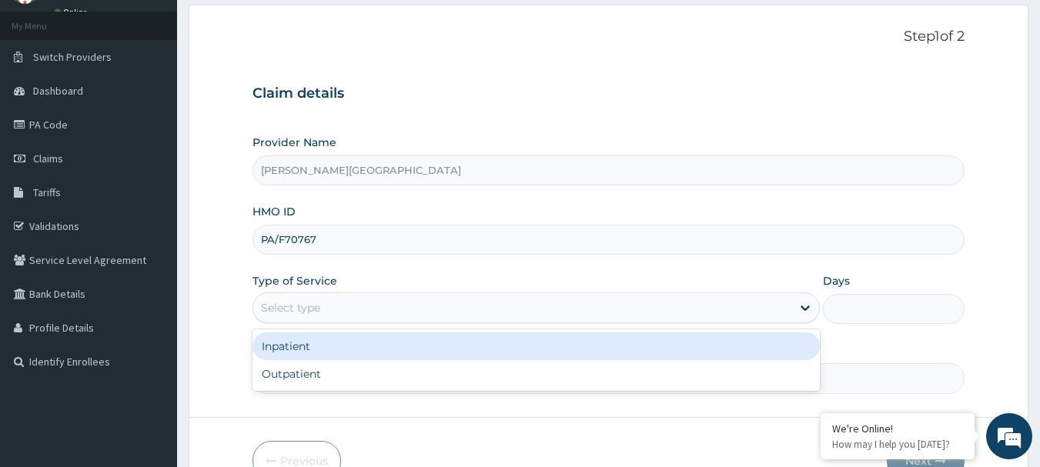
click at [333, 311] on div "Select type" at bounding box center [522, 308] width 538 height 25
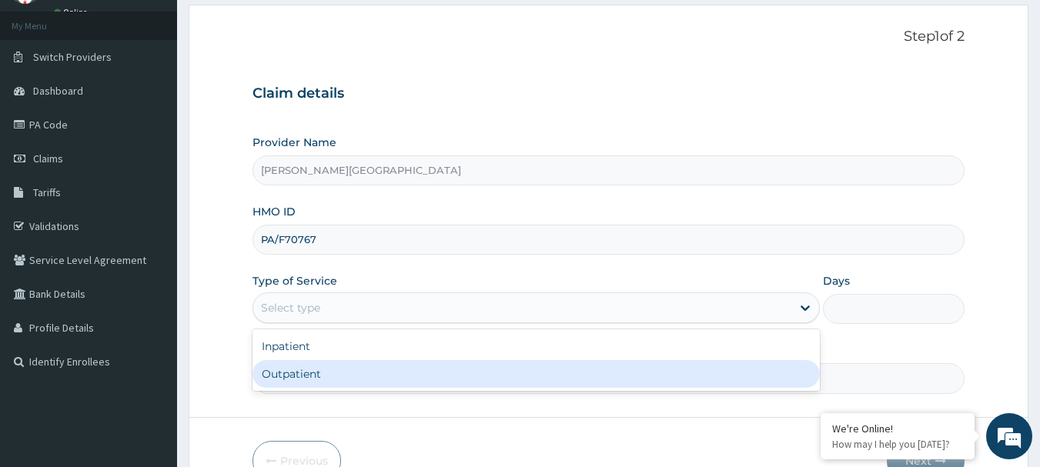
click at [319, 366] on div "Outpatient" at bounding box center [535, 374] width 567 height 28
type input "1"
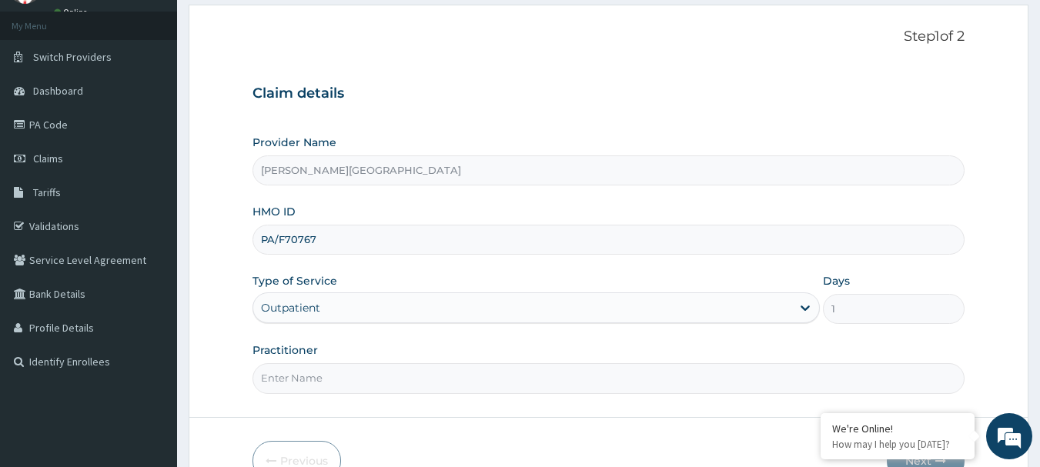
click at [319, 366] on input "Practitioner" at bounding box center [608, 378] width 713 height 30
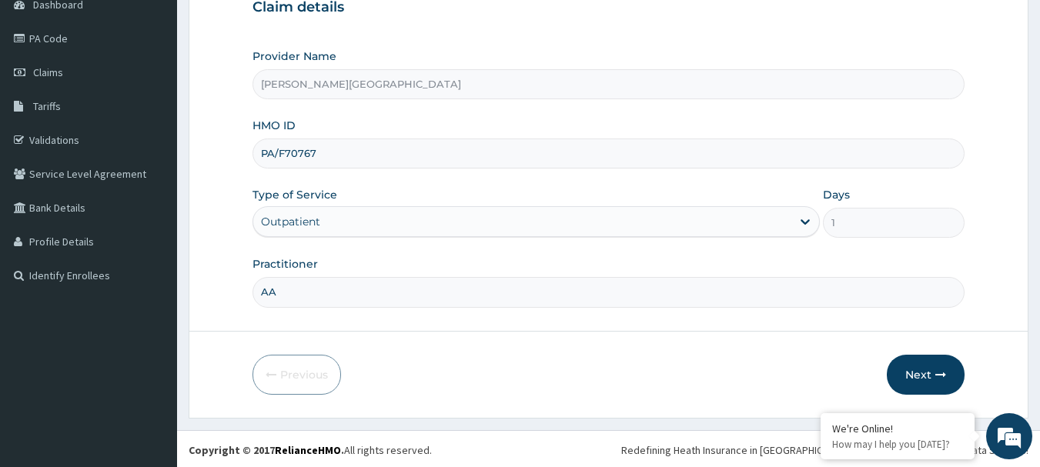
scroll to position [165, 0]
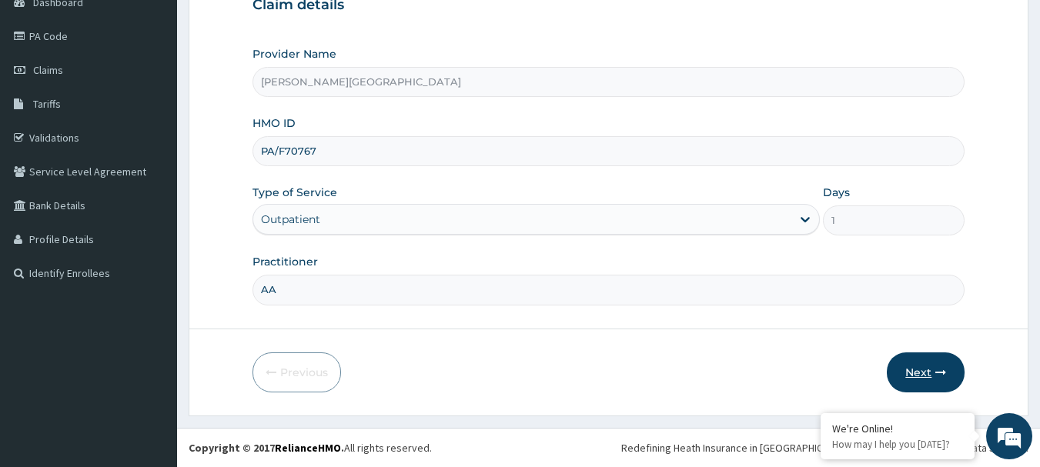
type input "AA"
click at [917, 379] on button "Next" at bounding box center [926, 373] width 78 height 40
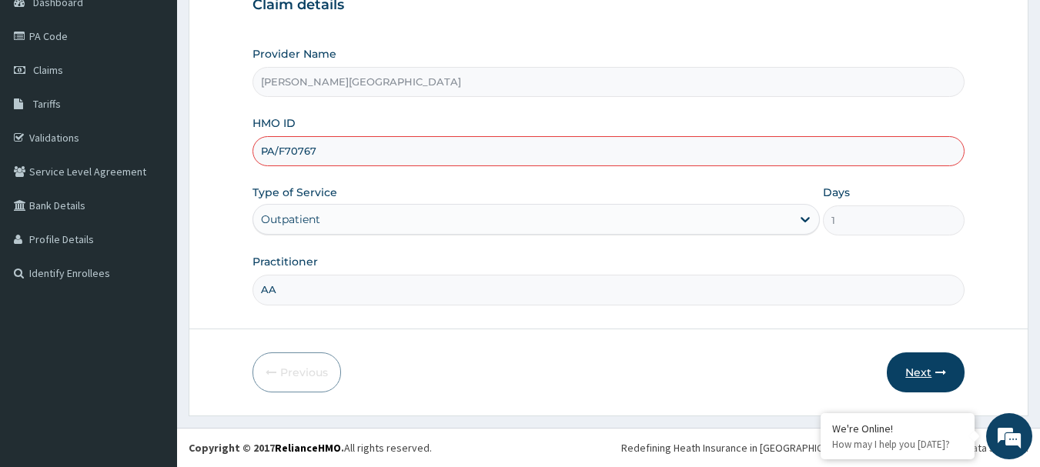
click at [919, 362] on button "Next" at bounding box center [926, 373] width 78 height 40
click at [287, 150] on input "PA/F70767" at bounding box center [608, 151] width 713 height 30
click at [286, 150] on input "PA/F70767" at bounding box center [608, 151] width 713 height 30
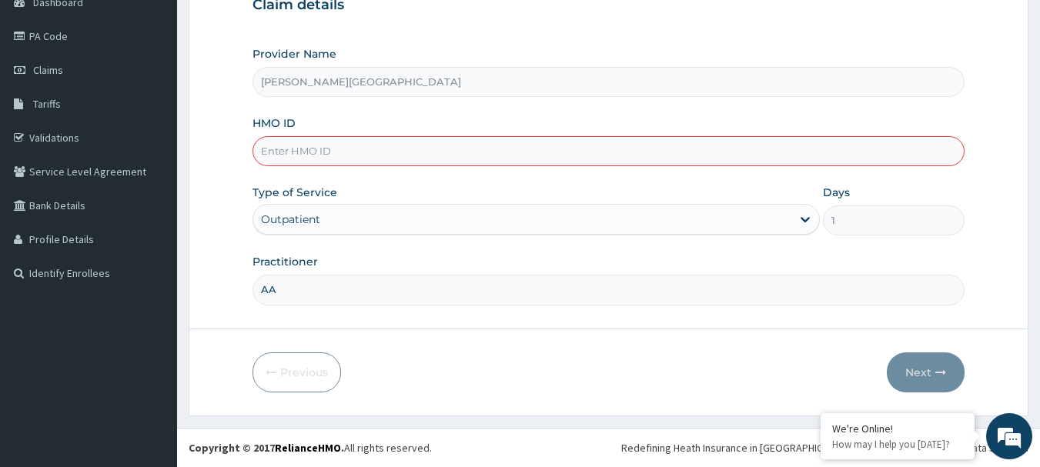
paste input "SRH/10251/A"
type input "SRH/10251/A"
click at [929, 366] on button "Next" at bounding box center [926, 373] width 78 height 40
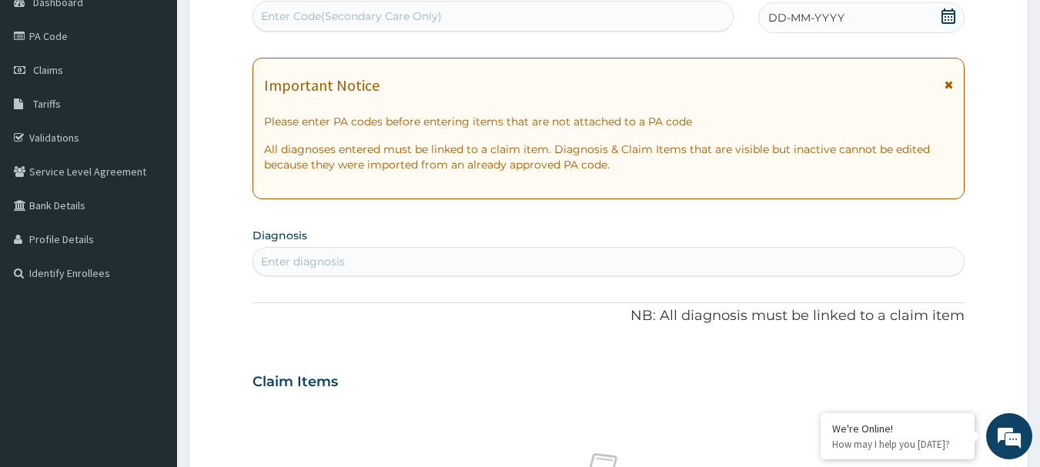
click at [948, 79] on icon at bounding box center [948, 84] width 8 height 11
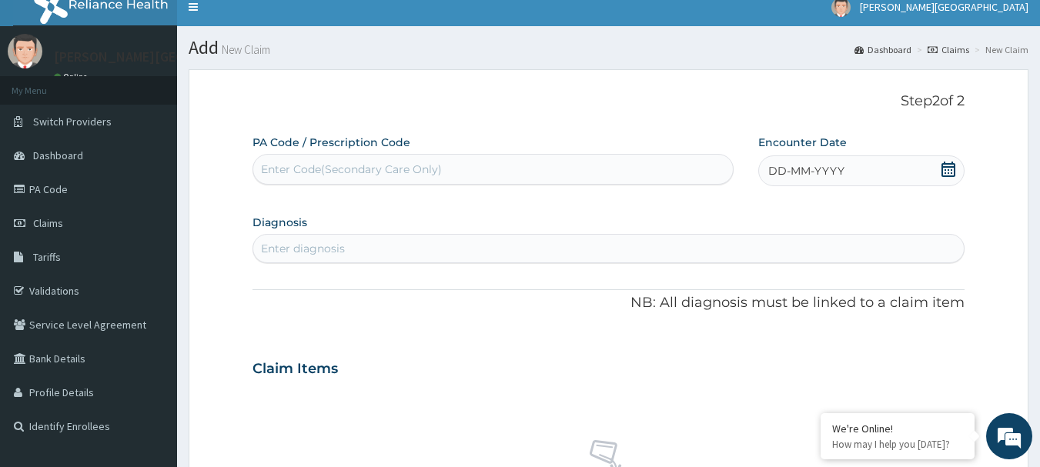
scroll to position [12, 0]
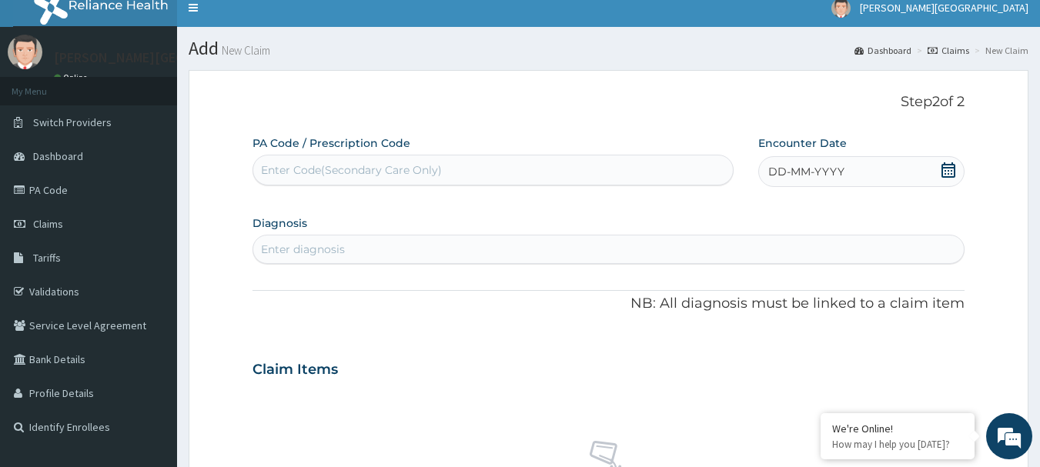
click at [299, 164] on div "Enter Code(Secondary Care Only)" at bounding box center [351, 169] width 181 height 15
paste input "PA/D12B04"
type input "PA/D12B04"
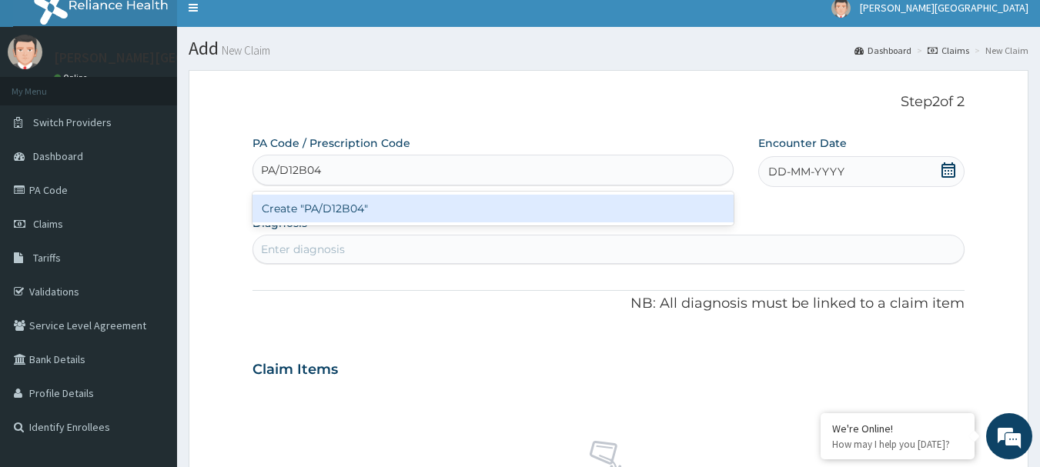
click at [399, 204] on div "Create "PA/D12B04"" at bounding box center [493, 209] width 482 height 28
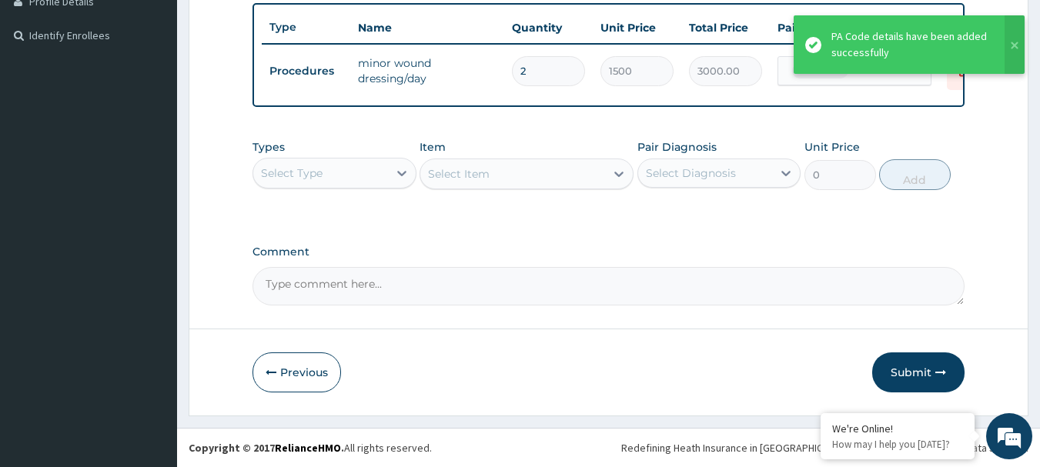
scroll to position [415, 0]
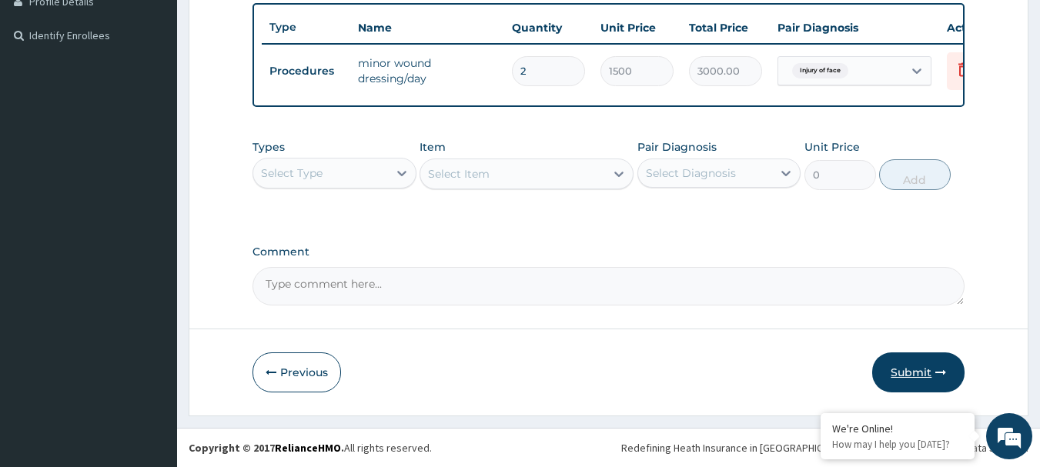
click at [924, 369] on button "Submit" at bounding box center [918, 373] width 92 height 40
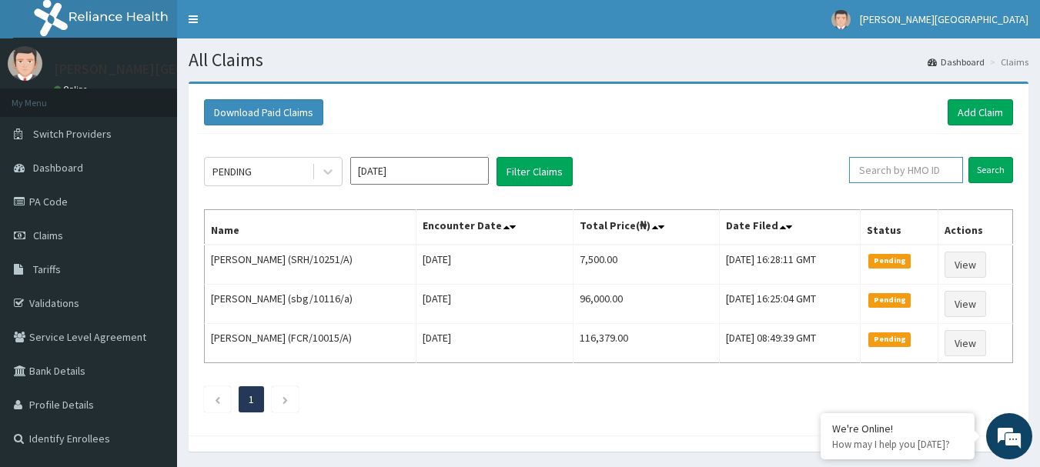
click at [915, 179] on input "text" at bounding box center [906, 170] width 114 height 26
type input "BPN/10010/A"
click at [968, 157] on input "Search" at bounding box center [990, 170] width 45 height 26
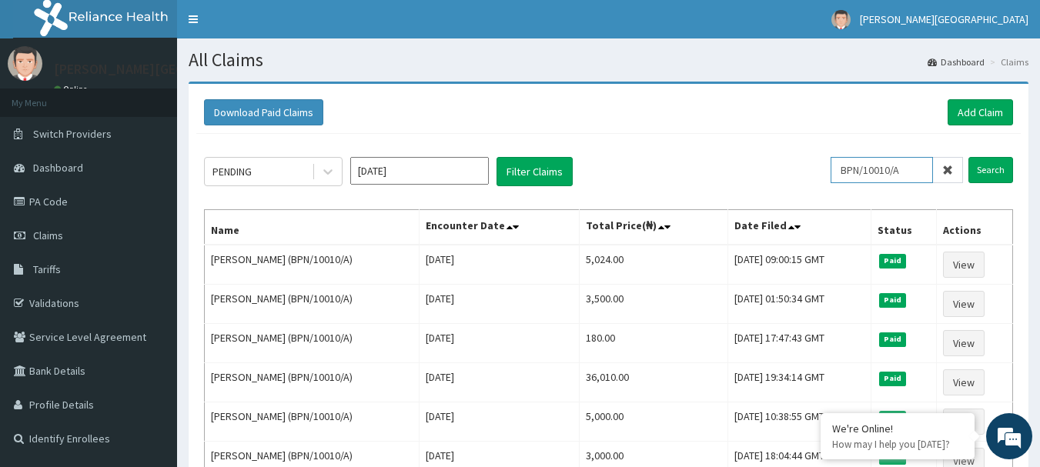
click at [865, 170] on input "BPN/10010/A" at bounding box center [882, 170] width 102 height 26
click at [984, 115] on link "Add Claim" at bounding box center [980, 112] width 65 height 26
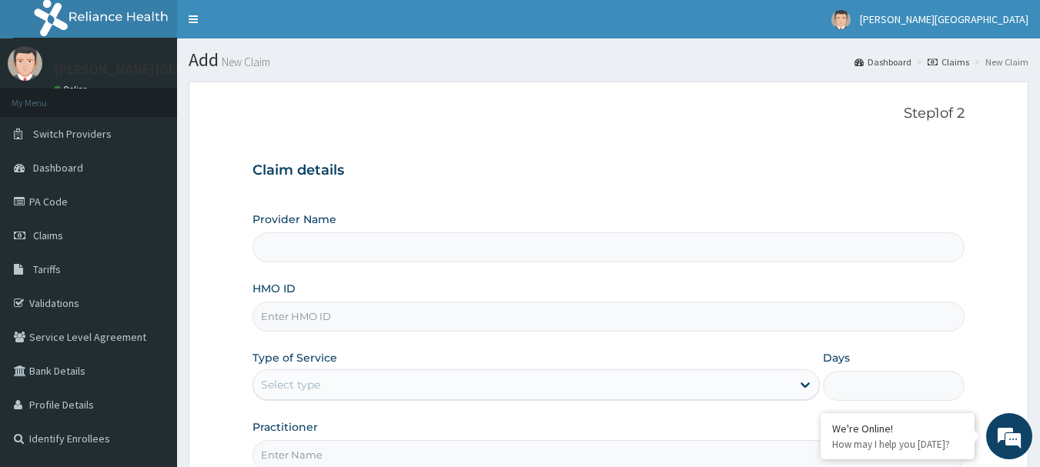
type input "[PERSON_NAME][GEOGRAPHIC_DATA]"
click at [302, 316] on input "HMO ID" at bounding box center [608, 317] width 713 height 30
paste input "BPN/10010/A"
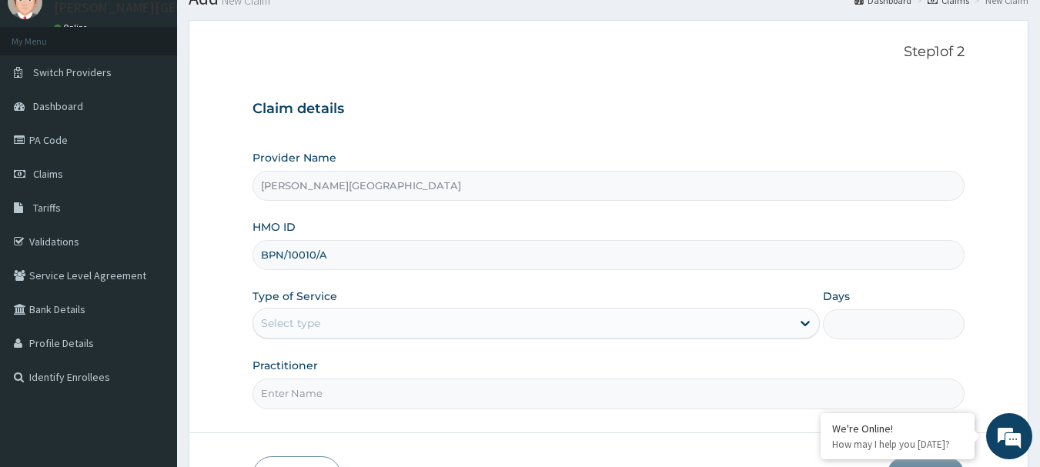
scroll to position [154, 0]
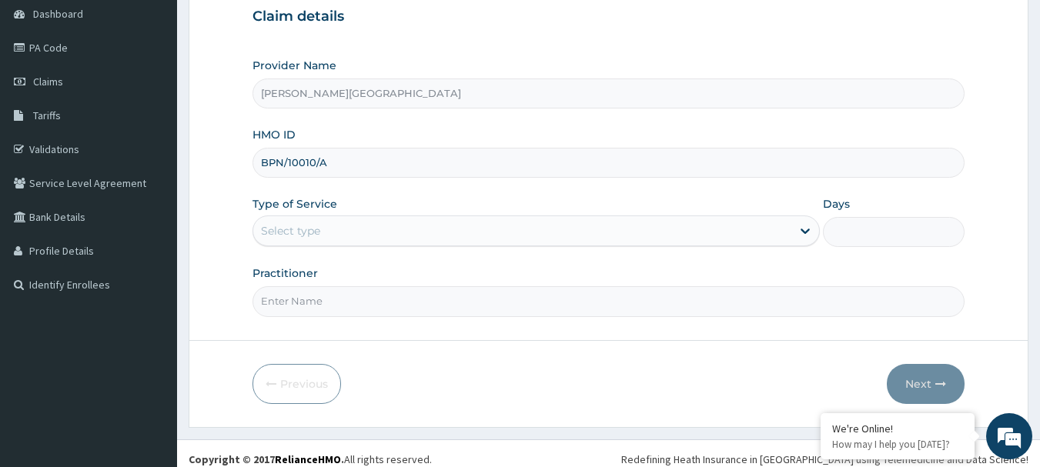
type input "BPN/10010/A"
drag, startPoint x: 326, startPoint y: 232, endPoint x: 326, endPoint y: 241, distance: 8.5
click at [326, 236] on div "Select type" at bounding box center [522, 231] width 538 height 25
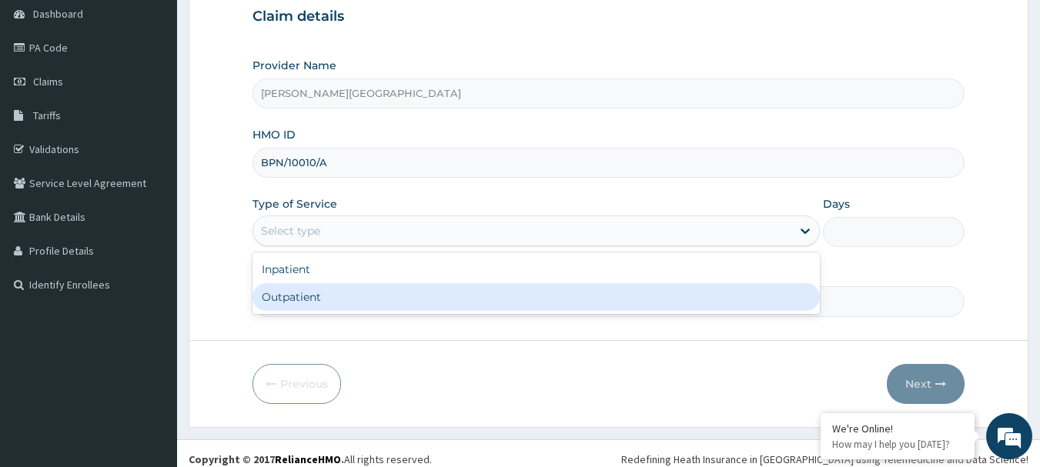
click at [319, 296] on div "Outpatient" at bounding box center [535, 297] width 567 height 28
type input "1"
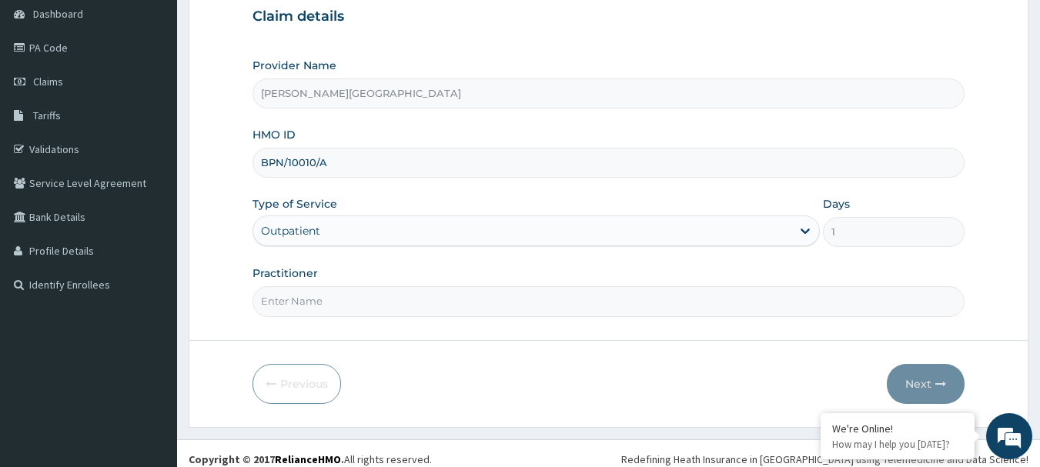
click at [319, 302] on input "Practitioner" at bounding box center [608, 301] width 713 height 30
type input "AA"
click at [894, 380] on button "Next" at bounding box center [926, 384] width 78 height 40
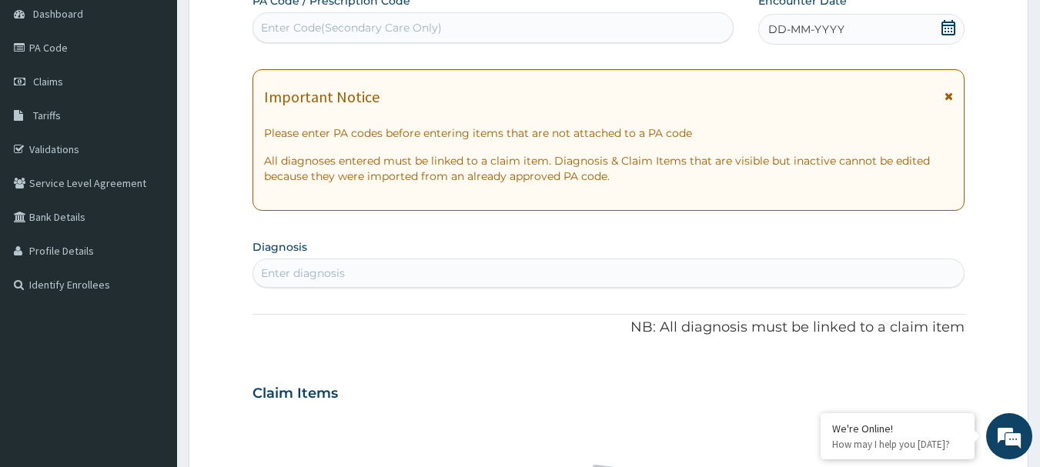
click at [948, 95] on icon at bounding box center [948, 96] width 8 height 11
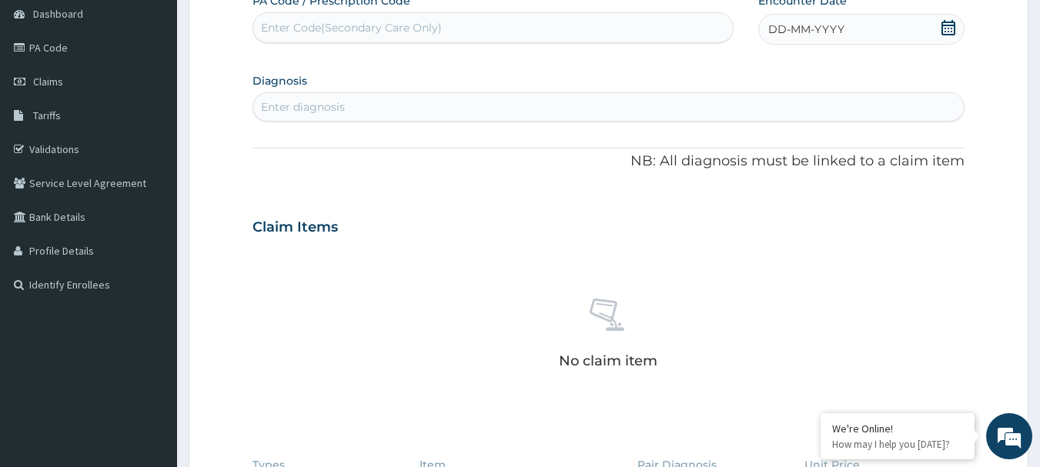
click at [368, 28] on div "Enter Code(Secondary Care Only)" at bounding box center [351, 27] width 181 height 15
paste input "PA/4AF440"
type input "PA/4AF440"
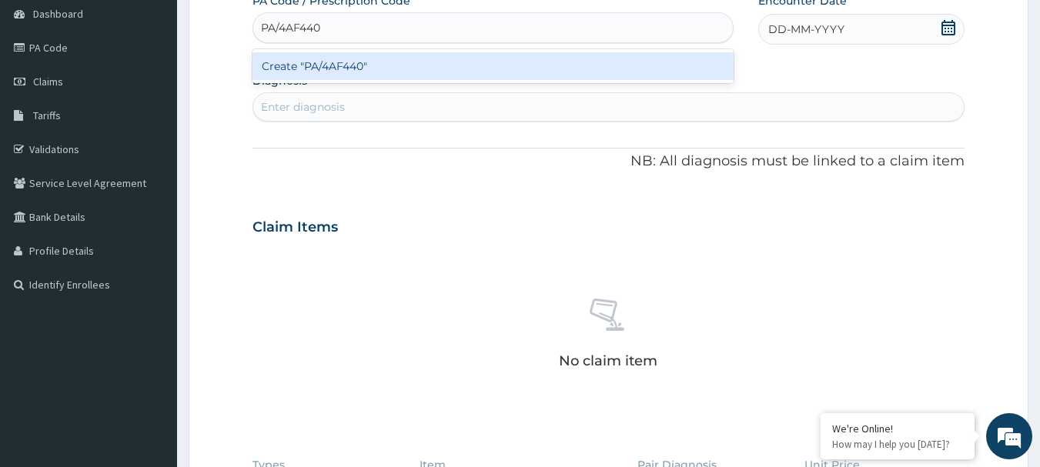
click at [339, 74] on div "Create "PA/4AF440"" at bounding box center [493, 66] width 482 height 28
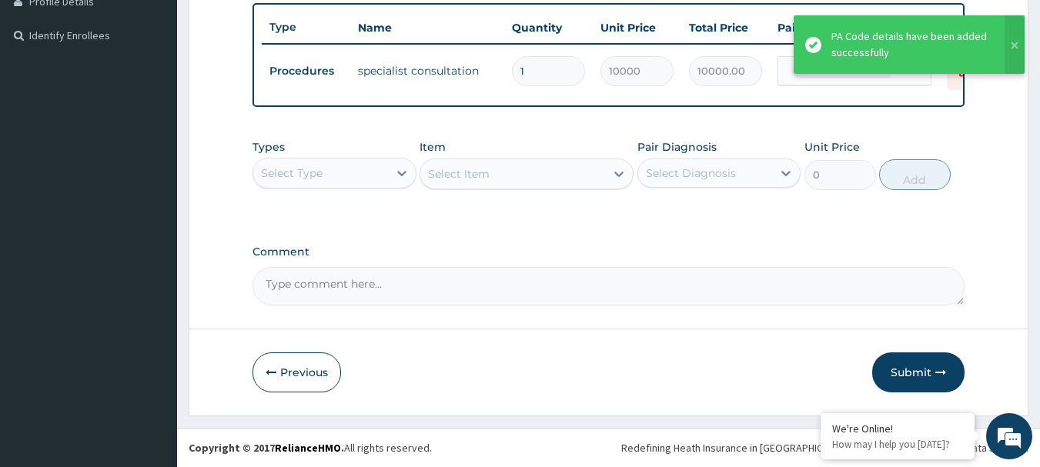
scroll to position [415, 0]
click at [386, 286] on textarea "Comment" at bounding box center [608, 286] width 713 height 38
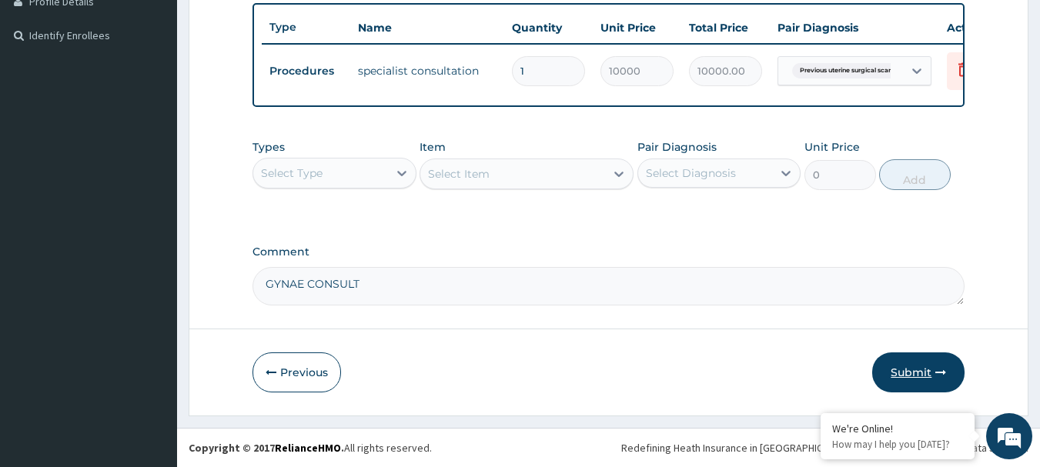
type textarea "GYNAE CONSULT"
click at [908, 369] on button "Submit" at bounding box center [918, 373] width 92 height 40
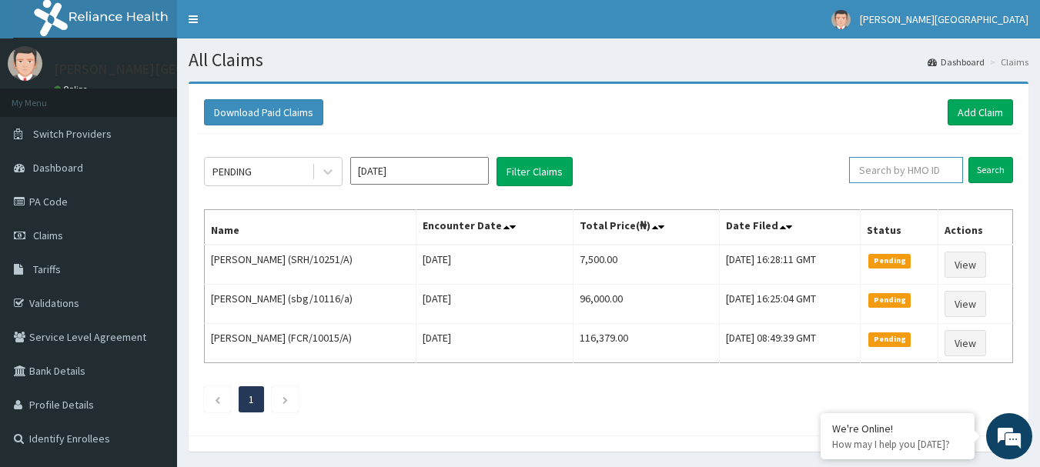
click at [898, 172] on input "text" at bounding box center [906, 170] width 114 height 26
type input "OPX/10038/E"
click at [968, 157] on input "Search" at bounding box center [990, 170] width 45 height 26
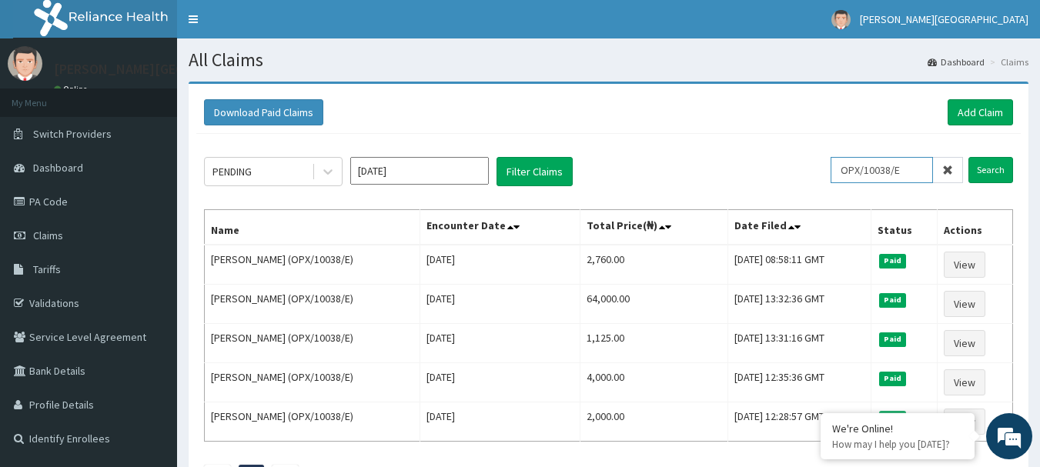
click at [898, 172] on input "OPX/10038/E" at bounding box center [882, 170] width 102 height 26
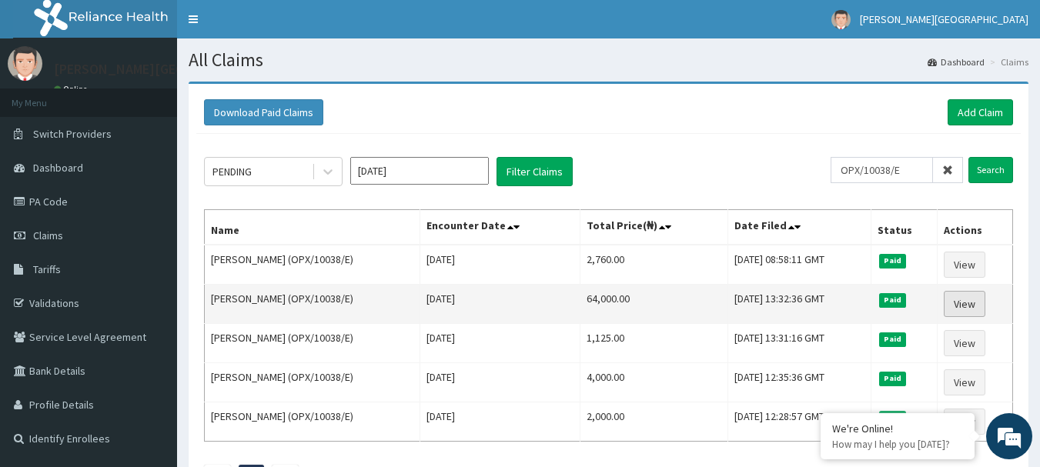
click at [966, 307] on link "View" at bounding box center [965, 304] width 42 height 26
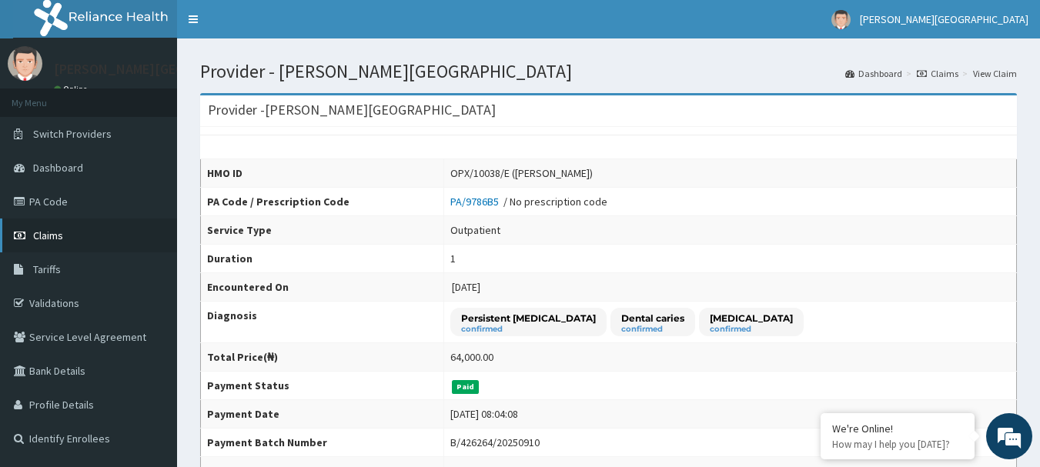
click at [53, 231] on span "Claims" at bounding box center [48, 236] width 30 height 14
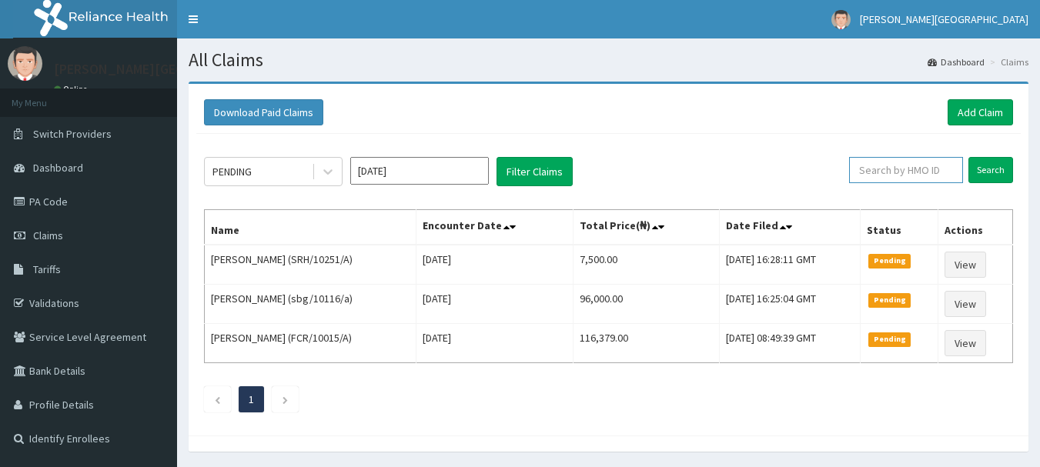
click at [945, 172] on input "text" at bounding box center [906, 170] width 114 height 26
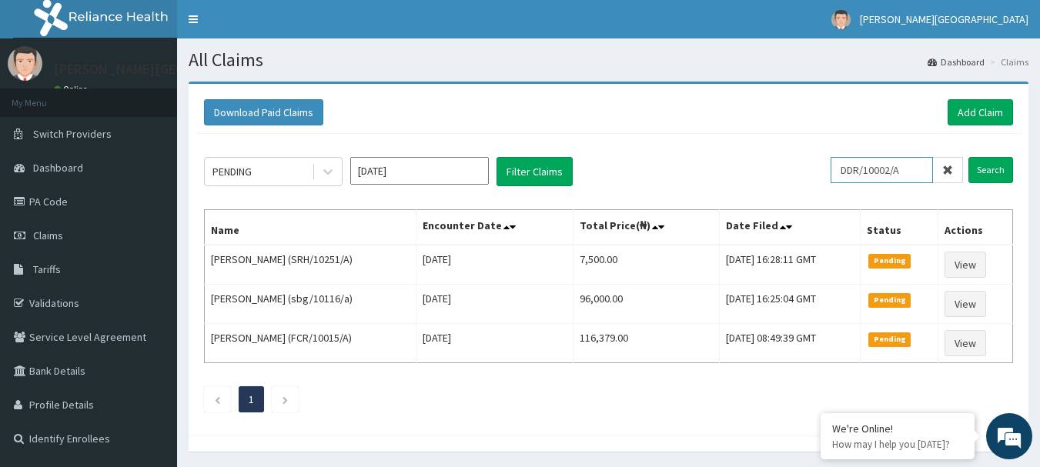
click at [968, 157] on input "Search" at bounding box center [990, 170] width 45 height 26
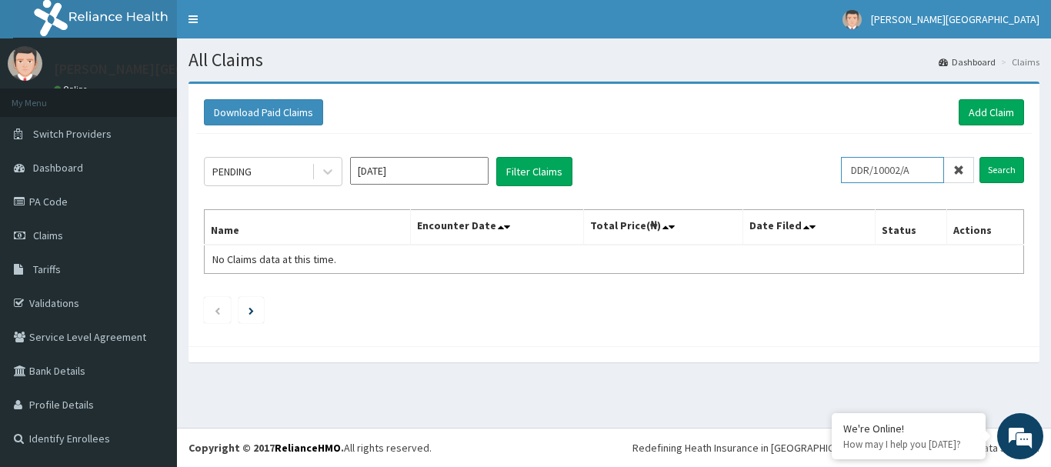
click at [920, 170] on input "DDR/10002/A" at bounding box center [892, 170] width 103 height 26
click at [911, 169] on input "DDR/10002/A" at bounding box center [892, 170] width 103 height 26
drag, startPoint x: 891, startPoint y: 169, endPoint x: 826, endPoint y: 172, distance: 64.7
click at [826, 172] on div "PENDING [DATE] Filter Claims DDR/10002/A Search" at bounding box center [614, 171] width 821 height 29
click at [912, 174] on input "DDR/10002/A" at bounding box center [892, 170] width 103 height 26
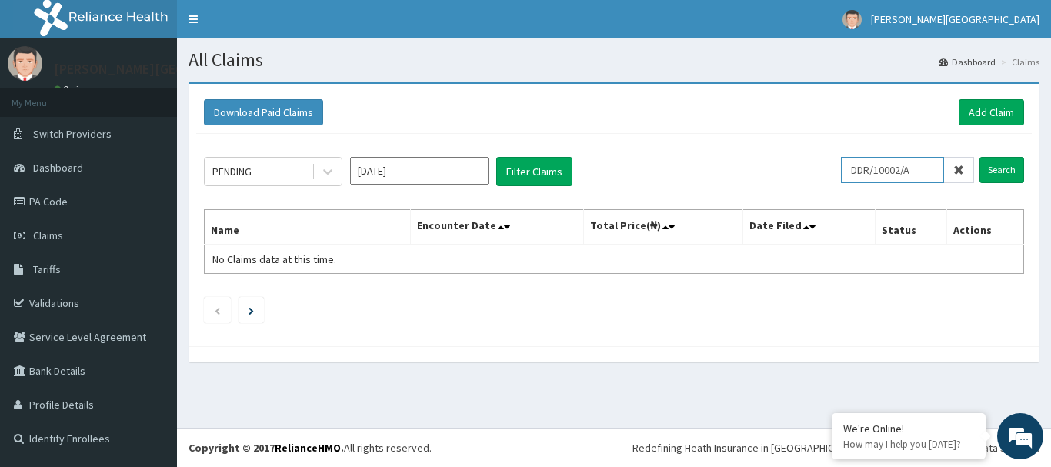
click at [912, 174] on input "DDR/10002/A" at bounding box center [892, 170] width 103 height 26
paste input "ddr/10002/a"
type input "ddr/10002/a"
click at [1009, 170] on input "Search" at bounding box center [1002, 170] width 45 height 26
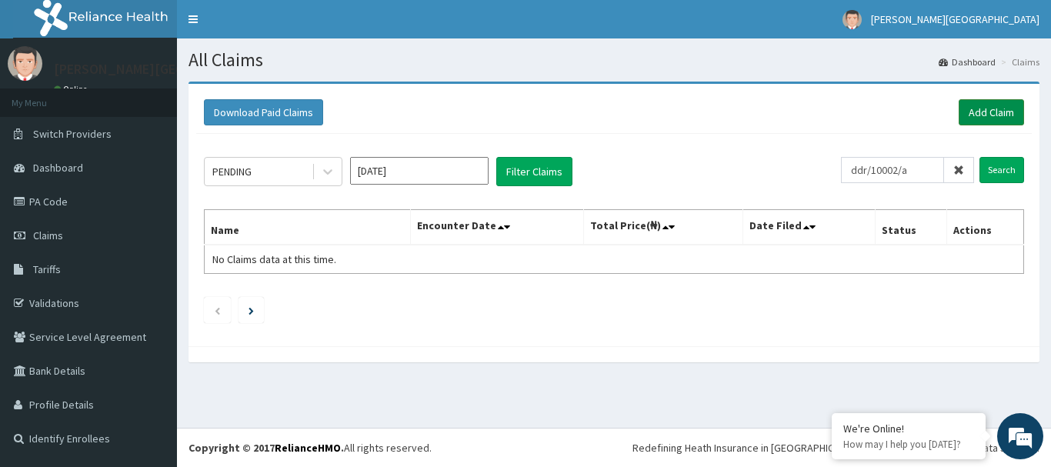
click at [1004, 112] on link "Add Claim" at bounding box center [991, 112] width 65 height 26
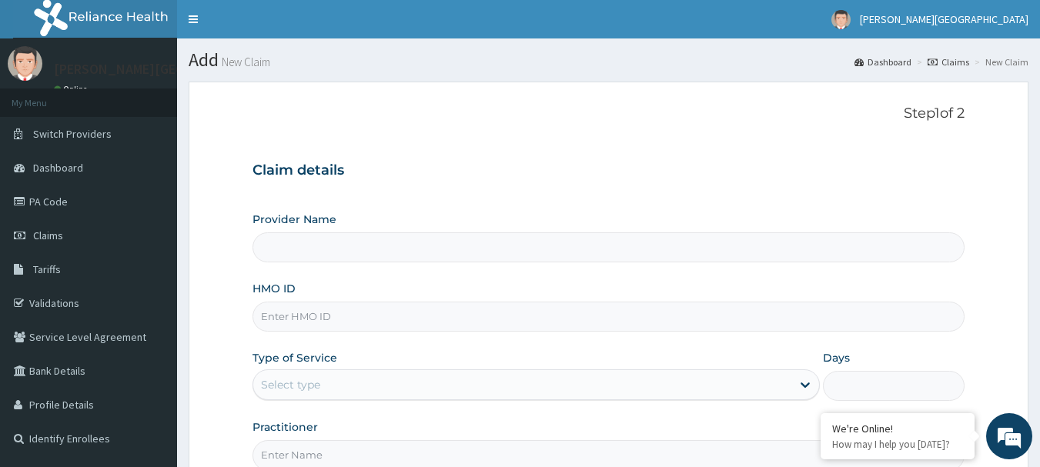
type input "[PERSON_NAME][GEOGRAPHIC_DATA]"
click at [325, 311] on input "HMO ID" at bounding box center [608, 317] width 713 height 30
paste input "ddr/10002/a"
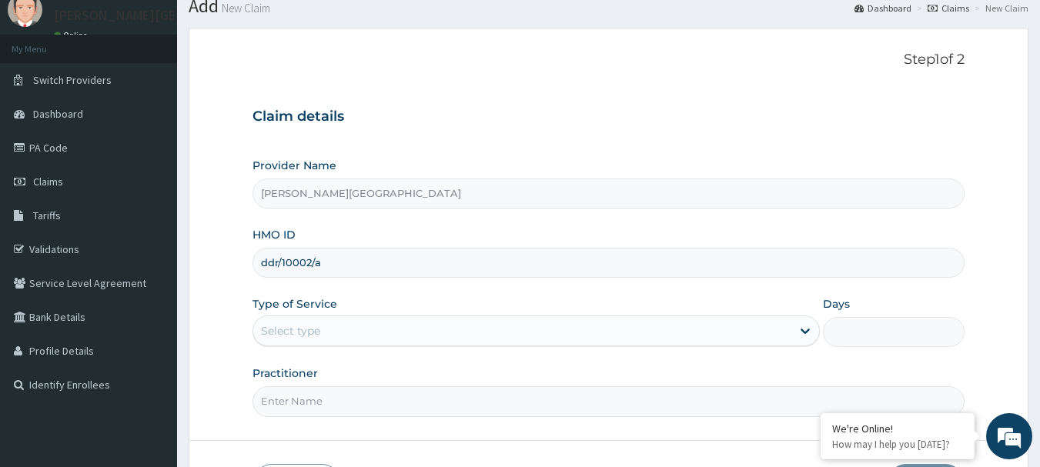
scroll to position [165, 0]
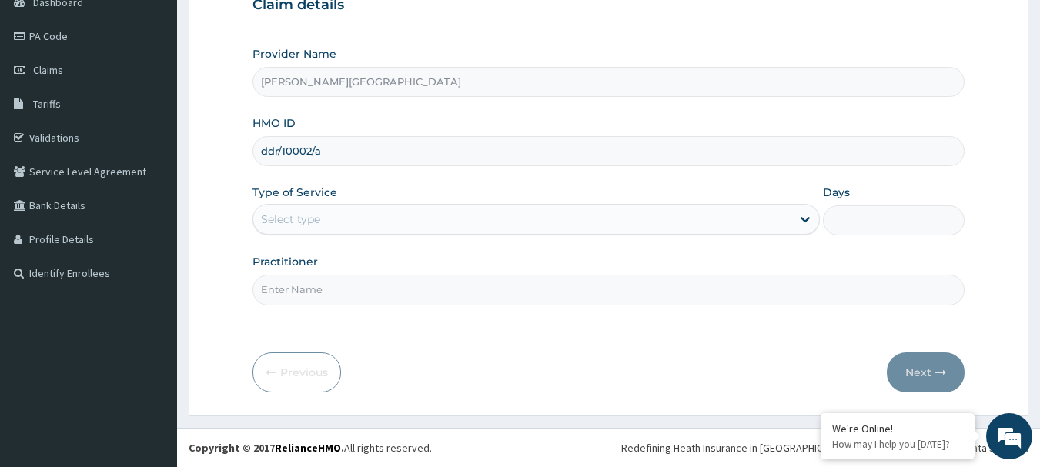
type input "ddr/10002/a"
click at [323, 221] on div "Select type" at bounding box center [522, 219] width 538 height 25
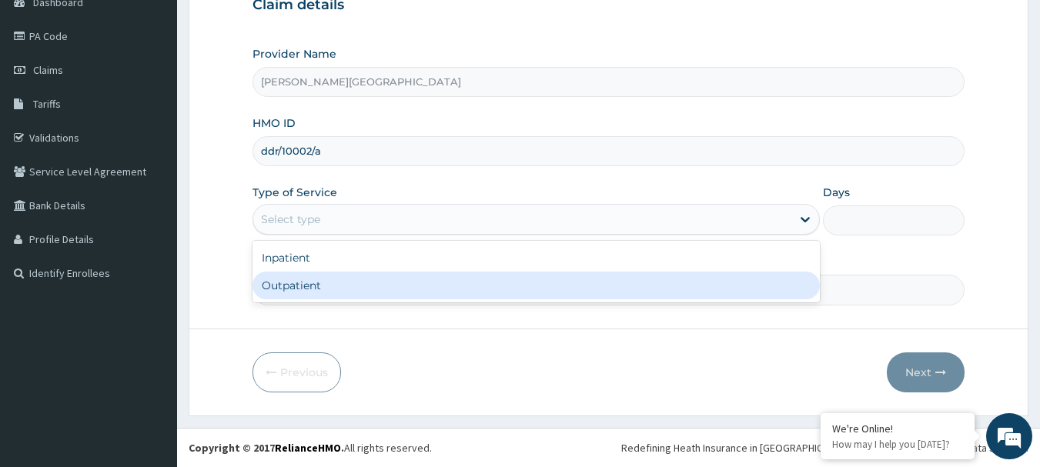
click at [321, 290] on div "Outpatient" at bounding box center [535, 286] width 567 height 28
type input "1"
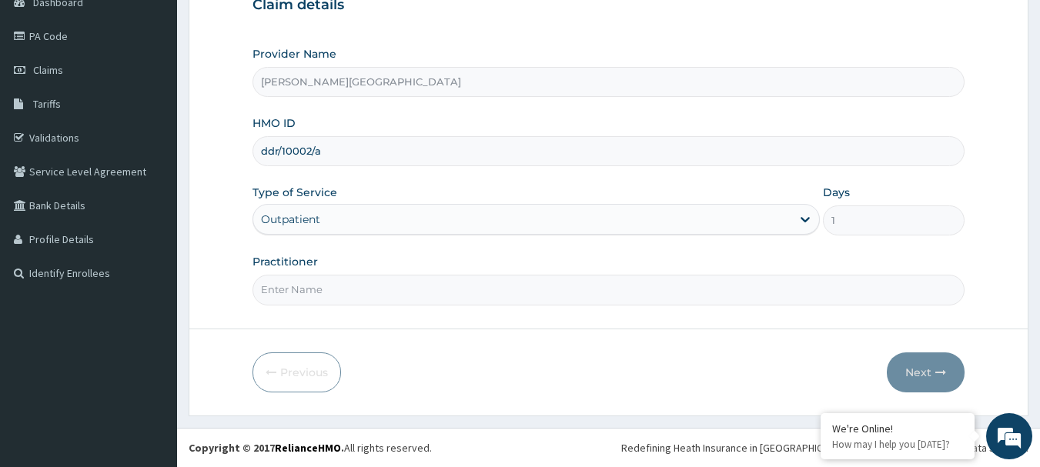
click at [321, 290] on input "Practitioner" at bounding box center [608, 290] width 713 height 30
type input "AA"
click at [898, 367] on button "Next" at bounding box center [926, 373] width 78 height 40
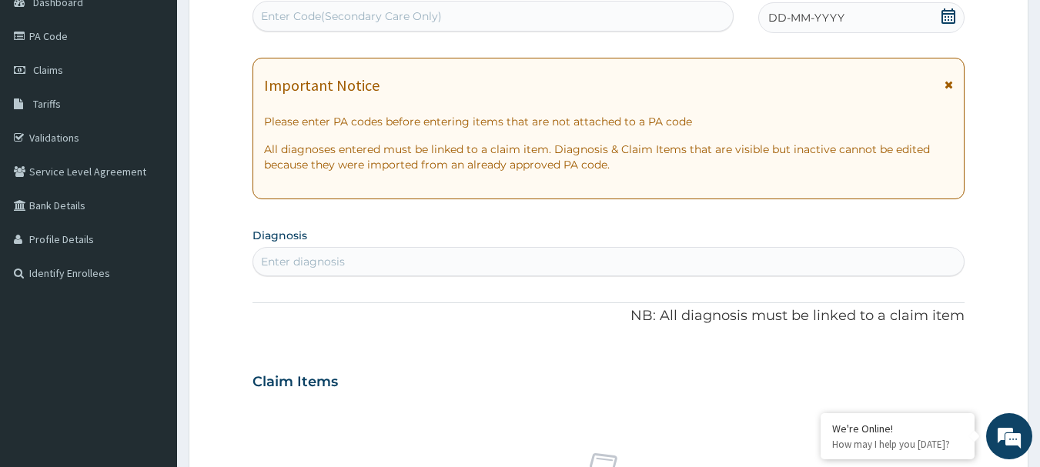
drag, startPoint x: 952, startPoint y: 83, endPoint x: 859, endPoint y: 14, distance: 116.1
click at [951, 82] on icon at bounding box center [948, 84] width 8 height 11
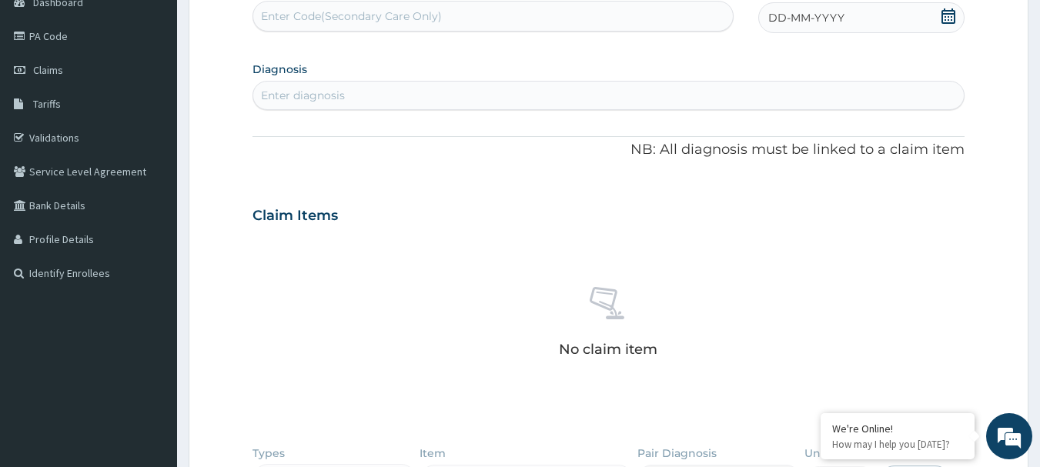
scroll to position [0, 0]
click at [326, 25] on div "Enter Code(Secondary Care Only)" at bounding box center [493, 16] width 480 height 25
paste input "PA/0B6B90"
type input "PA/0B6B90"
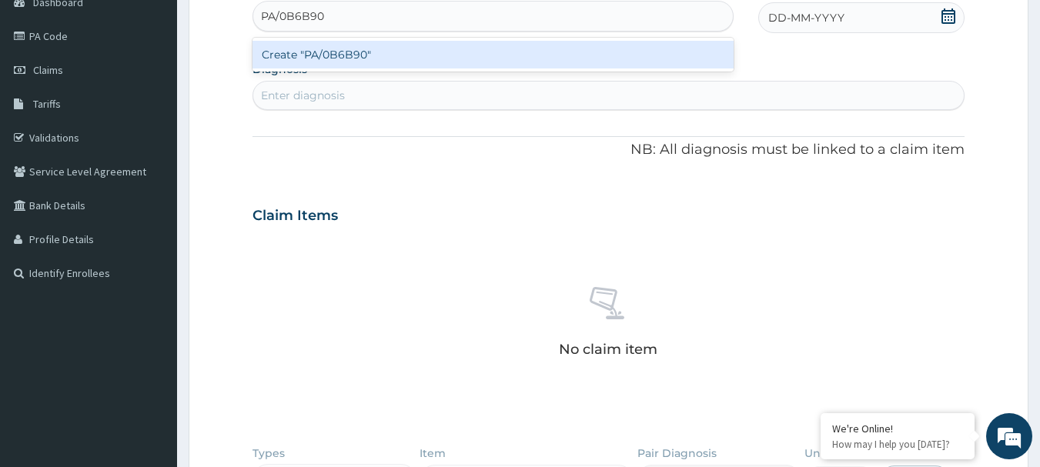
click at [361, 58] on div "Create "PA/0B6B90"" at bounding box center [493, 55] width 482 height 28
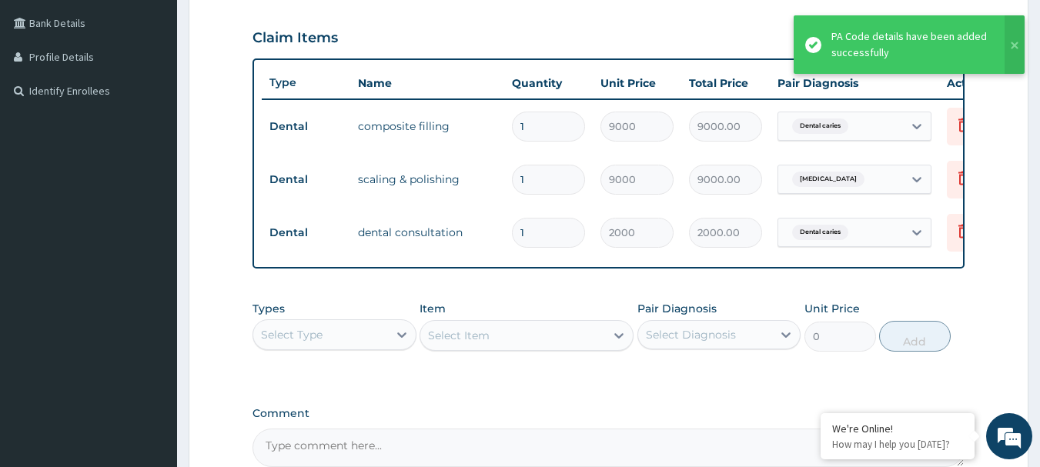
scroll to position [396, 0]
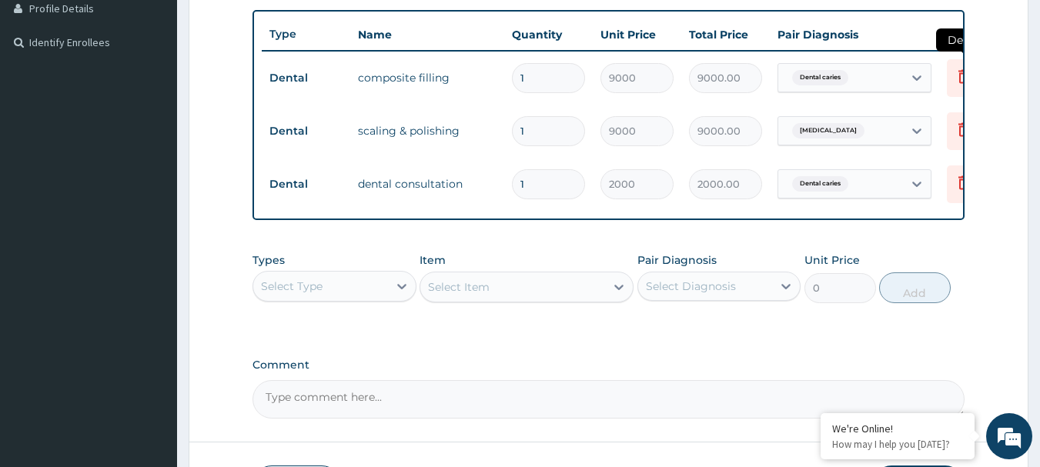
click at [958, 75] on icon at bounding box center [963, 76] width 18 height 18
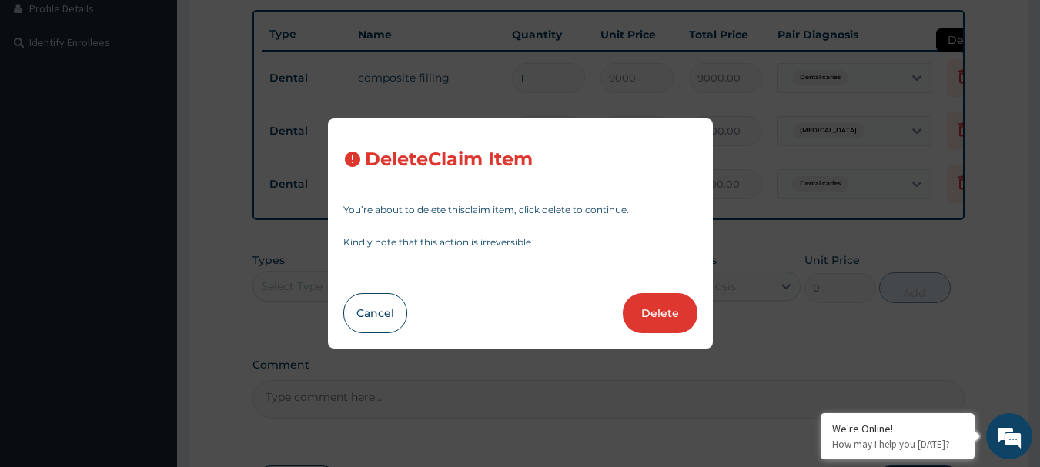
click at [958, 75] on div "Delete Claim Item You’re about to delete this claim item , click delete to cont…" at bounding box center [520, 233] width 1040 height 467
click at [660, 312] on button "Delete" at bounding box center [660, 313] width 75 height 40
type input "2000"
type input "2000.00"
click at [660, 312] on div "PA Code / Prescription Code PA/0B6B90 Encounter Date 04-09-2025 Diagnosis Denta…" at bounding box center [608, 85] width 713 height 668
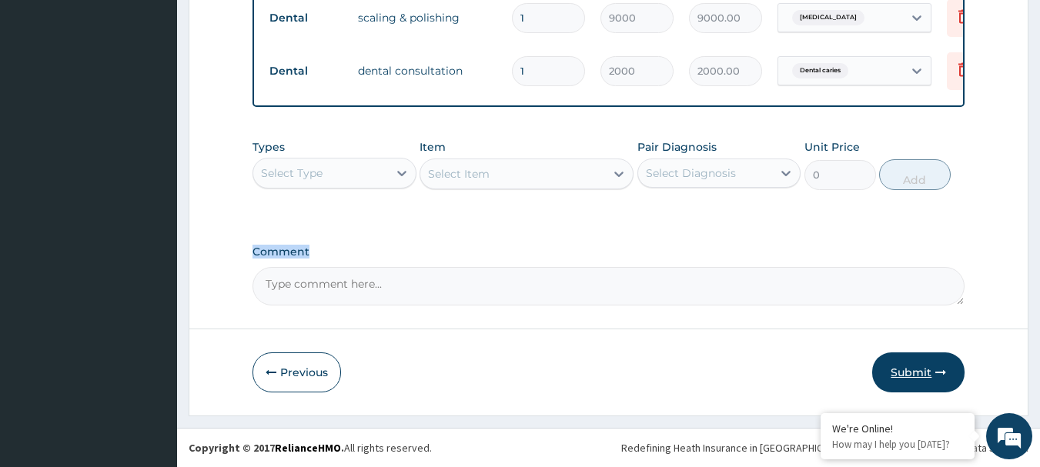
click at [924, 381] on button "Submit" at bounding box center [918, 373] width 92 height 40
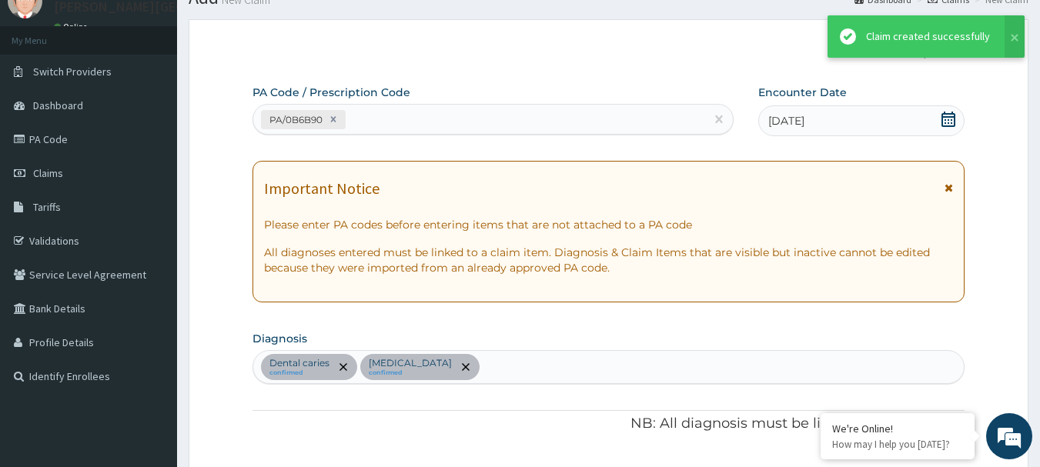
scroll to position [468, 0]
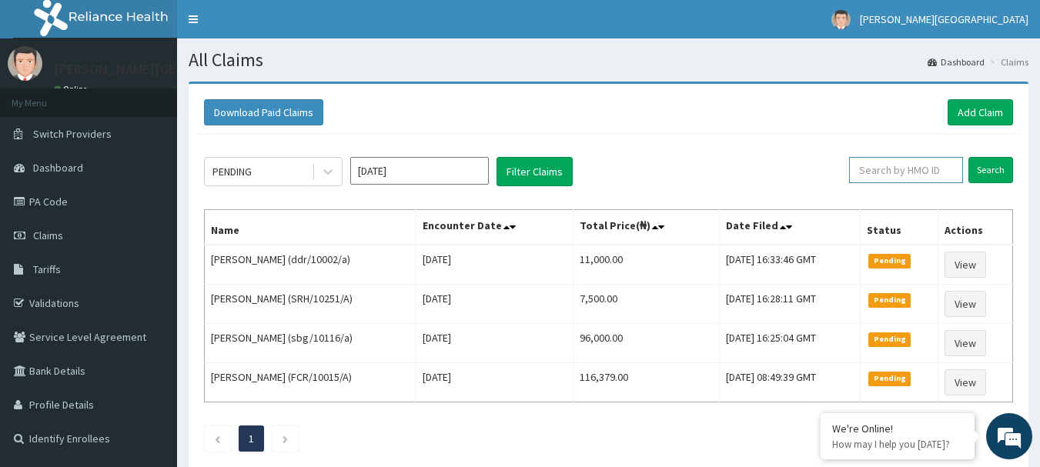
click at [904, 175] on input "text" at bounding box center [906, 170] width 114 height 26
click at [968, 157] on input "Search" at bounding box center [990, 170] width 45 height 26
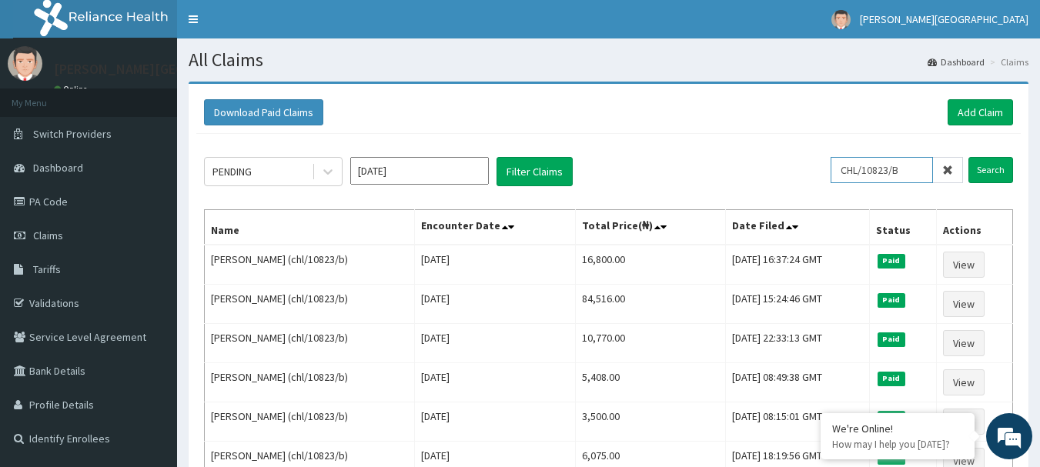
click at [920, 170] on input "CHL/10823/B" at bounding box center [882, 170] width 102 height 26
click at [784, 173] on div "PENDING [DATE] Filter Claims" at bounding box center [517, 171] width 627 height 29
click at [884, 165] on input "CHL/10823/B" at bounding box center [882, 170] width 102 height 26
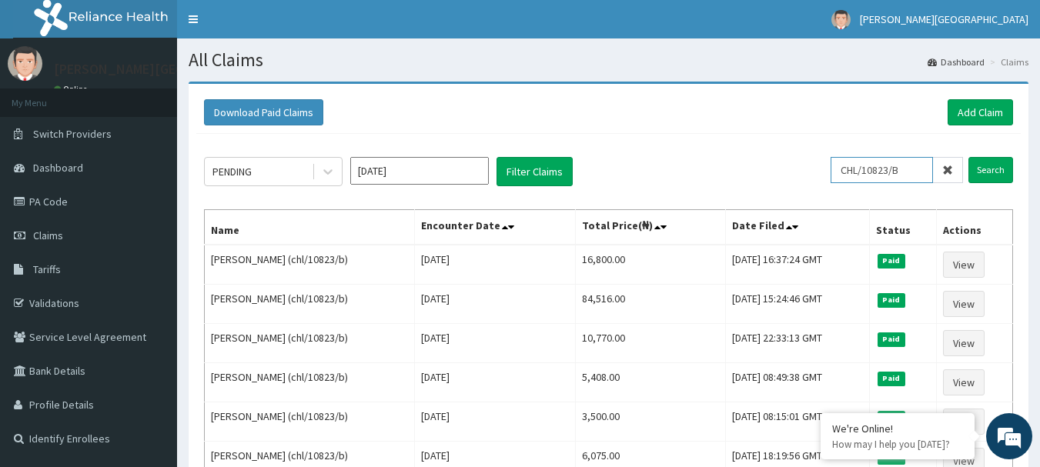
click at [884, 165] on input "CHL/10823/B" at bounding box center [882, 170] width 102 height 26
click at [968, 157] on input "Search" at bounding box center [990, 170] width 45 height 26
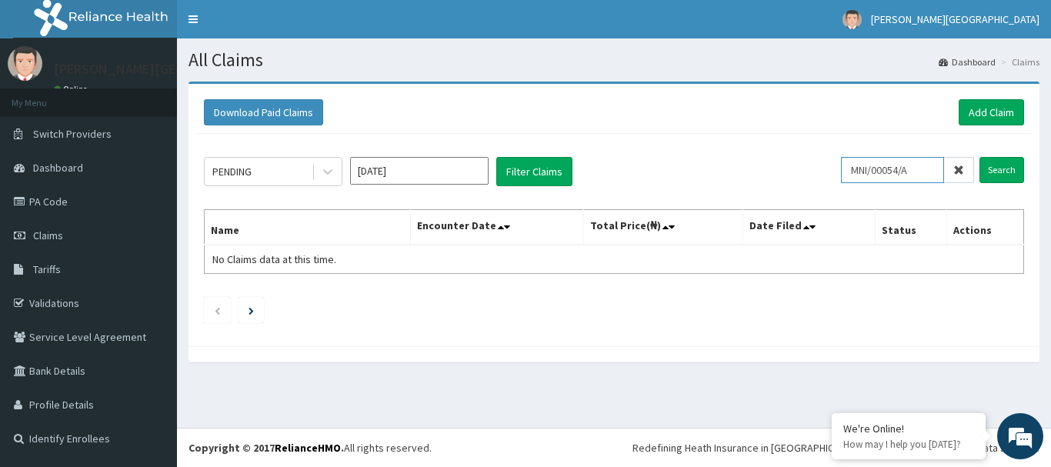
click at [890, 173] on input "MNI/00054/A" at bounding box center [892, 170] width 103 height 26
click at [980, 157] on input "Search" at bounding box center [1002, 170] width 45 height 26
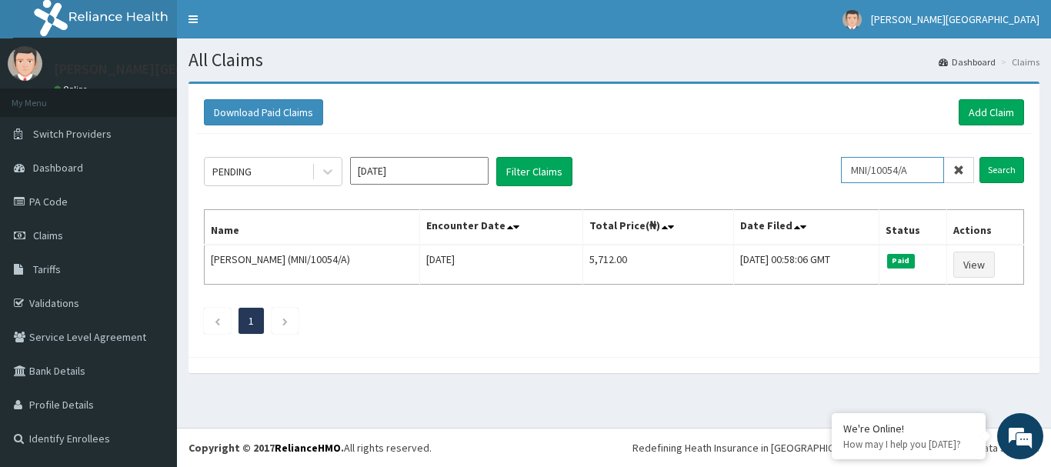
click at [874, 164] on input "MNI/10054/A" at bounding box center [892, 170] width 103 height 26
click at [934, 173] on input "MNI/10054/A" at bounding box center [892, 170] width 103 height 26
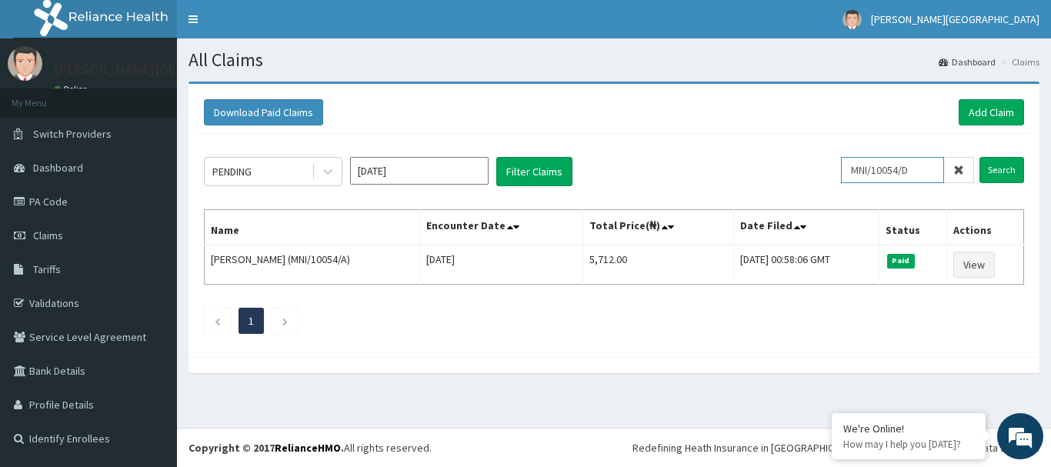
type input "MNI/10054/D"
click at [980, 157] on input "Search" at bounding box center [1002, 170] width 45 height 26
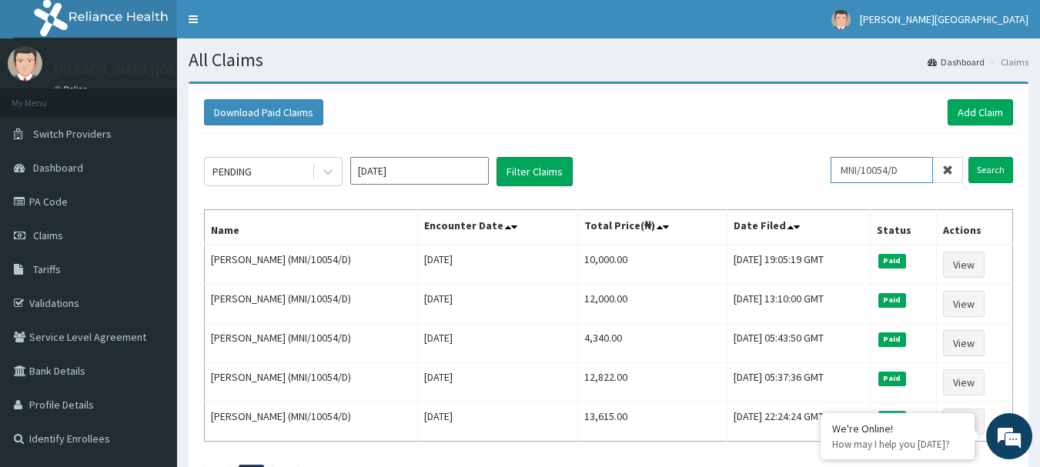
click at [887, 168] on input "MNI/10054/D" at bounding box center [882, 170] width 102 height 26
click at [981, 106] on link "Add Claim" at bounding box center [980, 112] width 65 height 26
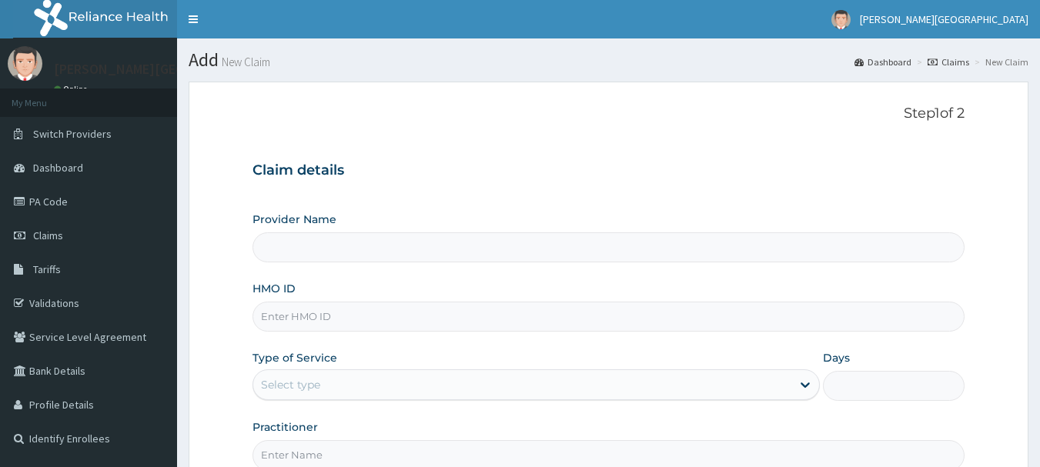
click at [315, 317] on input "HMO ID" at bounding box center [608, 317] width 713 height 30
paste input "MNI/10054/D"
type input "MNI/10054/D"
type input "[PERSON_NAME][GEOGRAPHIC_DATA]"
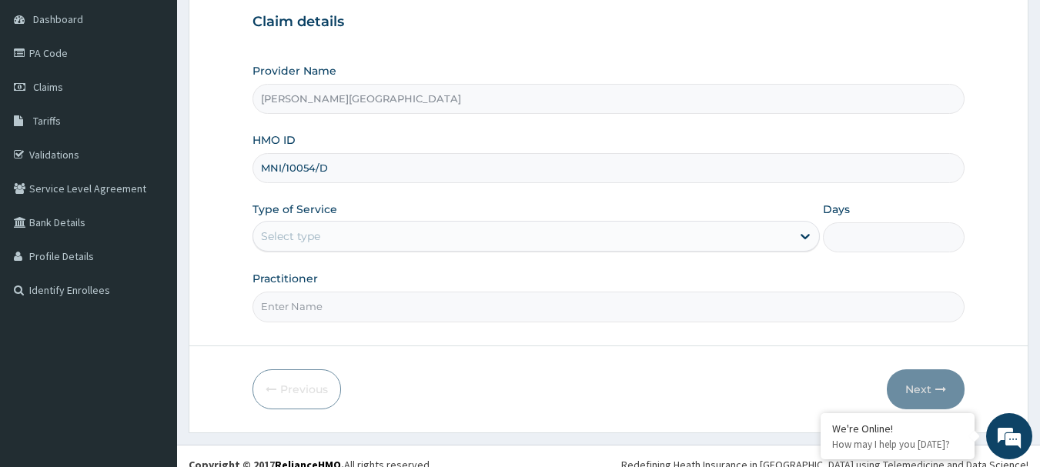
scroll to position [154, 0]
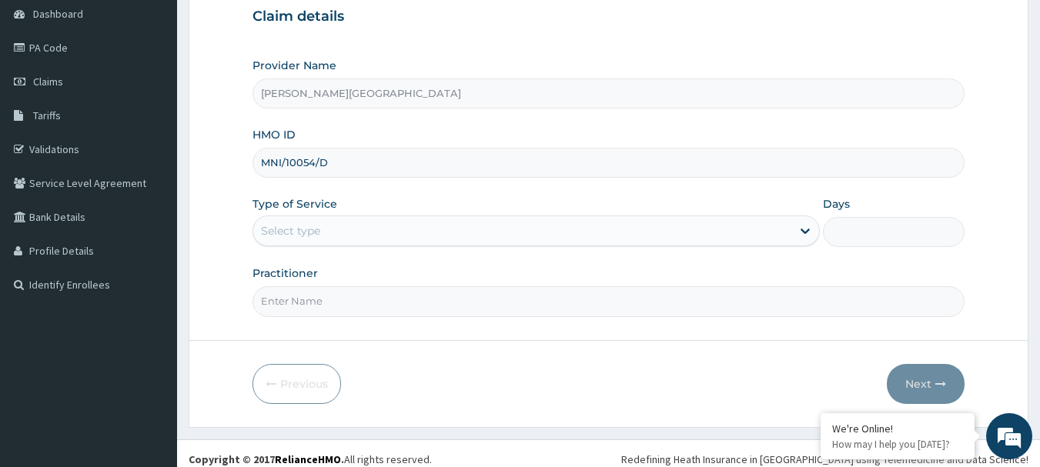
type input "MNI/10054/D"
click at [324, 233] on div "Select type" at bounding box center [522, 231] width 538 height 25
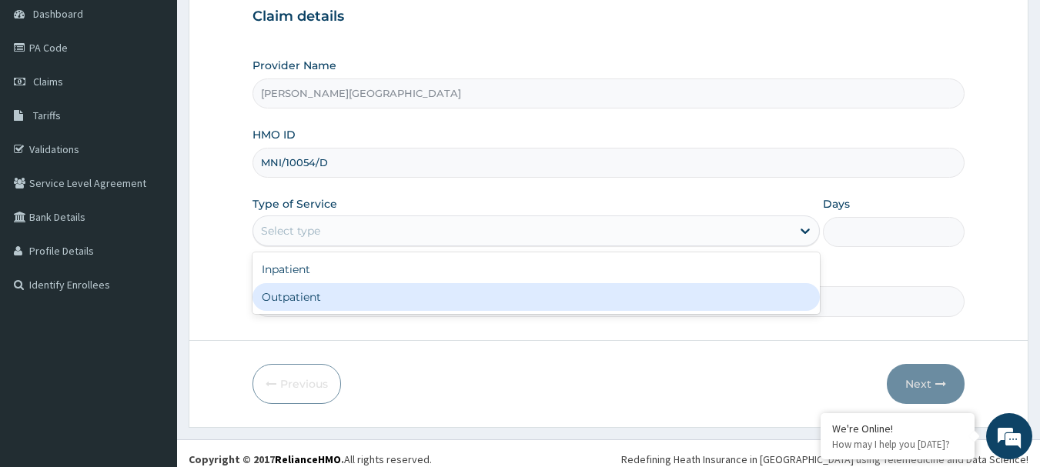
click at [318, 300] on div "Outpatient" at bounding box center [535, 297] width 567 height 28
type input "1"
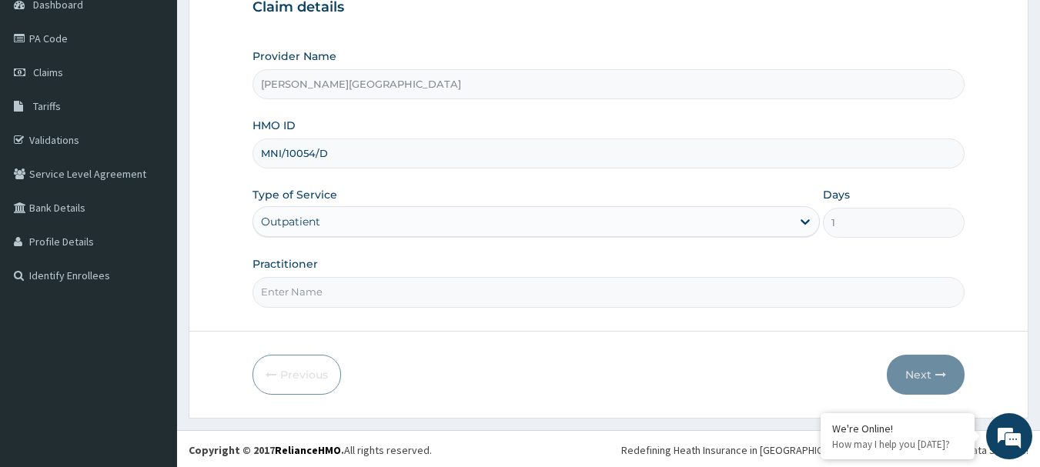
scroll to position [165, 0]
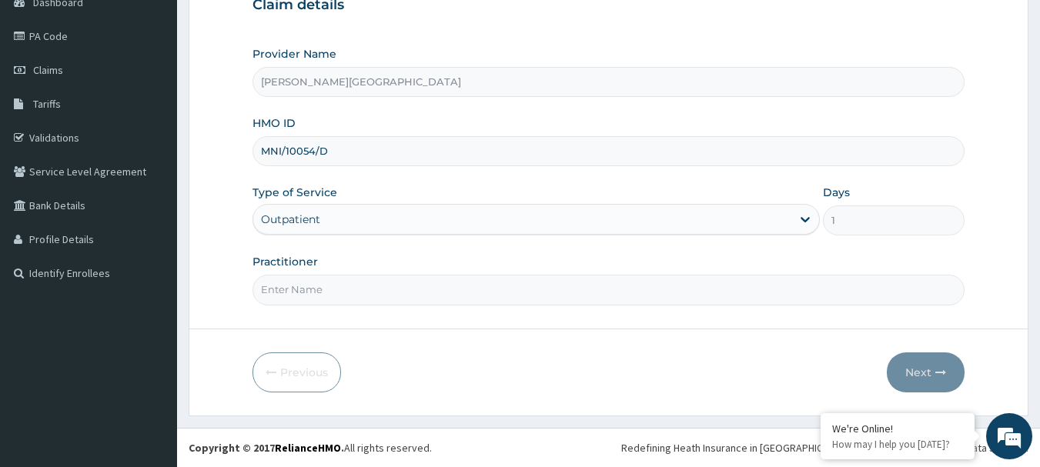
click at [329, 286] on input "Practitioner" at bounding box center [608, 290] width 713 height 30
type input "AA"
click at [910, 372] on button "Next" at bounding box center [926, 373] width 78 height 40
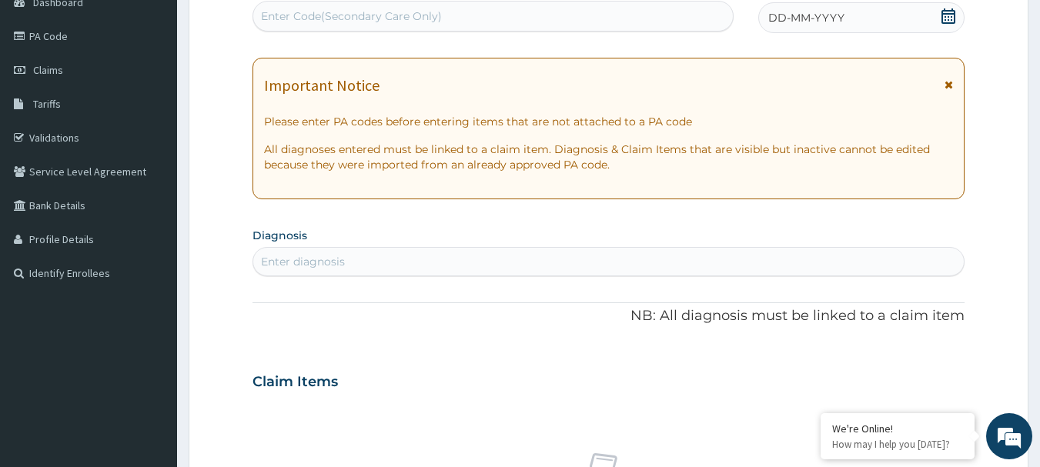
scroll to position [12, 0]
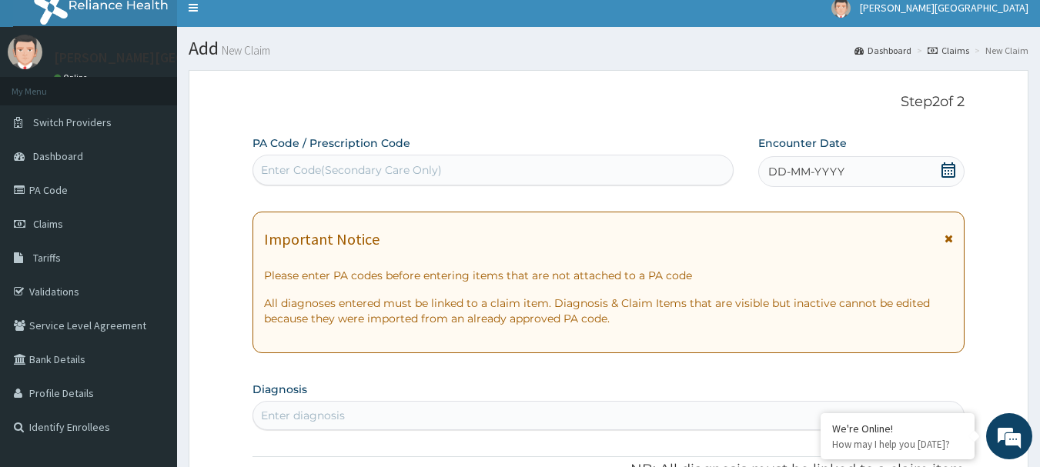
click at [349, 156] on div "Enter Code(Secondary Care Only)" at bounding box center [493, 170] width 482 height 31
paste input "PA/CE54D2"
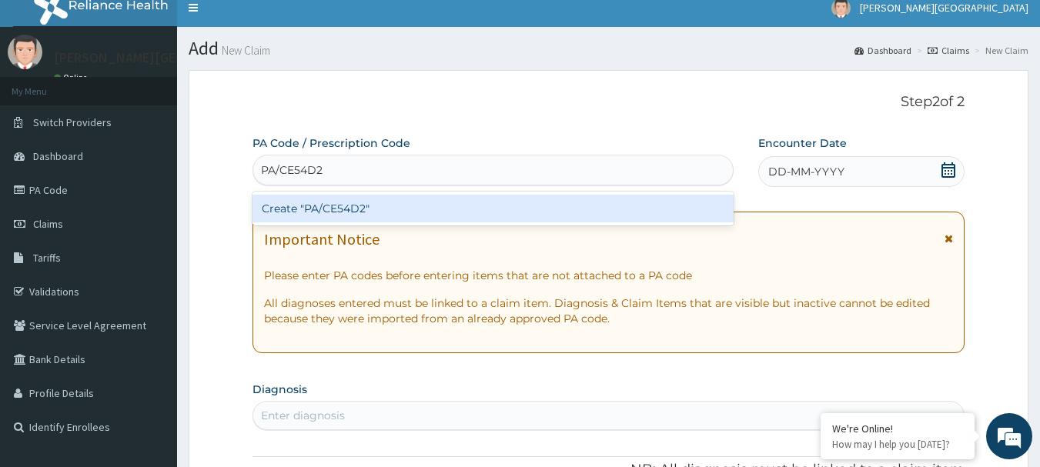
type input "PA/CE54D2"
click at [371, 201] on div "Create "PA/CE54D2"" at bounding box center [493, 209] width 482 height 28
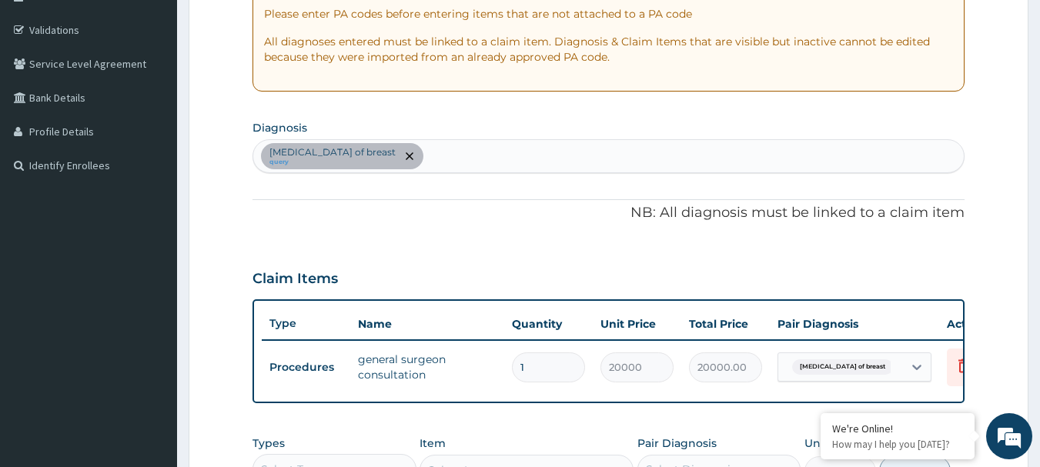
scroll to position [196, 0]
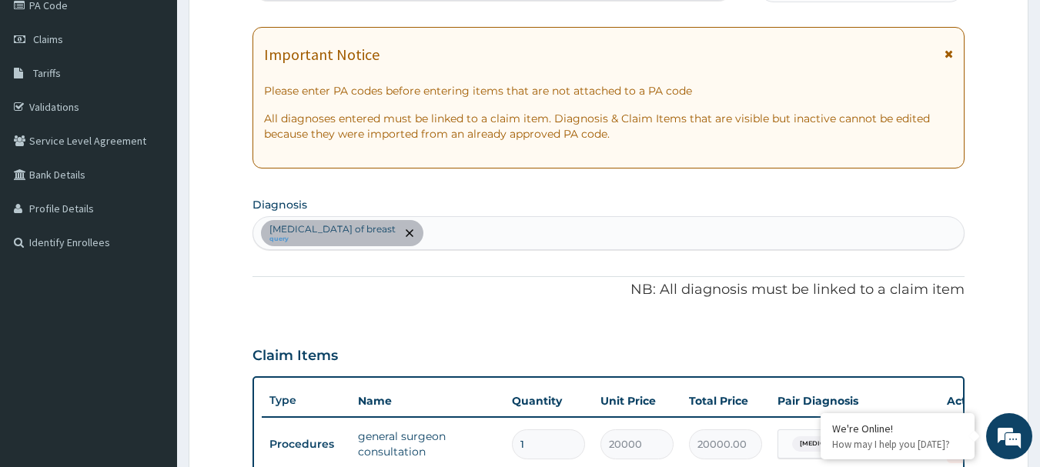
click at [949, 51] on icon at bounding box center [948, 53] width 8 height 11
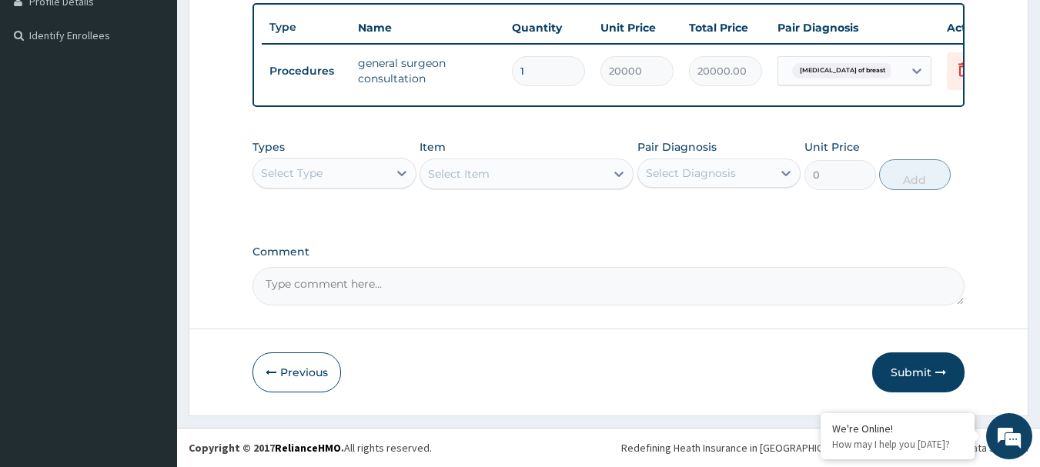
scroll to position [415, 0]
click at [912, 374] on button "Submit" at bounding box center [918, 373] width 92 height 40
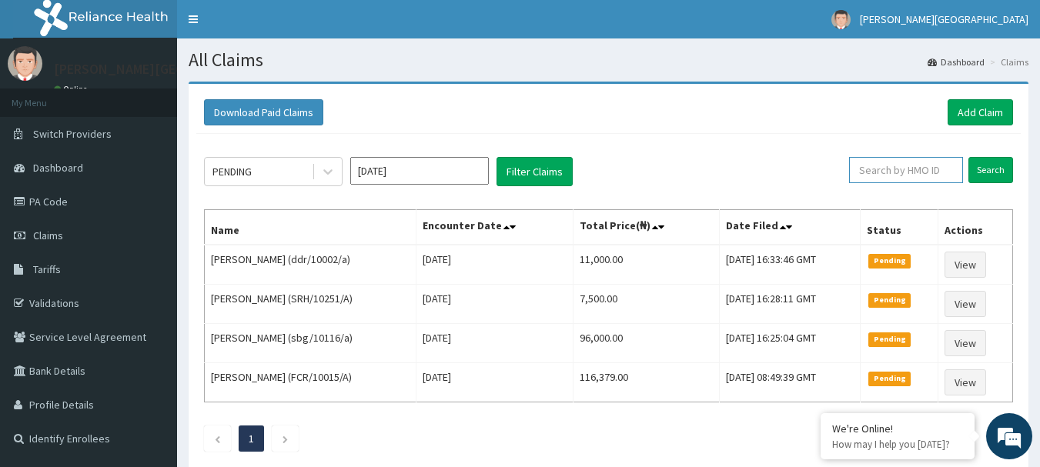
click at [890, 169] on input "text" at bounding box center [906, 170] width 114 height 26
type input "OHT/10473/A"
click at [968, 157] on input "Search" at bounding box center [990, 170] width 45 height 26
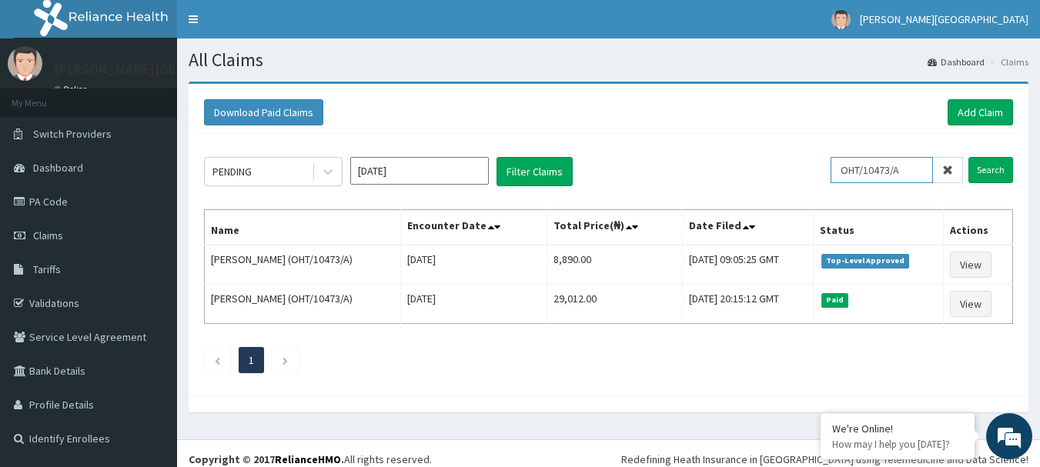
click at [877, 172] on input "OHT/10473/A" at bounding box center [882, 170] width 102 height 26
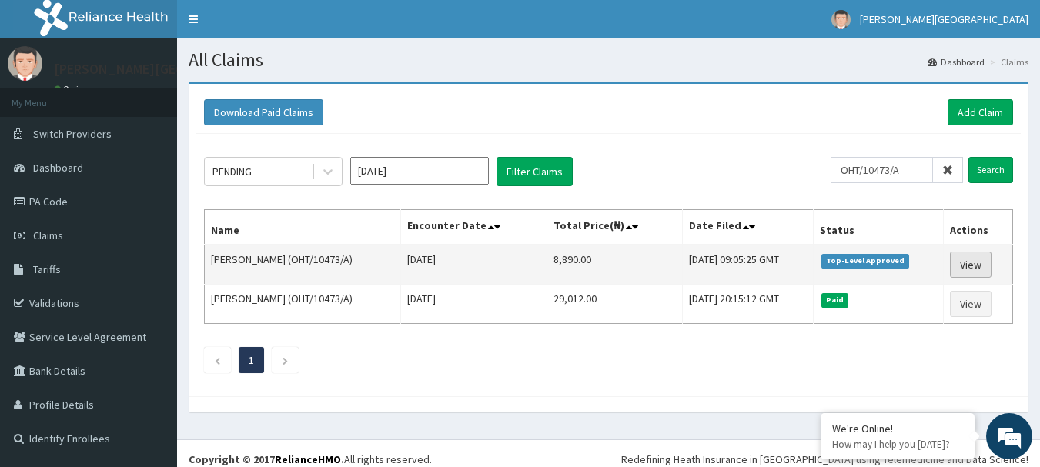
click at [986, 262] on link "View" at bounding box center [971, 265] width 42 height 26
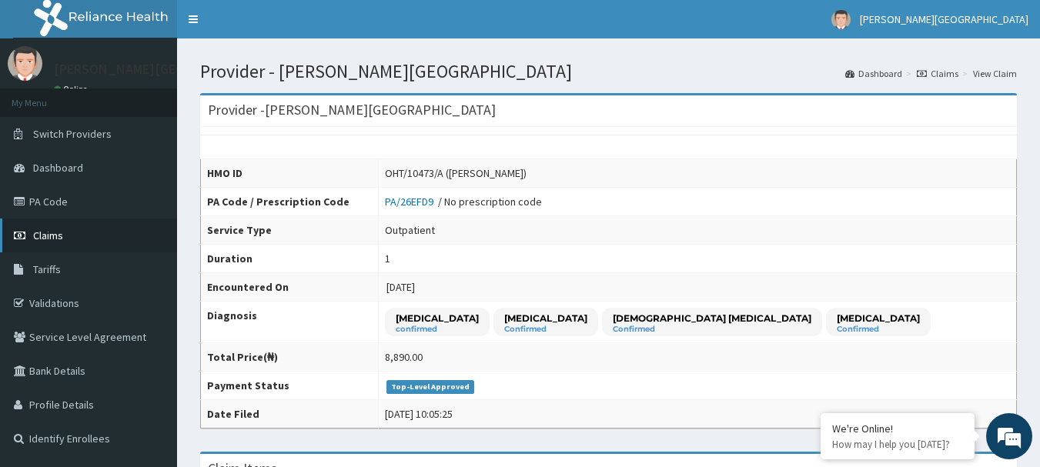
click at [61, 231] on span "Claims" at bounding box center [48, 236] width 30 height 14
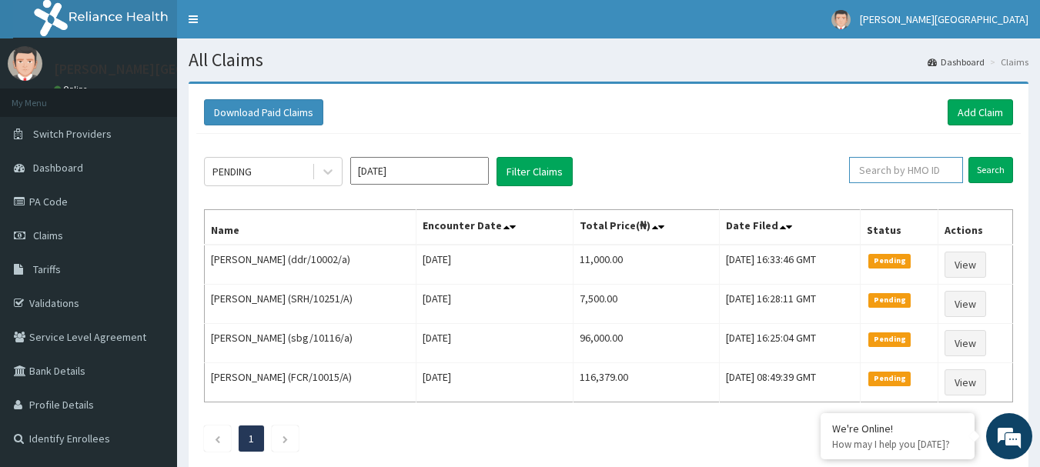
click at [891, 168] on input "text" at bounding box center [906, 170] width 114 height 26
paste input "OHT/10473/A"
type input "OHT/10742/C"
click at [1004, 172] on input "Search" at bounding box center [990, 170] width 45 height 26
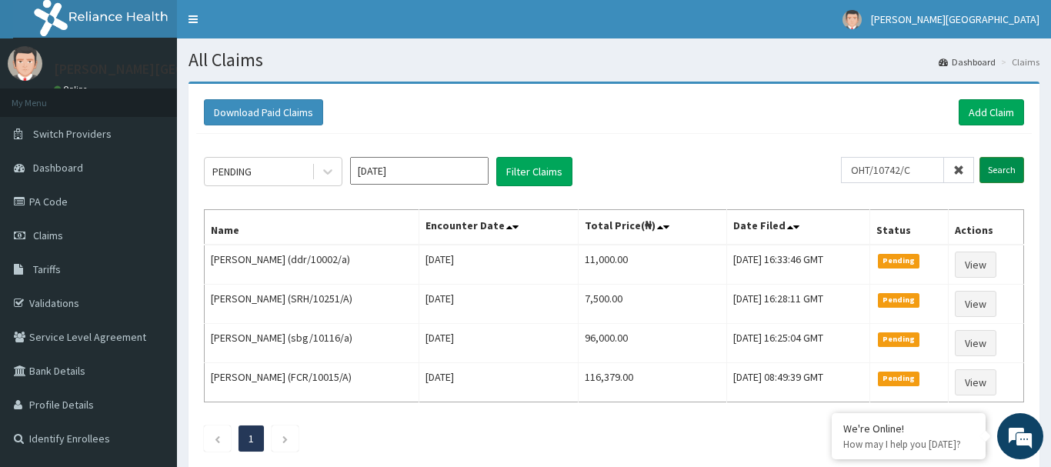
click at [1004, 172] on input "Search" at bounding box center [1002, 170] width 45 height 26
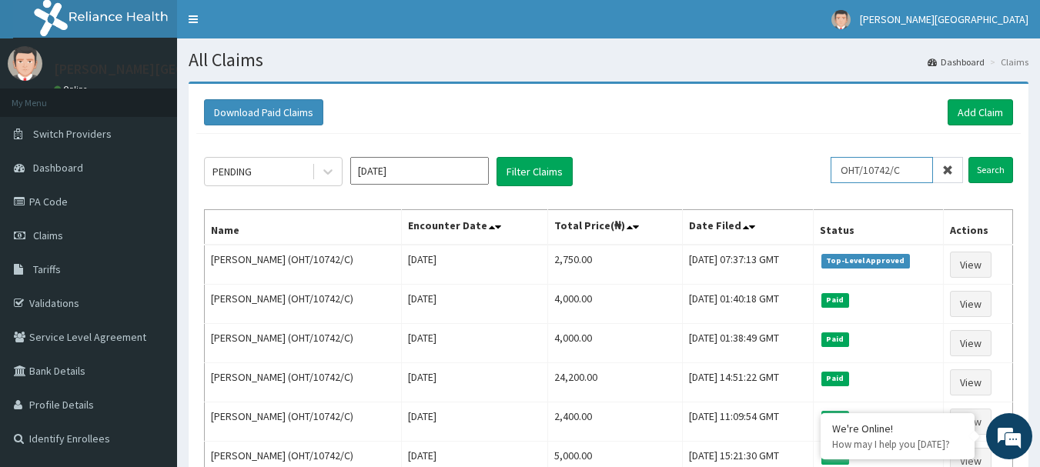
click at [896, 175] on input "OHT/10742/C" at bounding box center [882, 170] width 102 height 26
drag, startPoint x: 977, startPoint y: 262, endPoint x: 884, endPoint y: 148, distance: 147.7
click at [976, 262] on link "View" at bounding box center [971, 265] width 42 height 26
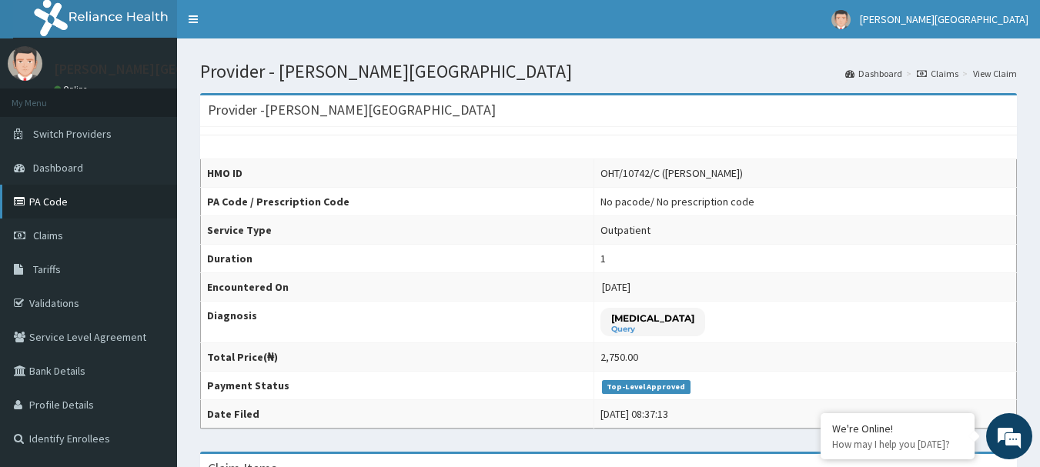
click at [60, 202] on link "PA Code" at bounding box center [88, 202] width 177 height 34
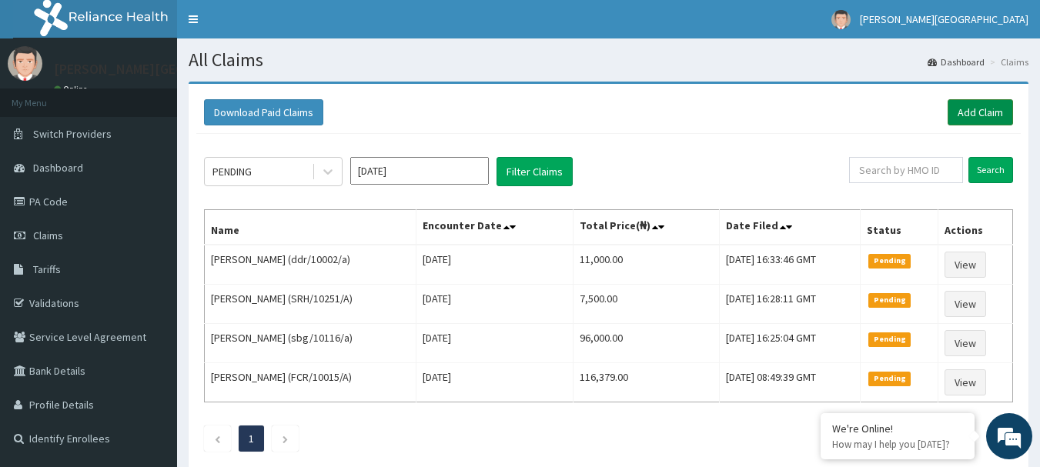
click at [975, 105] on link "Add Claim" at bounding box center [980, 112] width 65 height 26
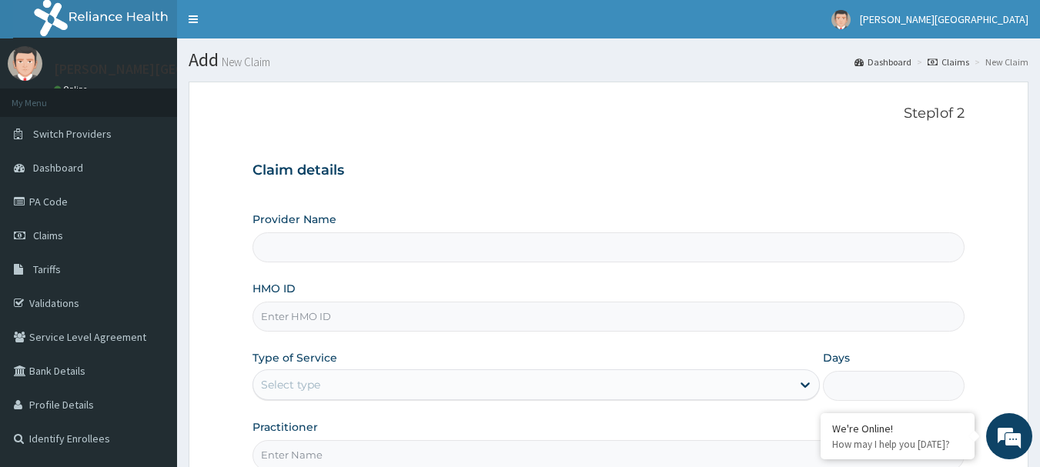
click at [288, 318] on input "HMO ID" at bounding box center [608, 317] width 713 height 30
paste input "OHT/10742/C"
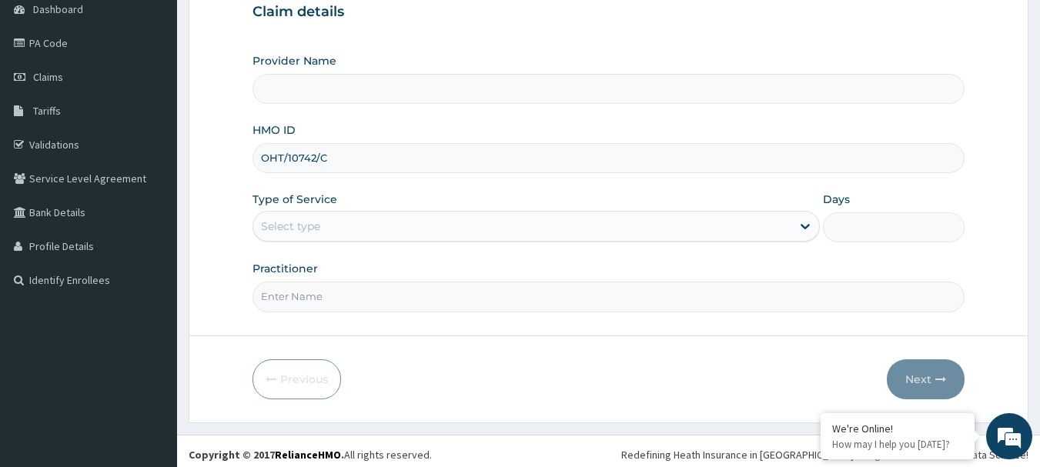
scroll to position [165, 0]
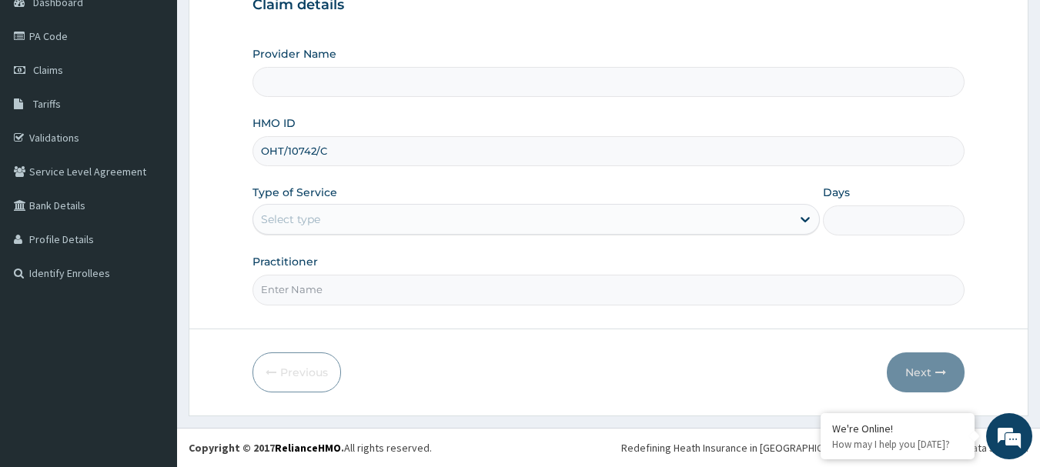
type input "OHT/10742/C"
click at [322, 228] on div "Select type" at bounding box center [522, 219] width 538 height 25
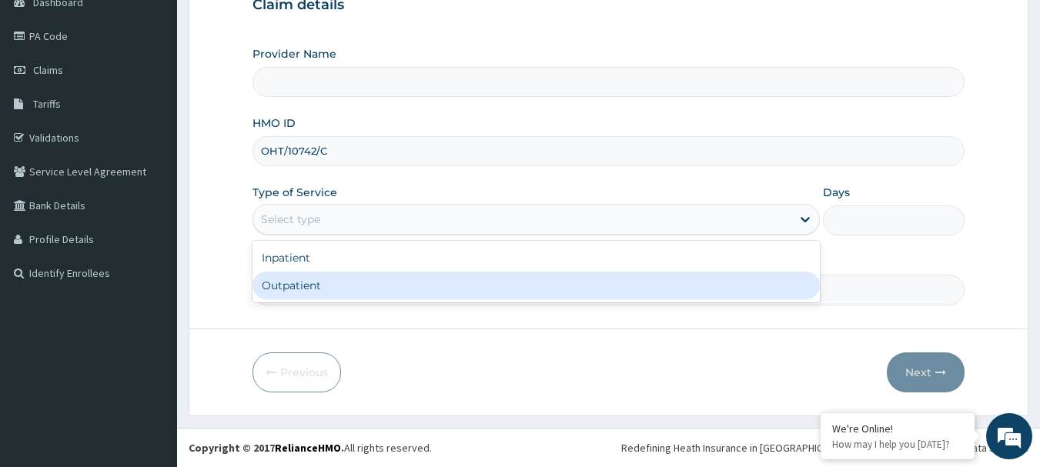
type input "[PERSON_NAME][GEOGRAPHIC_DATA]"
click at [321, 282] on div "Outpatient" at bounding box center [535, 286] width 567 height 28
type input "1"
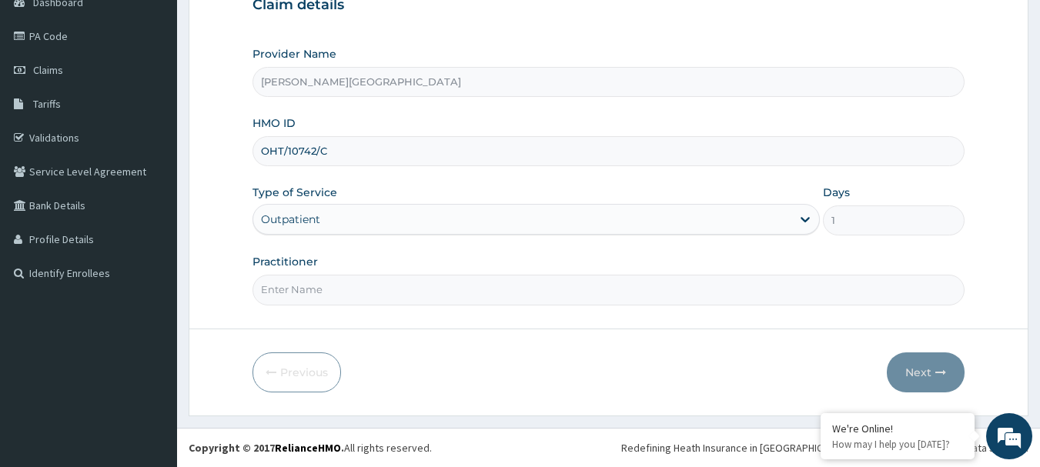
click at [319, 289] on input "Practitioner" at bounding box center [608, 290] width 713 height 30
type input "AA"
click at [931, 383] on button "Next" at bounding box center [926, 373] width 78 height 40
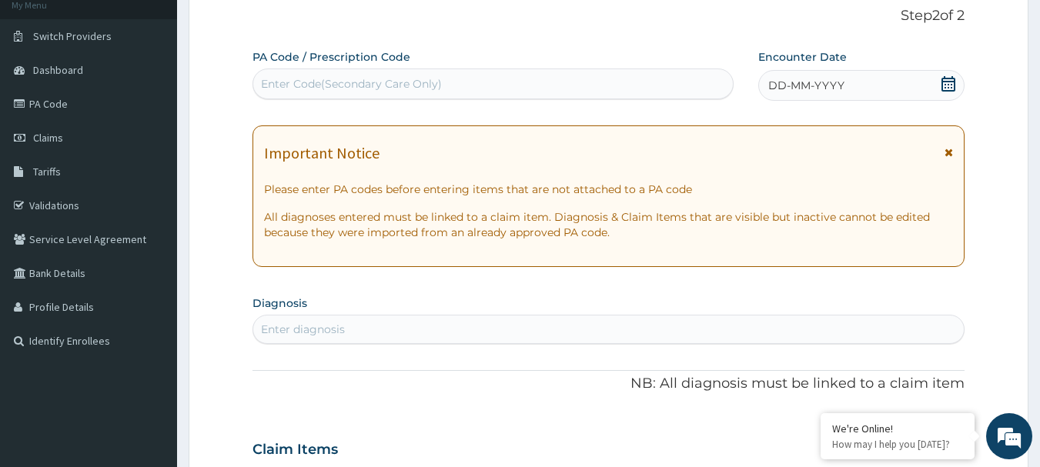
scroll to position [0, 0]
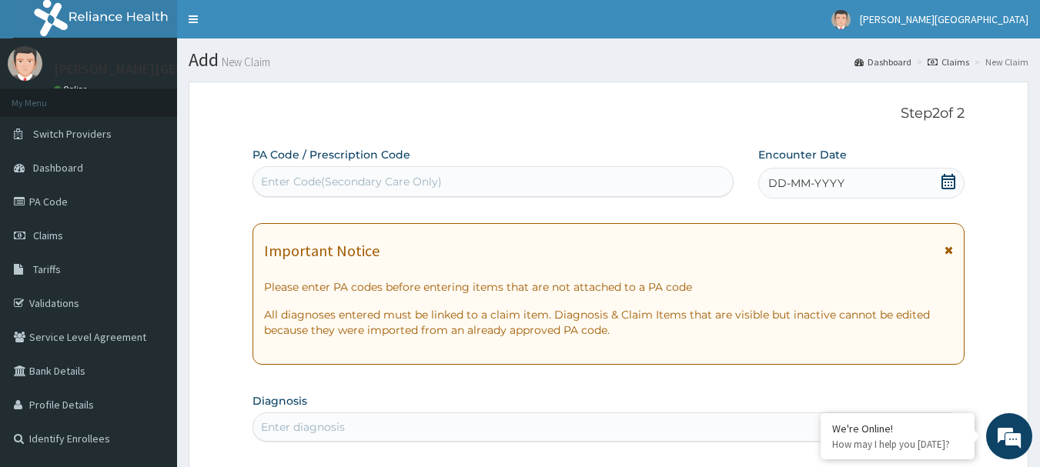
click at [353, 184] on div "Enter Code(Secondary Care Only)" at bounding box center [351, 181] width 181 height 15
paste input "PA/1C0D2D"
type input "PA/1C0D2D"
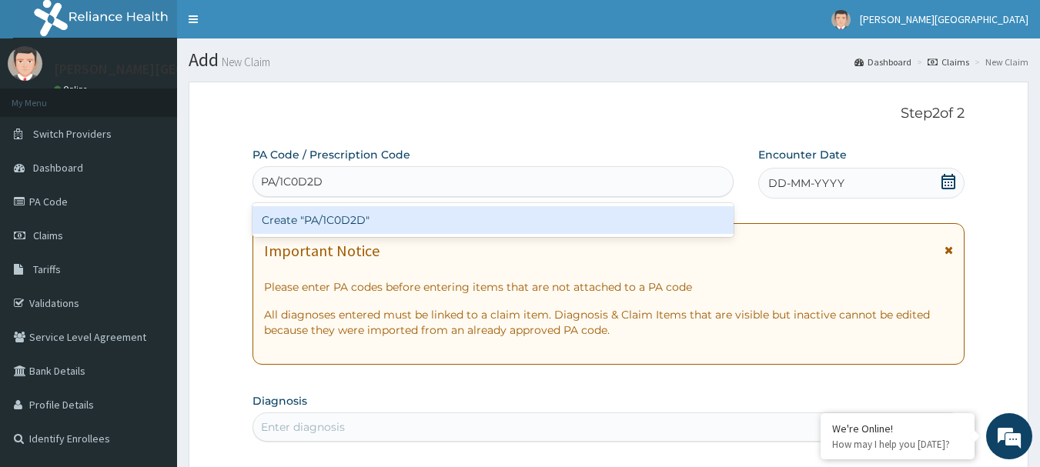
click at [371, 222] on div "Create "PA/1C0D2D"" at bounding box center [493, 220] width 482 height 28
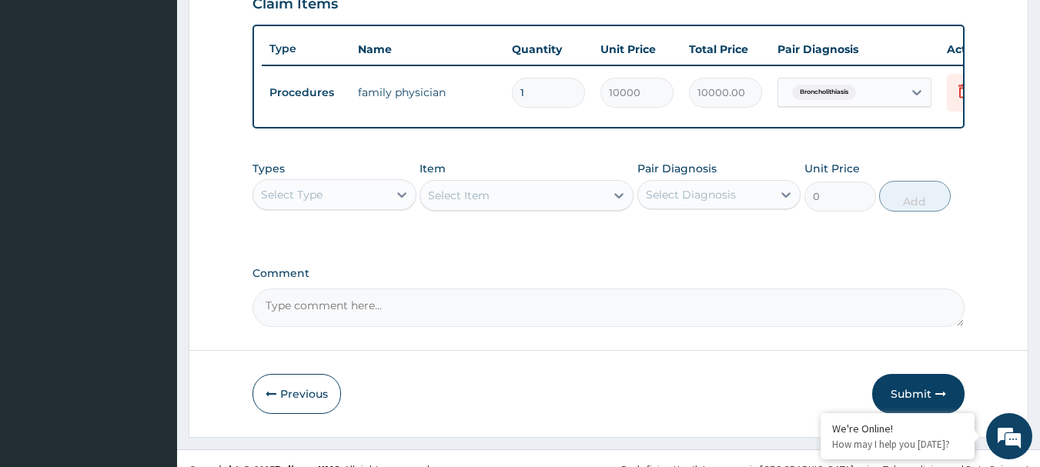
scroll to position [561, 0]
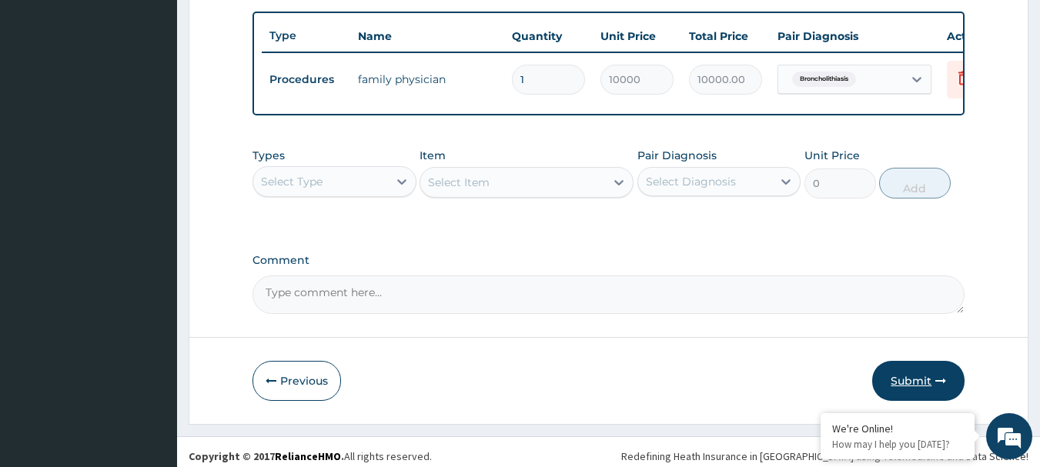
click at [914, 391] on button "Submit" at bounding box center [918, 381] width 92 height 40
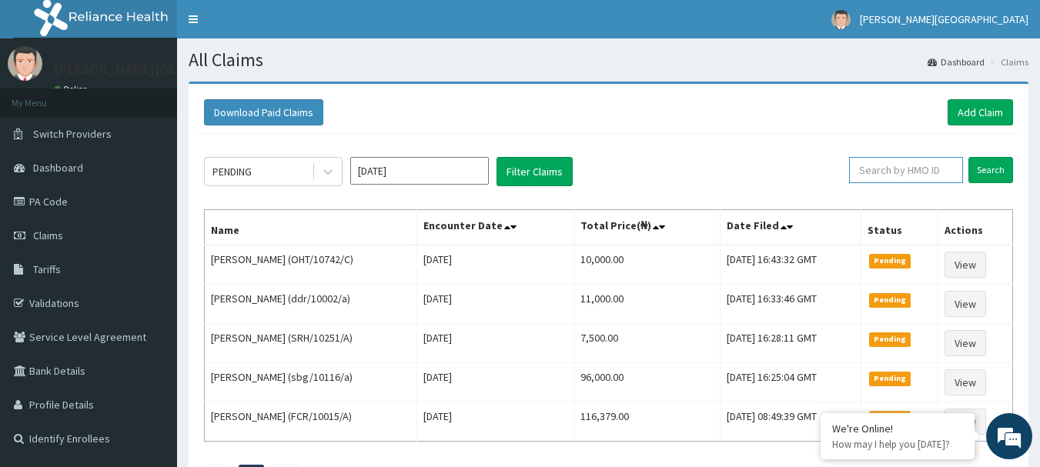
click at [913, 180] on input "text" at bounding box center [906, 170] width 114 height 26
paste input "CHL/10661/B"
type input "CHL/10661/B"
click at [1017, 165] on div "PENDING Sep 2025 Filter Claims CHL/10661/B Search Name Encounter Date Total Pri…" at bounding box center [608, 320] width 824 height 373
click at [999, 177] on input "Search" at bounding box center [990, 170] width 45 height 26
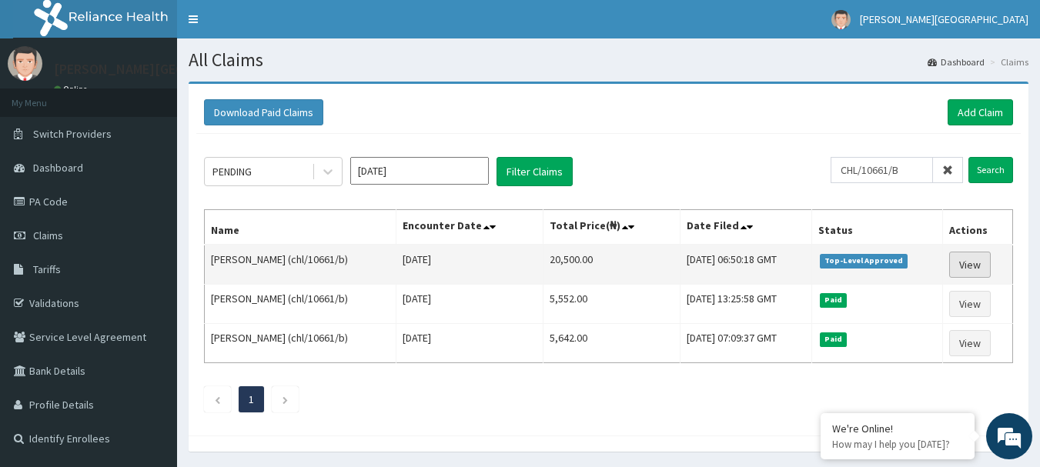
click at [964, 269] on link "View" at bounding box center [970, 265] width 42 height 26
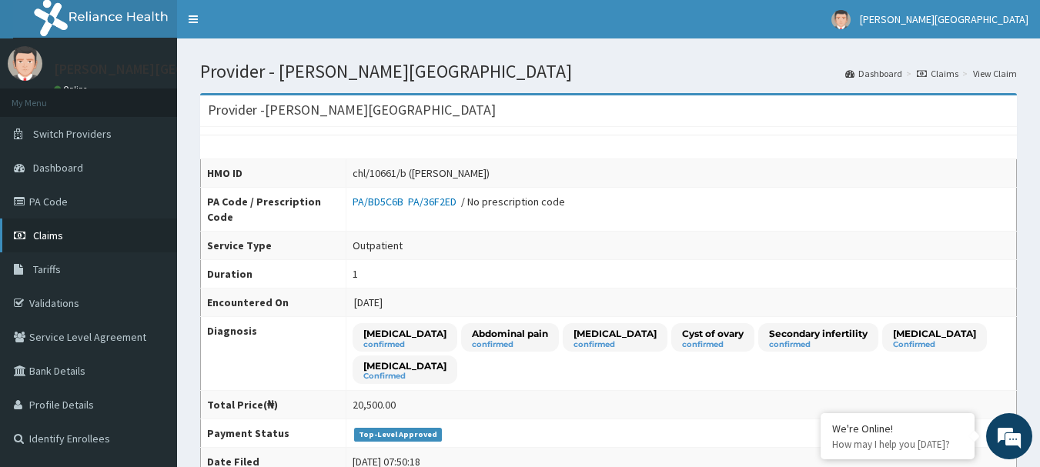
click at [55, 235] on span "Claims" at bounding box center [48, 236] width 30 height 14
